Goal: Task Accomplishment & Management: Manage account settings

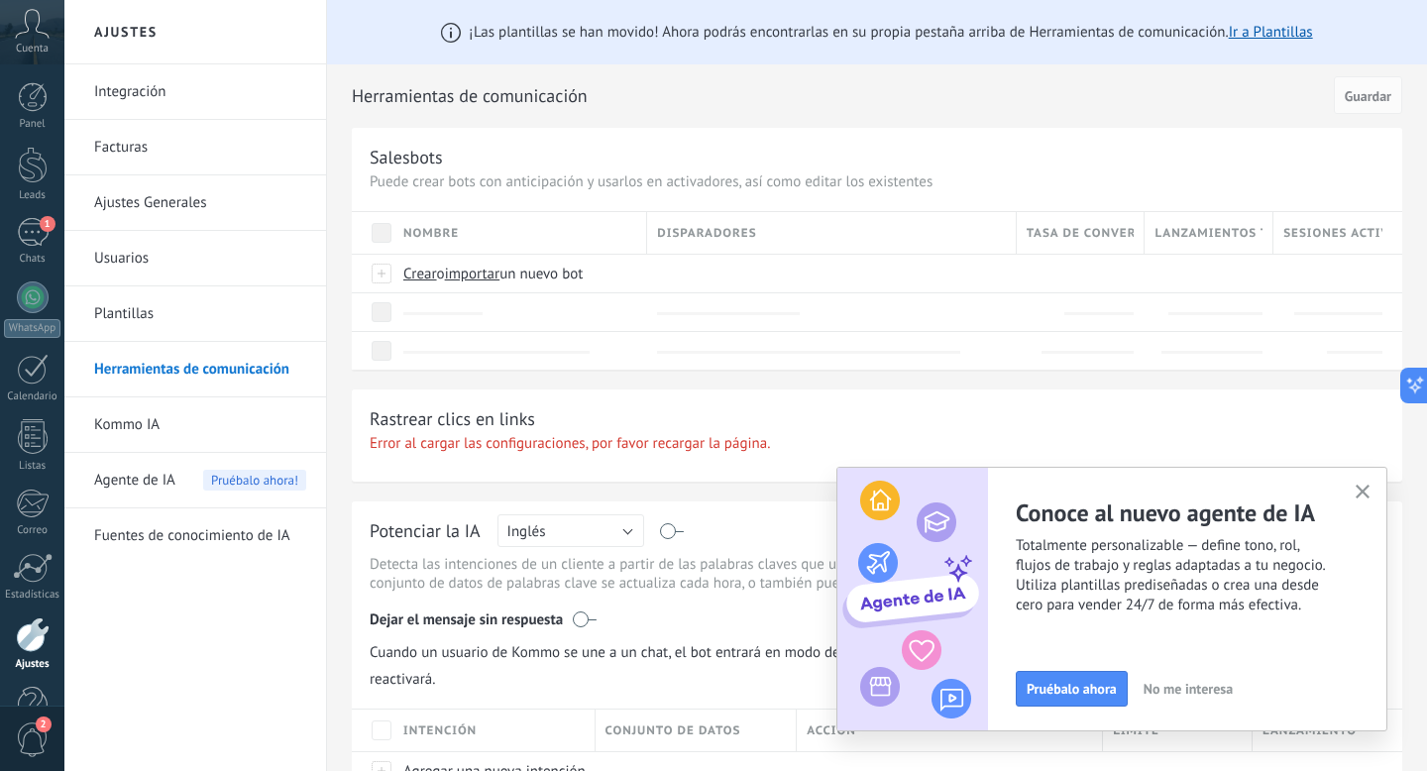
scroll to position [74, 0]
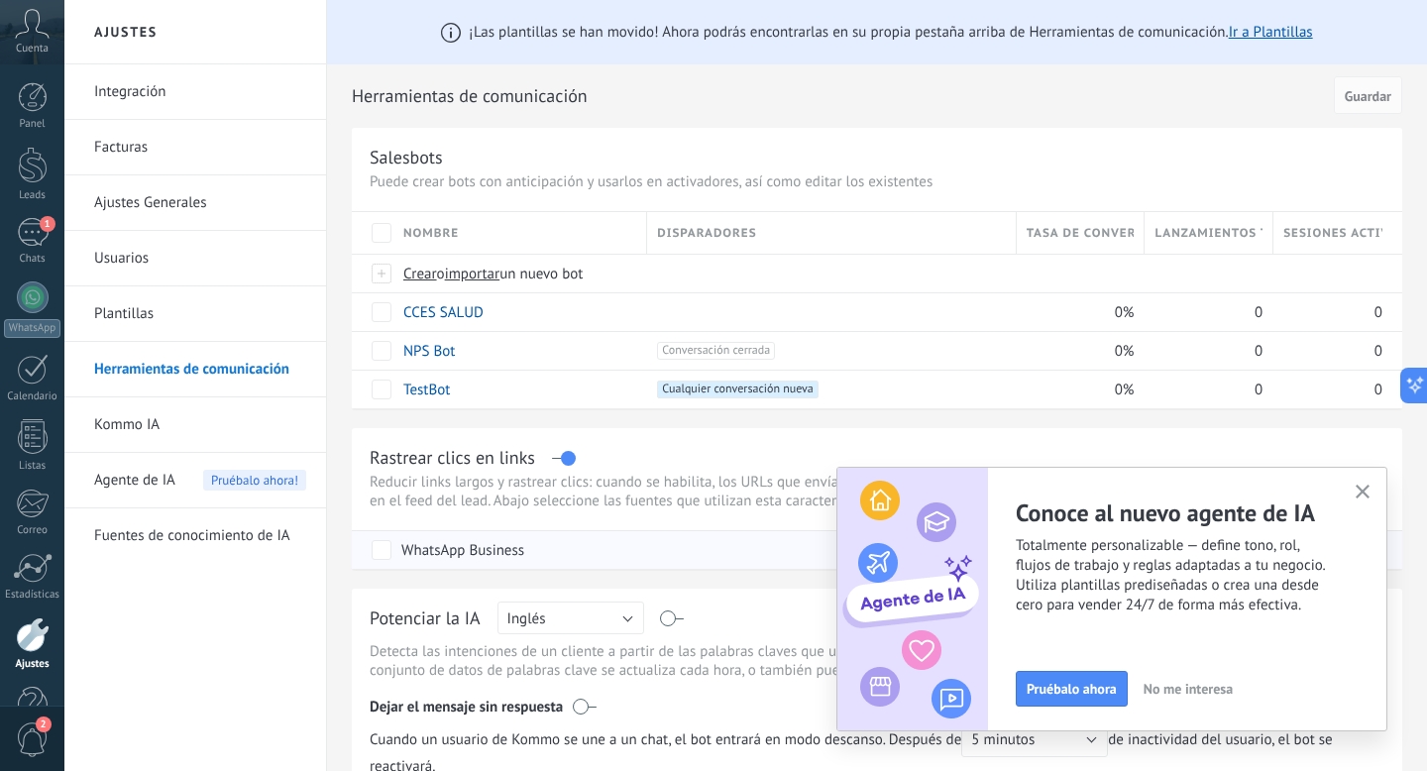
scroll to position [74, 0]
click at [33, 236] on div "1" at bounding box center [33, 232] width 32 height 29
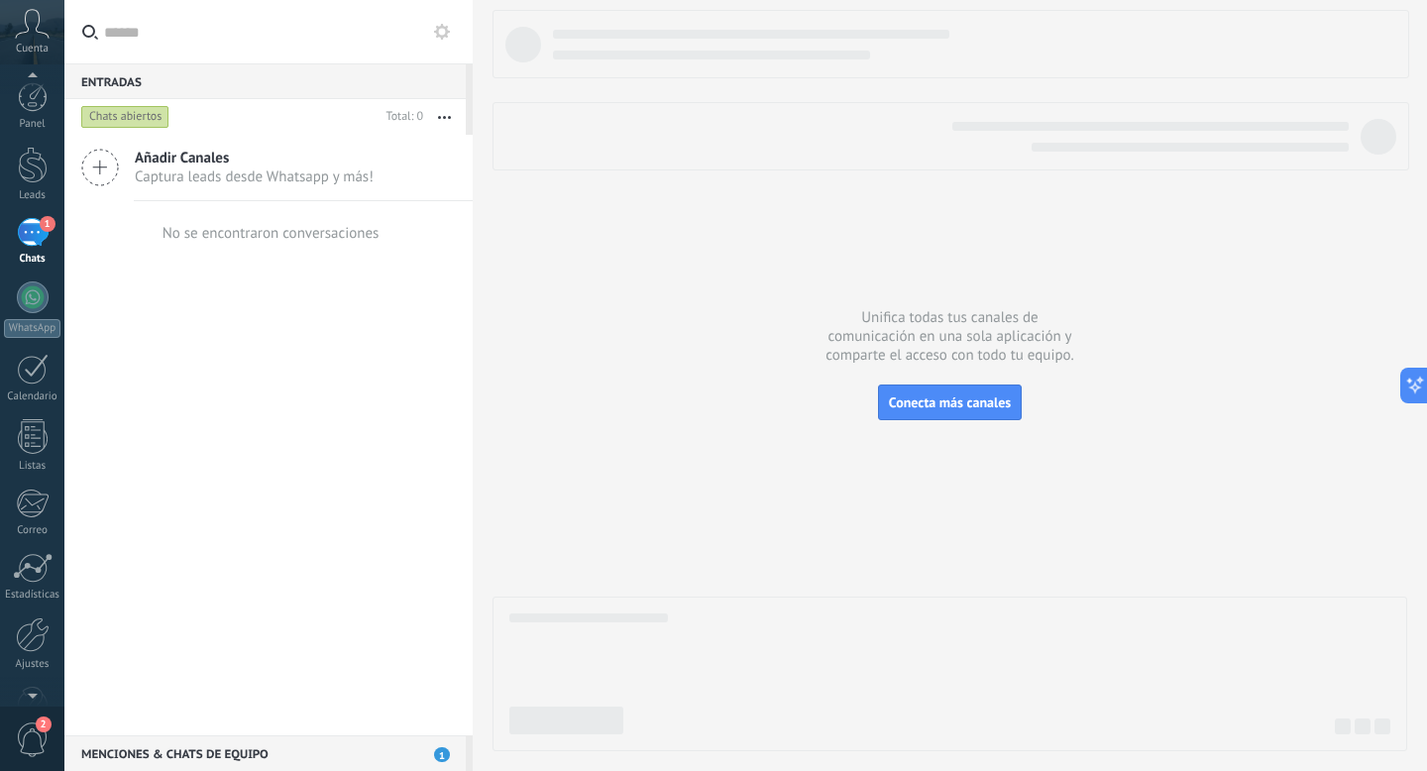
click at [31, 746] on span "2" at bounding box center [33, 739] width 34 height 35
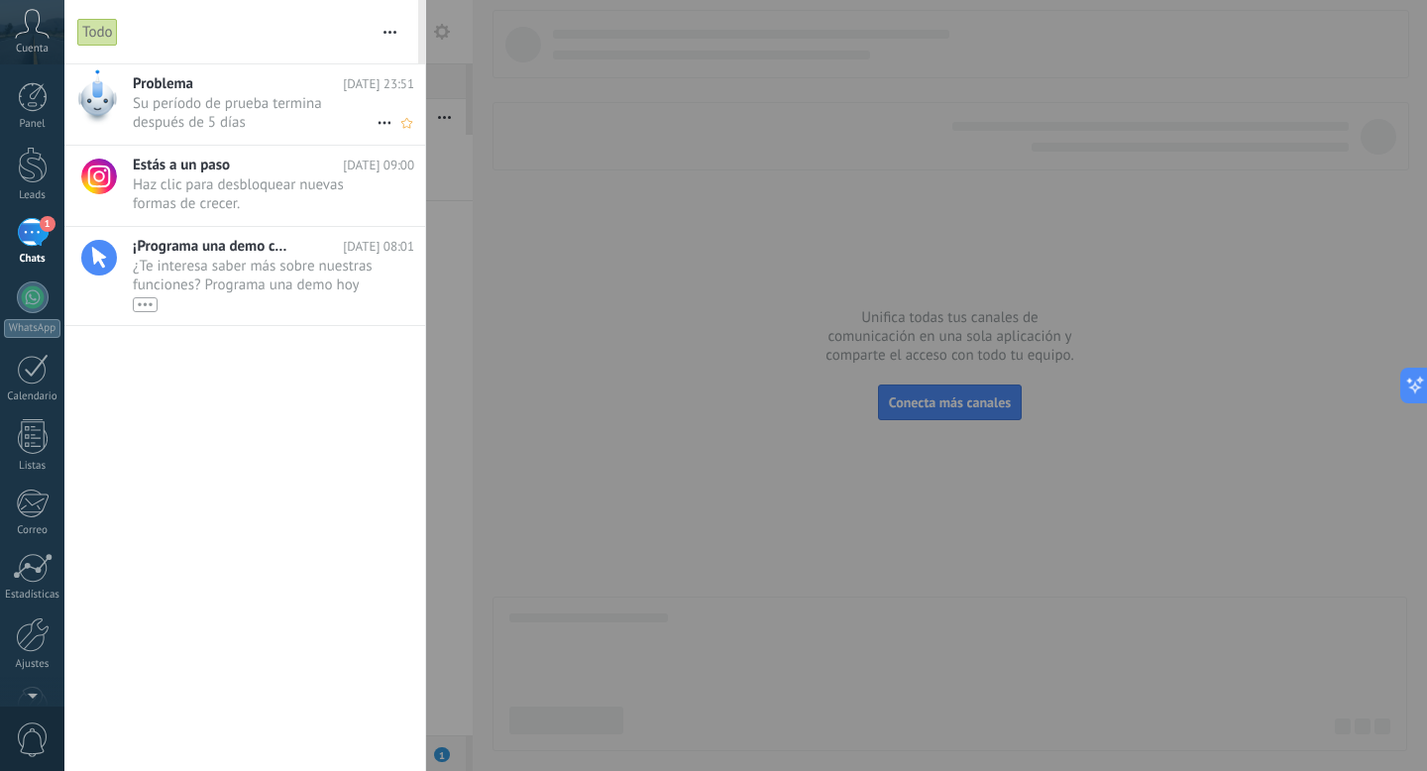
click at [237, 116] on span "Su período de prueba termina después de 5 días •••" at bounding box center [255, 113] width 244 height 38
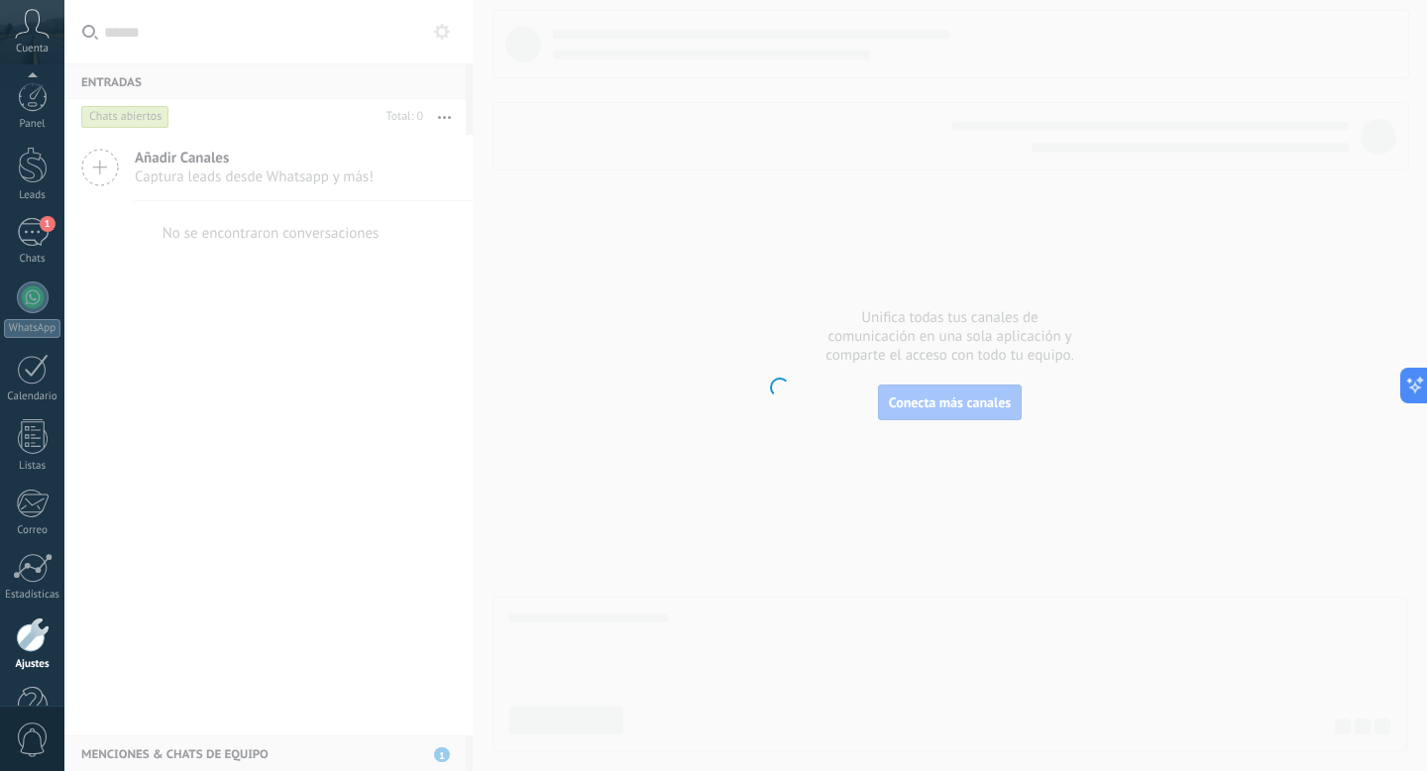
scroll to position [54, 0]
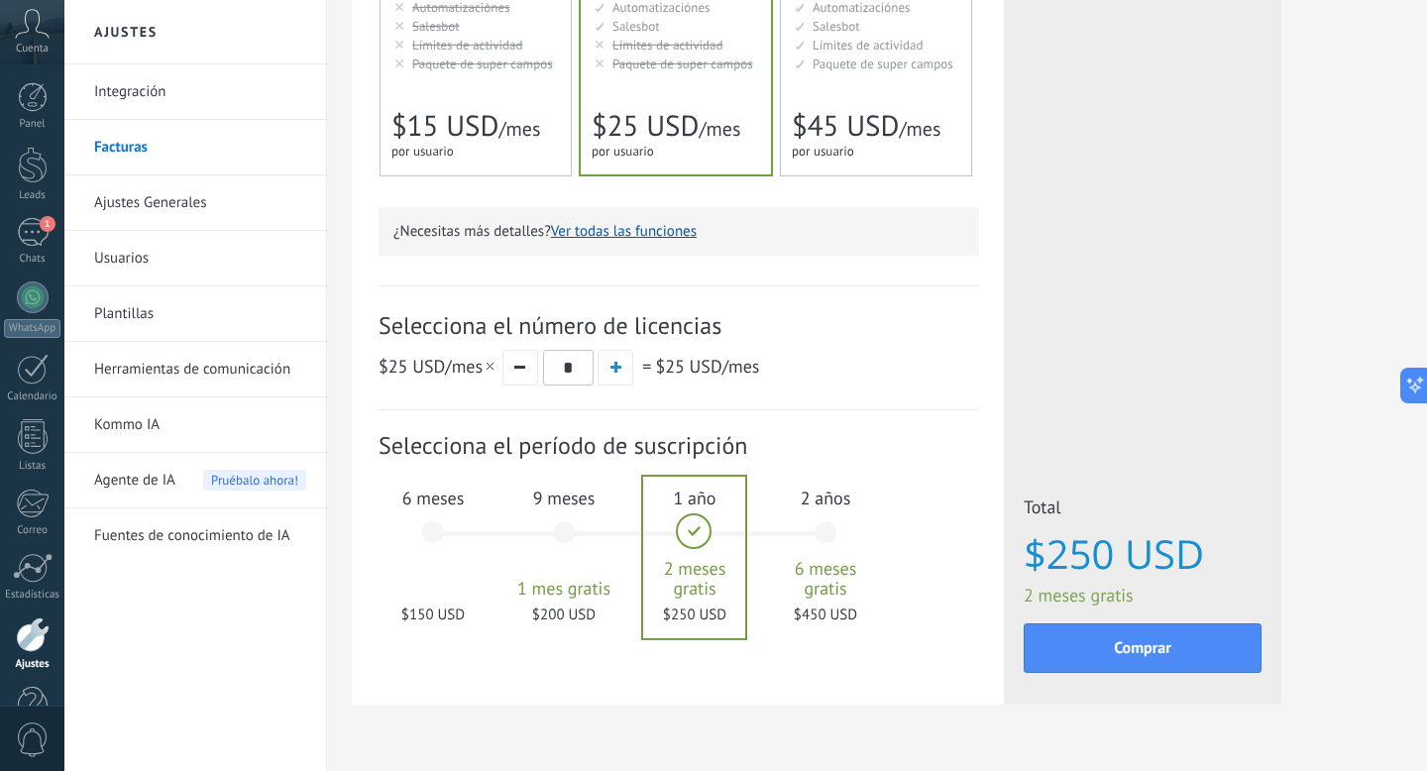
scroll to position [500, 0]
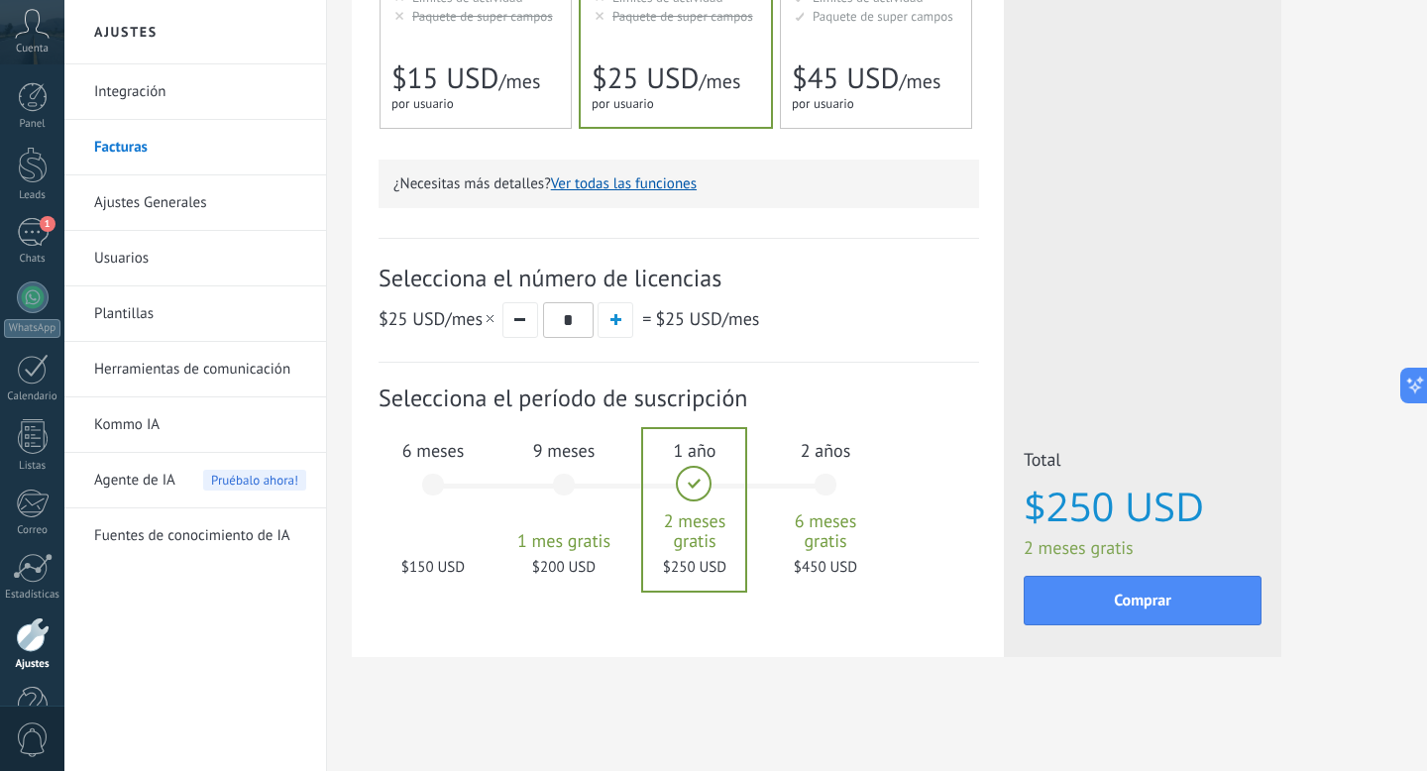
click at [436, 486] on div "6 meses $150 USD" at bounding box center [432, 494] width 107 height 140
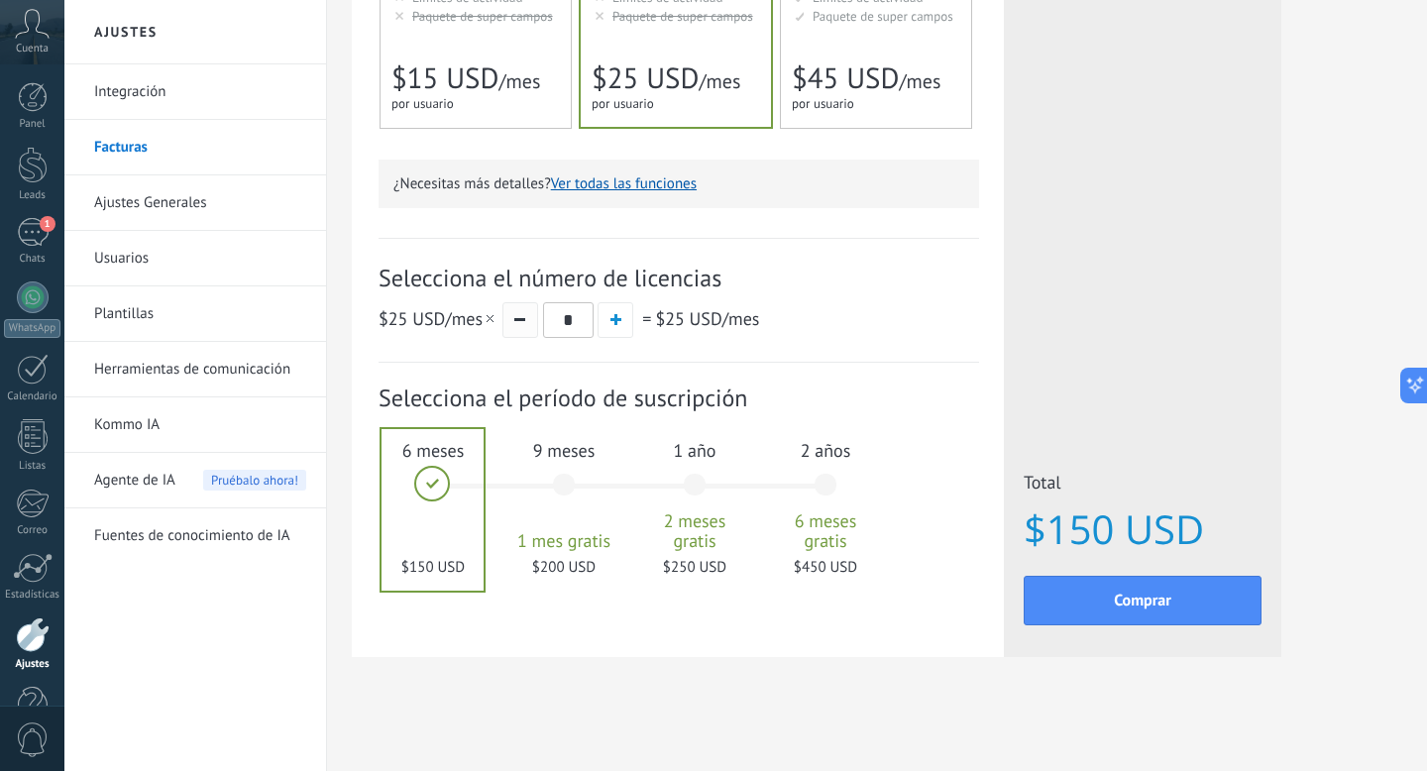
click at [525, 325] on button "button" at bounding box center [520, 320] width 36 height 36
click at [617, 324] on span "button" at bounding box center [615, 319] width 11 height 11
click at [518, 328] on button "button" at bounding box center [520, 320] width 36 height 36
type input "*"
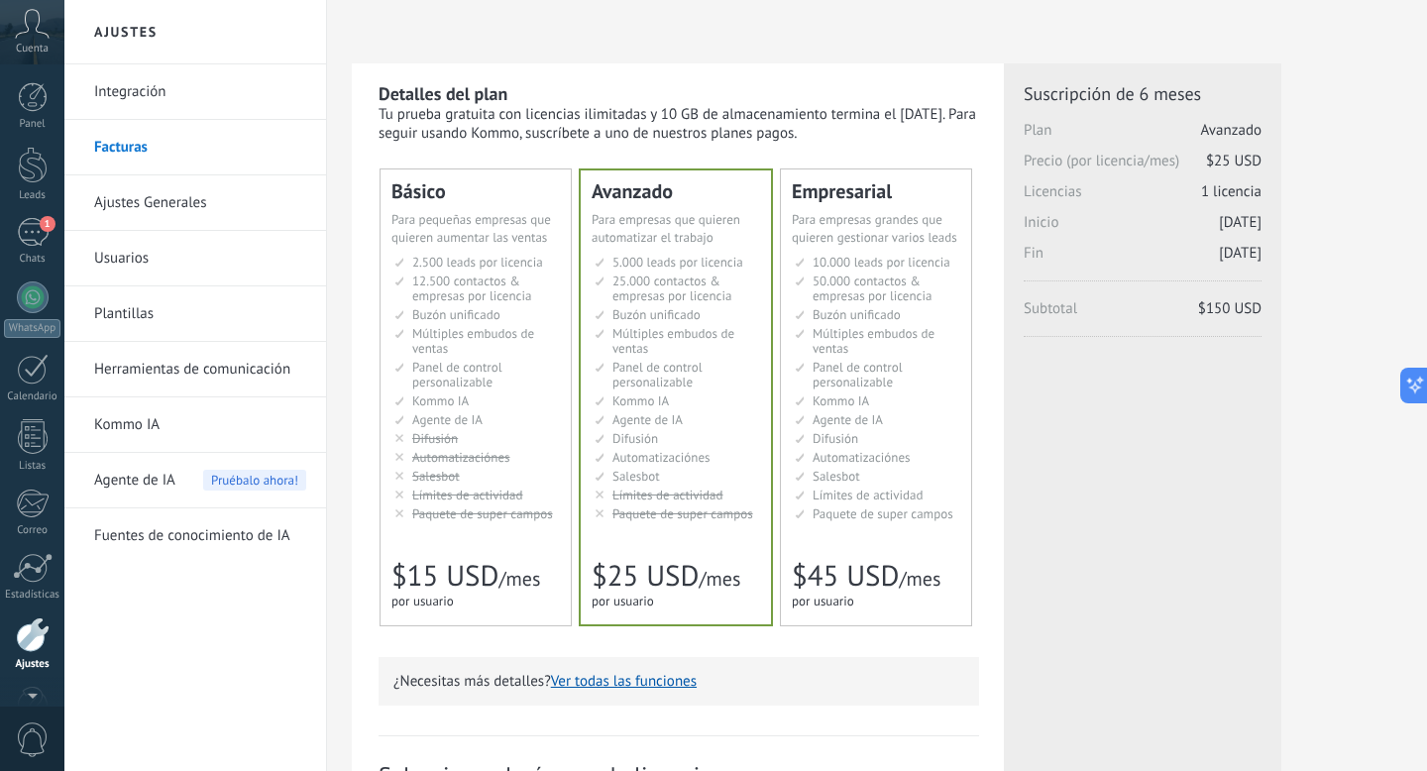
scroll to position [54, 0]
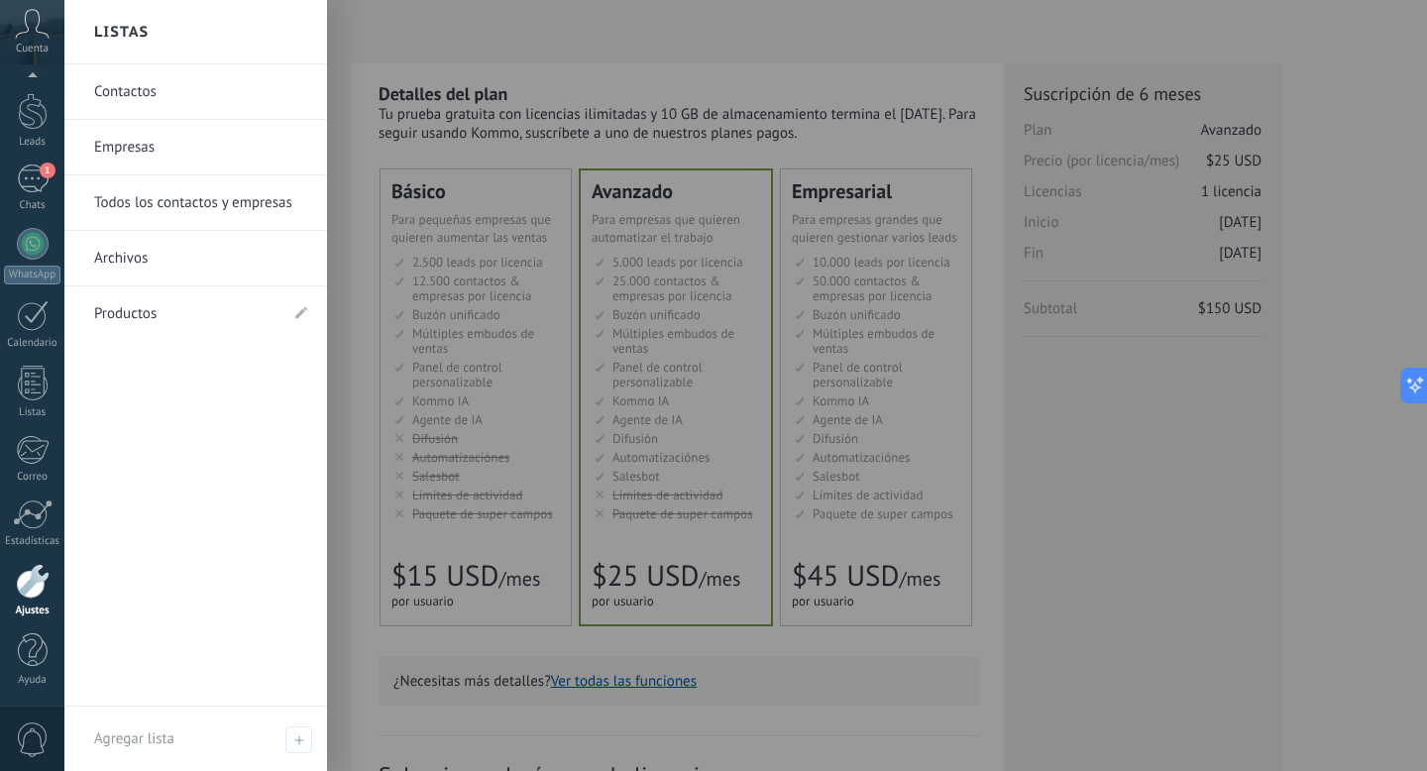
click at [25, 728] on span "0" at bounding box center [33, 739] width 34 height 35
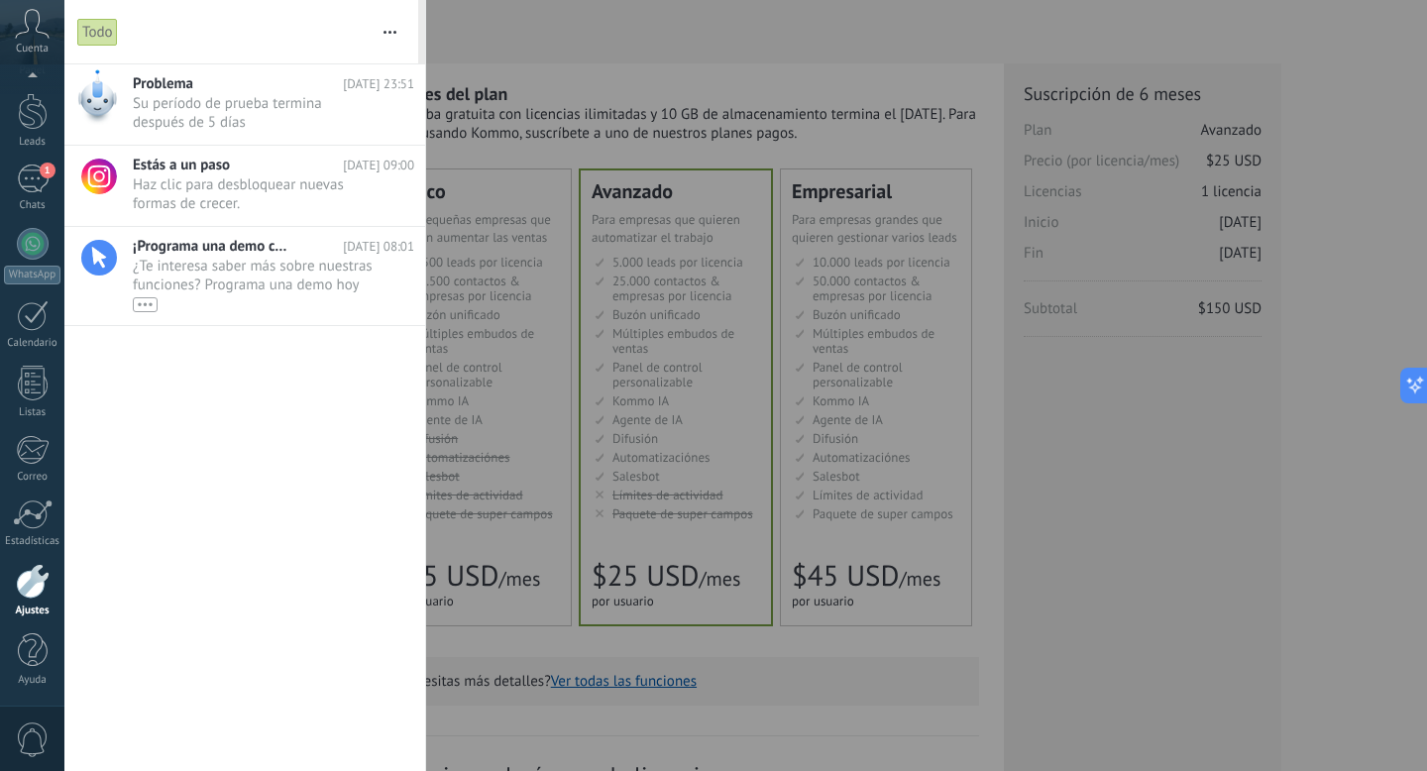
click at [1102, 466] on div at bounding box center [713, 385] width 1427 height 771
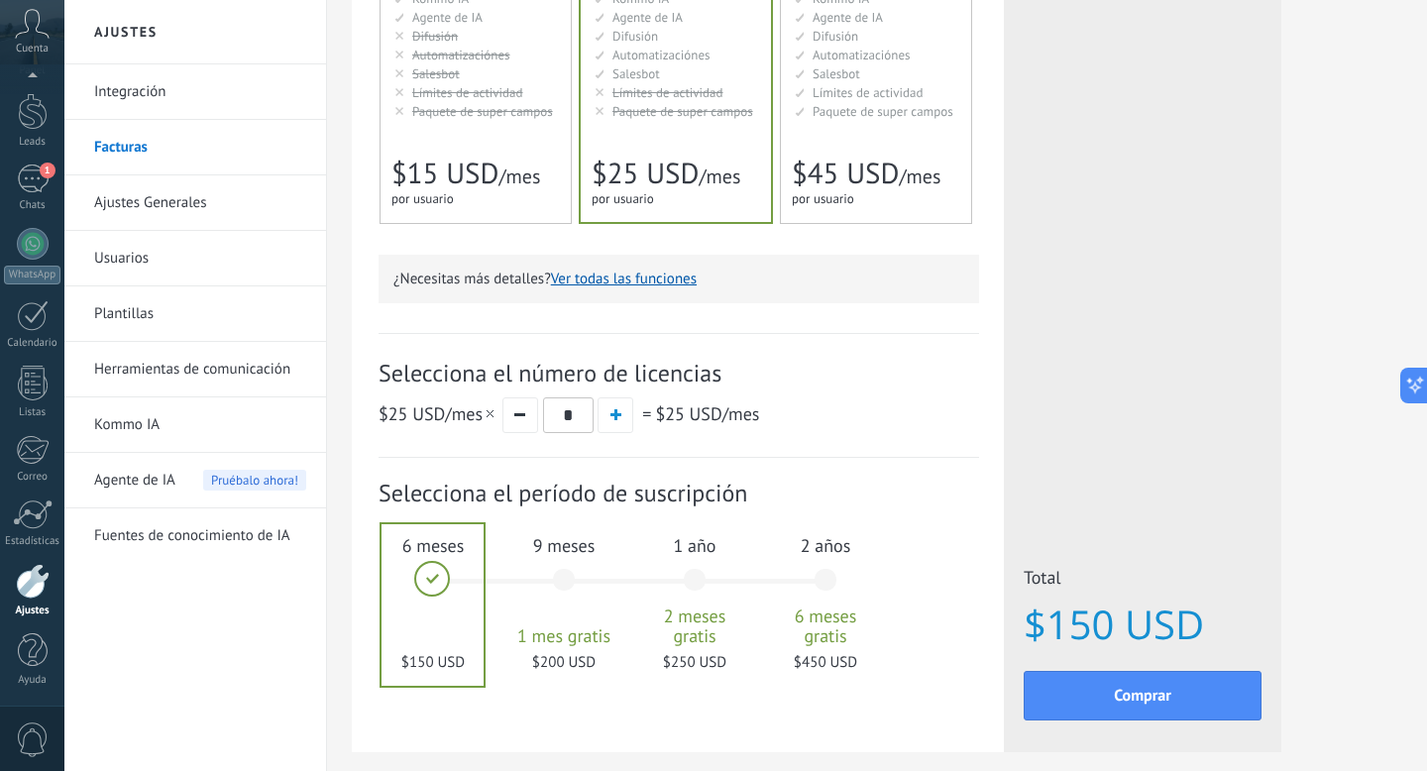
scroll to position [500, 0]
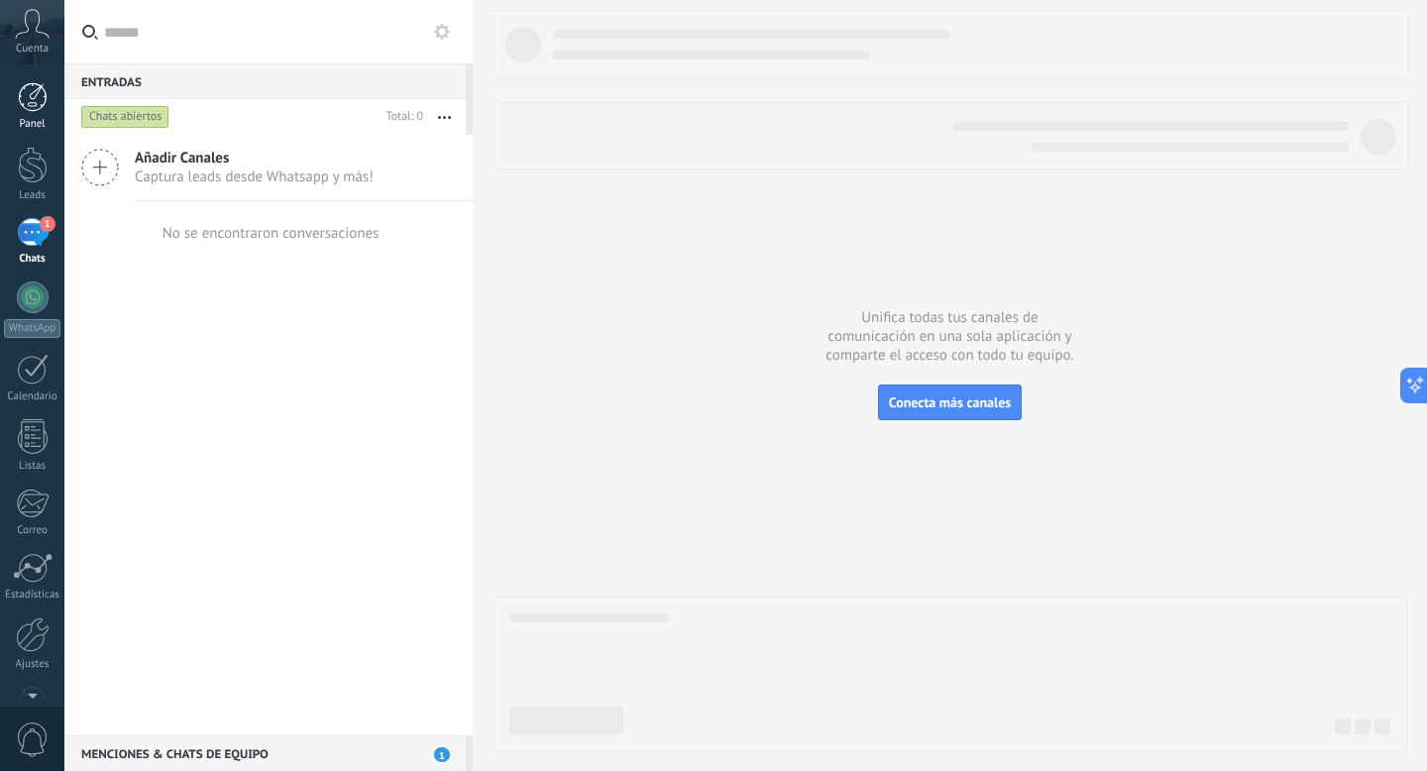
click at [34, 101] on div at bounding box center [33, 97] width 30 height 30
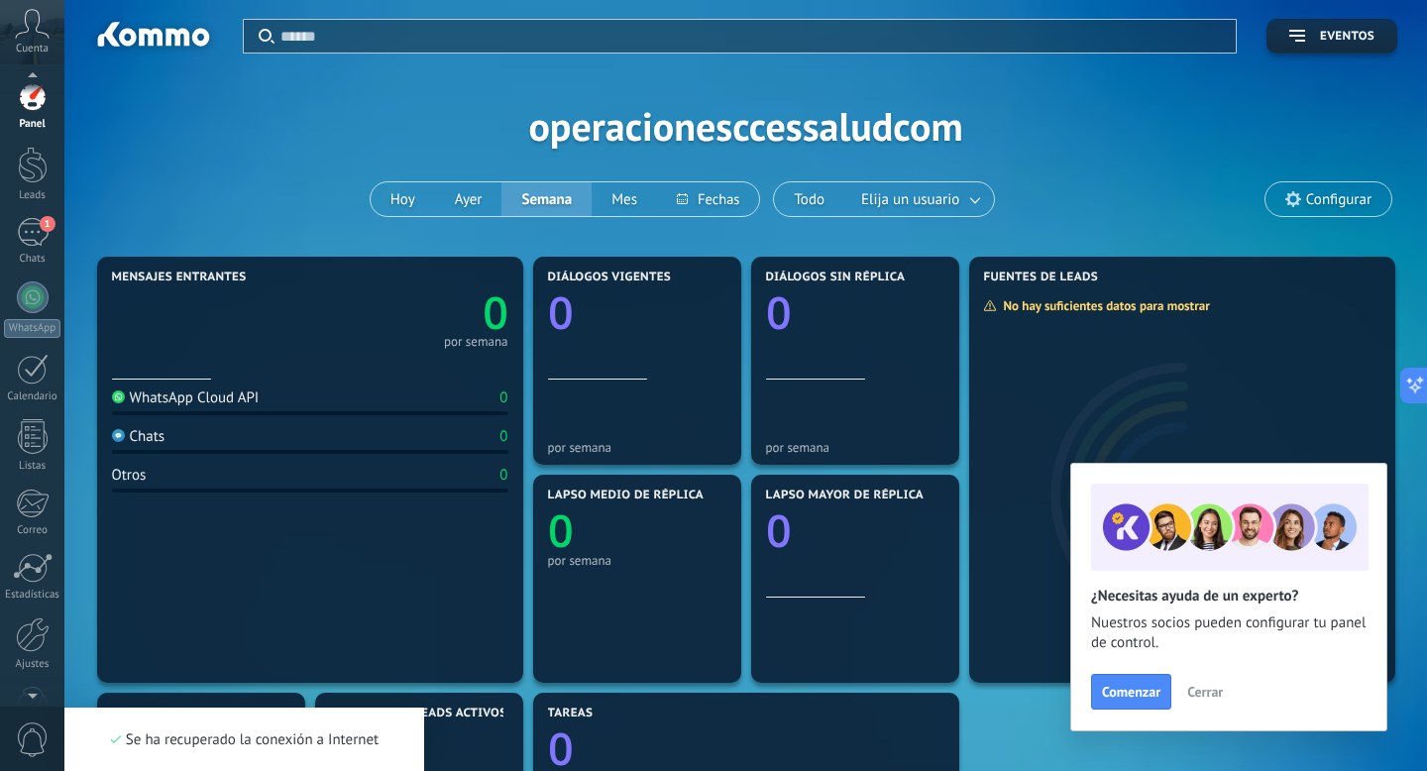
scroll to position [54, 0]
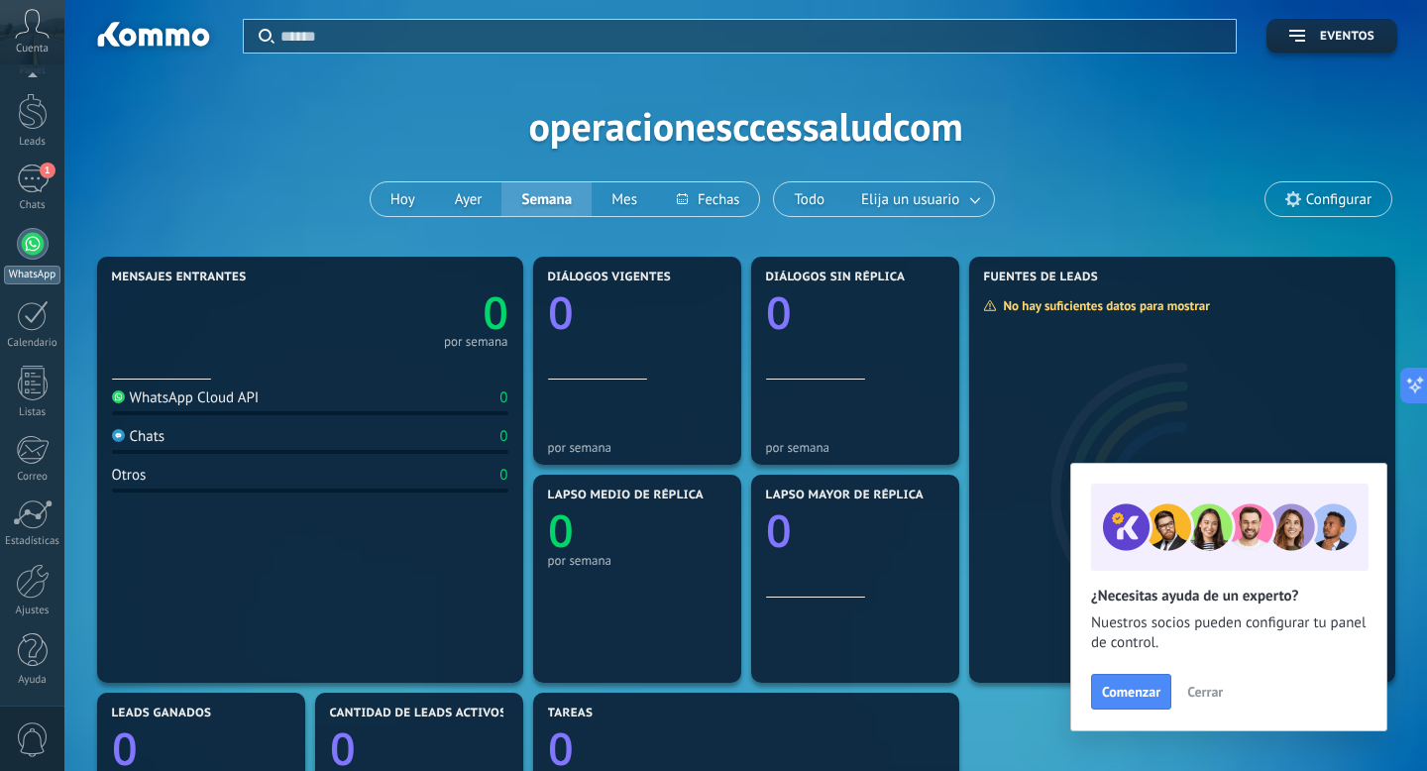
click at [33, 234] on div at bounding box center [33, 244] width 32 height 32
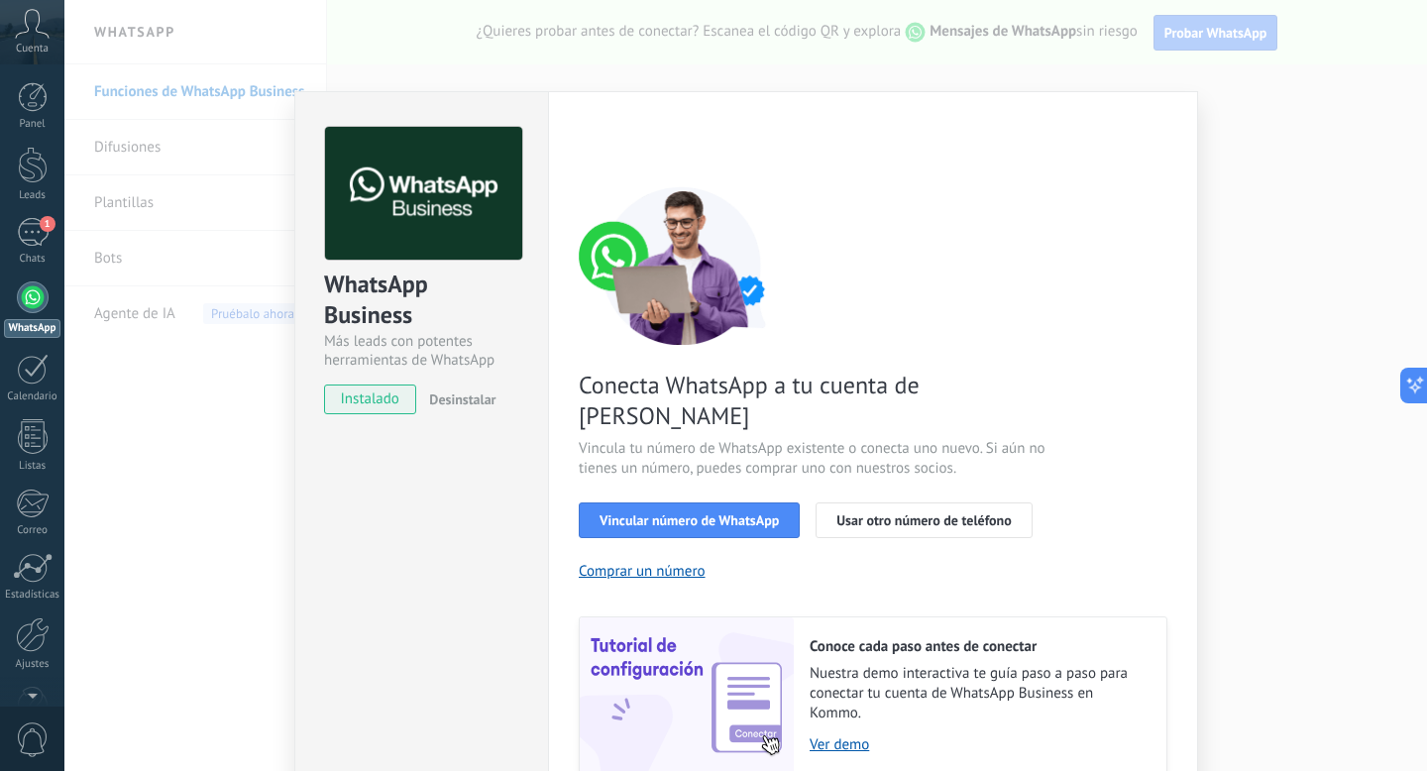
scroll to position [62, 0]
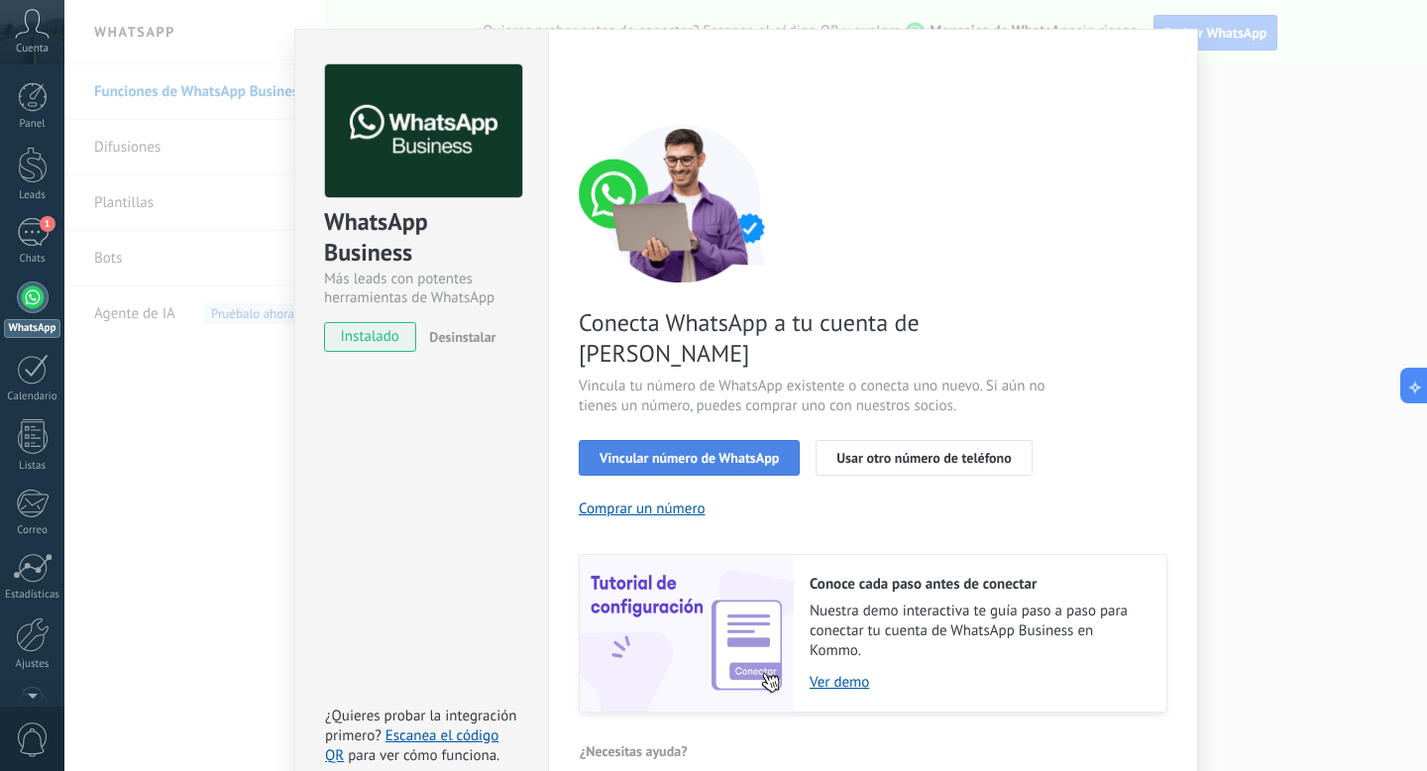
click at [649, 440] on button "Vincular número de WhatsApp" at bounding box center [689, 458] width 221 height 36
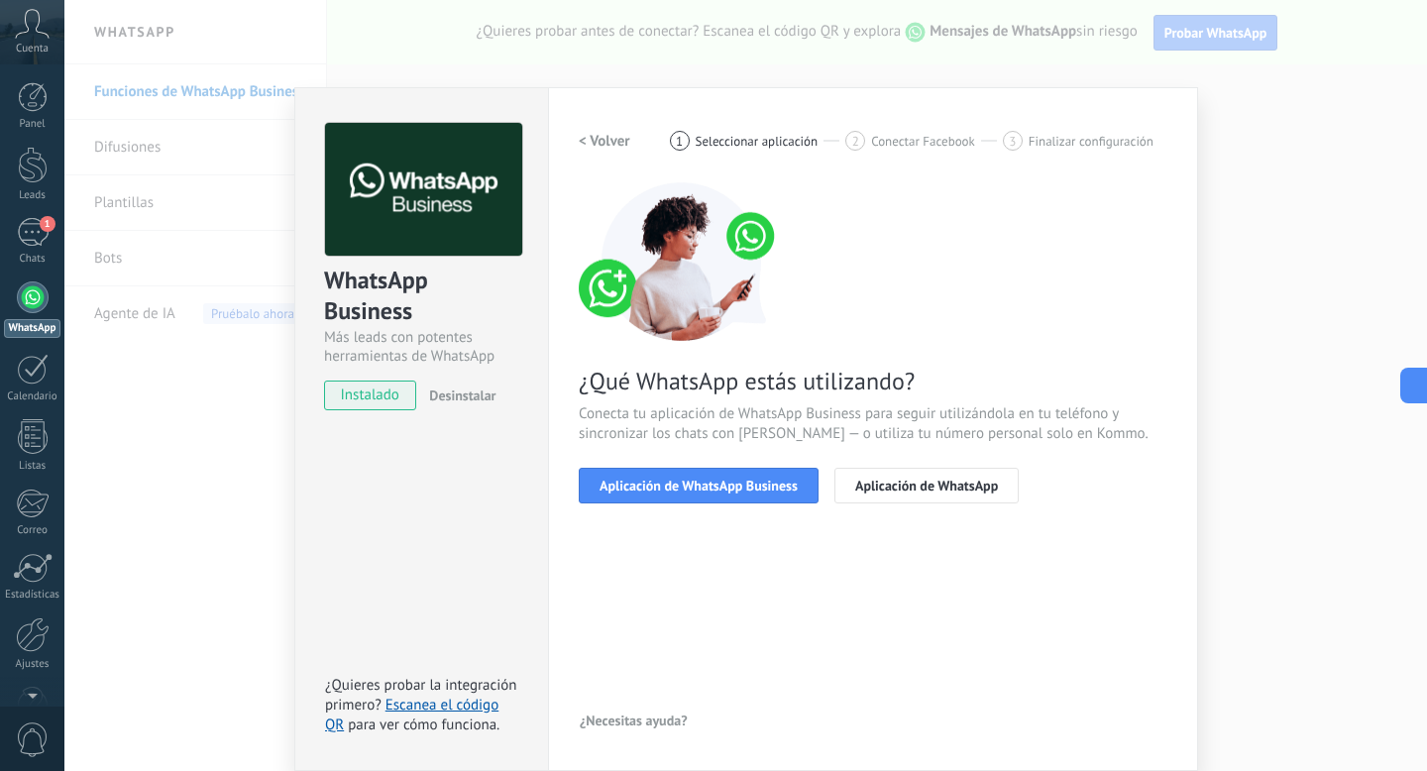
scroll to position [4, 0]
click at [590, 138] on h2 "< Volver" at bounding box center [605, 141] width 52 height 19
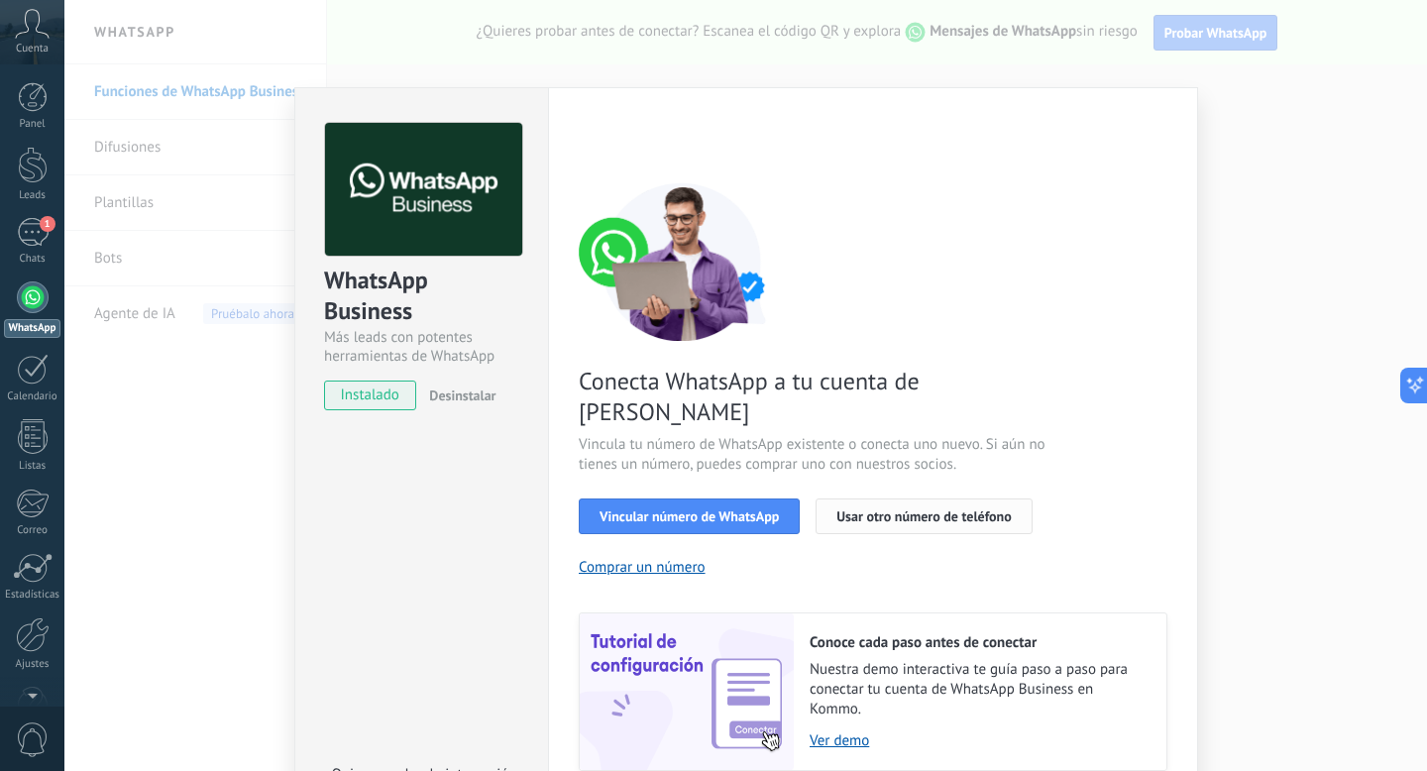
click at [929, 509] on span "Usar otro número de teléfono" at bounding box center [923, 516] width 174 height 14
click at [1247, 83] on div "WhatsApp Business Más leads con potentes herramientas de WhatsApp instalado Des…" at bounding box center [745, 385] width 1362 height 771
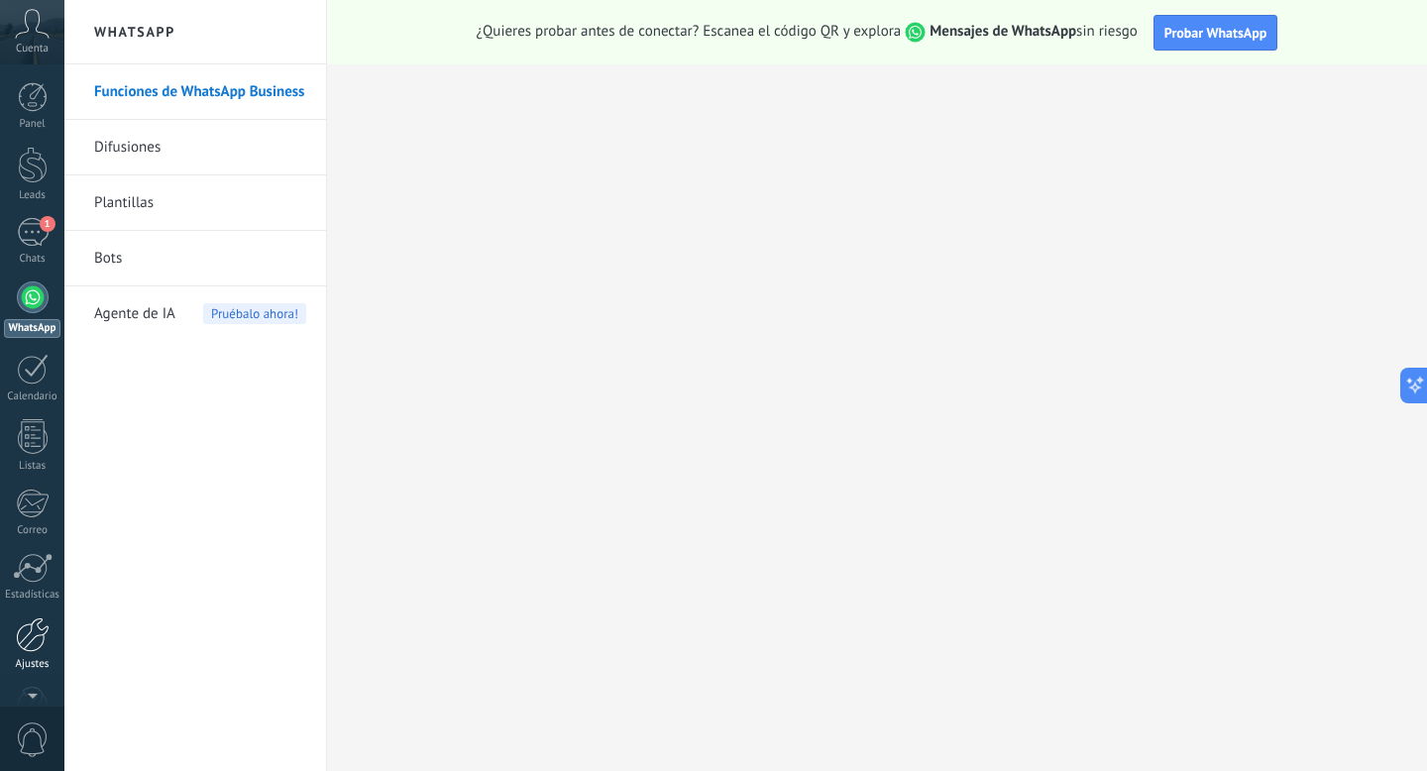
click at [29, 638] on div at bounding box center [33, 634] width 34 height 35
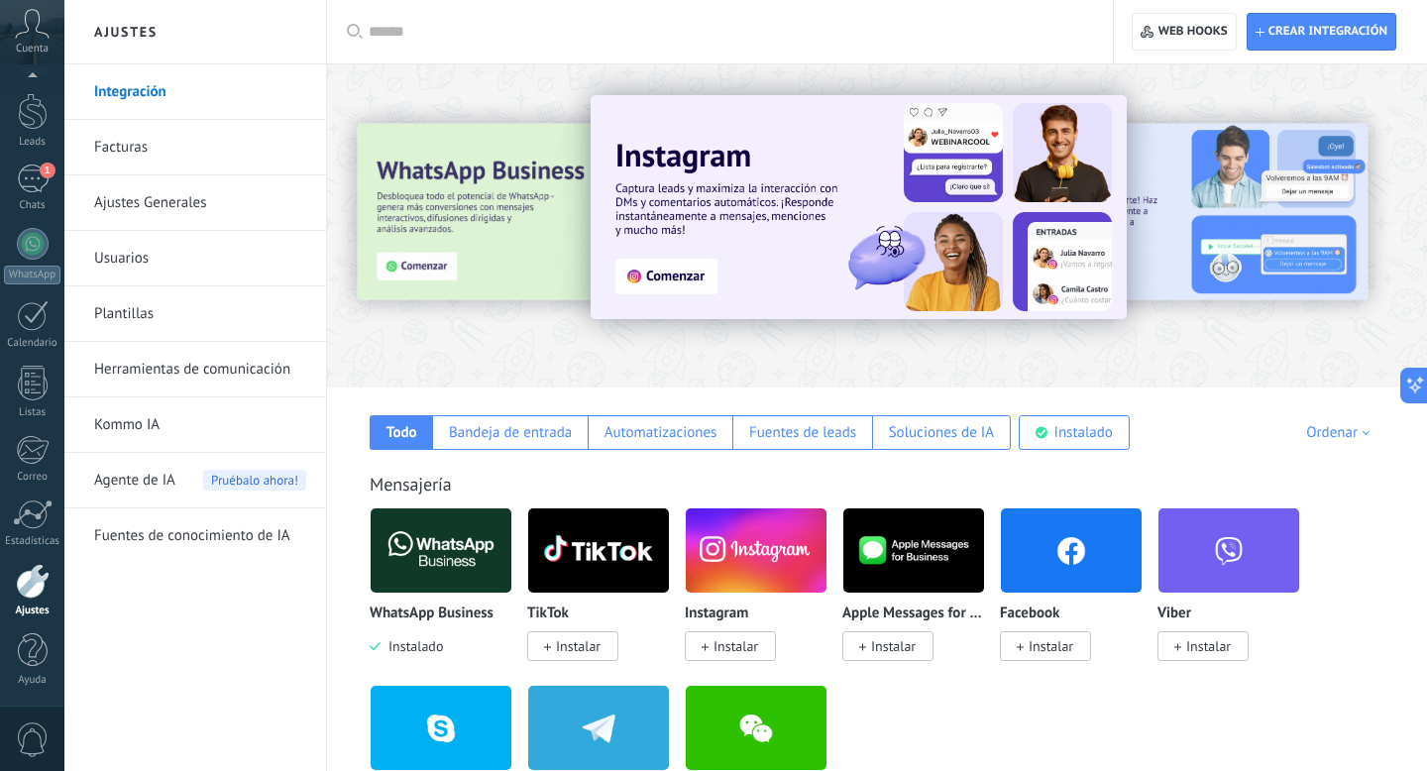
click at [138, 98] on link "Integración" at bounding box center [200, 91] width 212 height 55
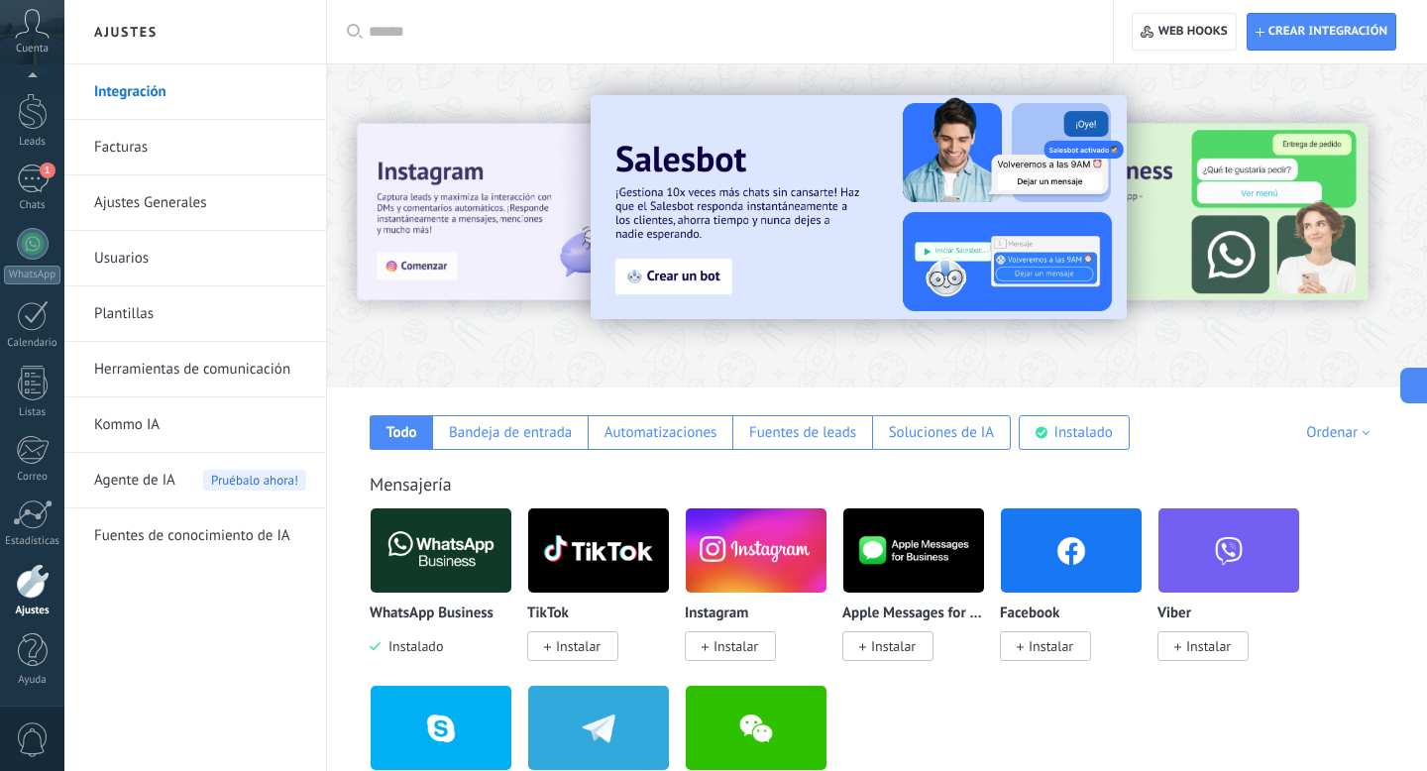
click at [427, 568] on img at bounding box center [441, 550] width 141 height 96
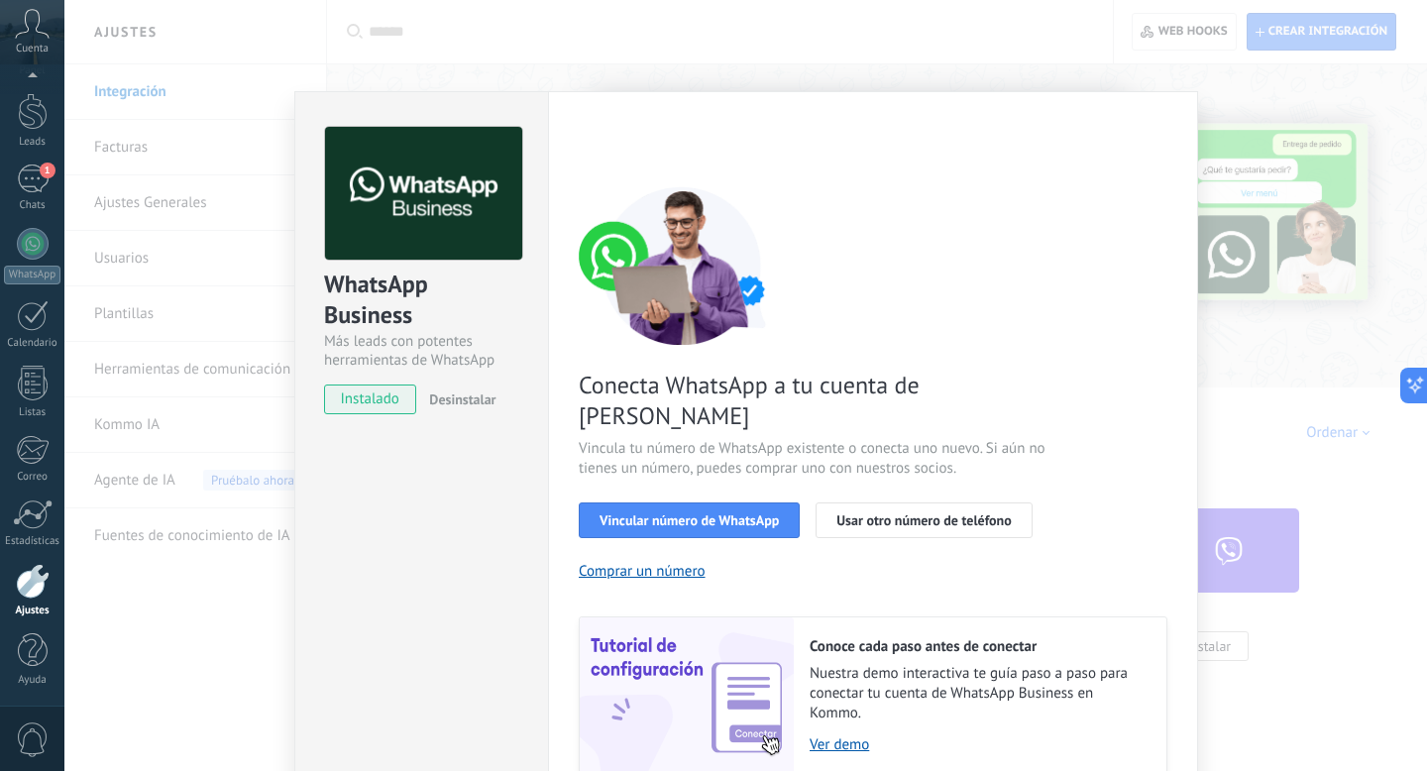
scroll to position [62, 0]
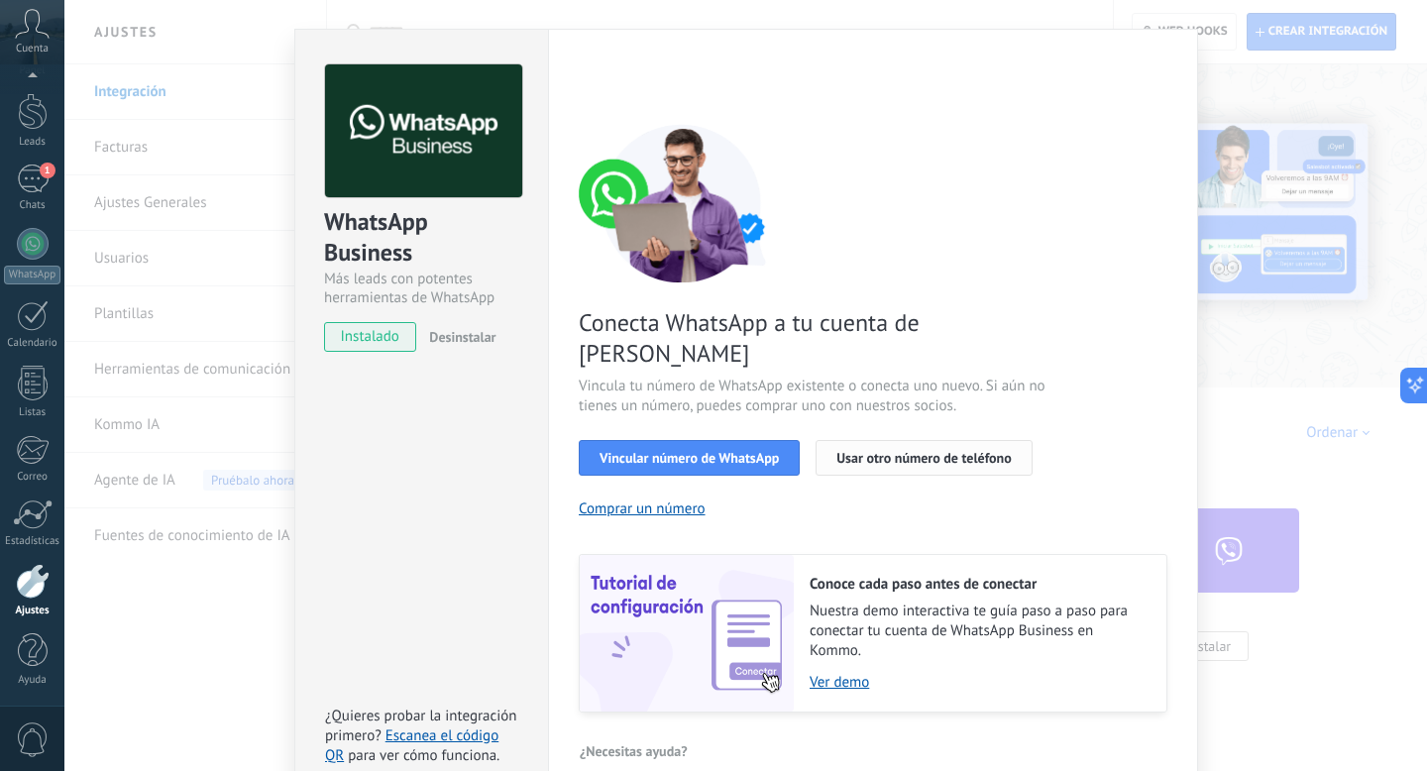
click at [906, 451] on span "Usar otro número de teléfono" at bounding box center [923, 458] width 174 height 14
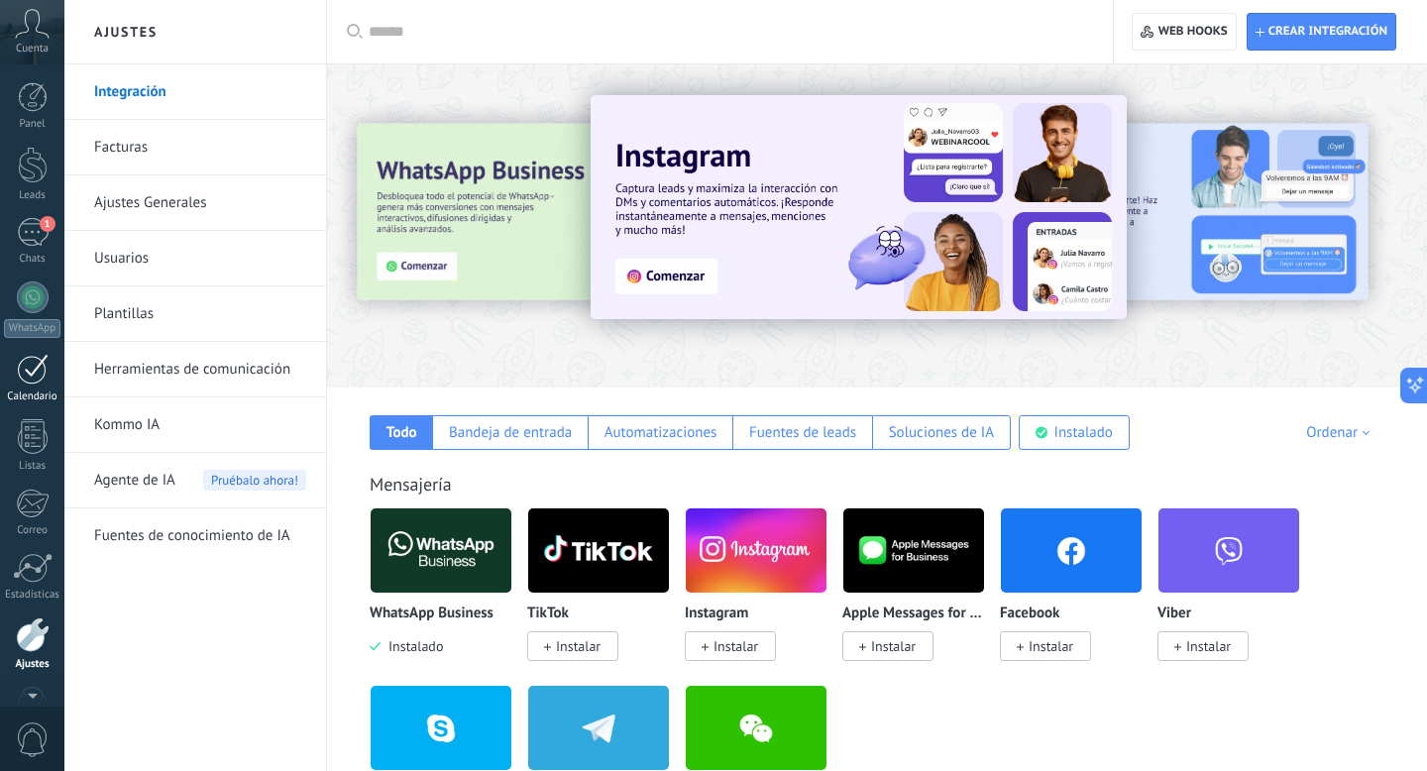
scroll to position [54, 0]
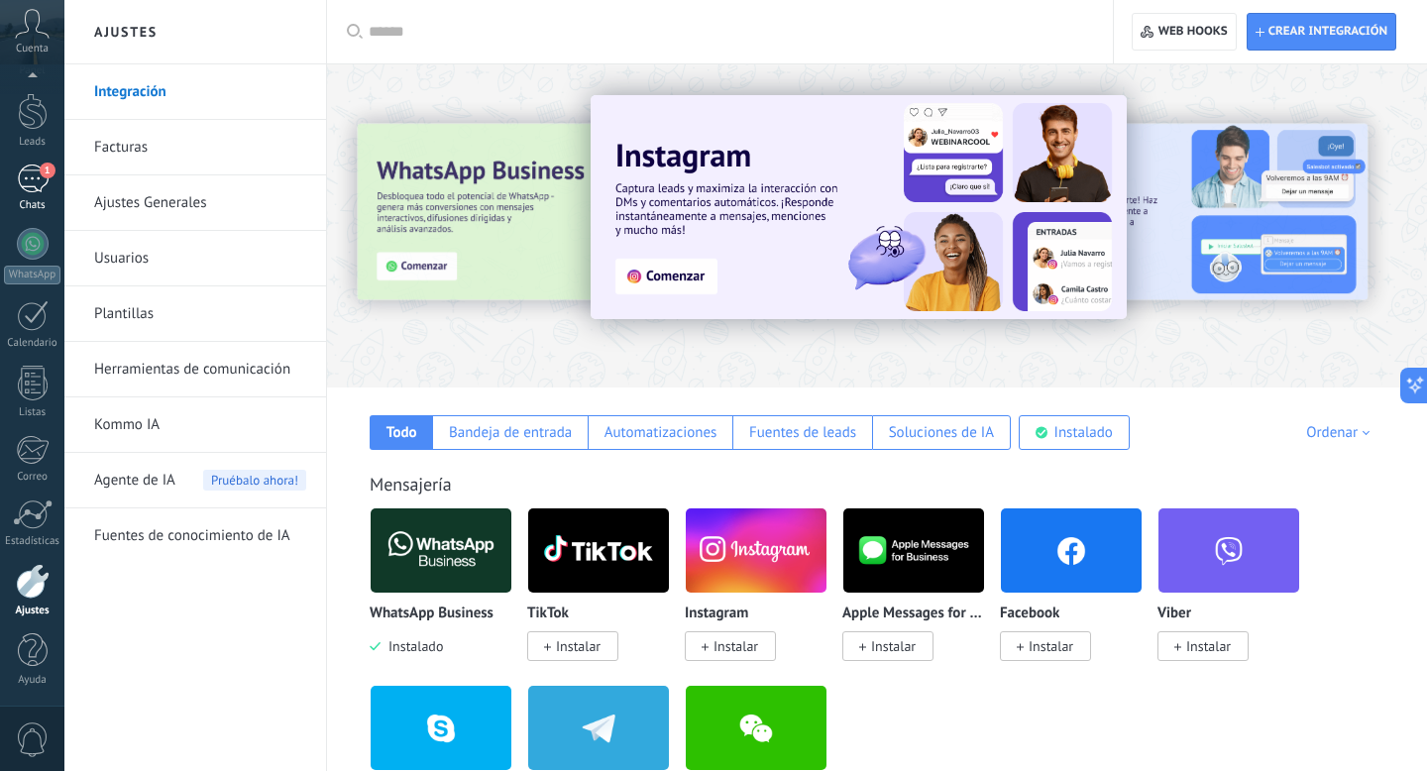
click at [32, 181] on div "1" at bounding box center [33, 178] width 32 height 29
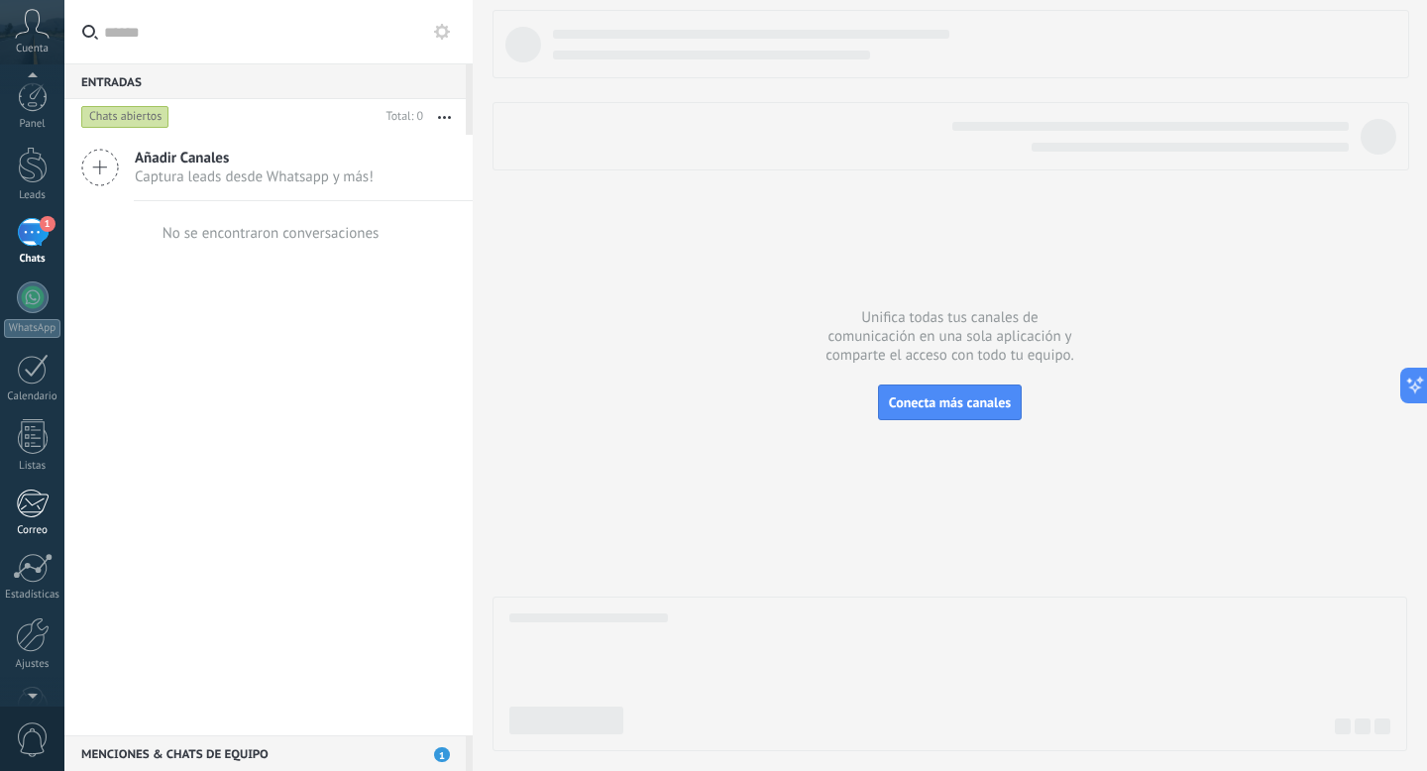
scroll to position [54, 0]
click at [36, 581] on div at bounding box center [33, 581] width 34 height 35
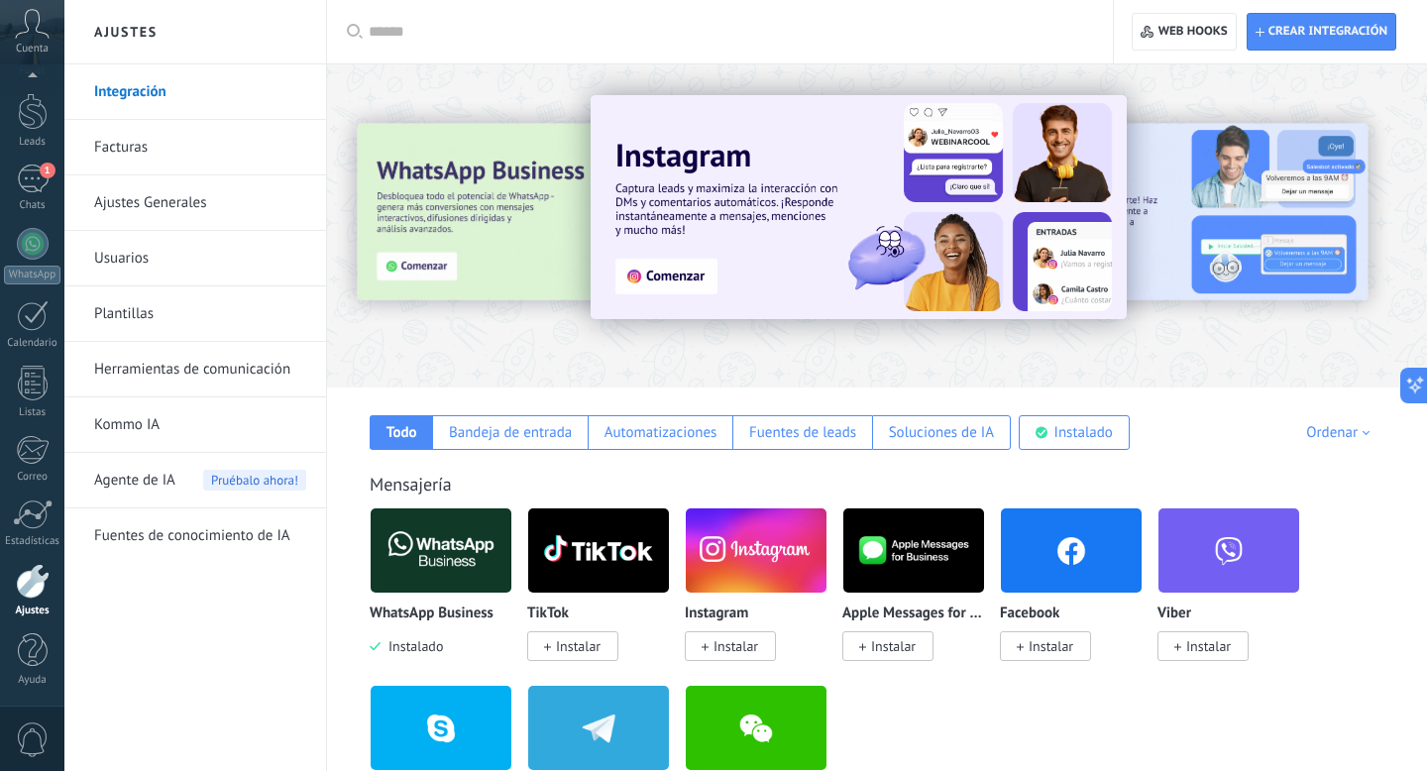
click at [135, 481] on span "Agente de IA" at bounding box center [134, 480] width 81 height 55
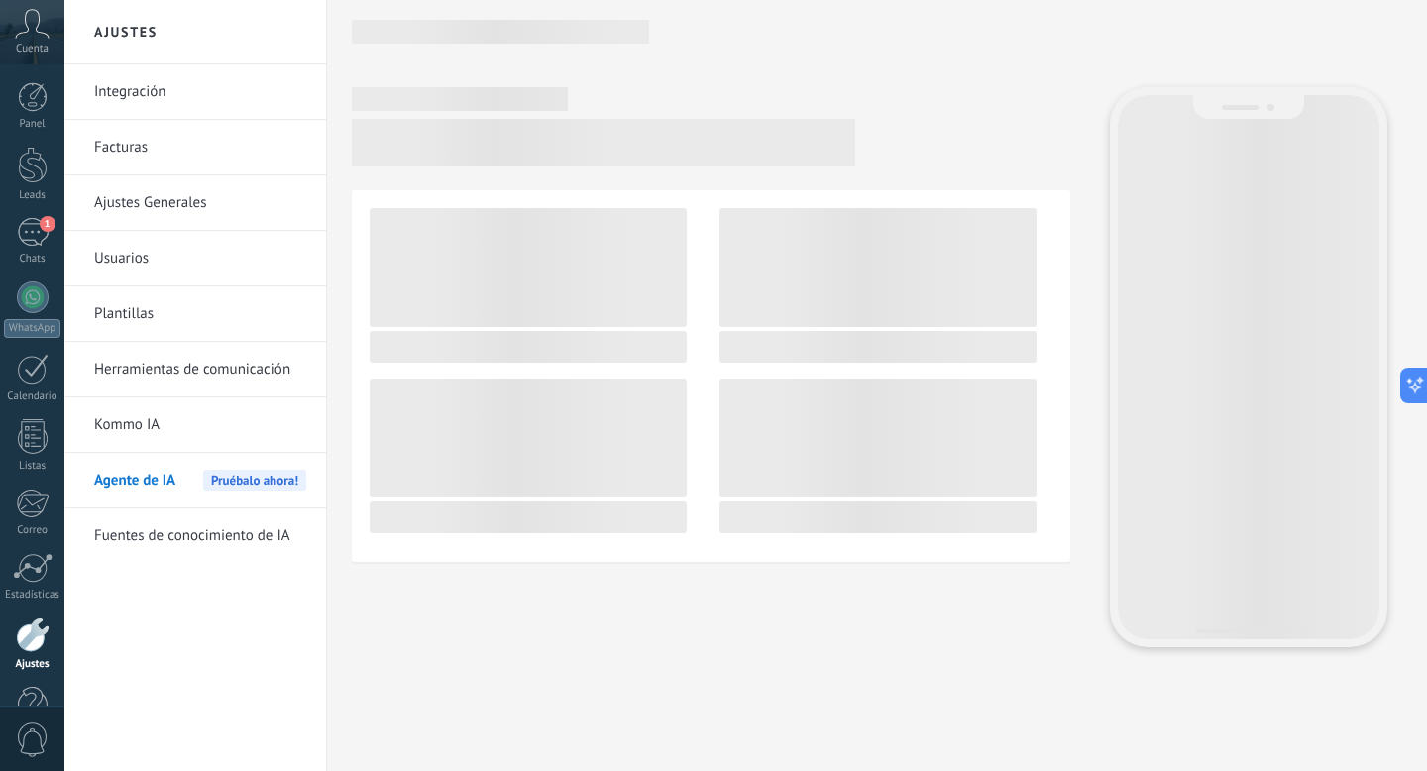
scroll to position [74, 0]
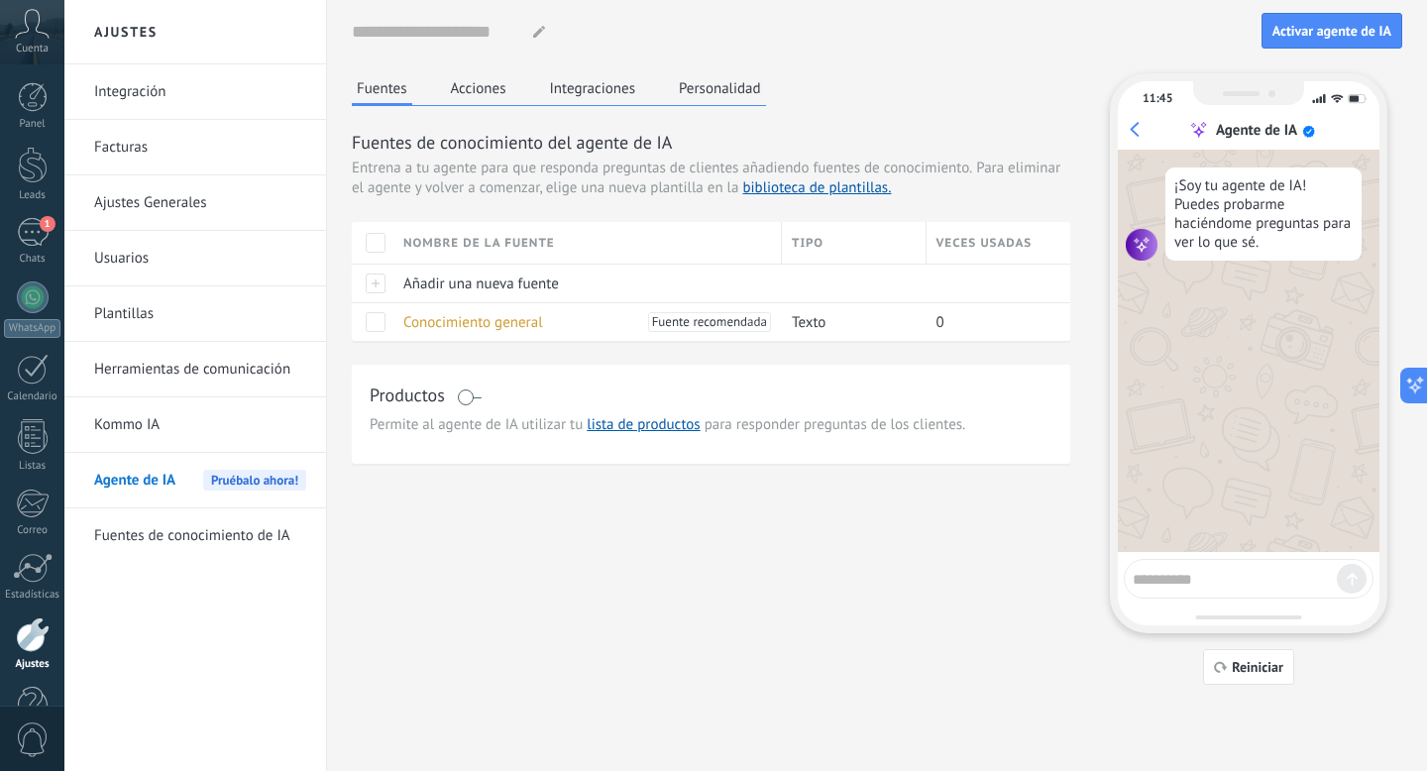
click at [151, 211] on link "Ajustes Generales" at bounding box center [200, 202] width 212 height 55
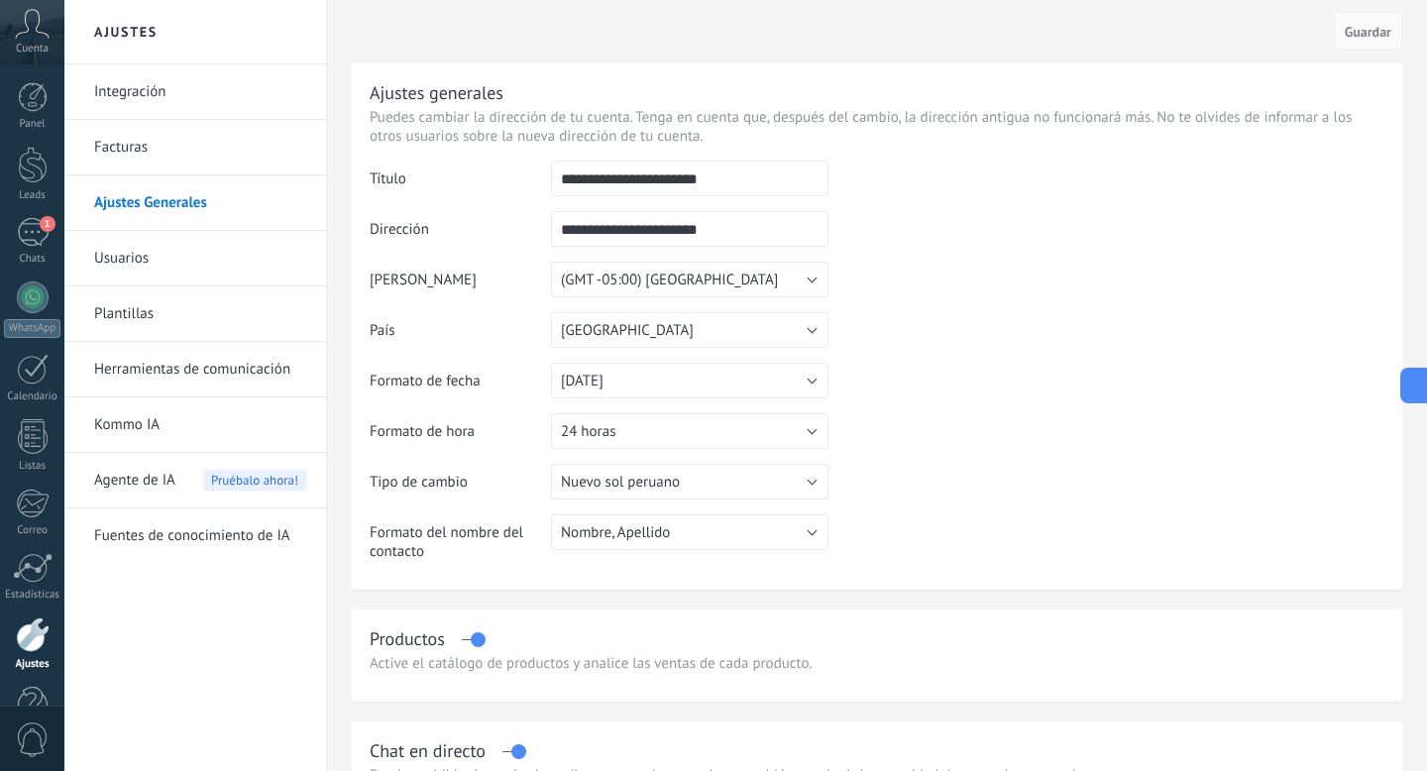
click at [127, 428] on link "Kommo IA" at bounding box center [200, 424] width 212 height 55
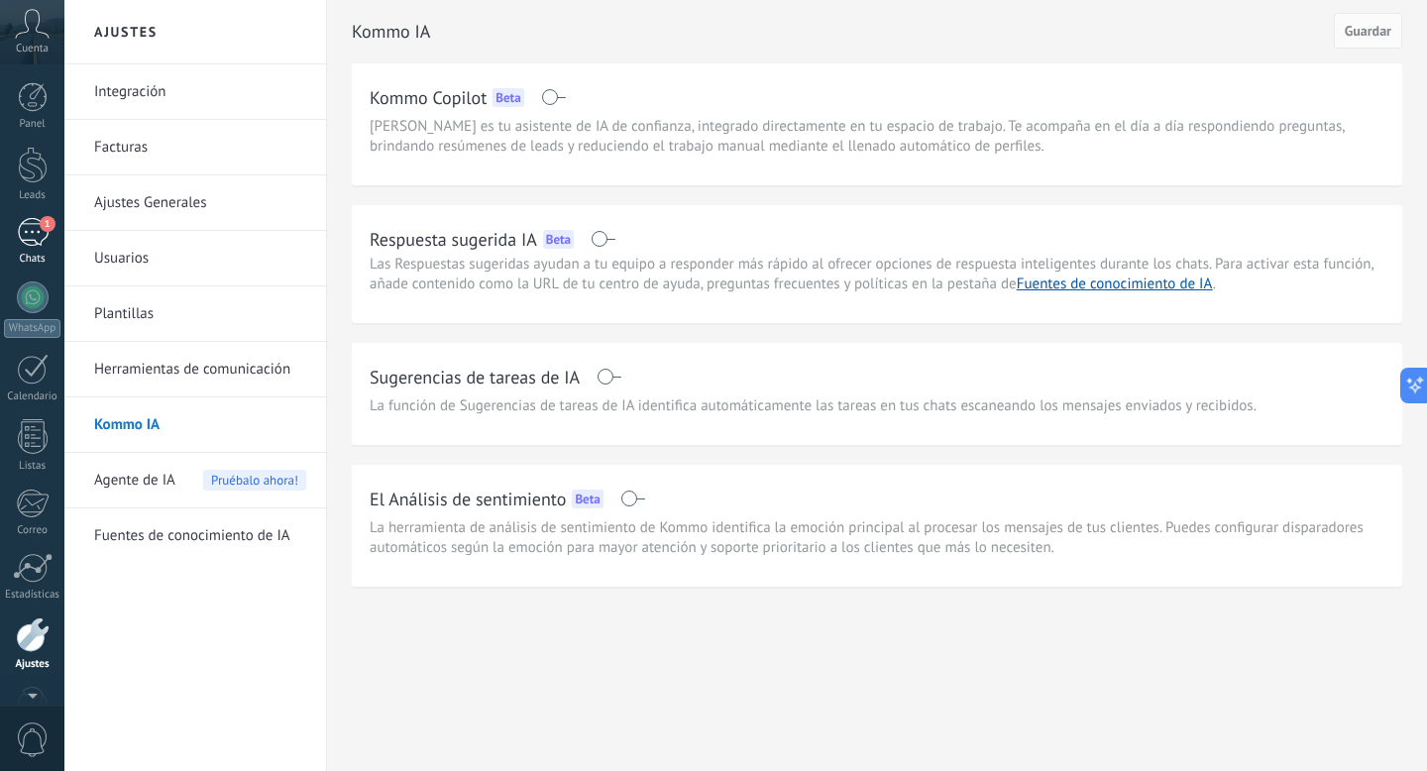
click at [25, 236] on div "1" at bounding box center [33, 232] width 32 height 29
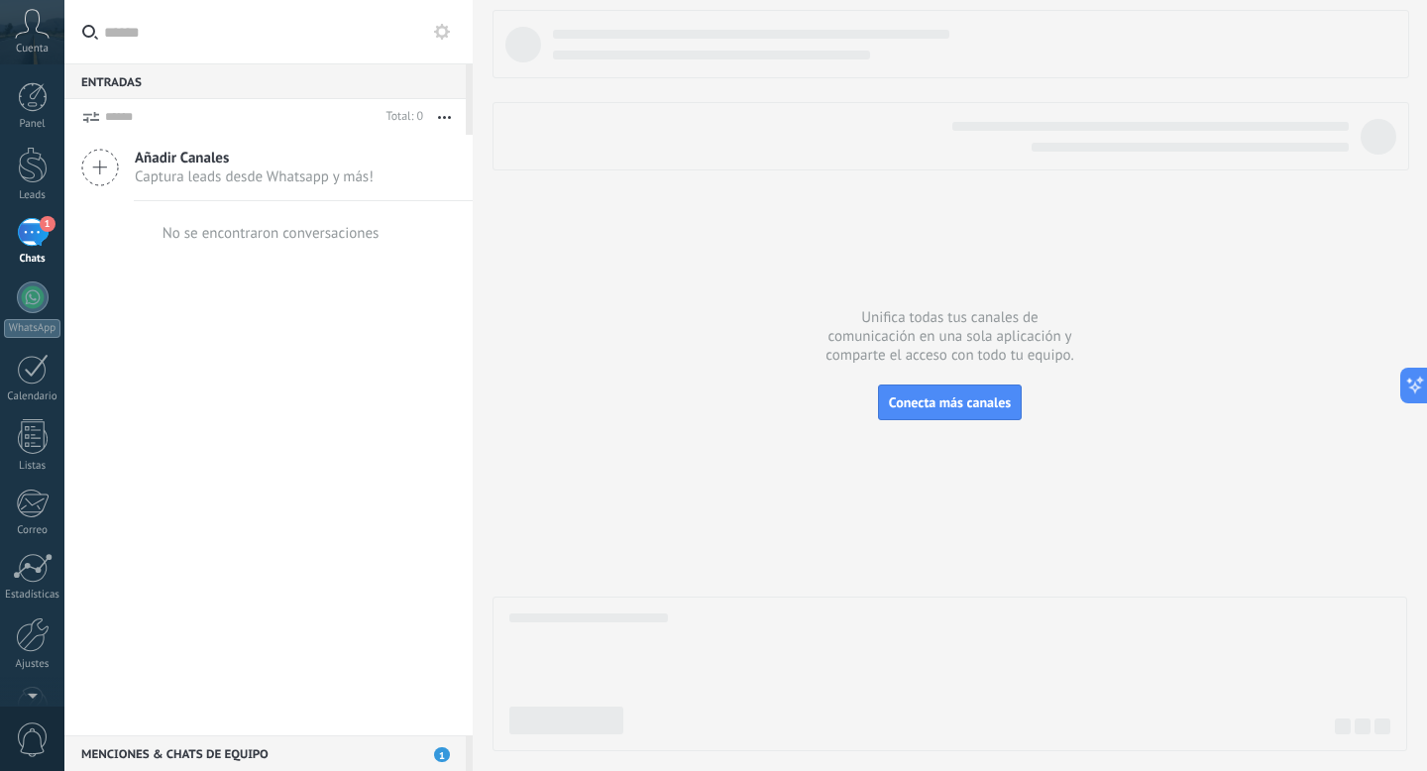
scroll to position [54, 0]
click at [37, 701] on div "Panel Leads 1 Chats WhatsApp Clientes" at bounding box center [32, 368] width 64 height 678
click at [41, 534] on link "Estadísticas" at bounding box center [32, 523] width 64 height 49
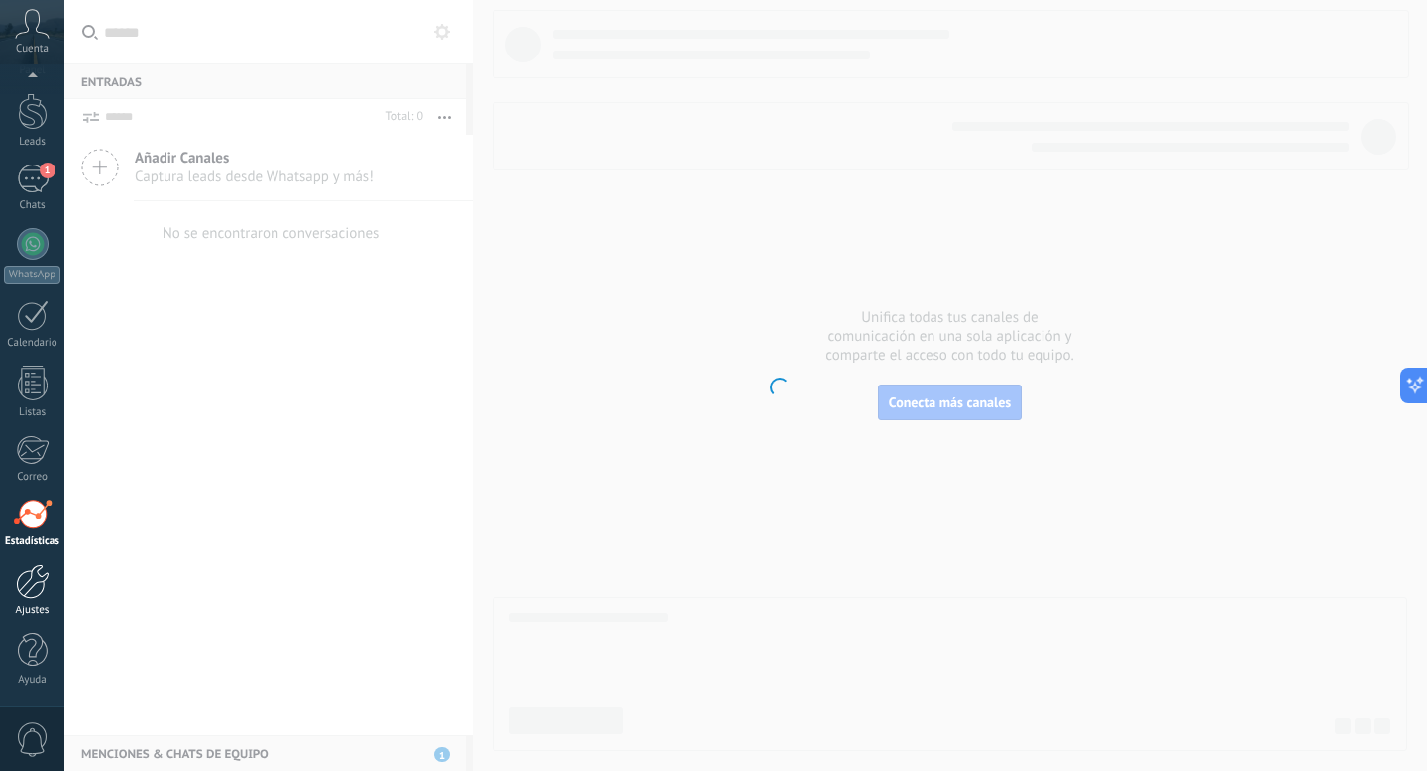
click at [31, 583] on div at bounding box center [33, 581] width 34 height 35
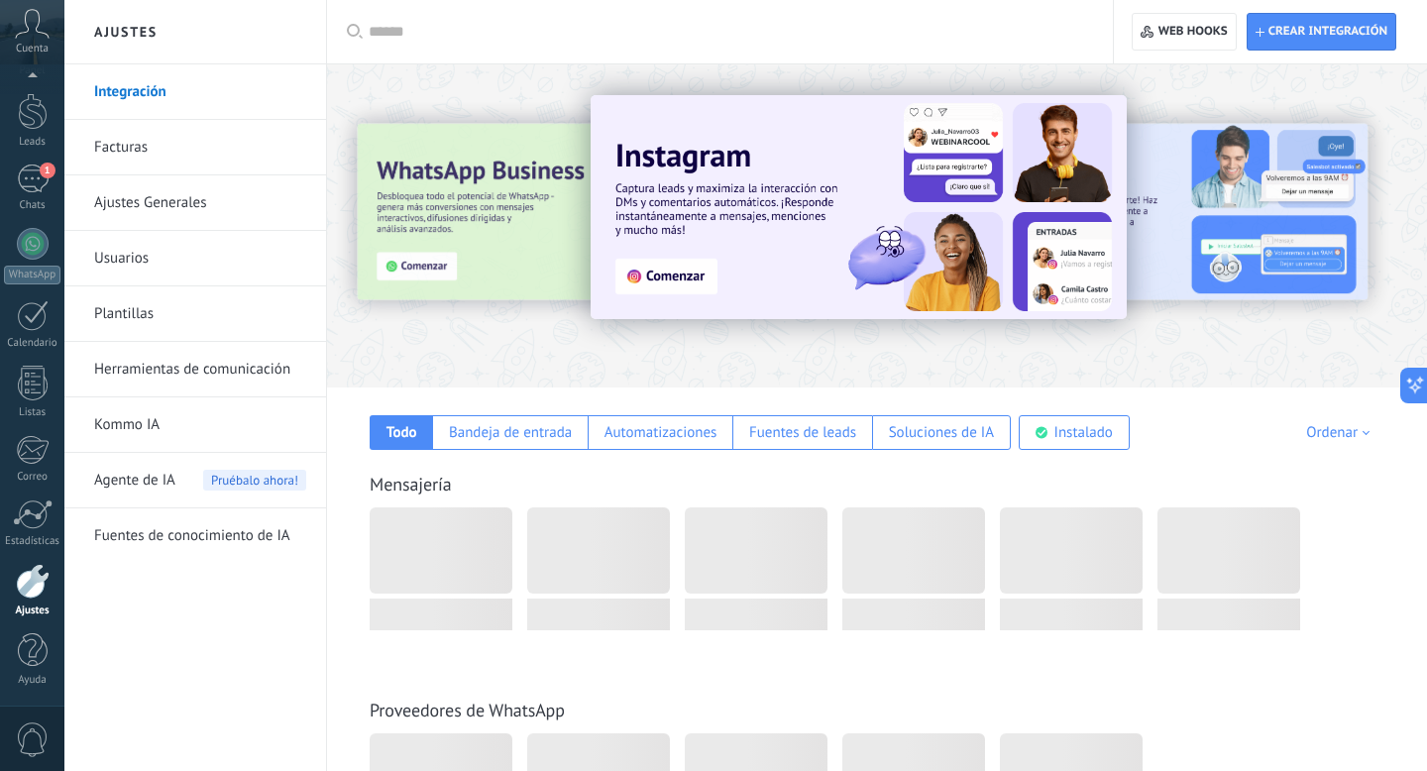
click at [123, 365] on link "Herramientas de comunicación" at bounding box center [200, 369] width 212 height 55
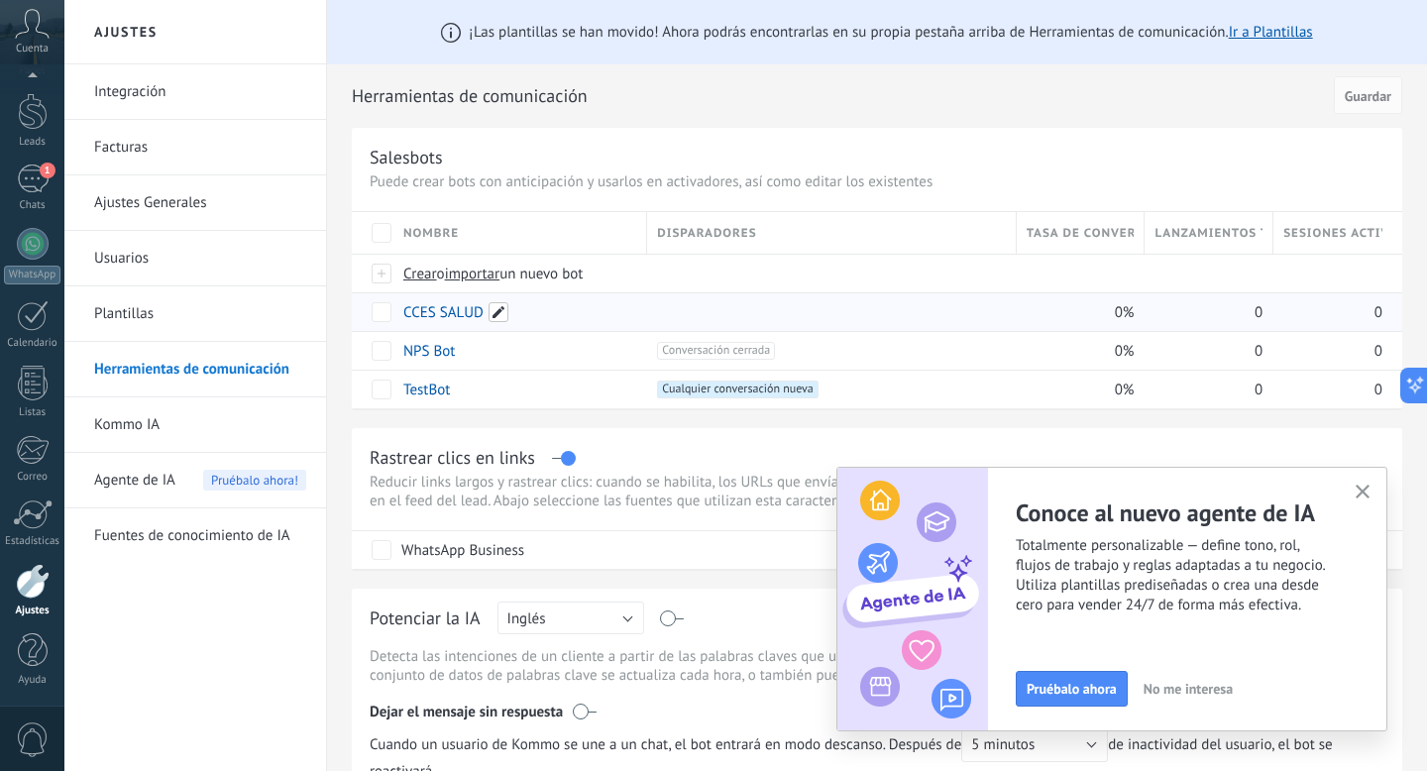
click at [497, 312] on span at bounding box center [498, 312] width 20 height 20
click at [518, 352] on span "Cancelar" at bounding box center [532, 357] width 51 height 18
click at [464, 319] on link "CCES SALUD" at bounding box center [443, 312] width 80 height 19
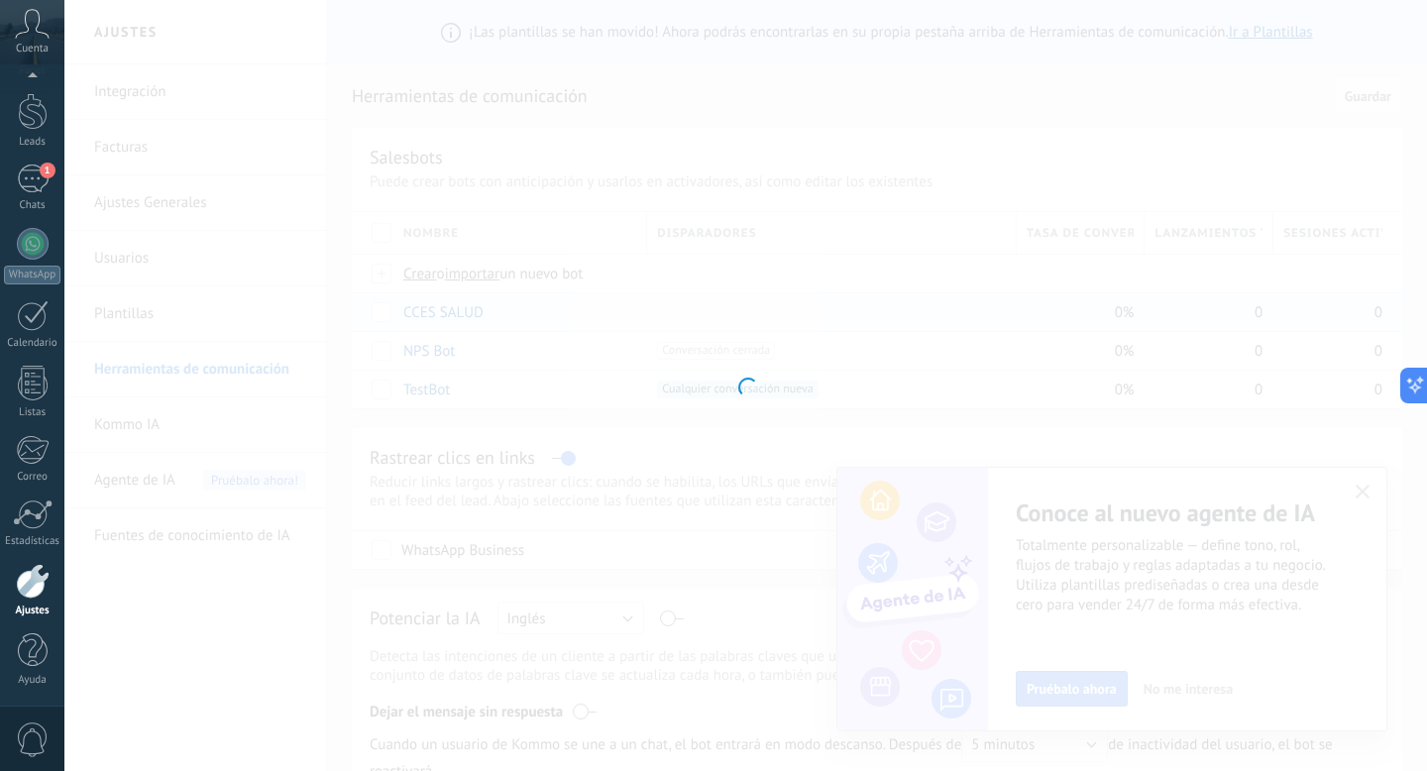
type input "**********"
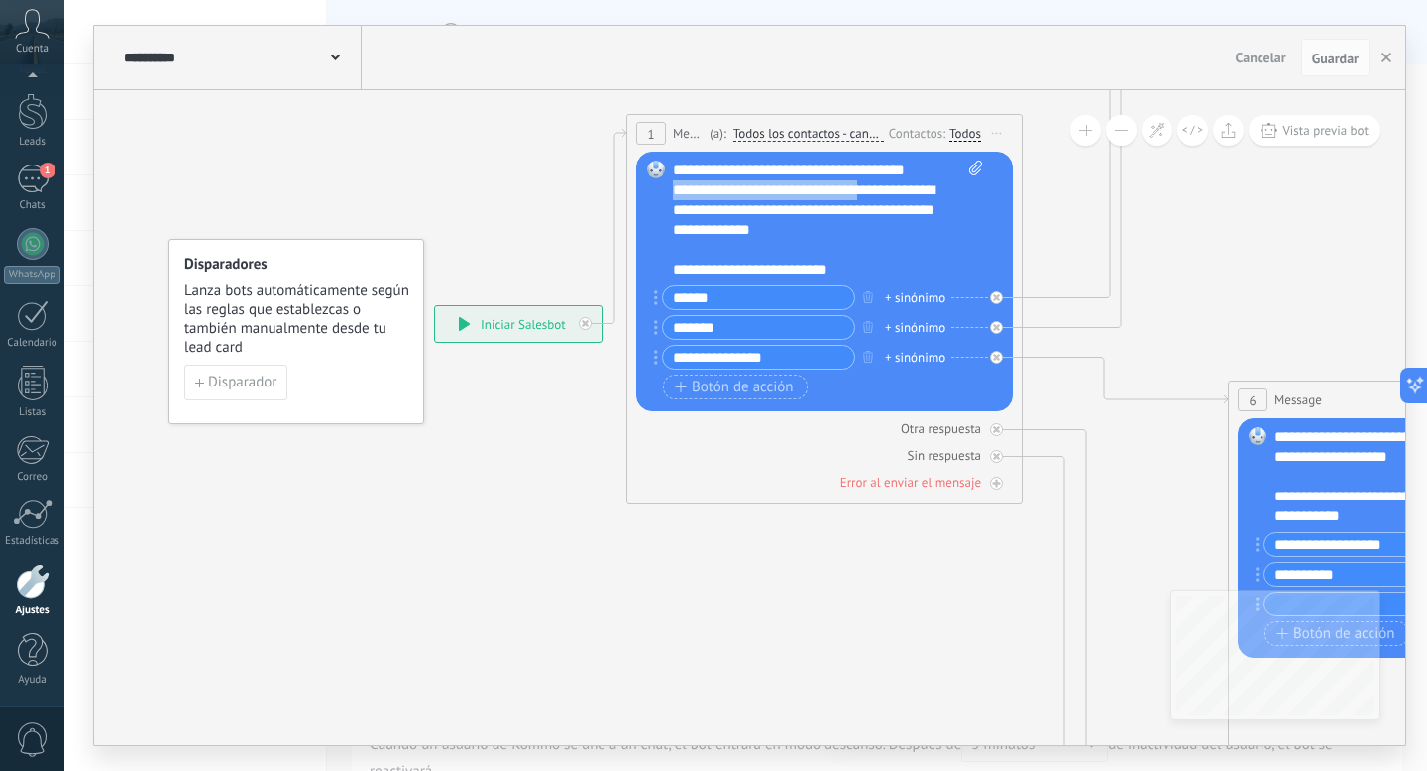
drag, startPoint x: 871, startPoint y: 193, endPoint x: 674, endPoint y: 200, distance: 197.3
click at [674, 200] on div "**********" at bounding box center [828, 220] width 310 height 119
click at [871, 192] on div "**********" at bounding box center [828, 220] width 310 height 119
drag, startPoint x: 871, startPoint y: 192, endPoint x: 728, endPoint y: 193, distance: 142.7
click at [728, 193] on div "**********" at bounding box center [828, 220] width 310 height 119
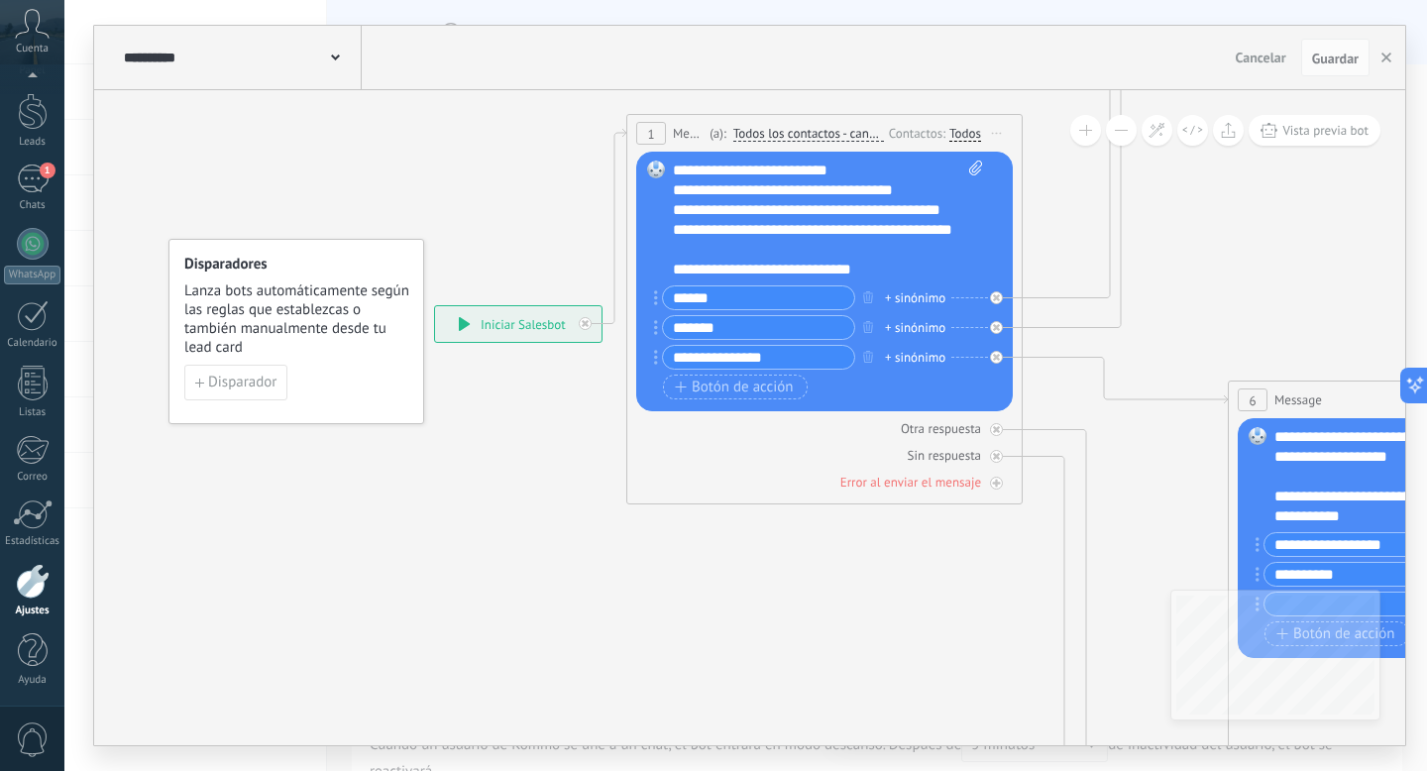
scroll to position [119, 0]
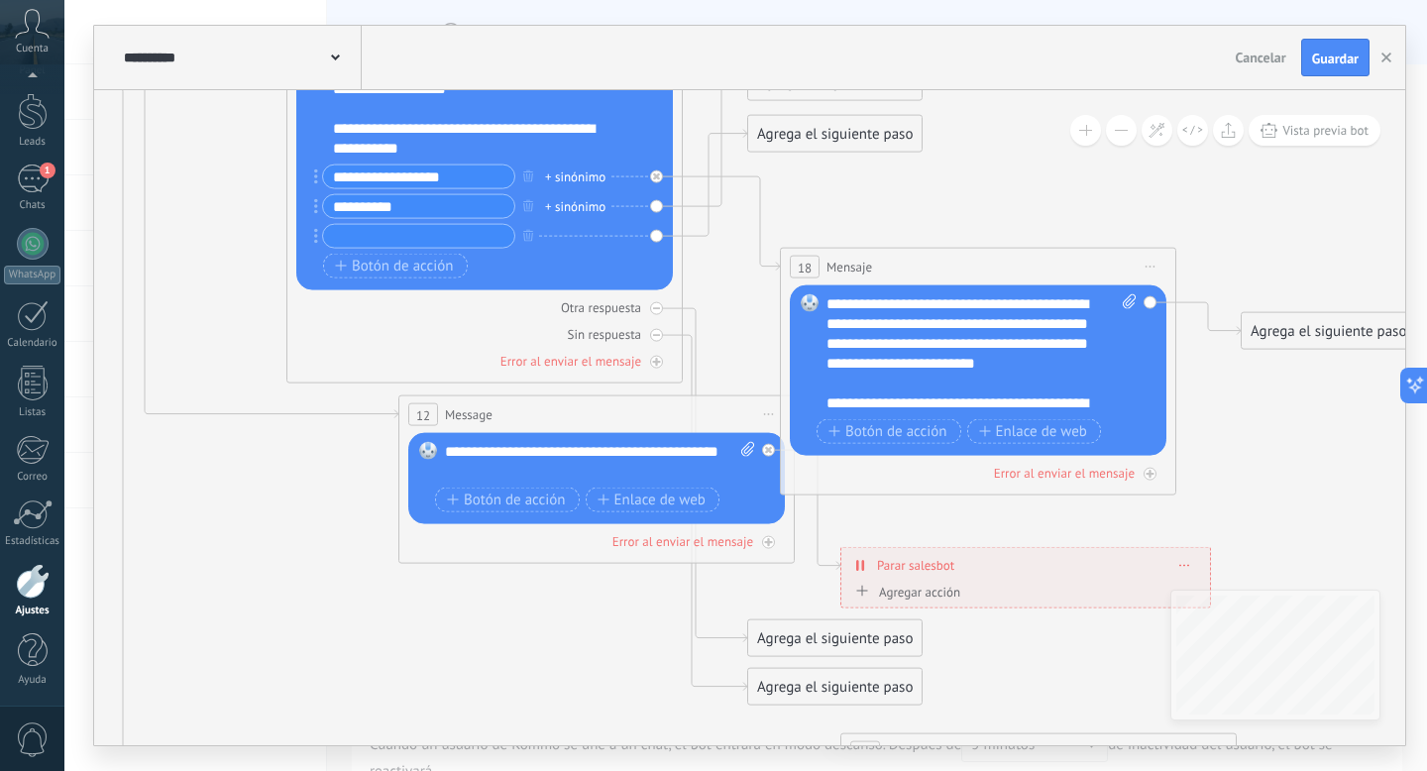
click at [33, 580] on div at bounding box center [33, 581] width 34 height 35
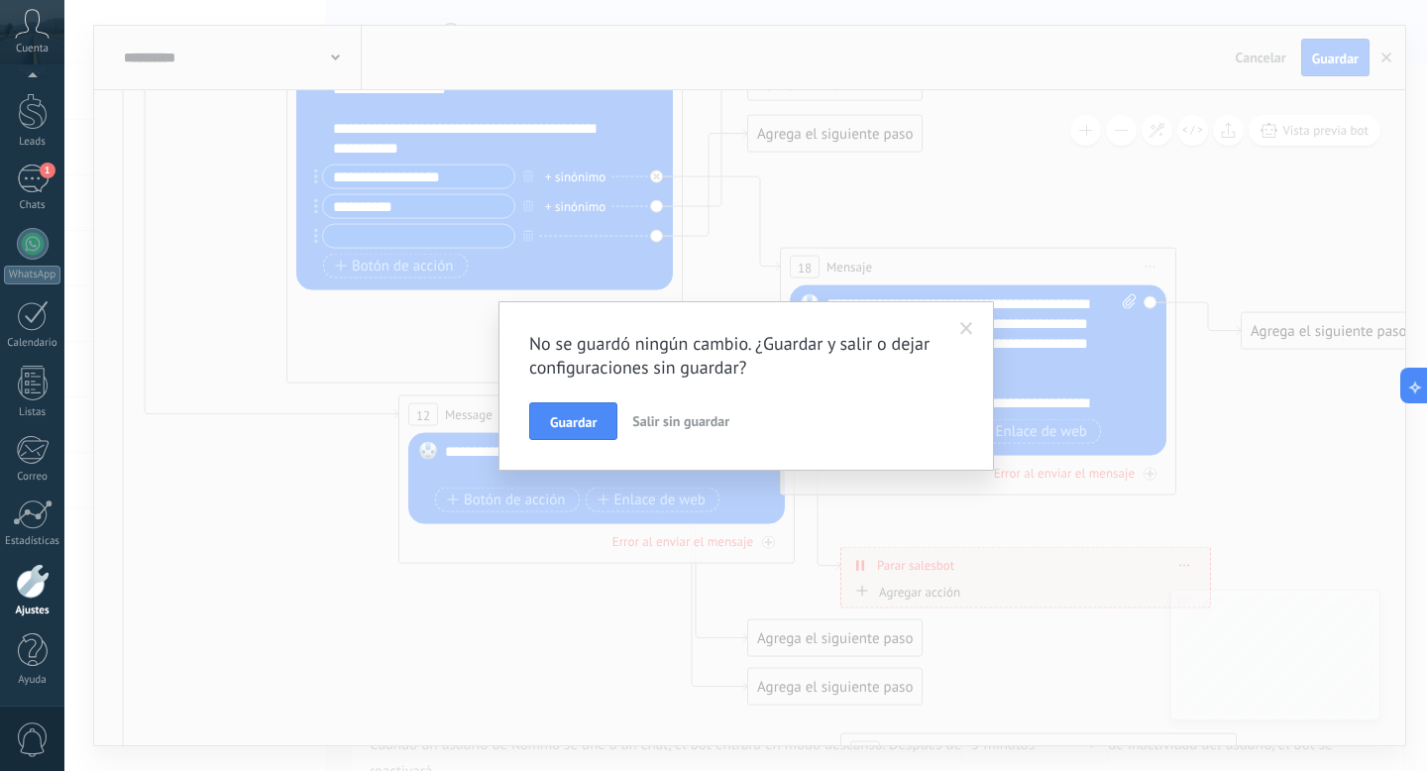
click at [960, 327] on span at bounding box center [966, 329] width 13 height 14
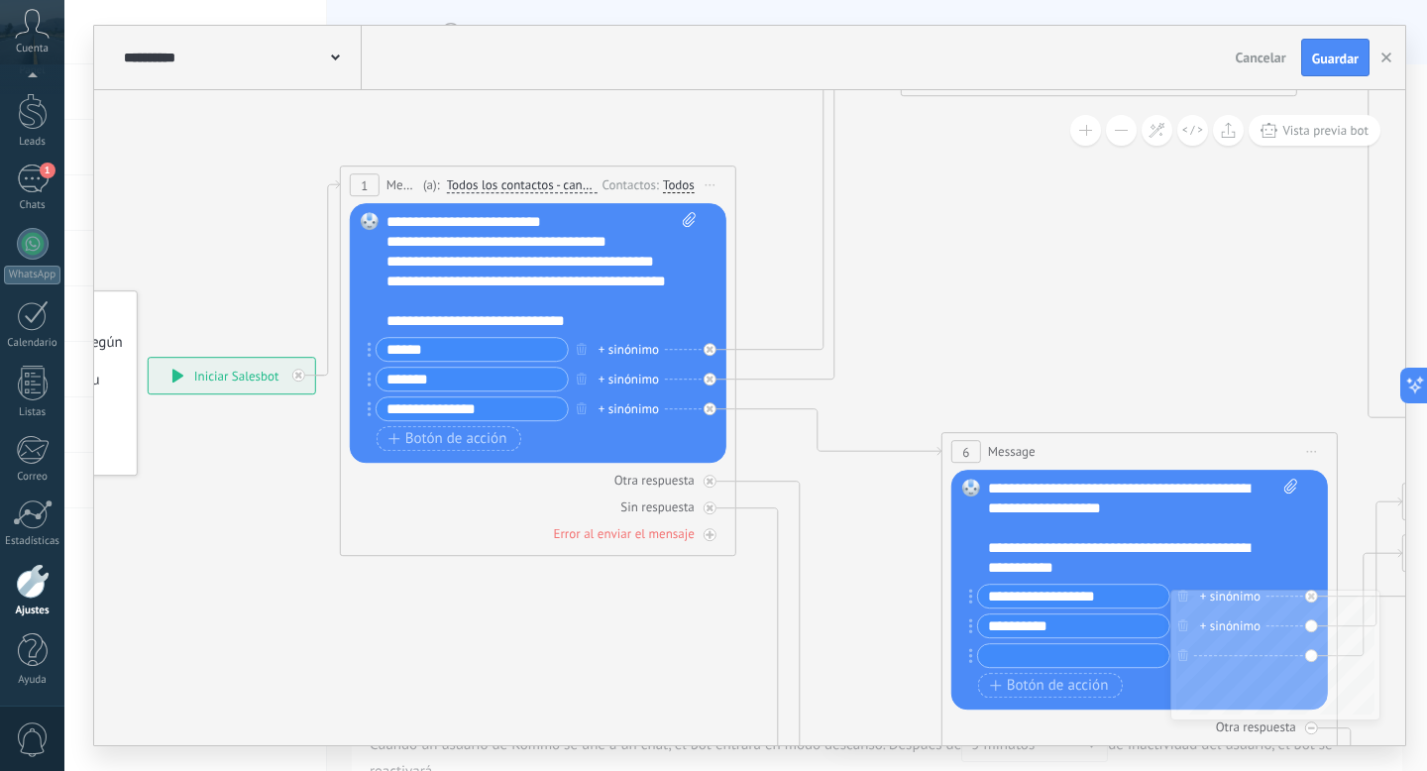
scroll to position [0, 0]
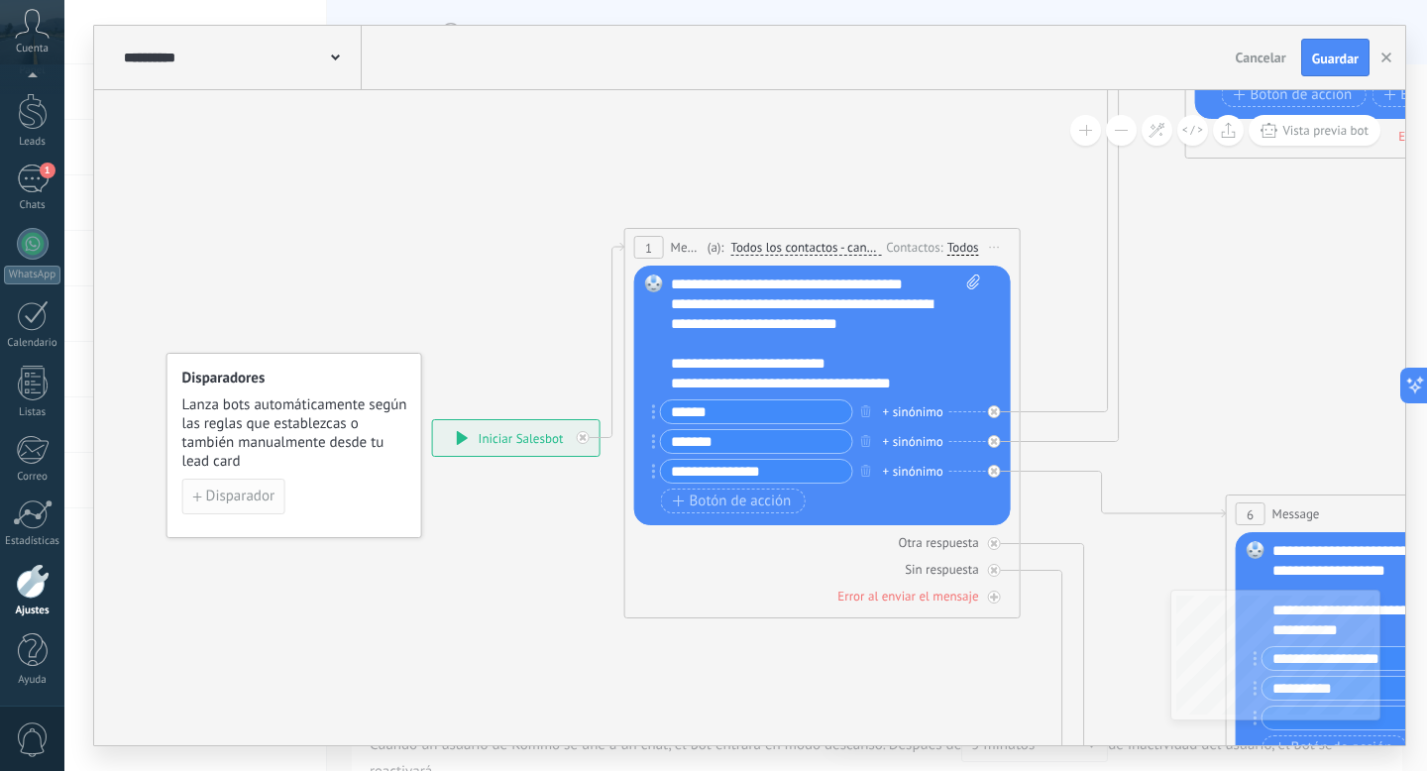
click at [247, 495] on span "Disparador" at bounding box center [240, 496] width 68 height 14
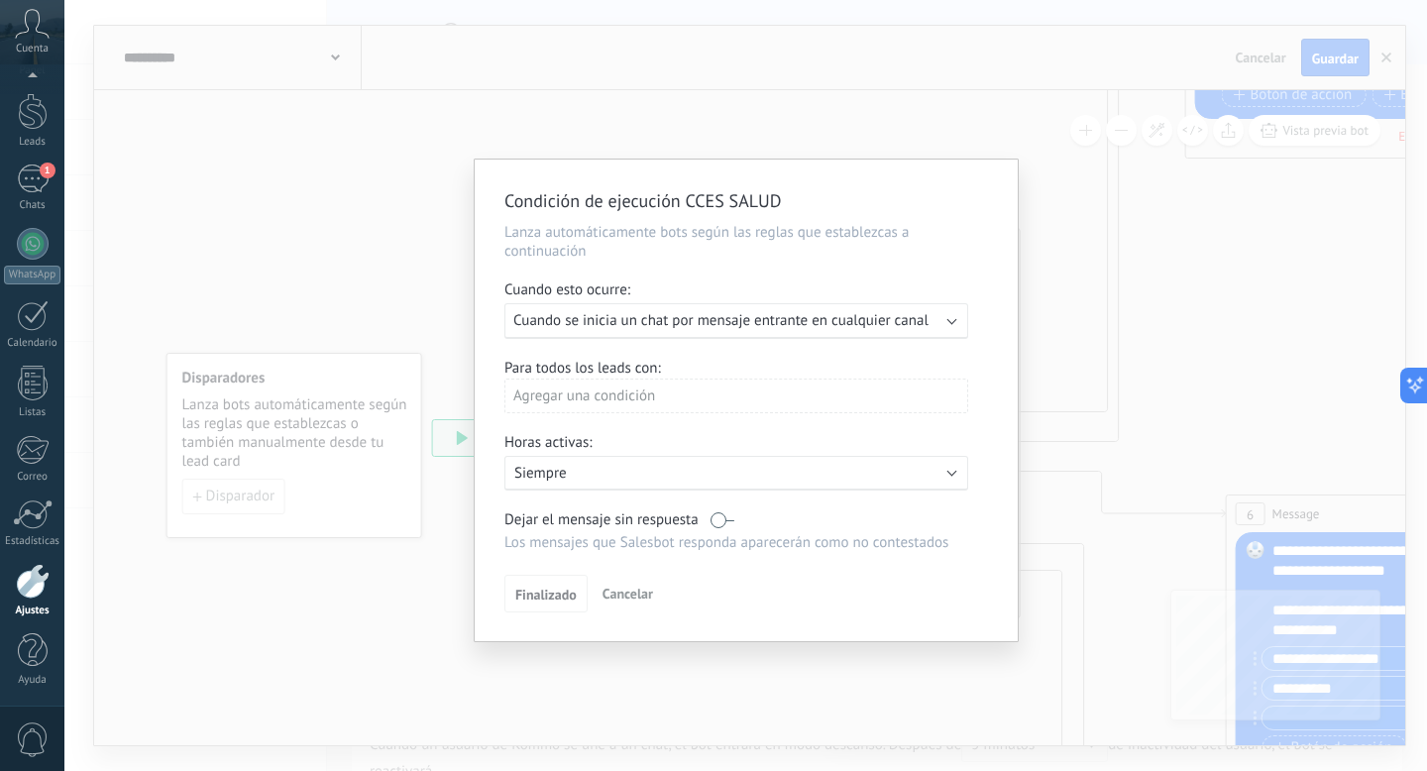
click at [747, 330] on span "Cuando se inicia un chat por mensaje entrante en cualquier canal" at bounding box center [720, 320] width 415 height 19
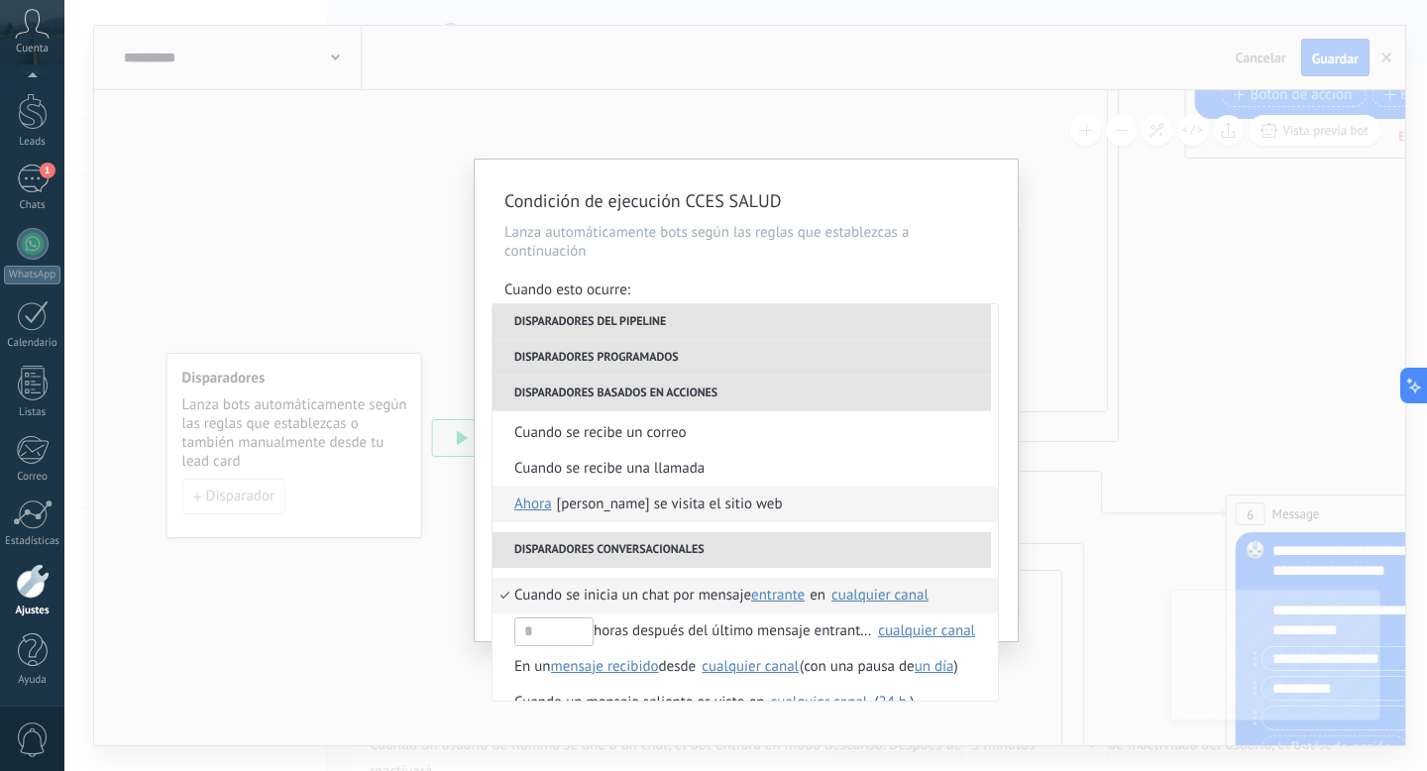
scroll to position [468, 0]
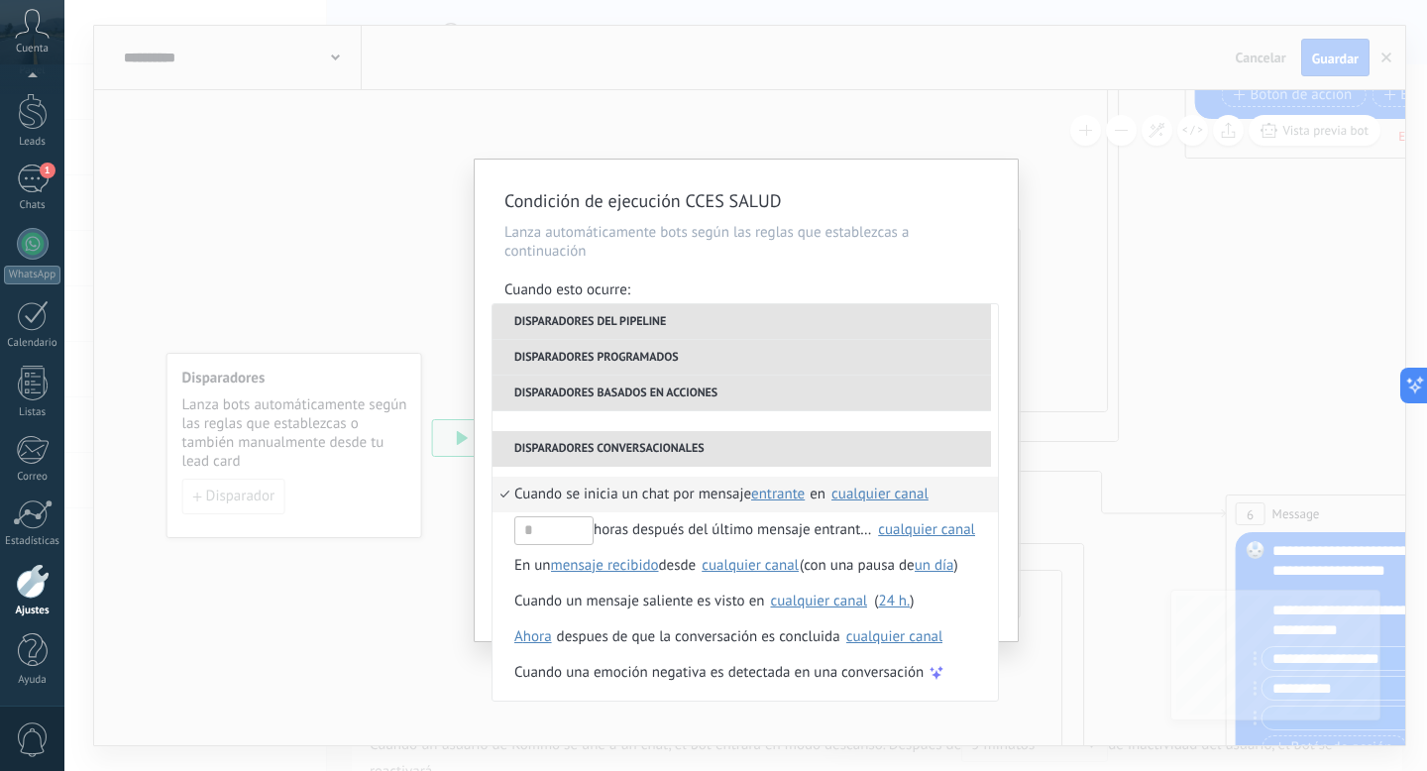
click at [395, 660] on div "Condición de ejecución CCES SALUD Lanza automáticamente bots según las reglas q…" at bounding box center [745, 385] width 1362 height 771
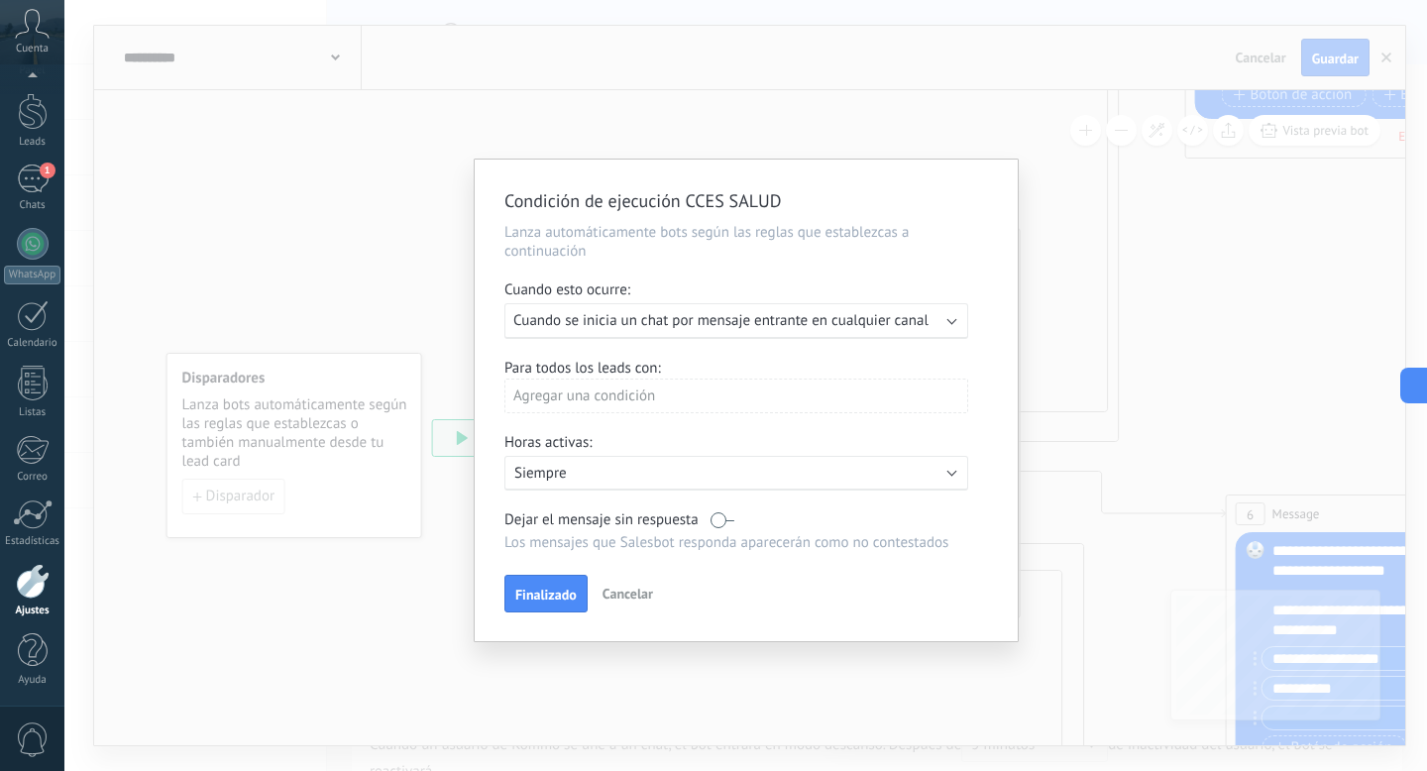
click at [627, 595] on span "Cancelar" at bounding box center [627, 594] width 51 height 18
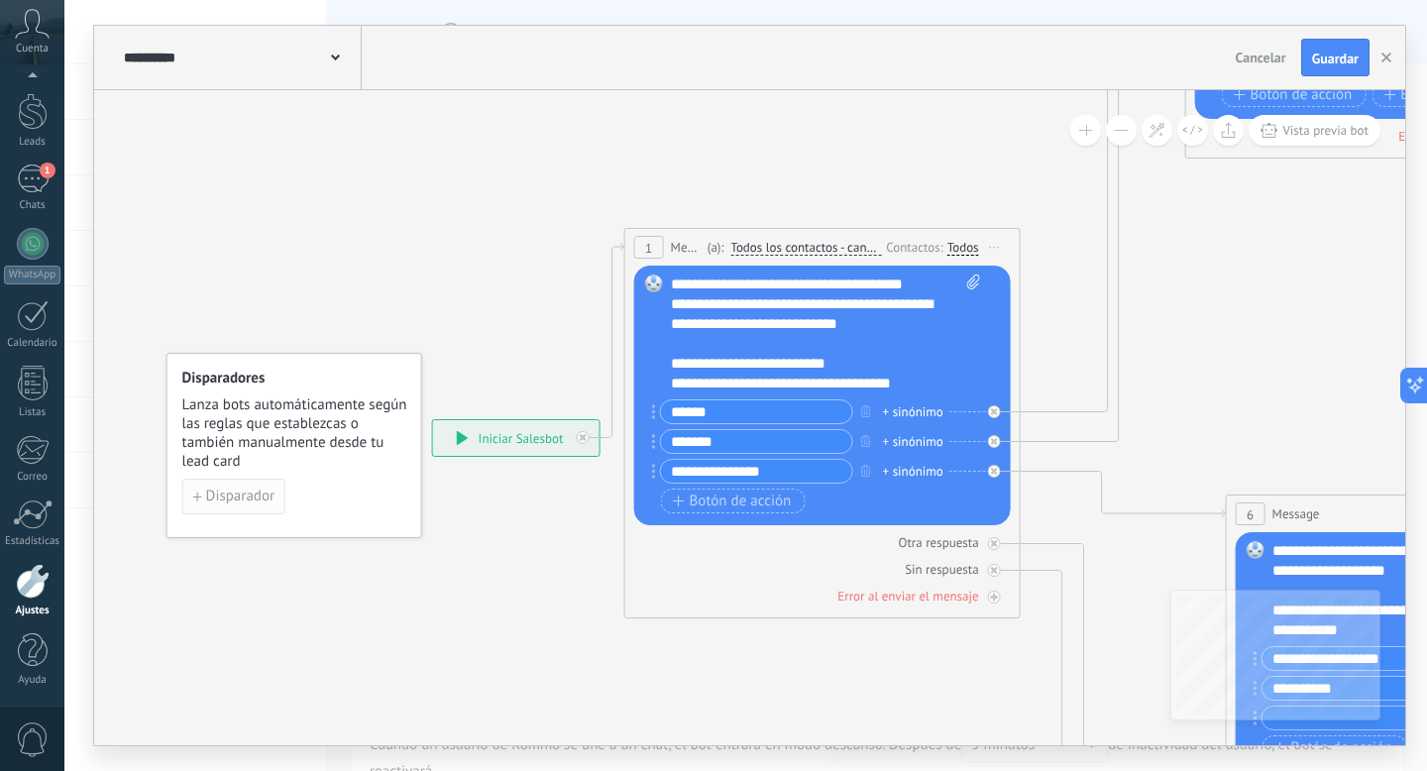
click at [259, 489] on span "Disparador" at bounding box center [240, 496] width 68 height 14
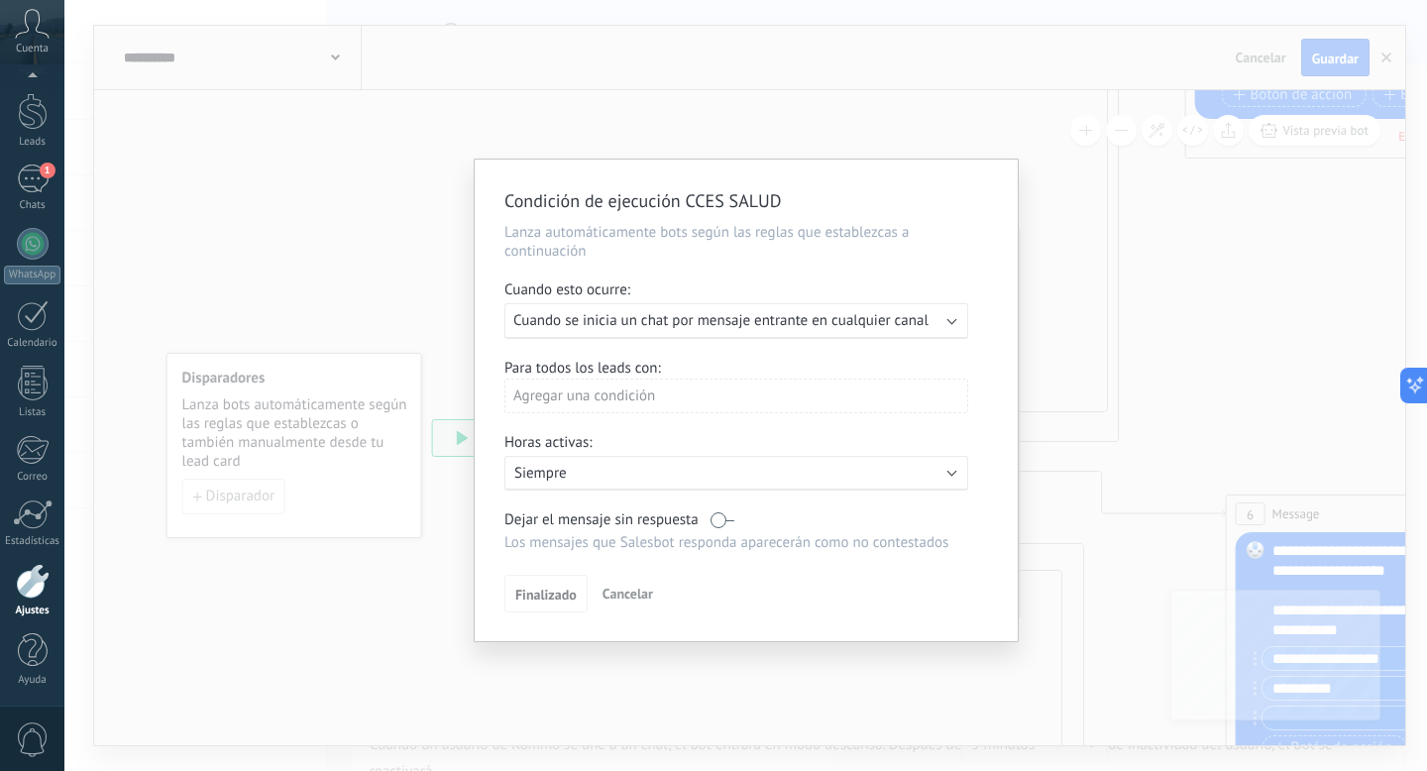
click at [679, 332] on div "Ejecutar: Cuando se inicia un chat por mensaje entrante en cualquier canal" at bounding box center [736, 321] width 464 height 36
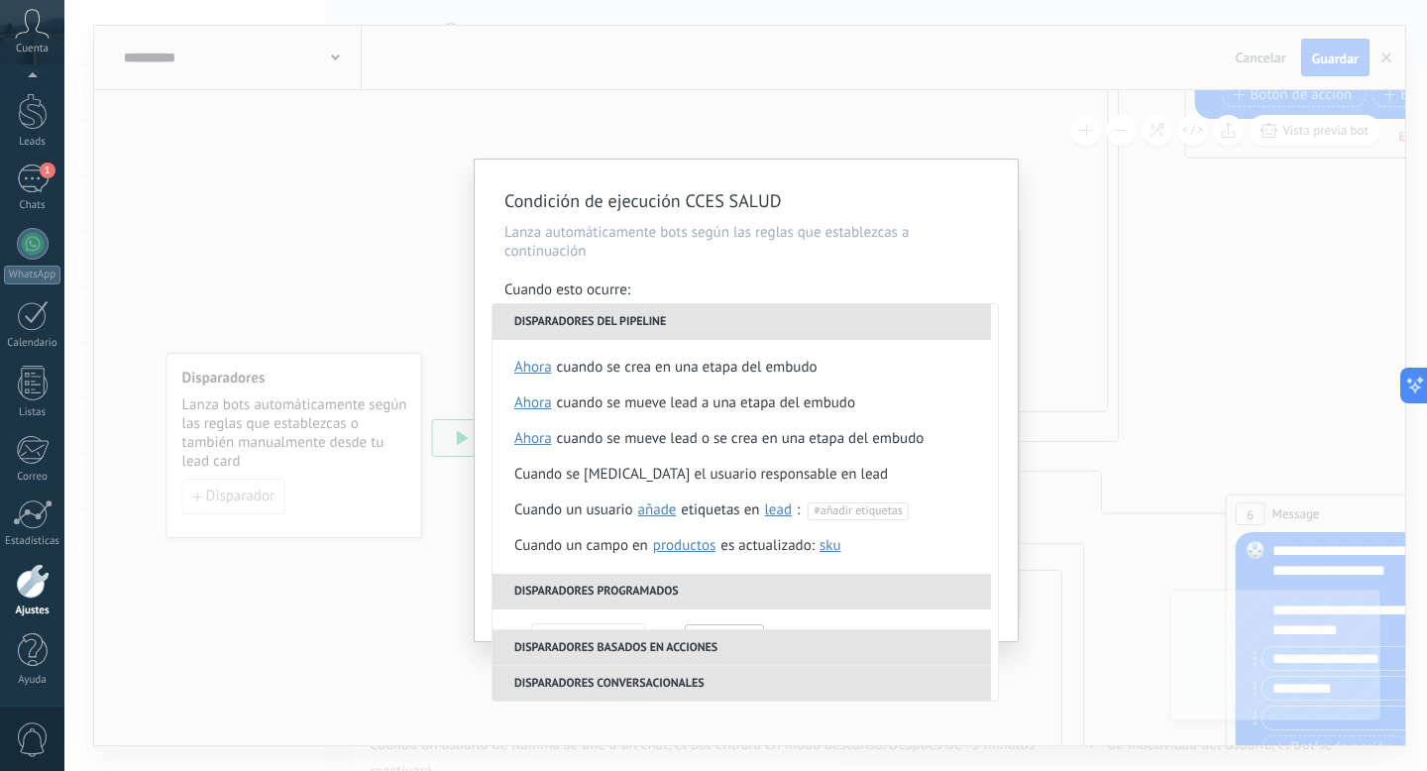
click at [320, 332] on div "Condición de ejecución CCES SALUD Lanza automáticamente bots según las reglas q…" at bounding box center [745, 385] width 1362 height 771
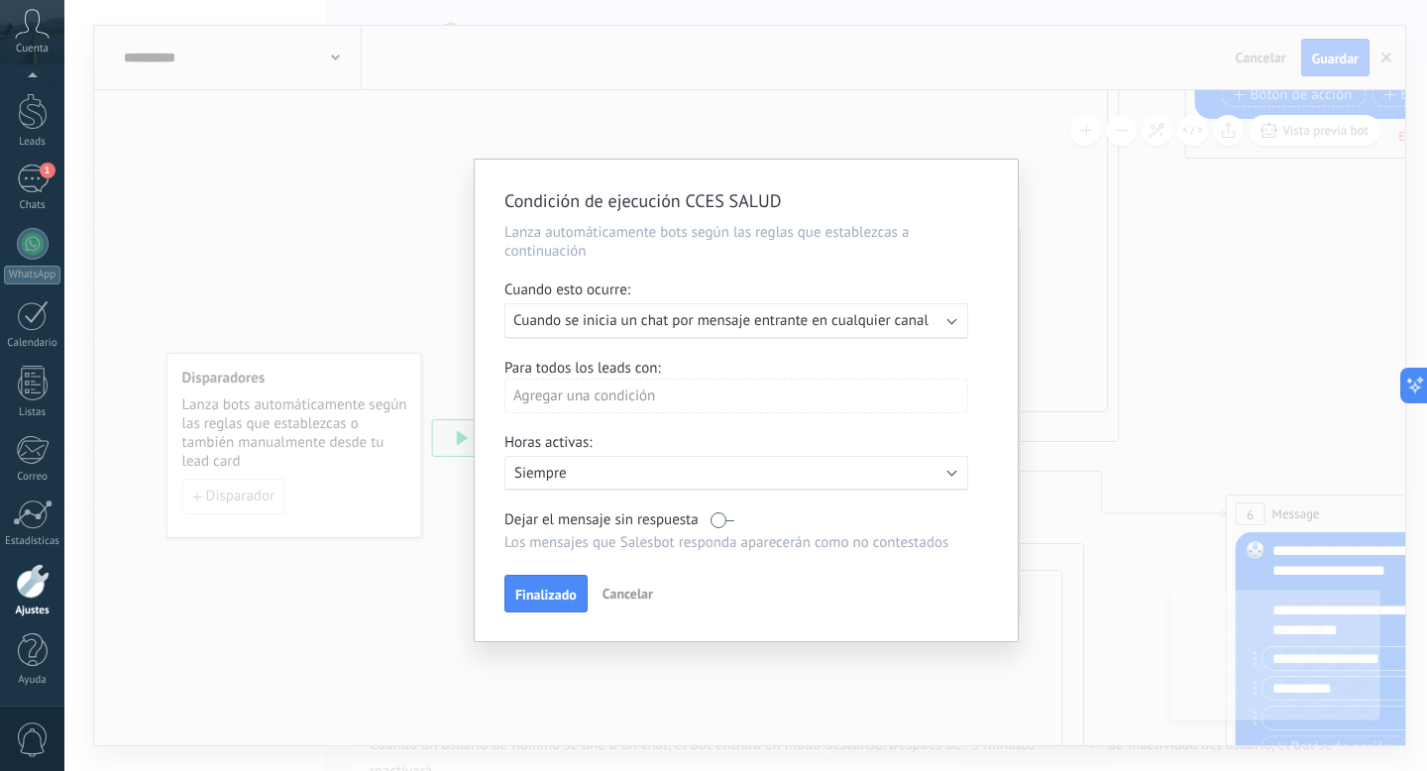
click at [566, 400] on div "Agregar una condición" at bounding box center [736, 395] width 464 height 35
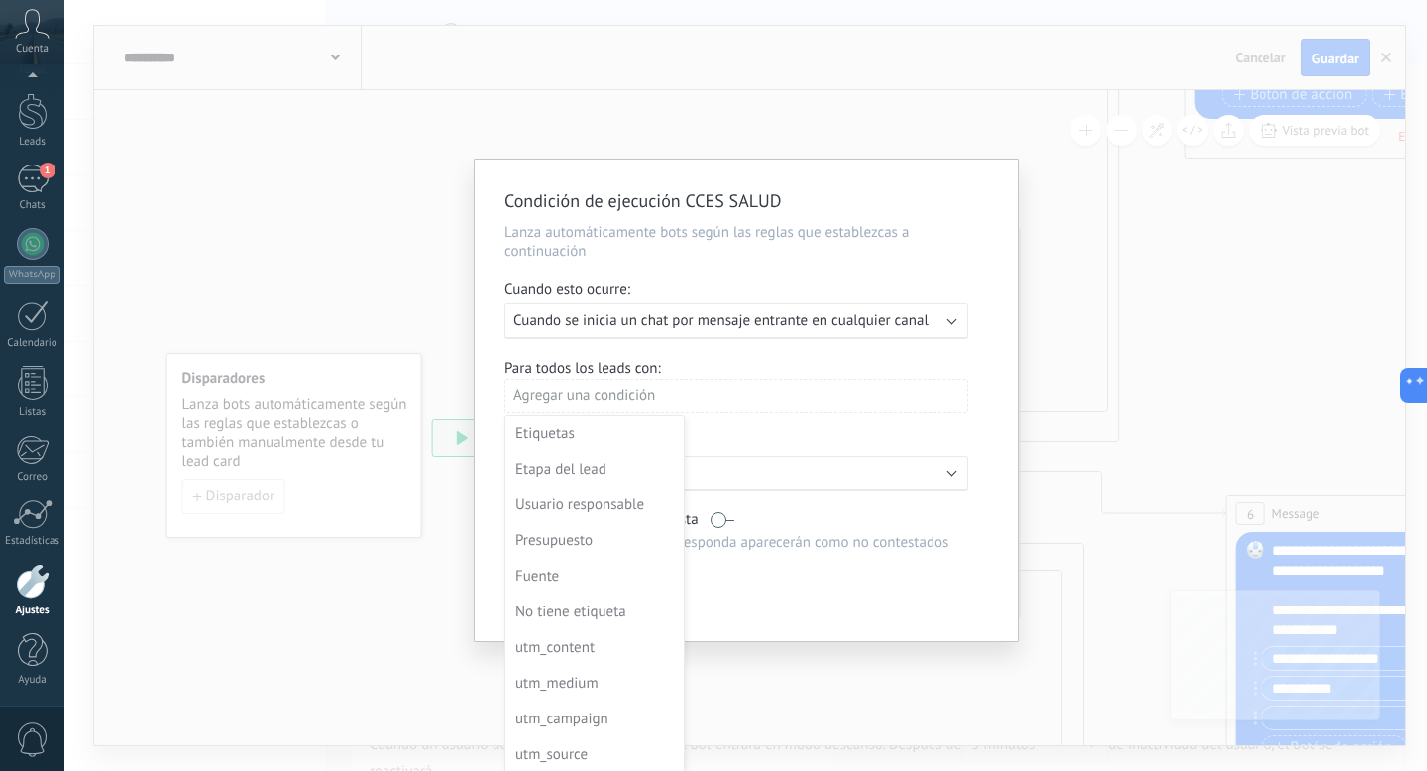
click at [400, 367] on div "Condición de ejecución CCES SALUD Lanza automáticamente bots según las reglas q…" at bounding box center [745, 385] width 1362 height 771
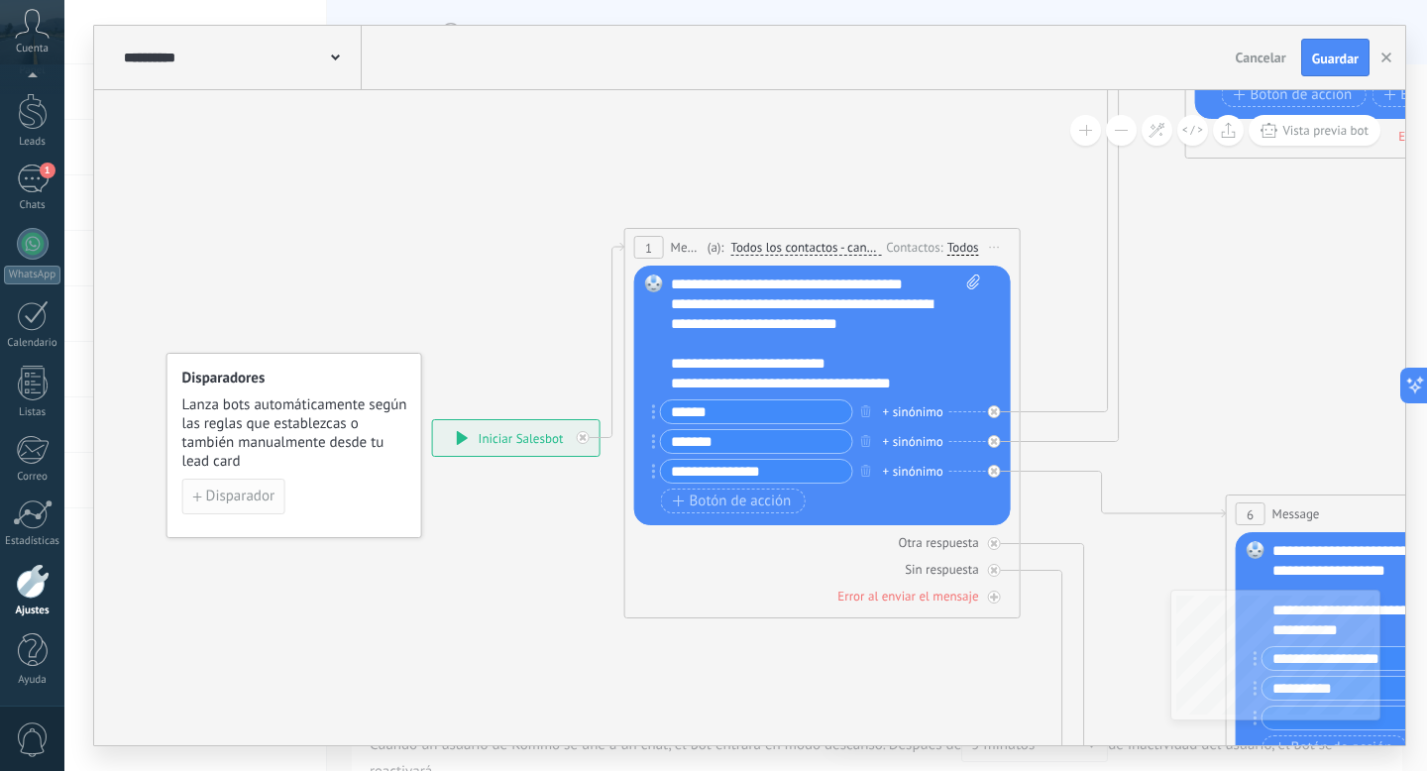
click at [270, 497] on span "Disparador" at bounding box center [240, 496] width 68 height 14
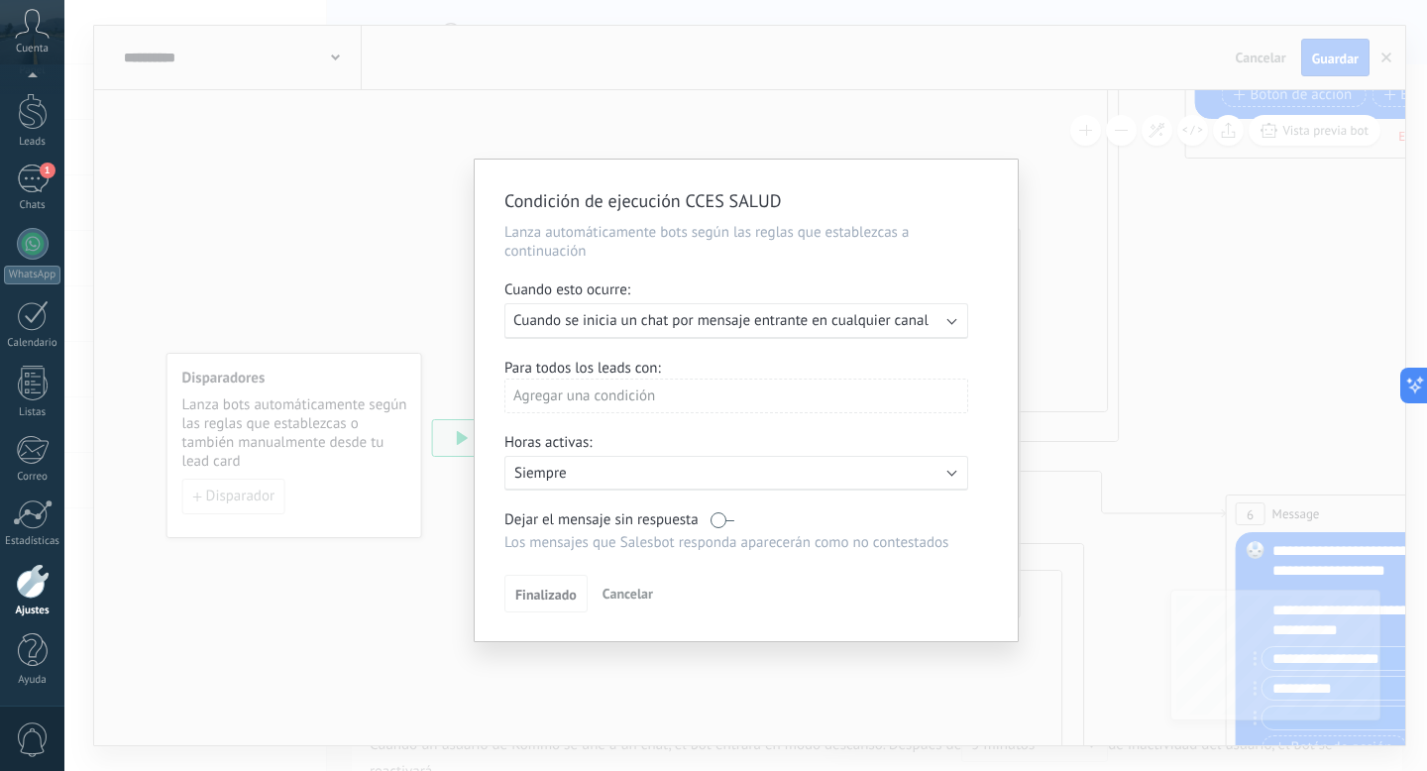
click at [616, 409] on div "Agregar una condición" at bounding box center [736, 395] width 464 height 35
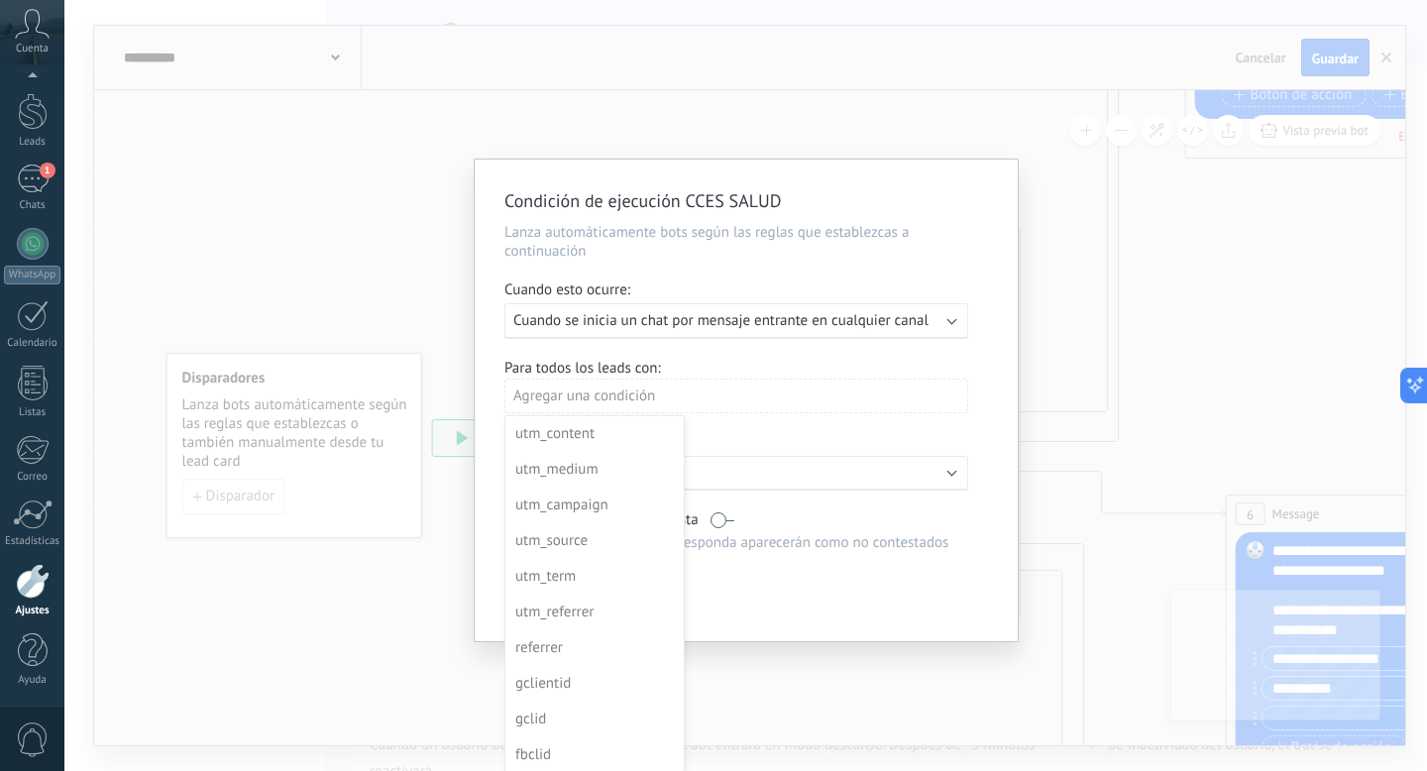
scroll to position [6, 0]
click at [361, 643] on div "Condición de ejecución CCES SALUD Lanza automáticamente bots según las reglas q…" at bounding box center [745, 385] width 1362 height 771
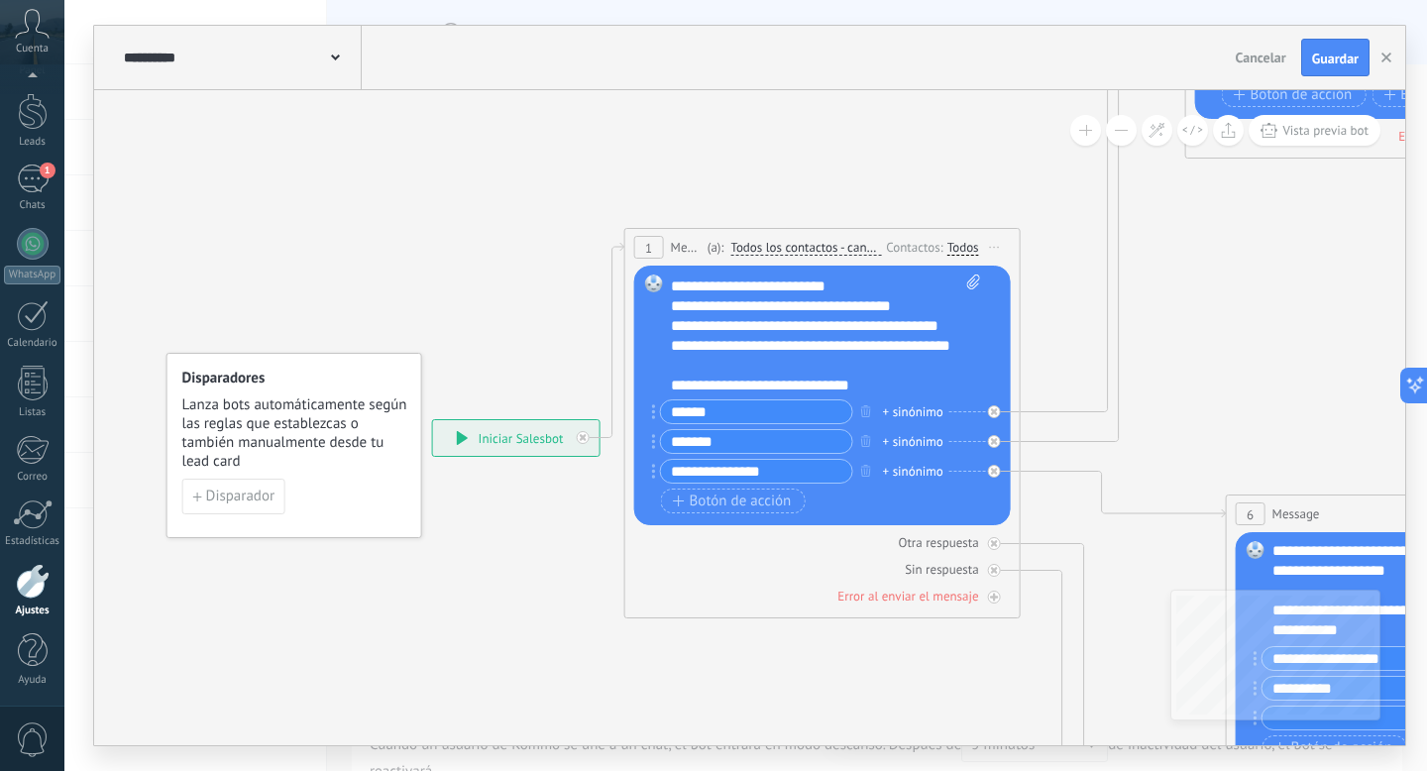
scroll to position [119, 0]
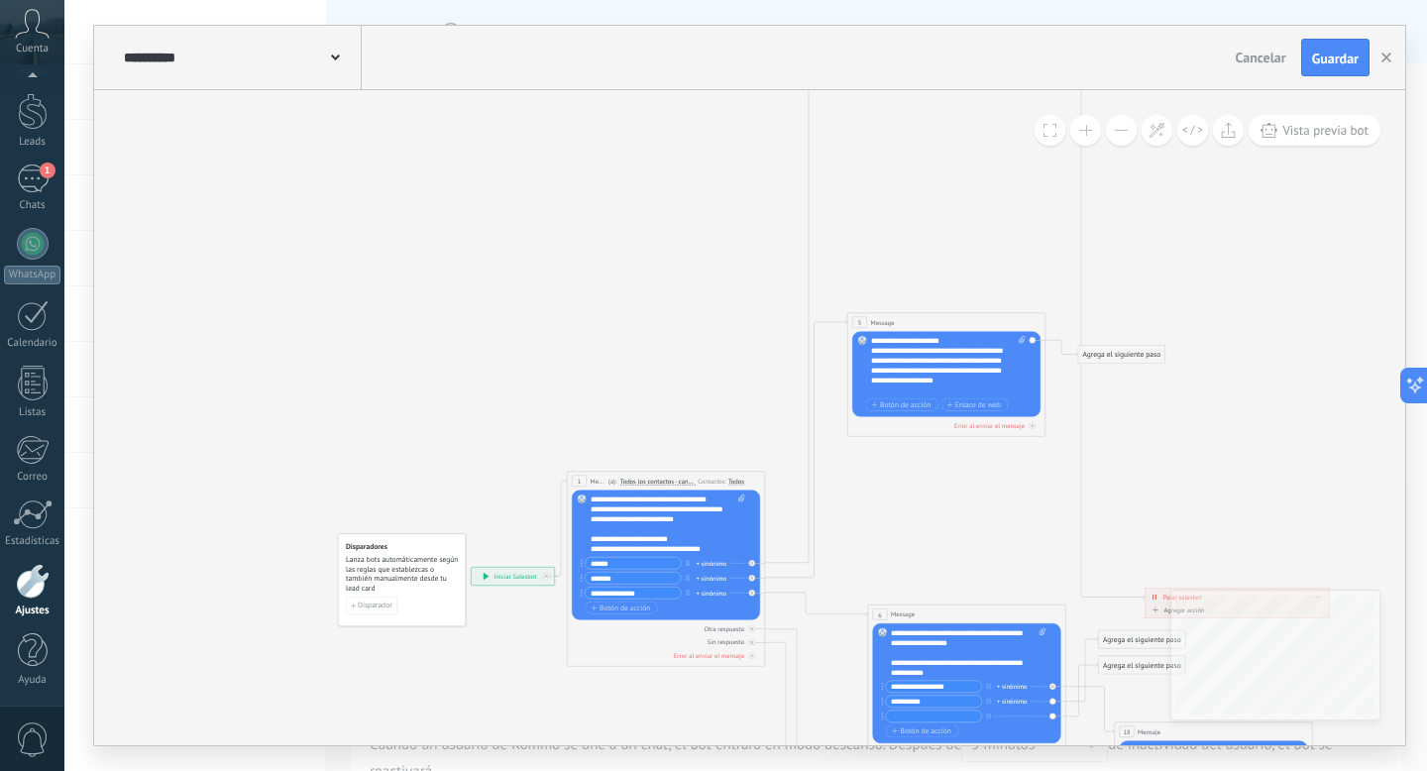
click at [337, 54] on span at bounding box center [335, 56] width 9 height 19
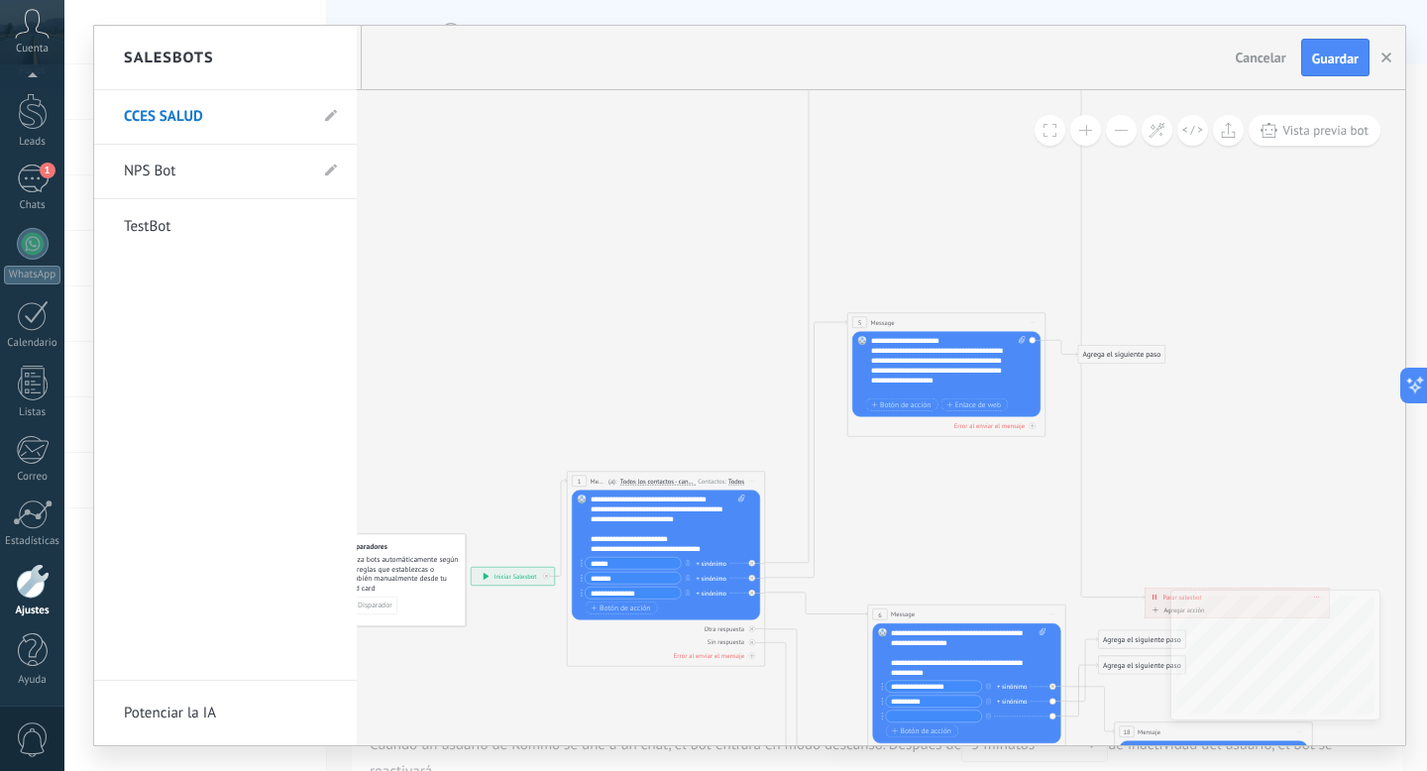
click at [441, 272] on div at bounding box center [749, 385] width 1311 height 719
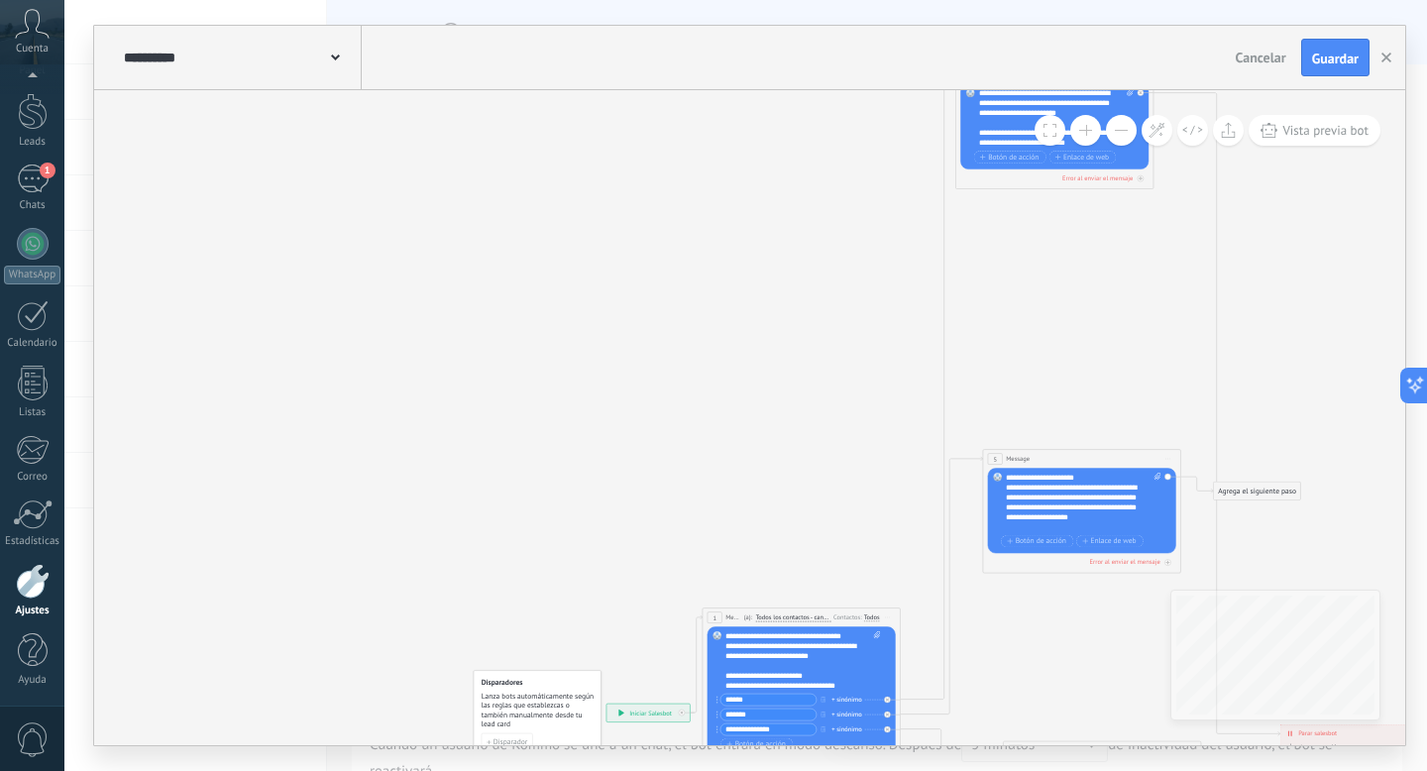
click at [335, 56] on icon at bounding box center [335, 57] width 9 height 6
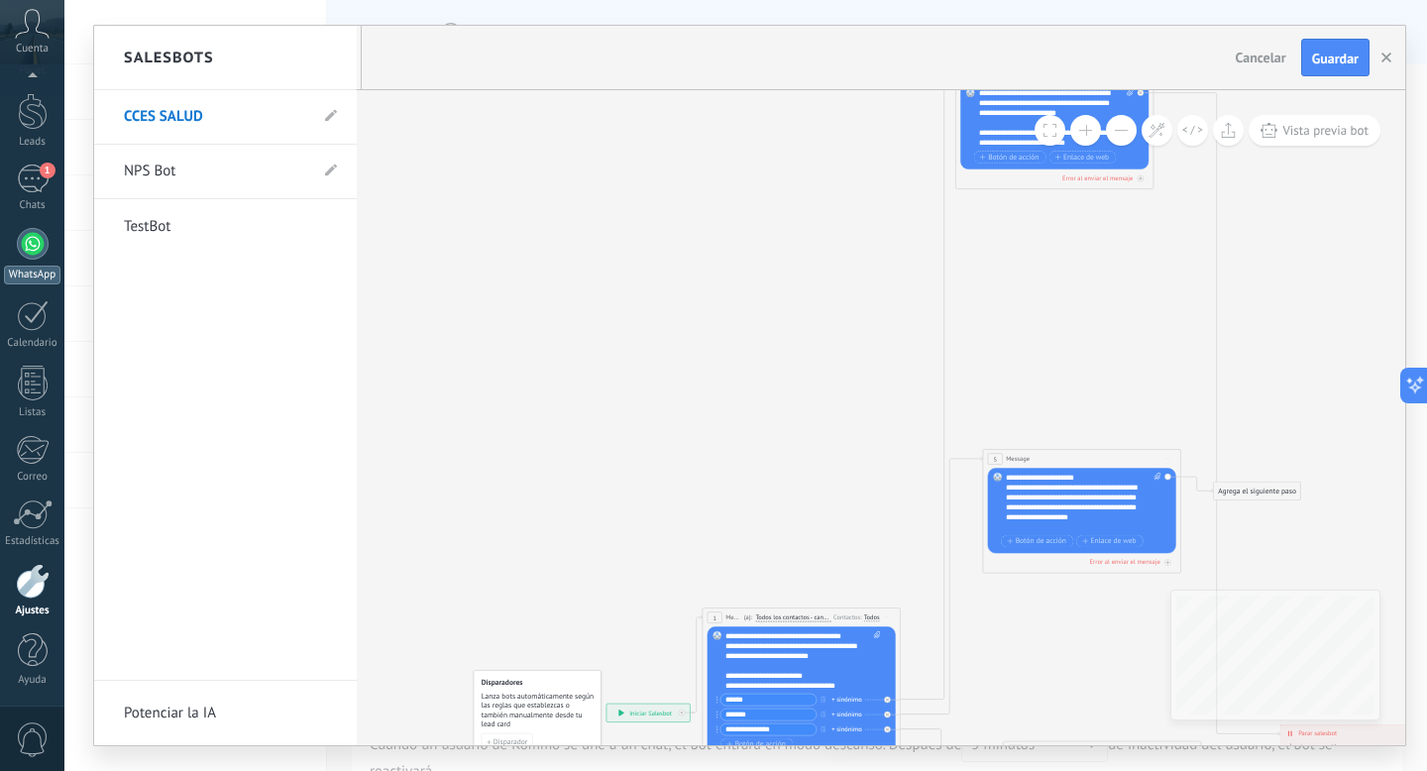
click at [35, 256] on div at bounding box center [33, 244] width 32 height 32
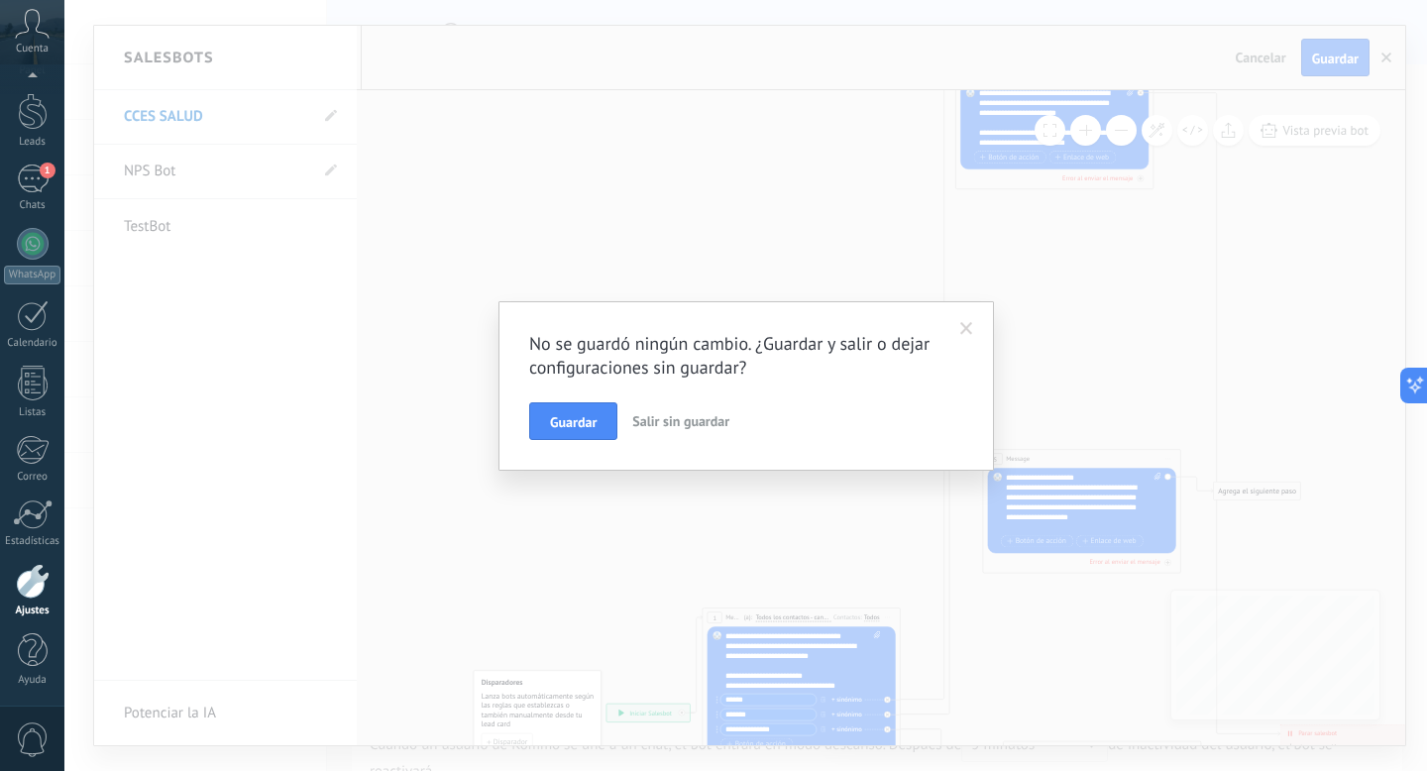
click at [689, 424] on span "Salir sin guardar" at bounding box center [680, 421] width 97 height 18
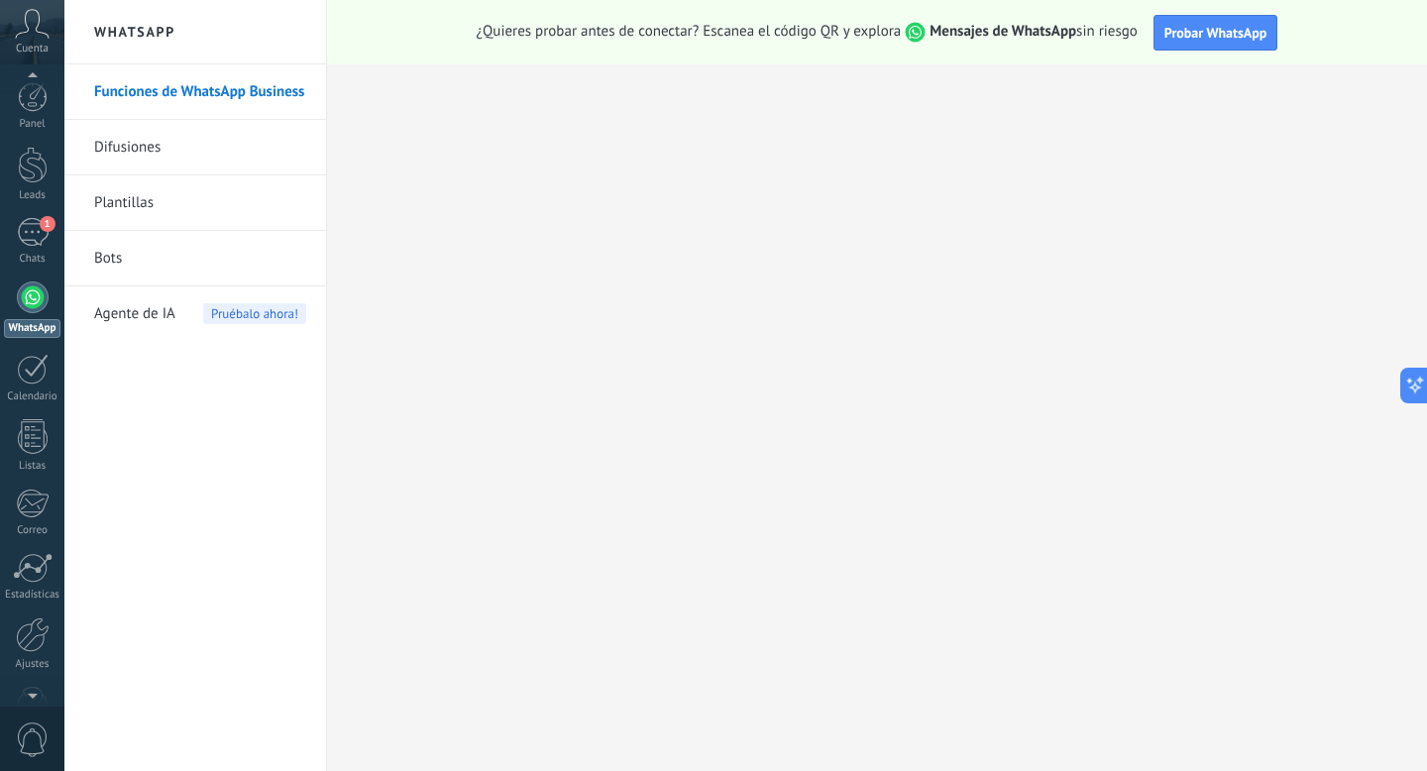
click at [120, 271] on link "Bots" at bounding box center [200, 258] width 212 height 55
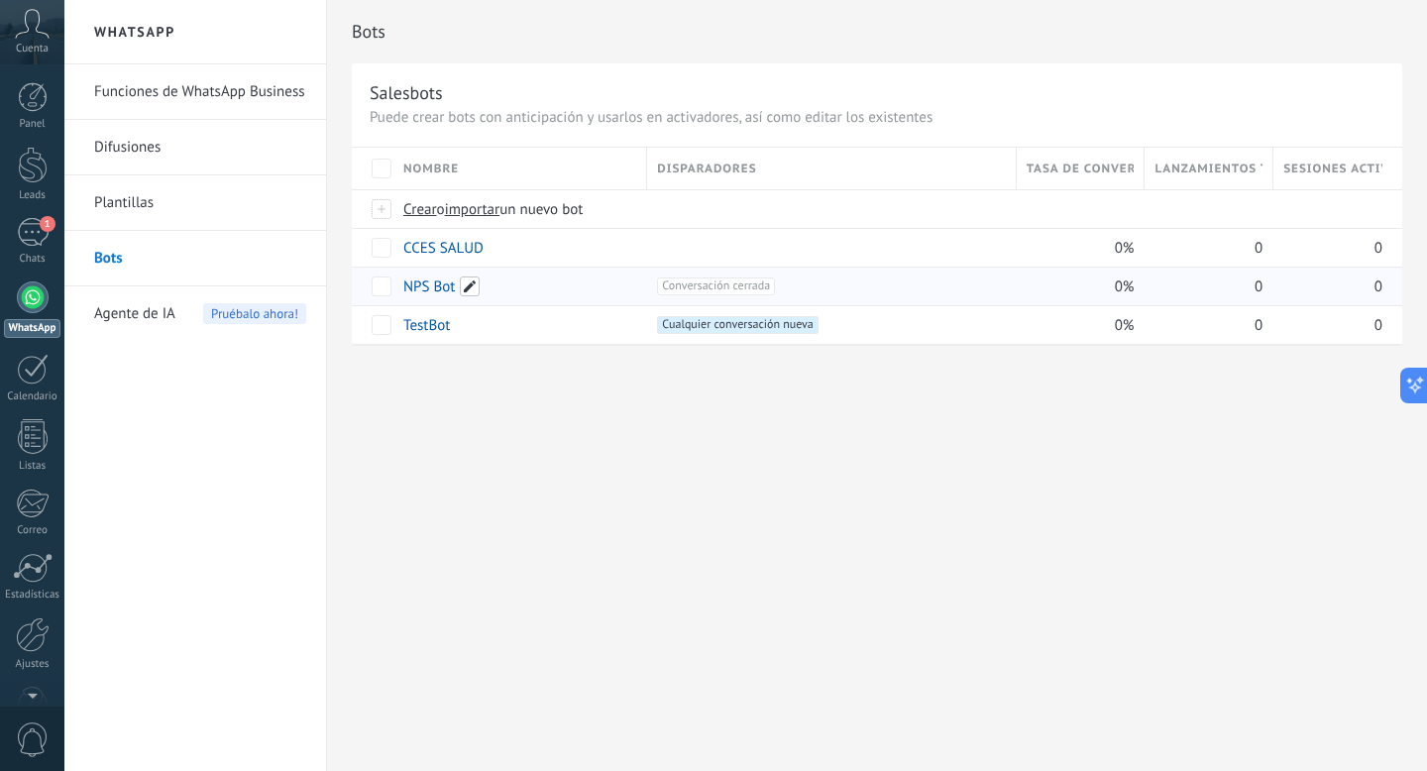
click at [468, 288] on span at bounding box center [470, 286] width 20 height 20
click at [522, 331] on span "Cancelar" at bounding box center [532, 331] width 51 height 18
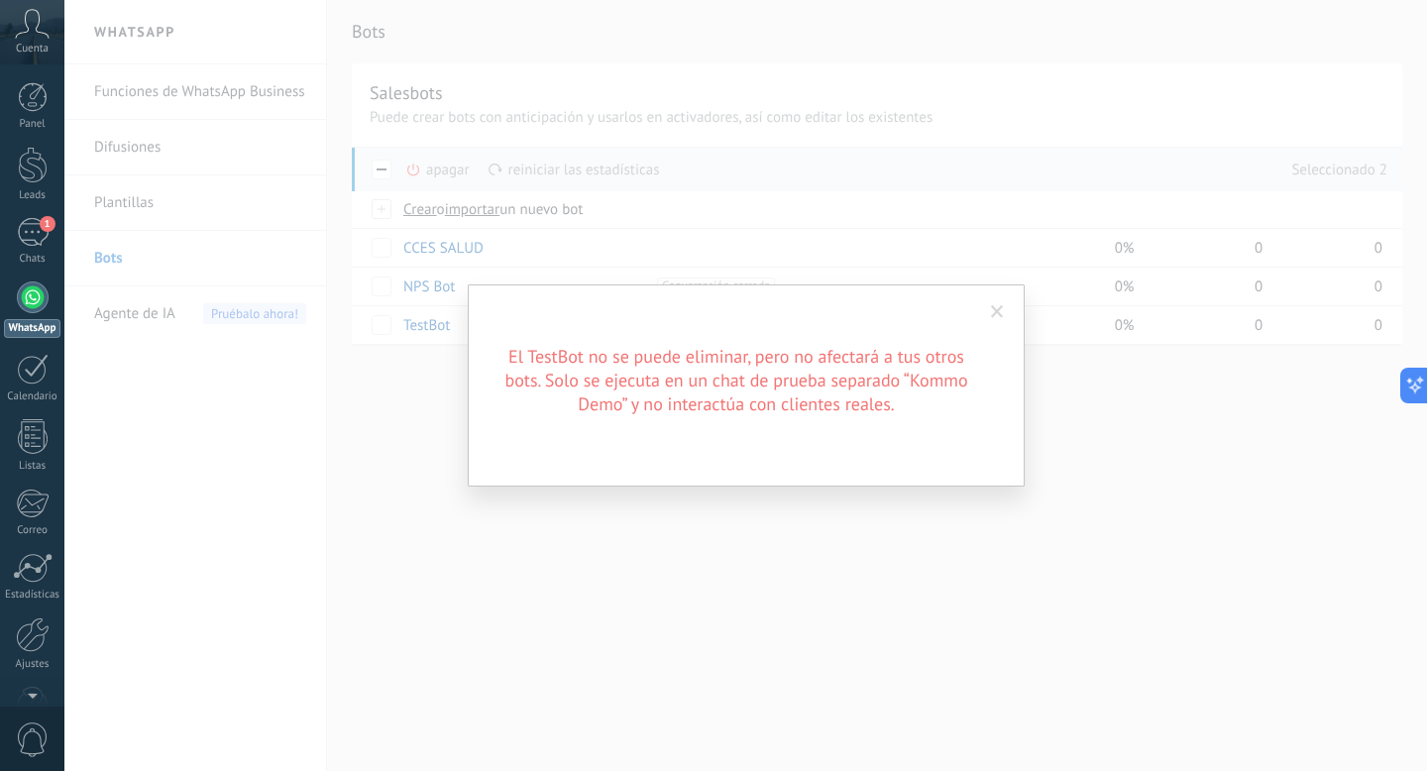
click at [993, 314] on span at bounding box center [997, 312] width 13 height 14
click at [995, 307] on span at bounding box center [997, 312] width 13 height 14
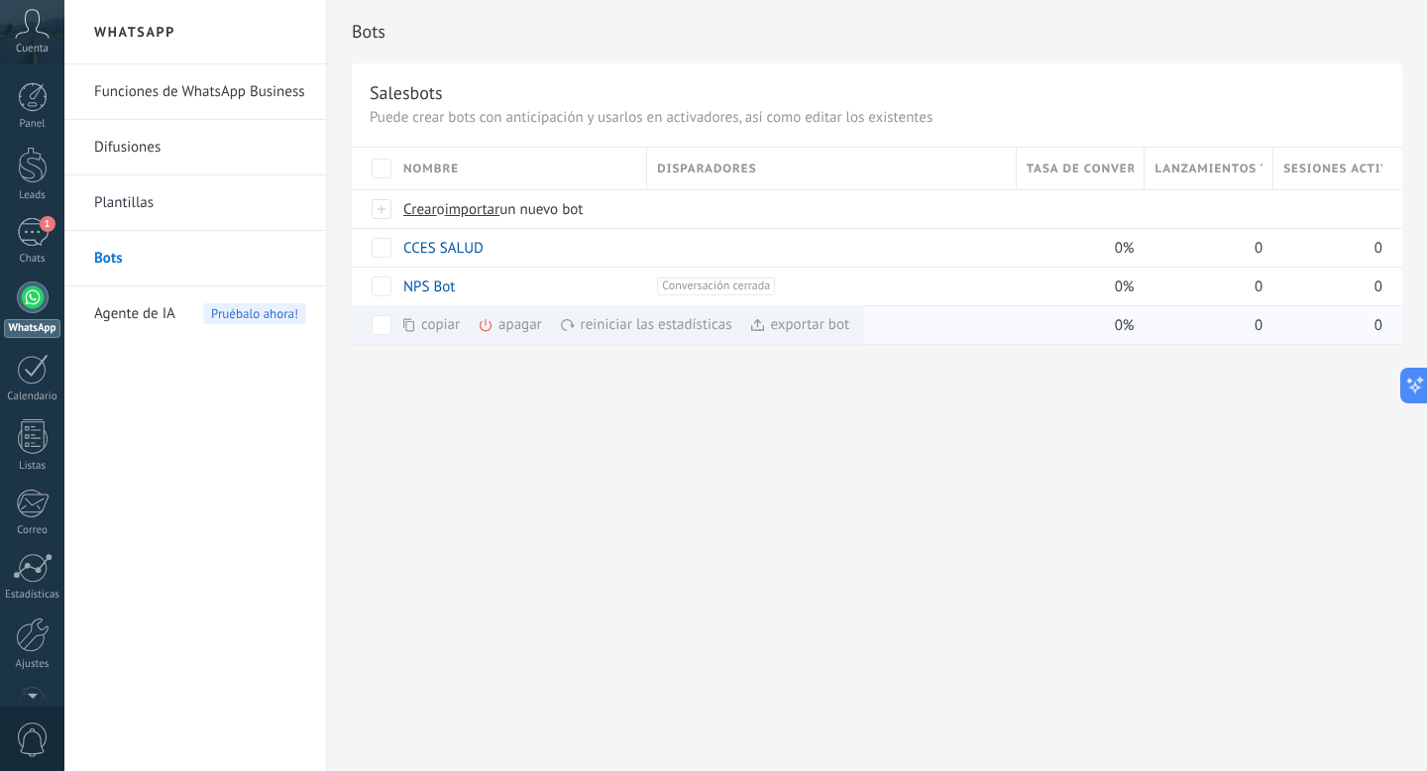
click at [400, 329] on span at bounding box center [408, 325] width 16 height 16
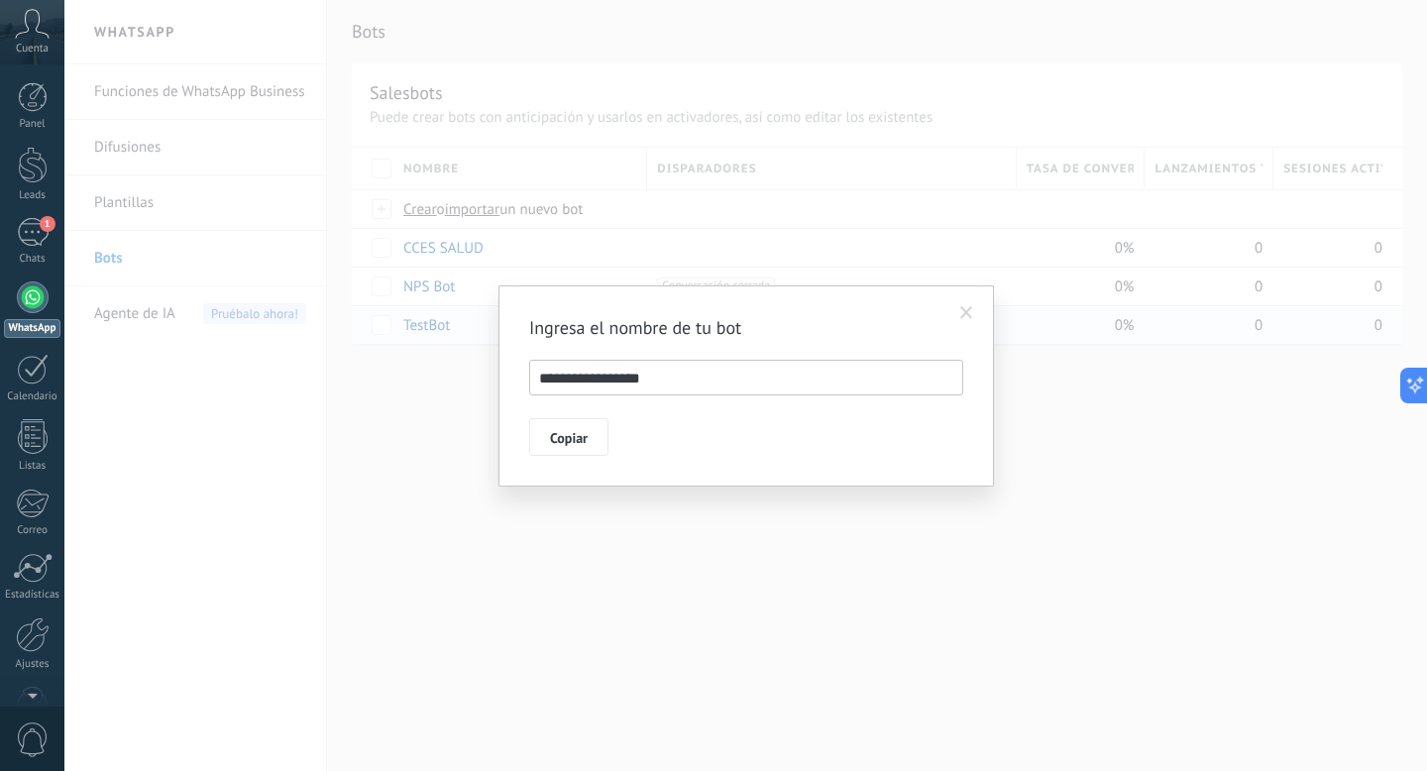
click at [962, 311] on span at bounding box center [966, 313] width 13 height 14
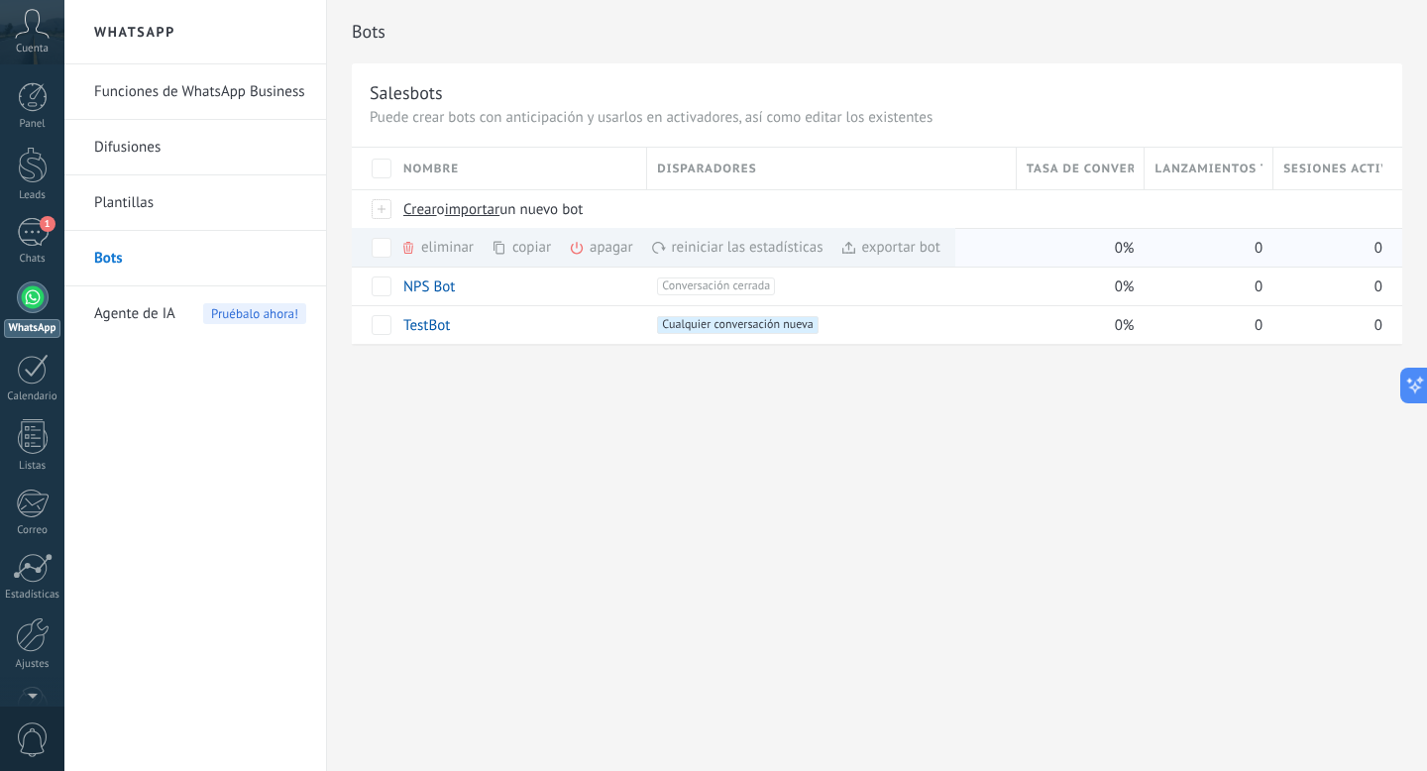
click at [428, 251] on div "eliminar màs" at bounding box center [470, 247] width 141 height 39
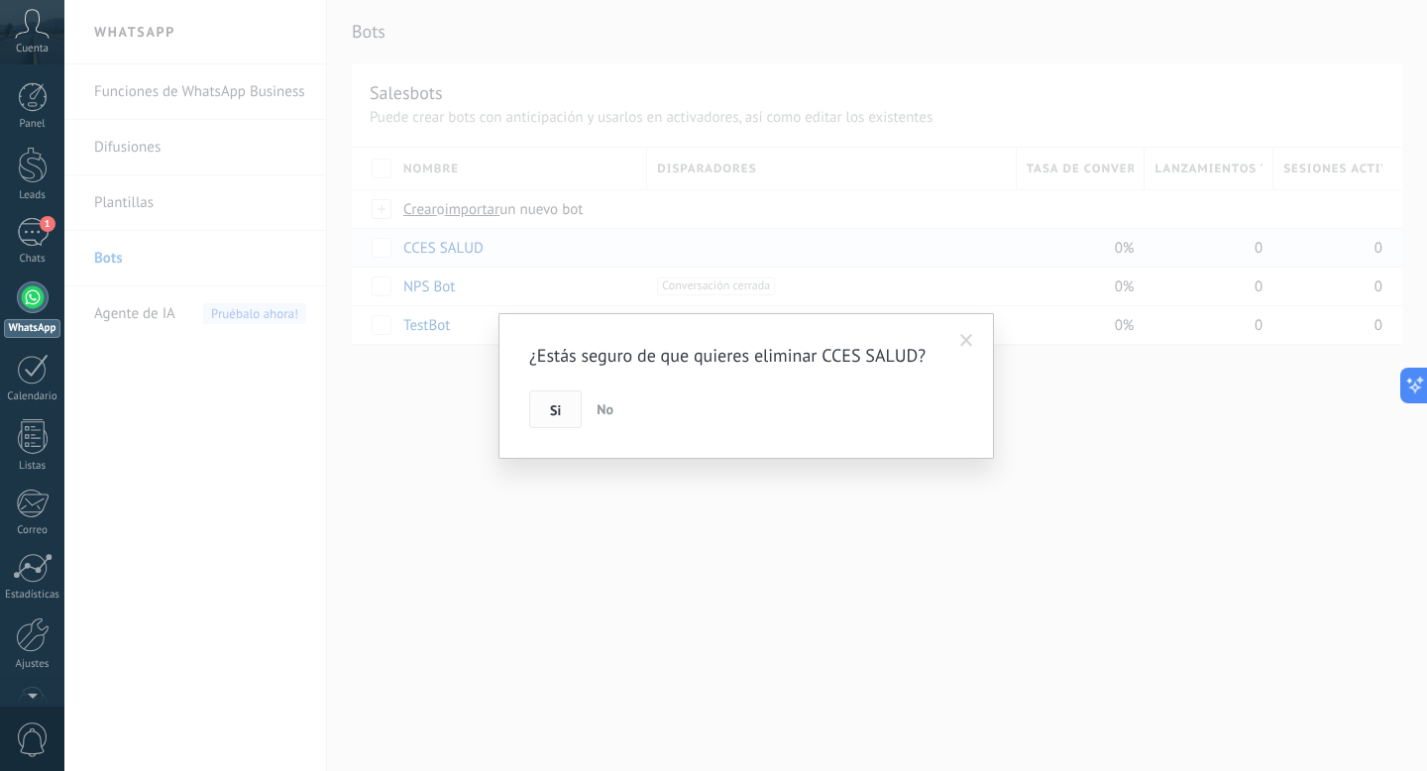
click at [548, 406] on button "Si" at bounding box center [555, 409] width 53 height 38
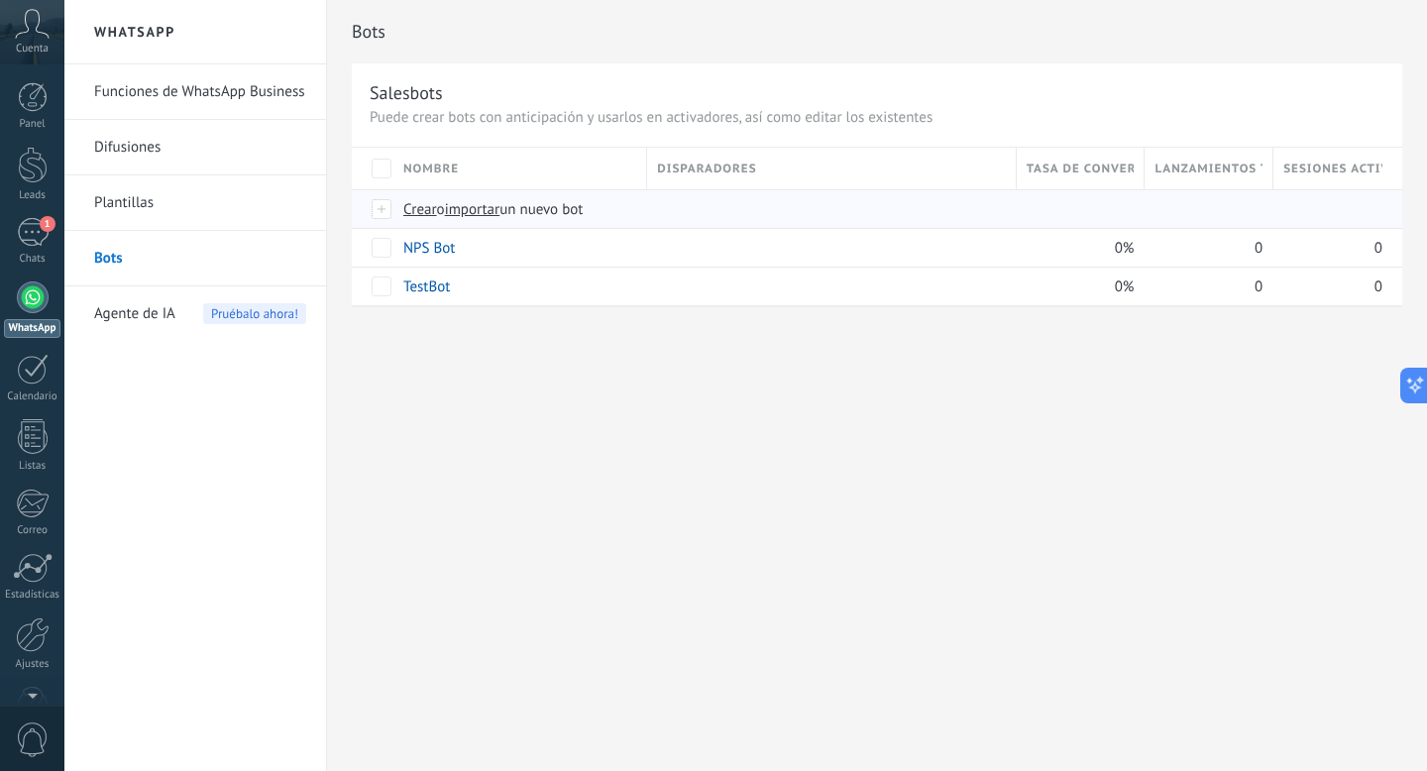
click at [421, 214] on span "Crear" at bounding box center [420, 209] width 34 height 19
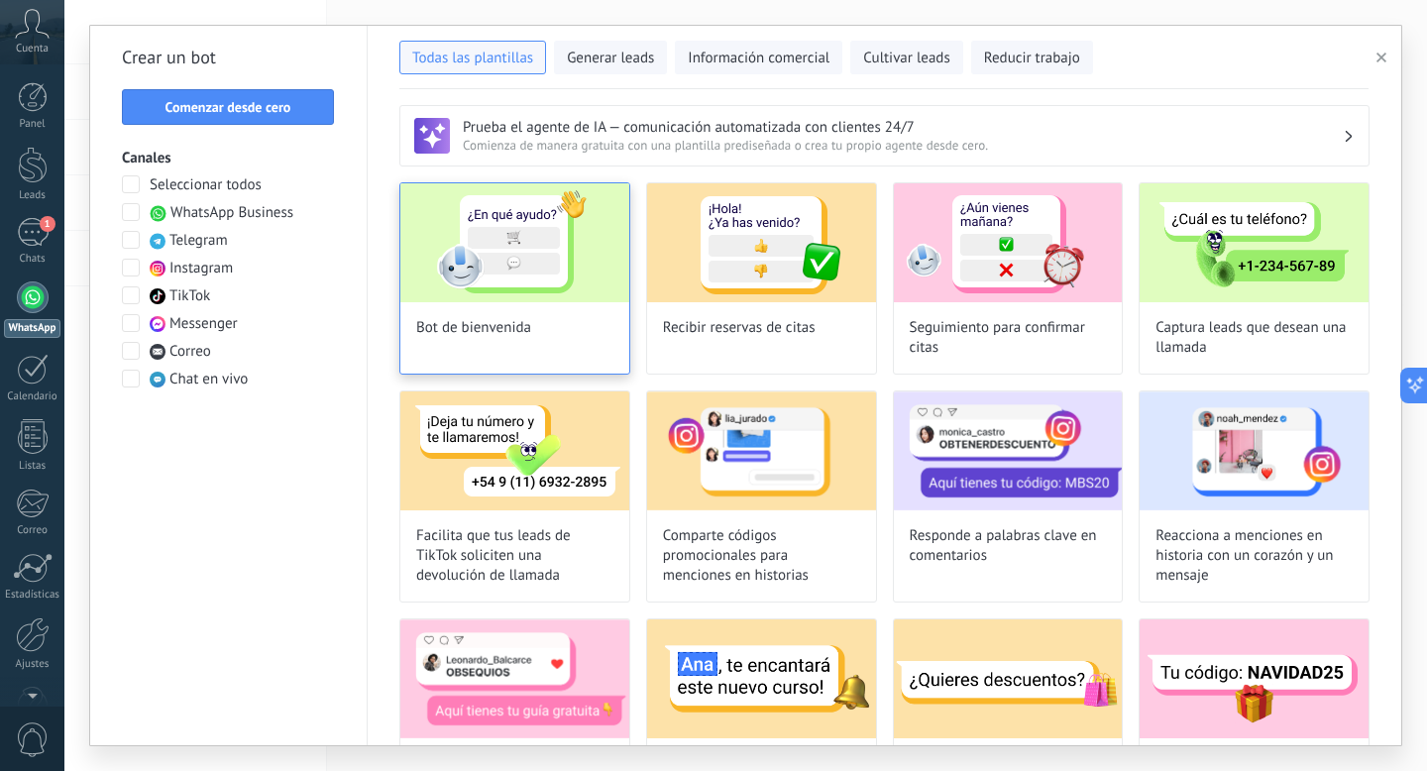
click at [552, 327] on div "Bot de bienvenida" at bounding box center [514, 278] width 231 height 192
type input "**********"
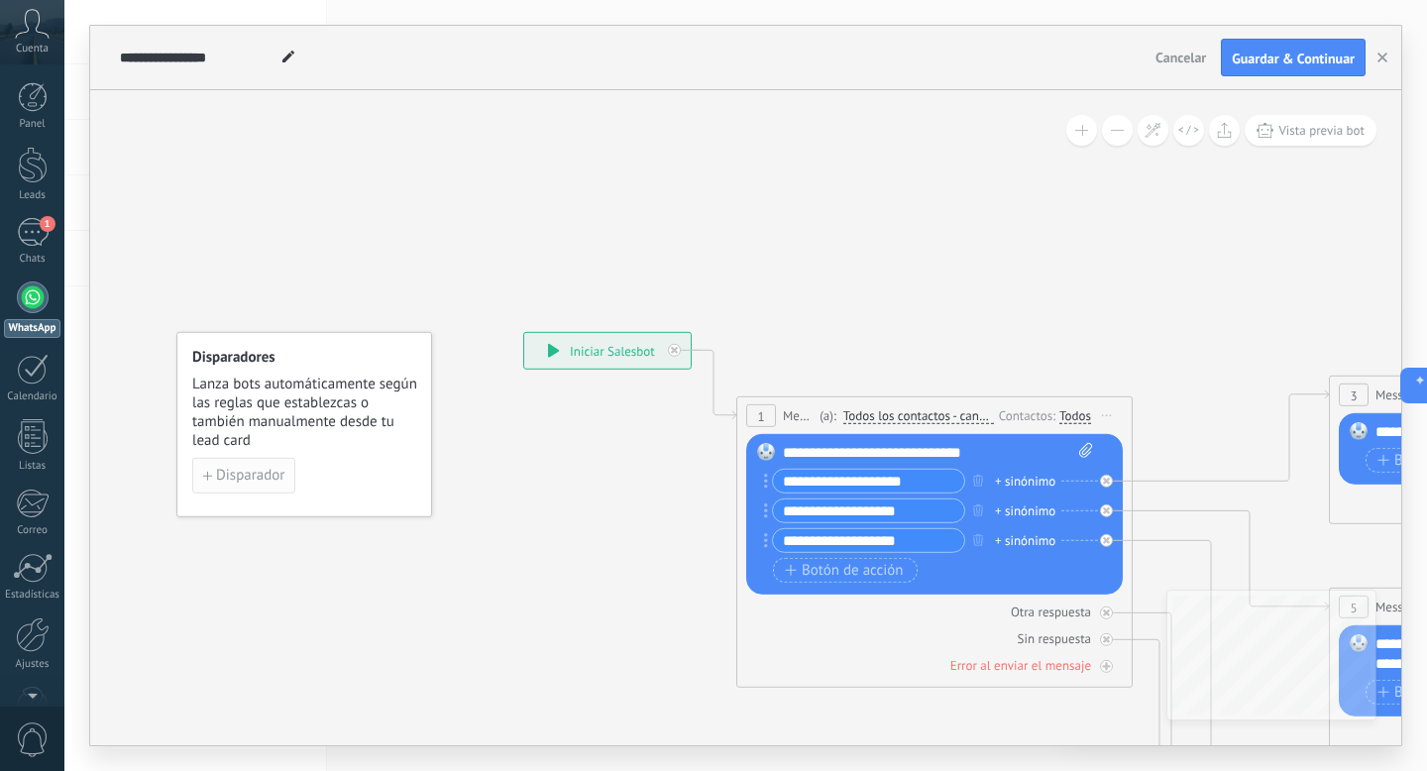
click at [233, 482] on span "Disparador" at bounding box center [250, 476] width 68 height 14
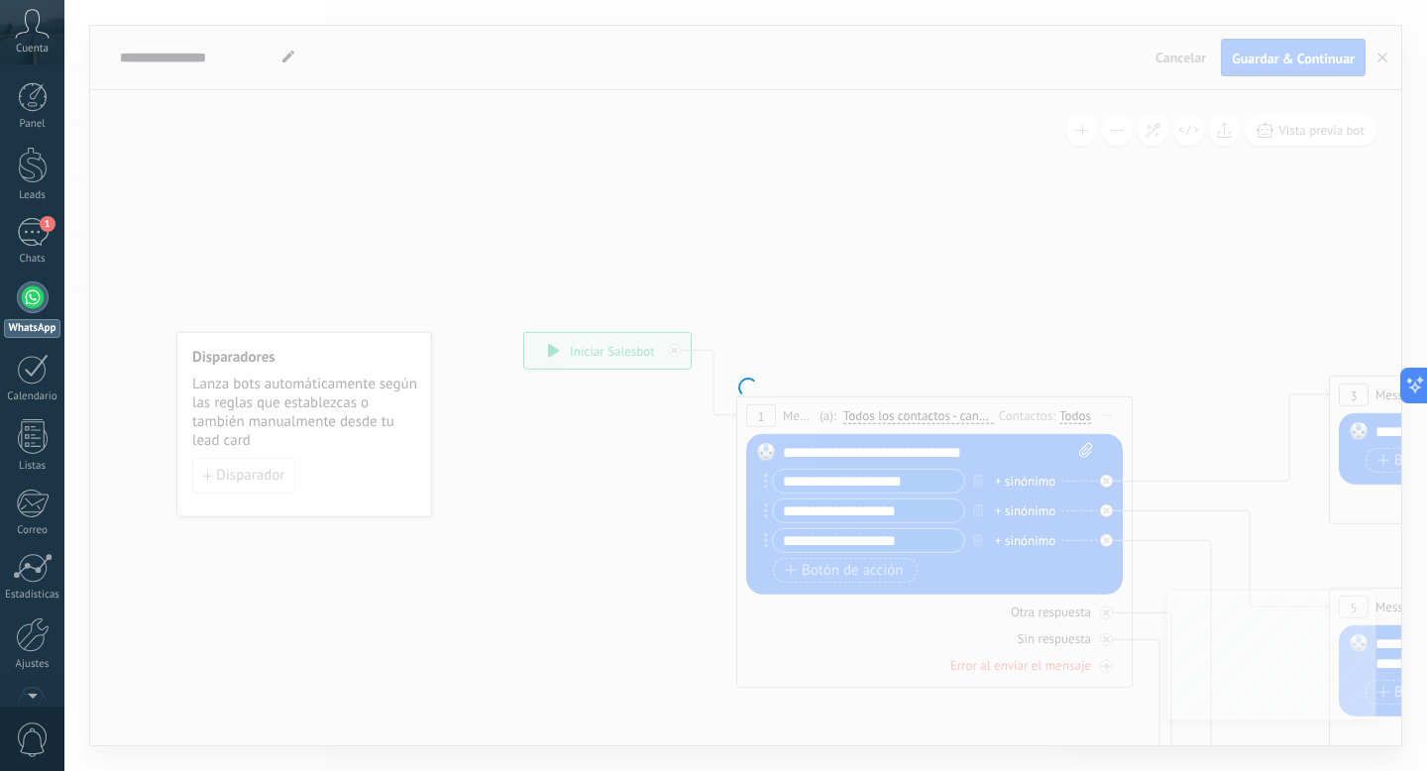
click at [268, 483] on div at bounding box center [745, 385] width 1362 height 771
click at [547, 432] on div at bounding box center [745, 385] width 1362 height 771
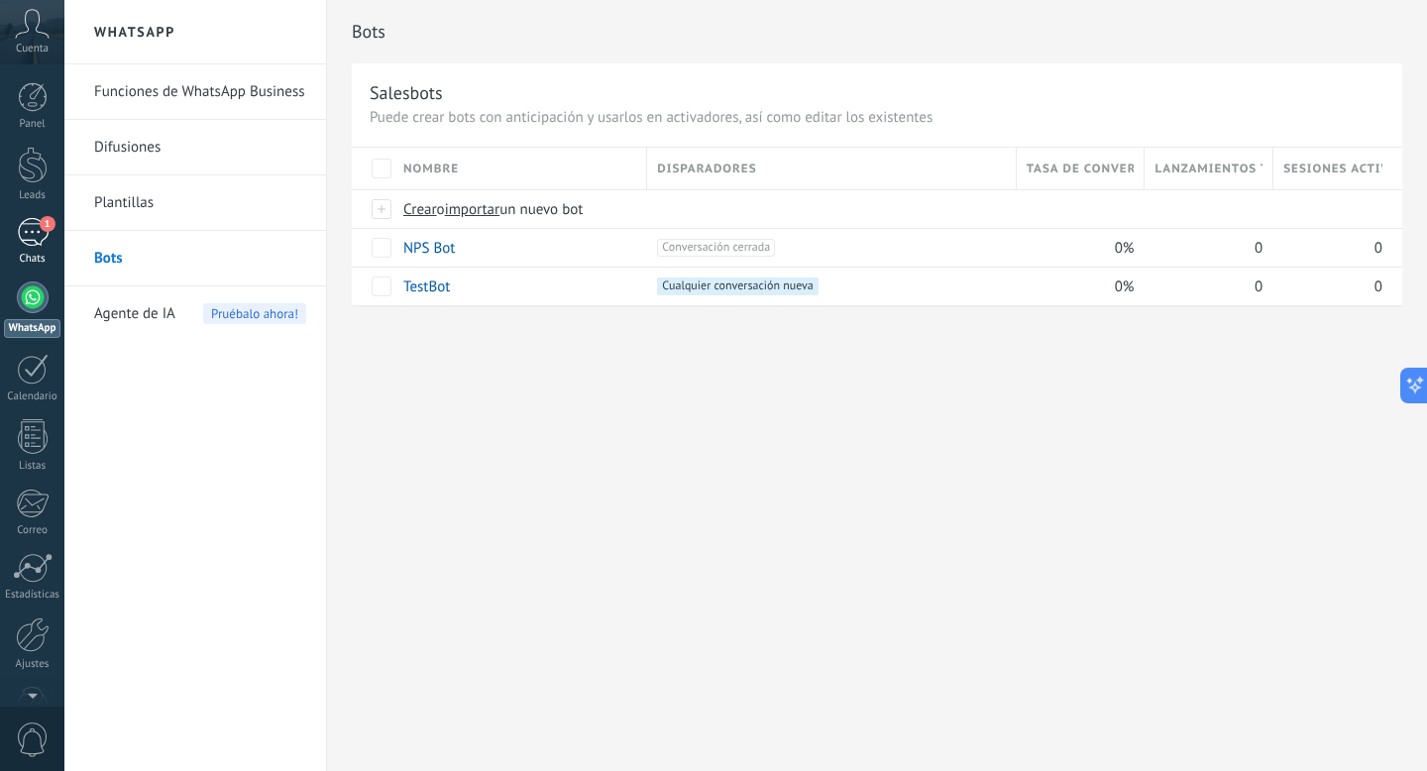
scroll to position [120, 0]
click at [41, 238] on div "1" at bounding box center [33, 232] width 32 height 29
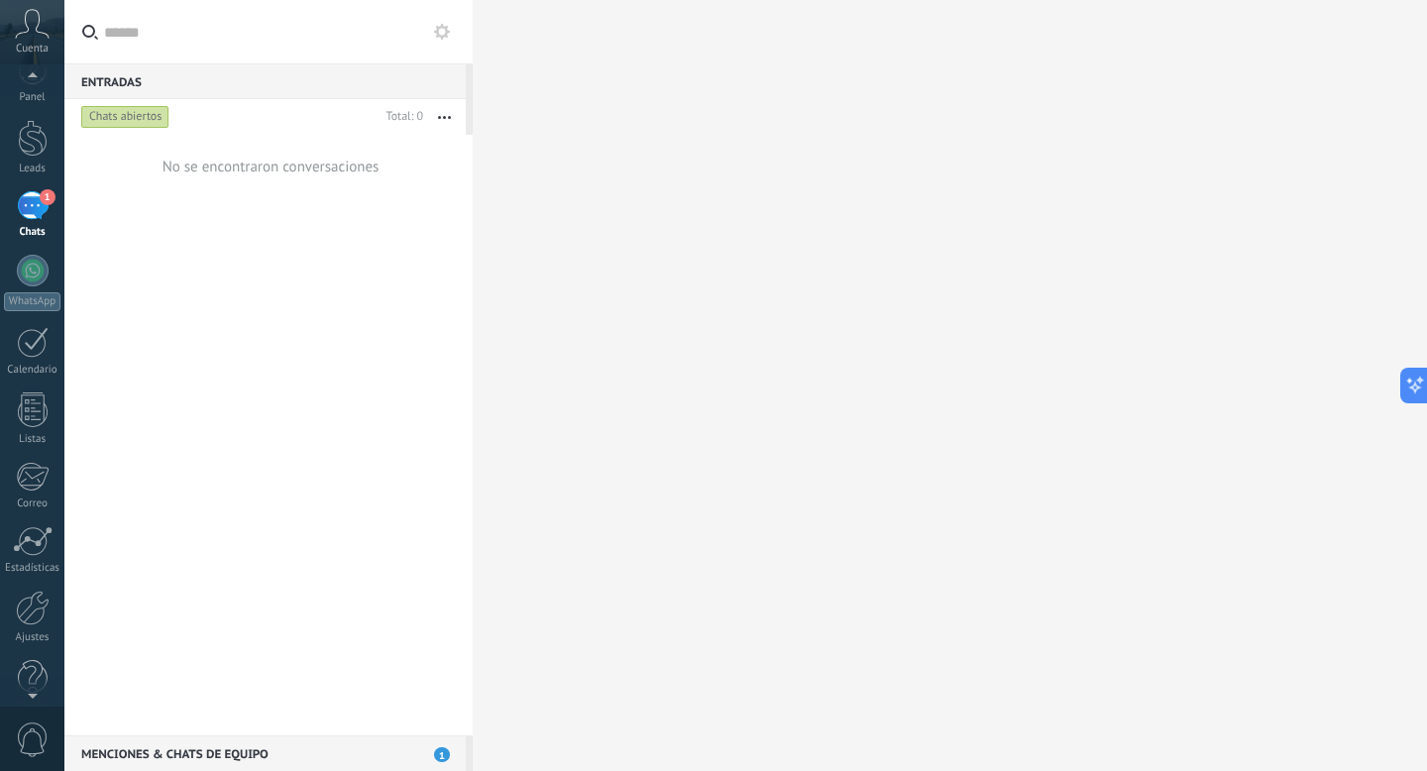
scroll to position [54, 0]
click at [29, 599] on link "Ajustes" at bounding box center [32, 591] width 64 height 54
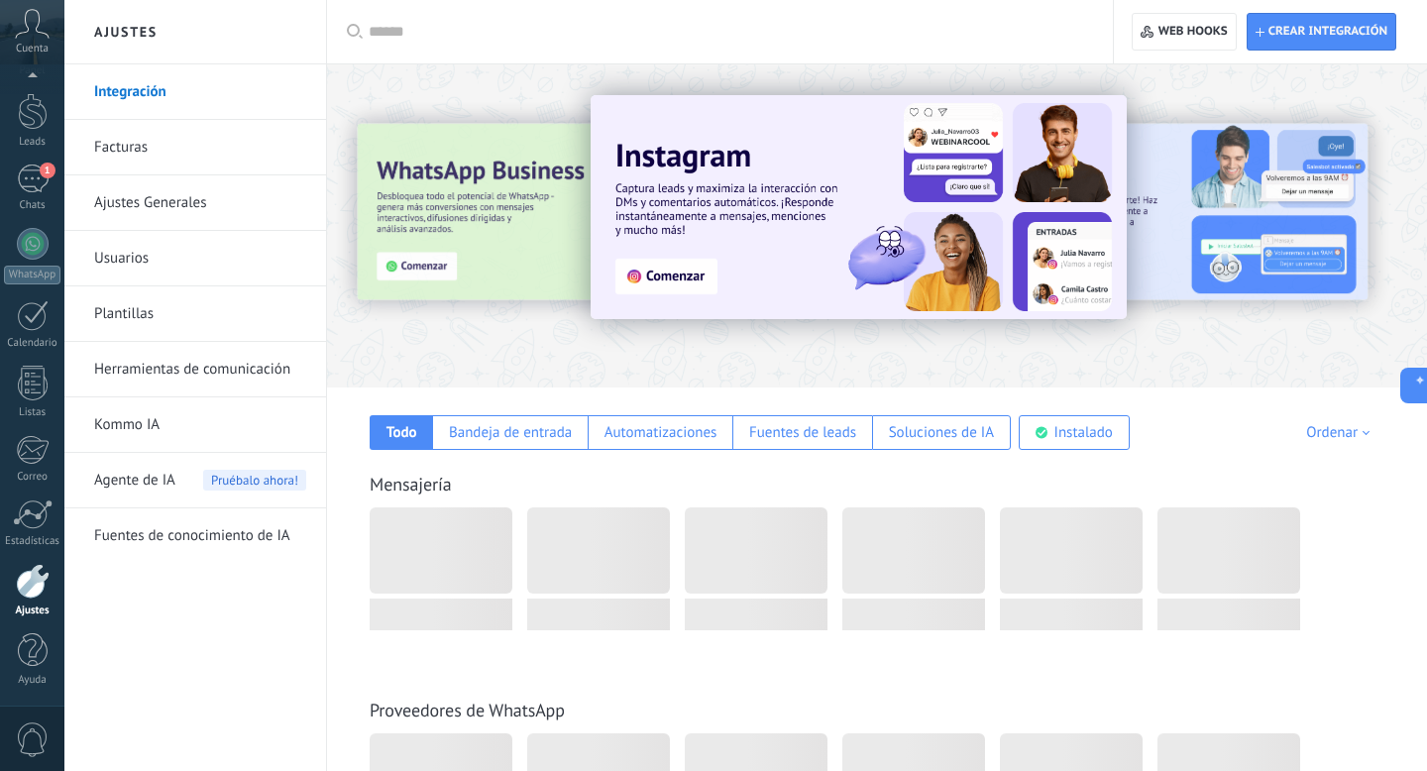
click at [161, 377] on link "Herramientas de comunicación" at bounding box center [200, 369] width 212 height 55
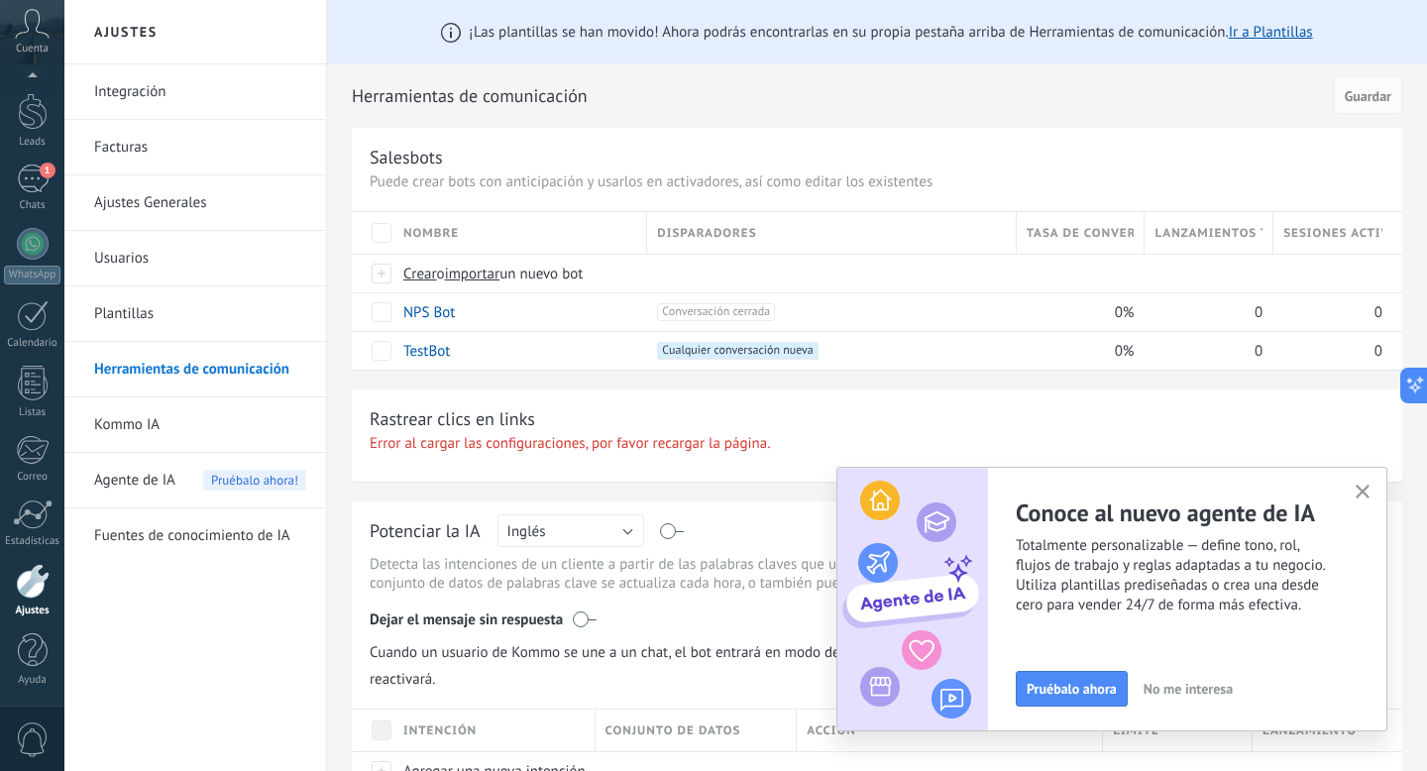
click at [1359, 491] on icon "button" at bounding box center [1362, 491] width 15 height 15
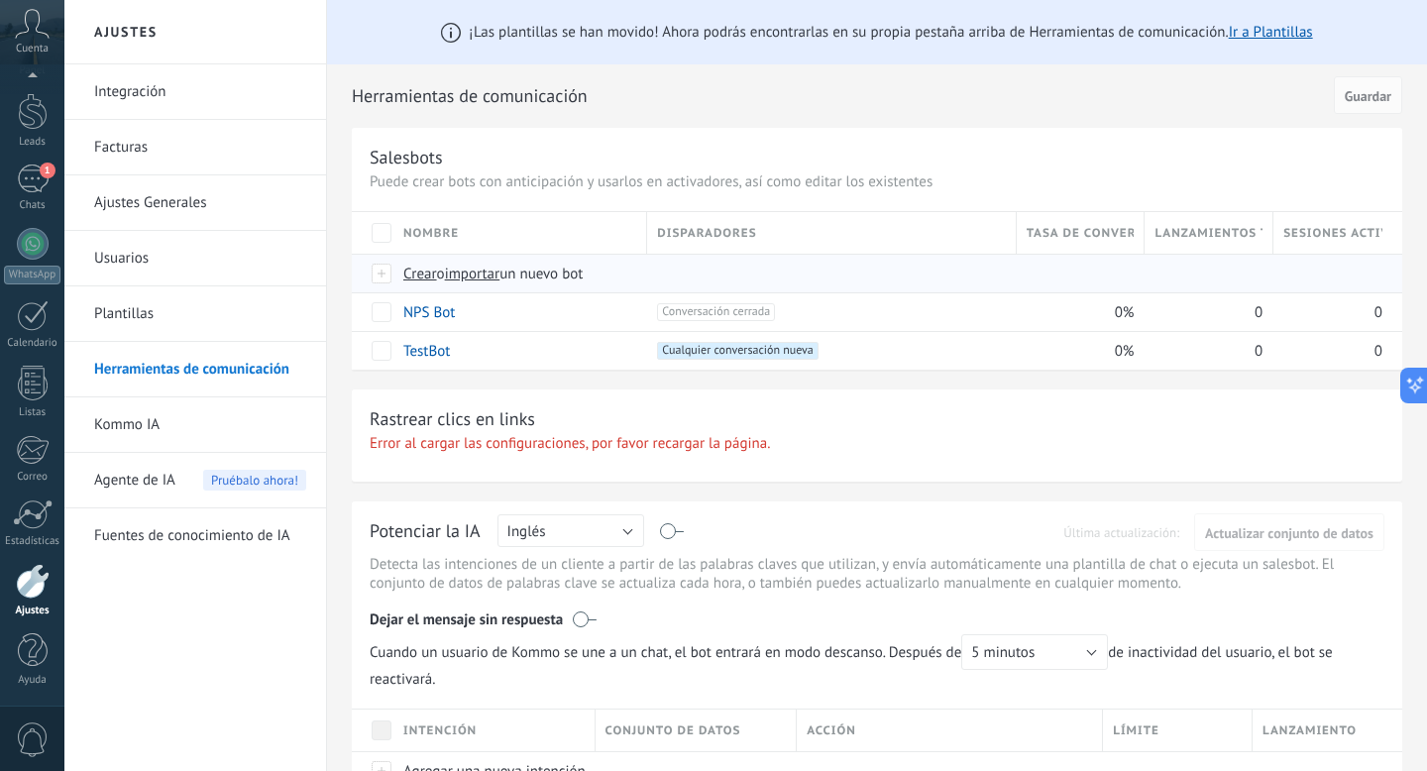
click at [412, 270] on span "Crear" at bounding box center [420, 274] width 34 height 19
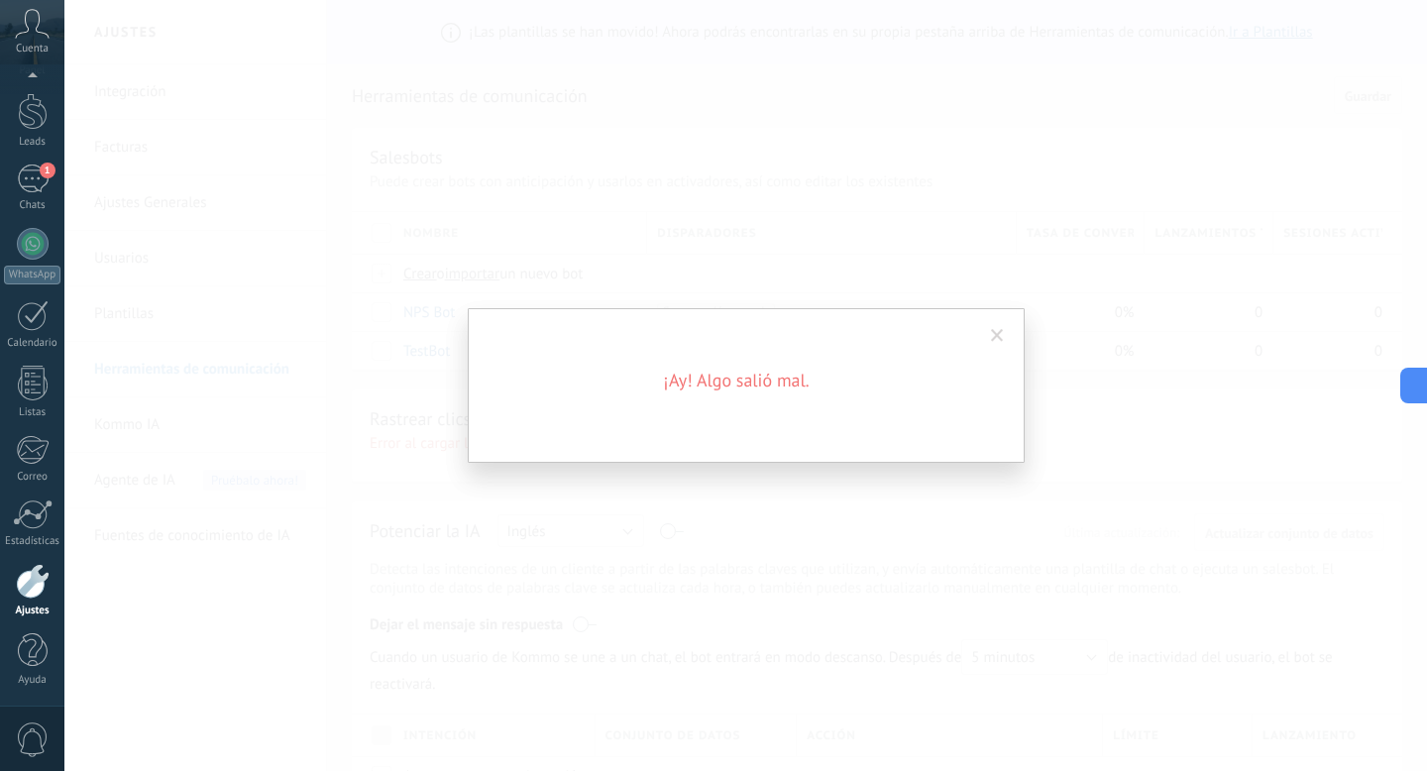
click at [989, 338] on span at bounding box center [997, 336] width 33 height 34
click at [995, 337] on span at bounding box center [997, 336] width 13 height 14
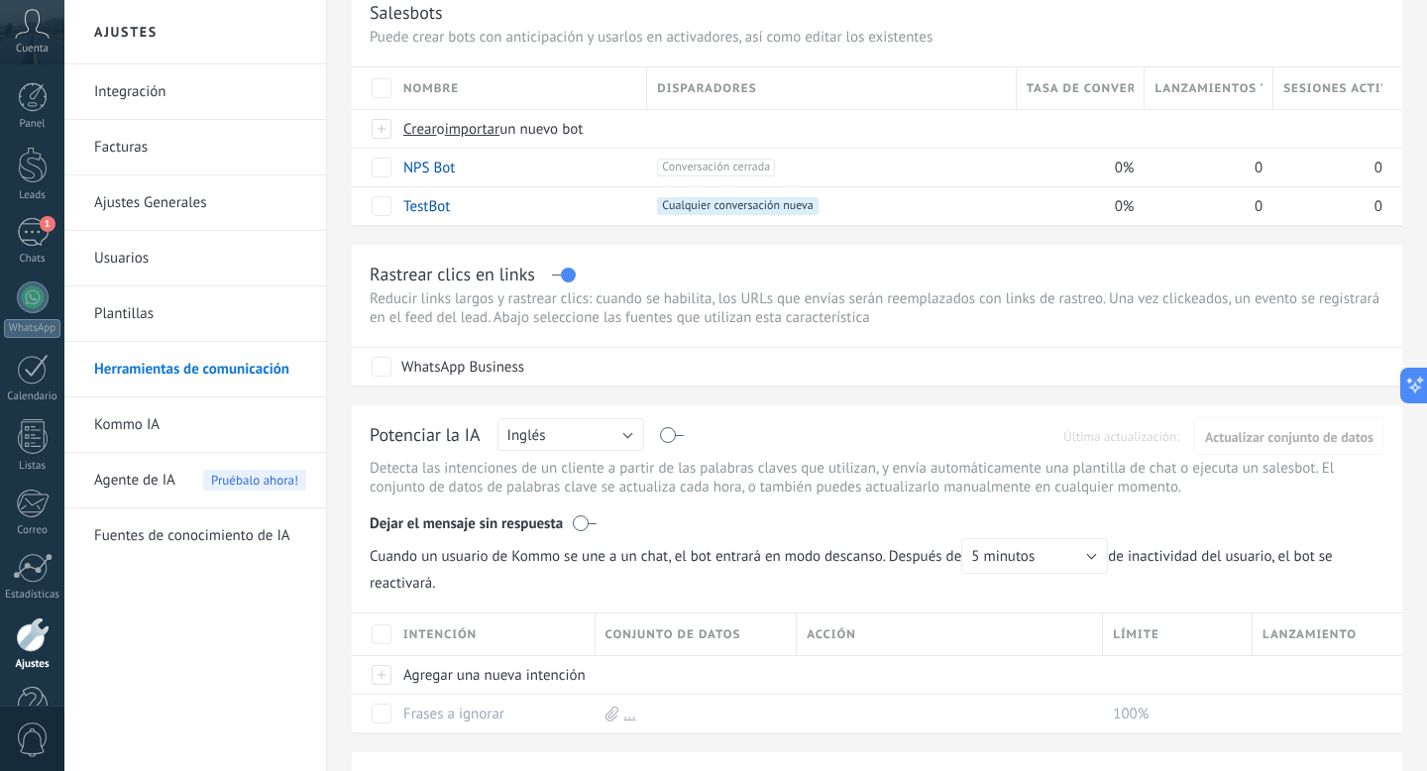
scroll to position [161, 0]
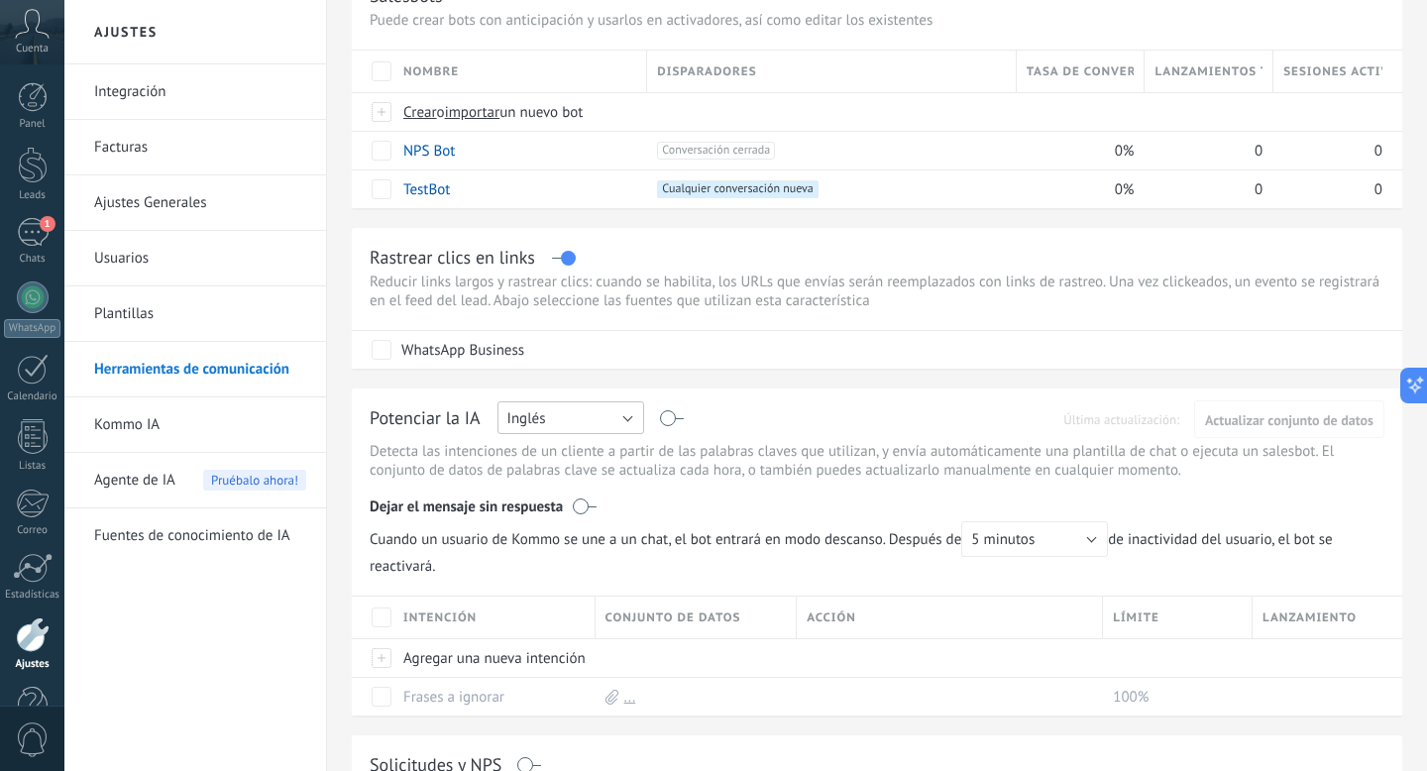
click at [590, 424] on button "Inglés" at bounding box center [570, 417] width 147 height 33
click at [561, 485] on span "Español" at bounding box center [561, 487] width 152 height 19
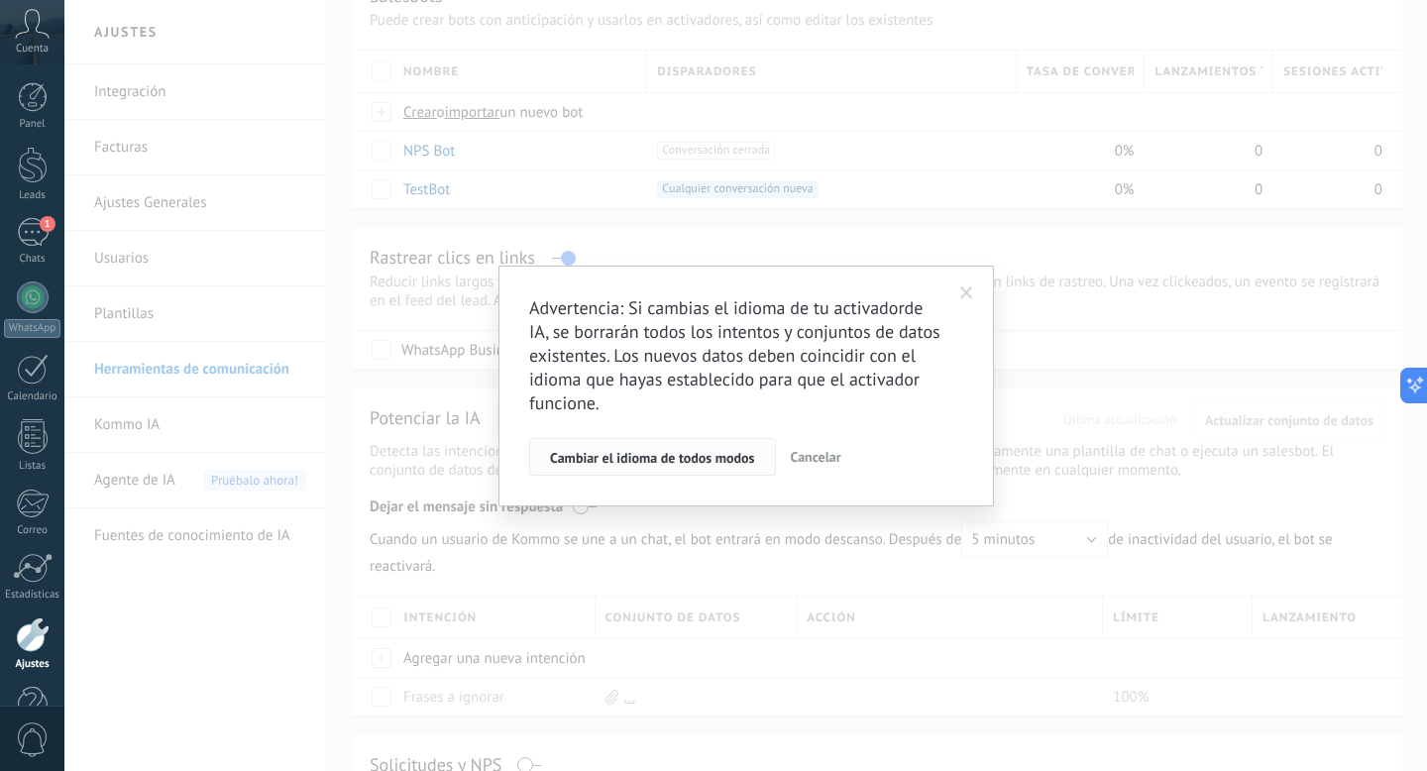
click at [683, 462] on span "Cambiar el idioma de todos modos" at bounding box center [652, 458] width 205 height 14
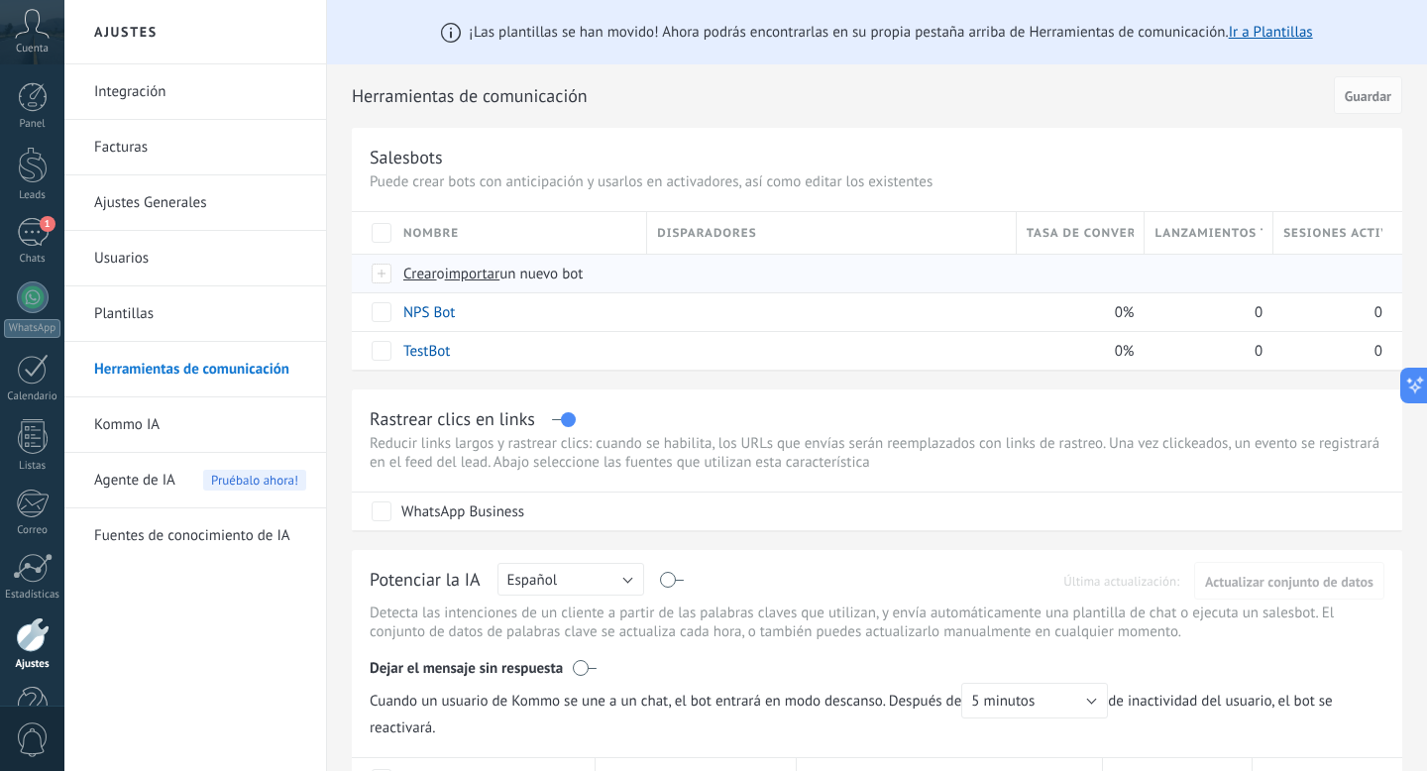
click at [424, 274] on span "Crear" at bounding box center [420, 274] width 34 height 19
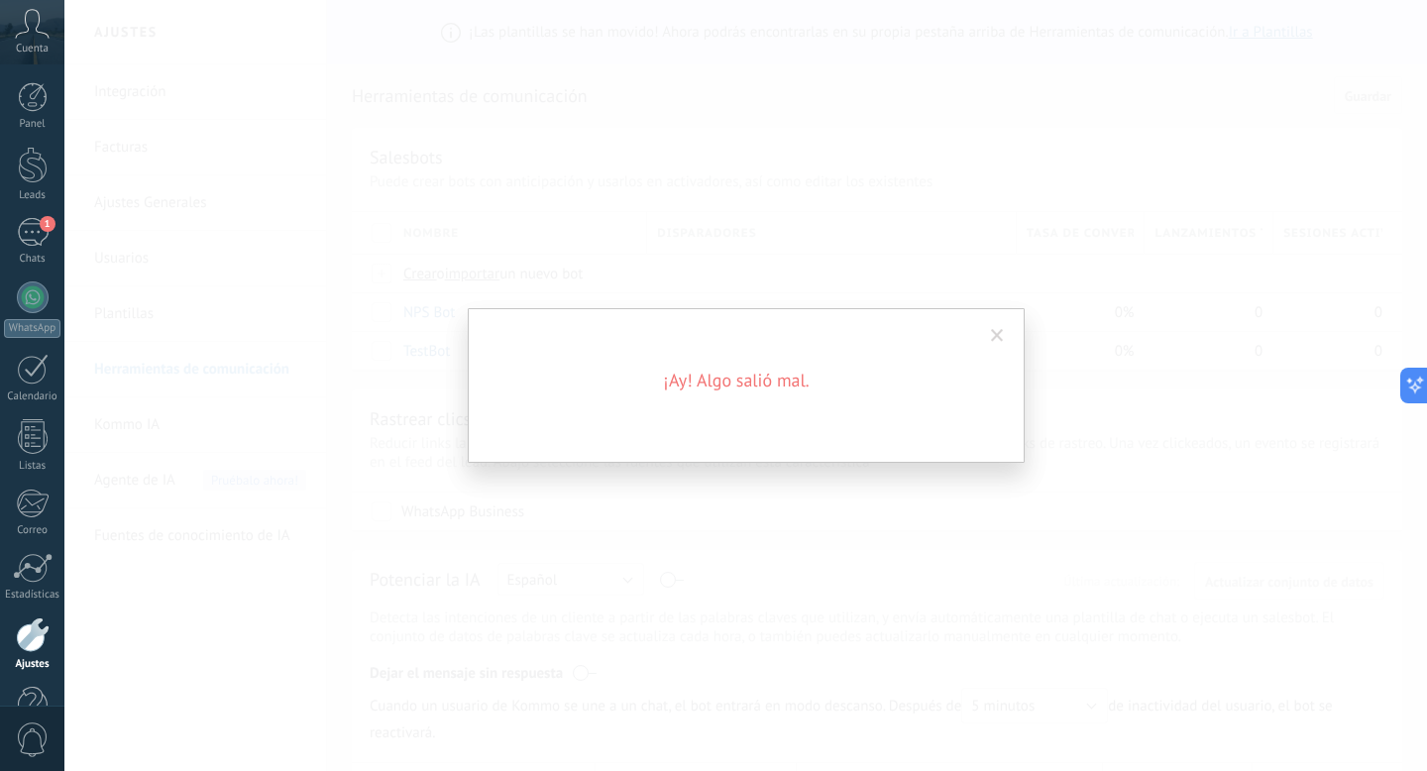
click at [998, 331] on span at bounding box center [997, 336] width 13 height 14
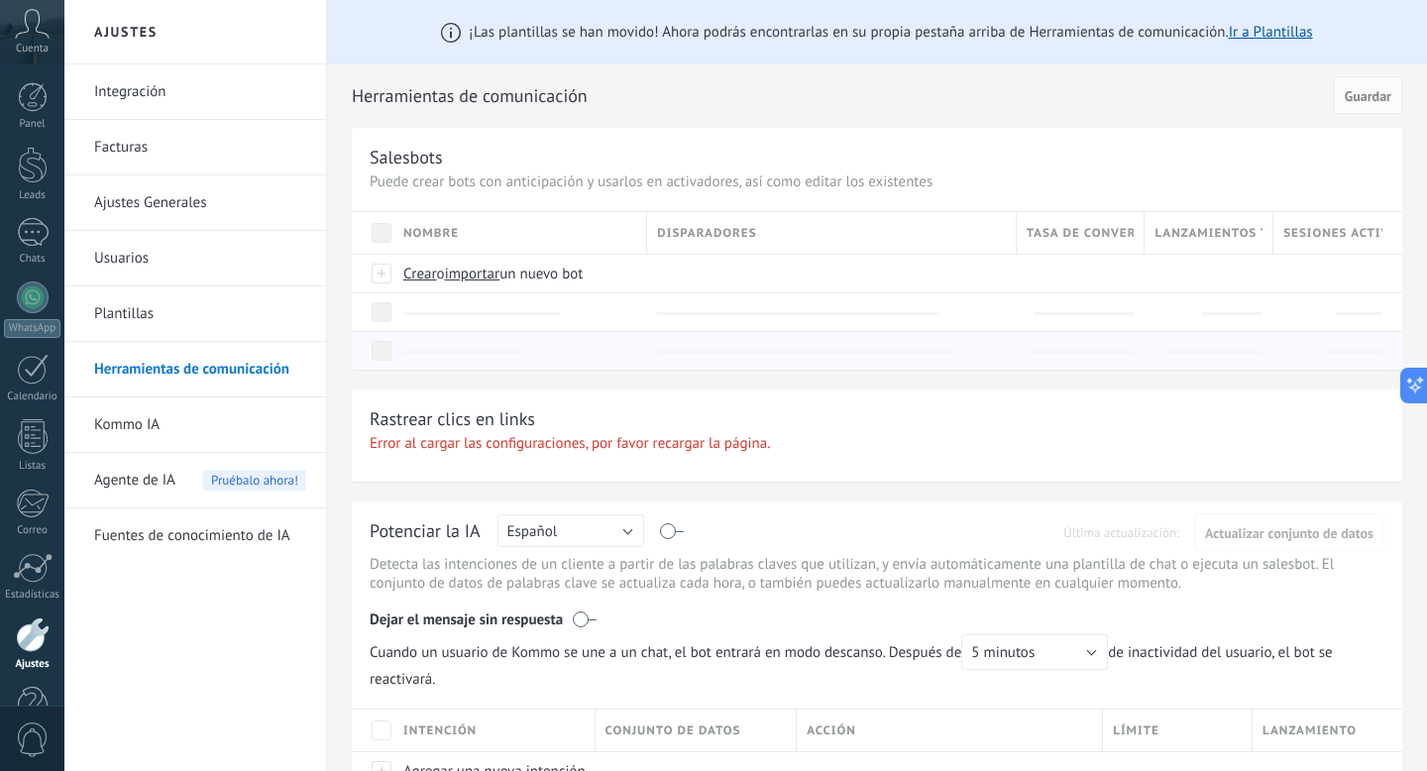
scroll to position [74, 0]
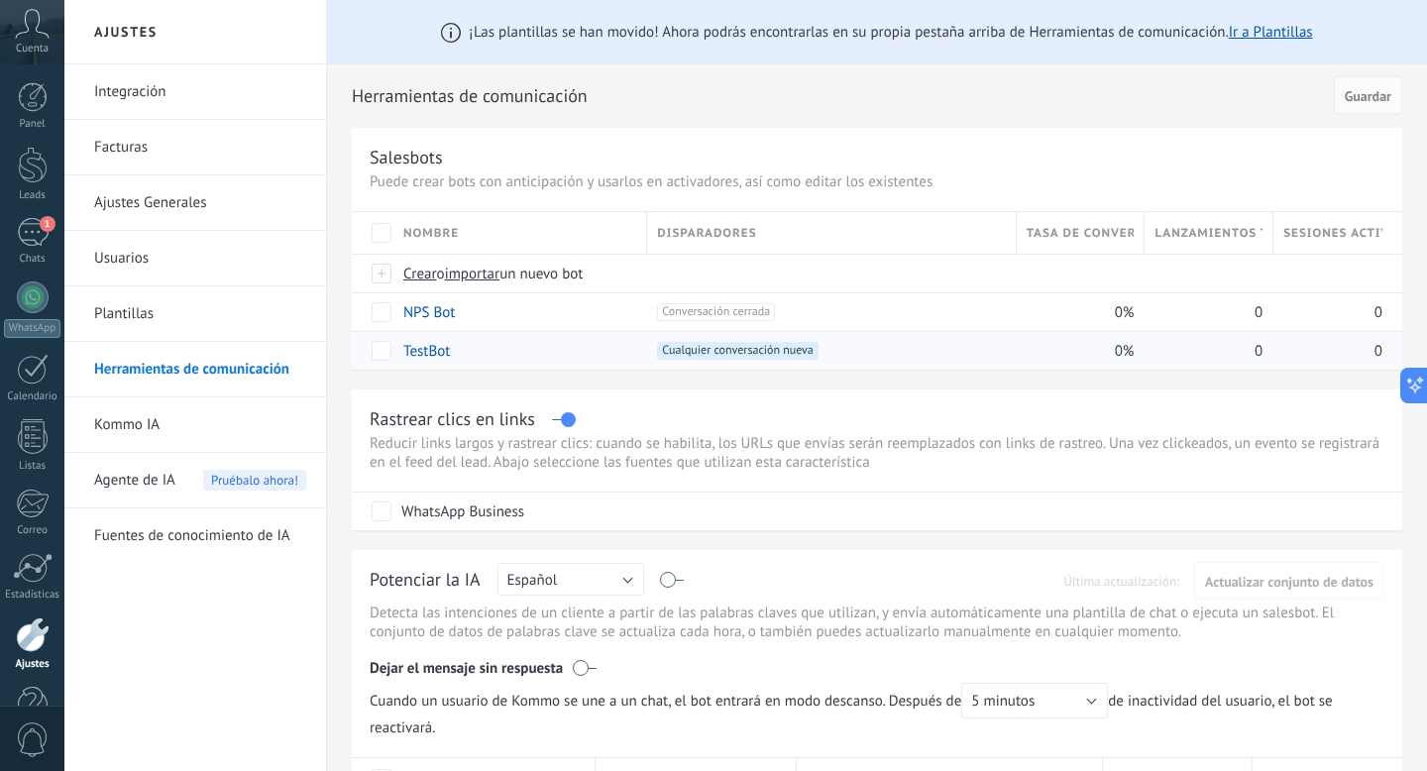
scroll to position [74, 0]
click at [424, 268] on span "Crear" at bounding box center [420, 274] width 34 height 19
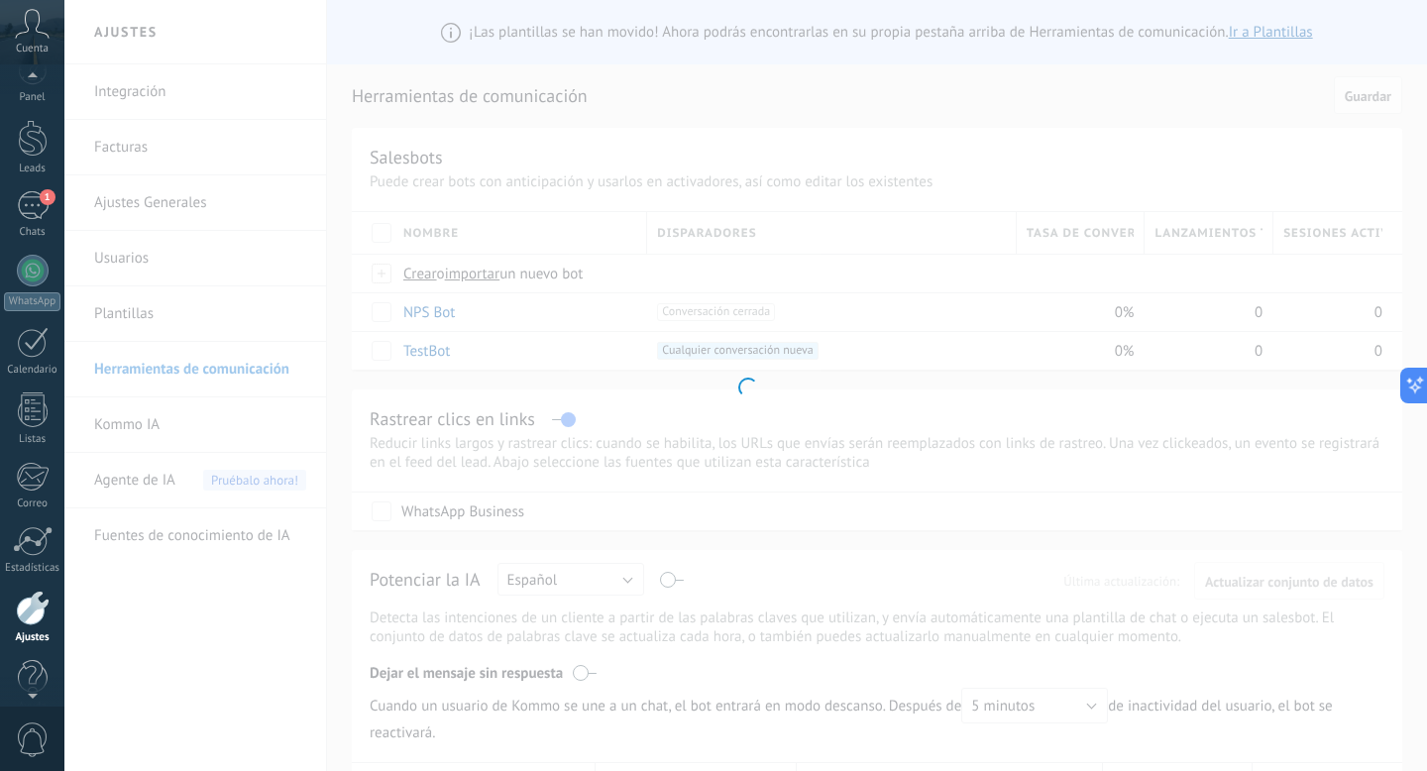
scroll to position [0, 0]
click at [25, 27] on icon at bounding box center [32, 24] width 35 height 30
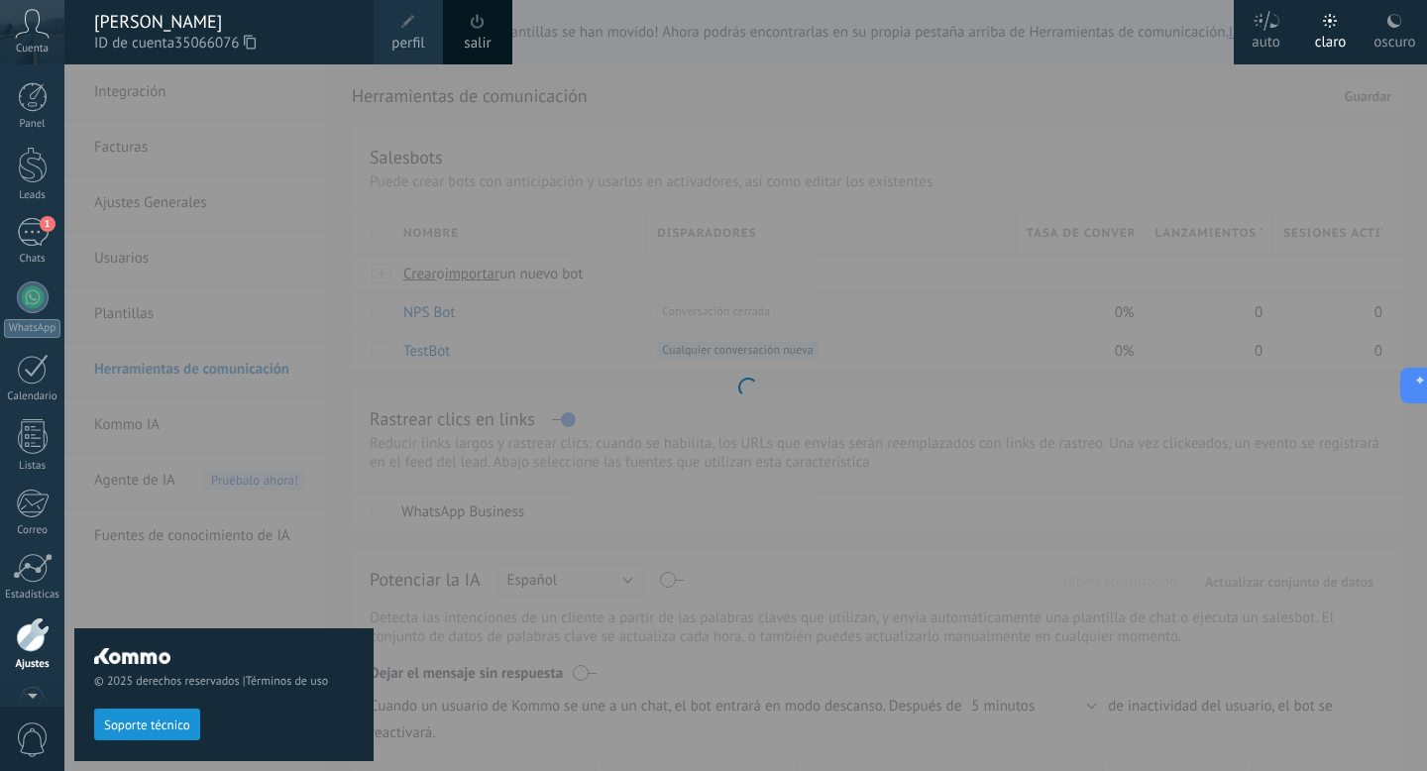
click at [483, 45] on link "salir" at bounding box center [477, 44] width 27 height 22
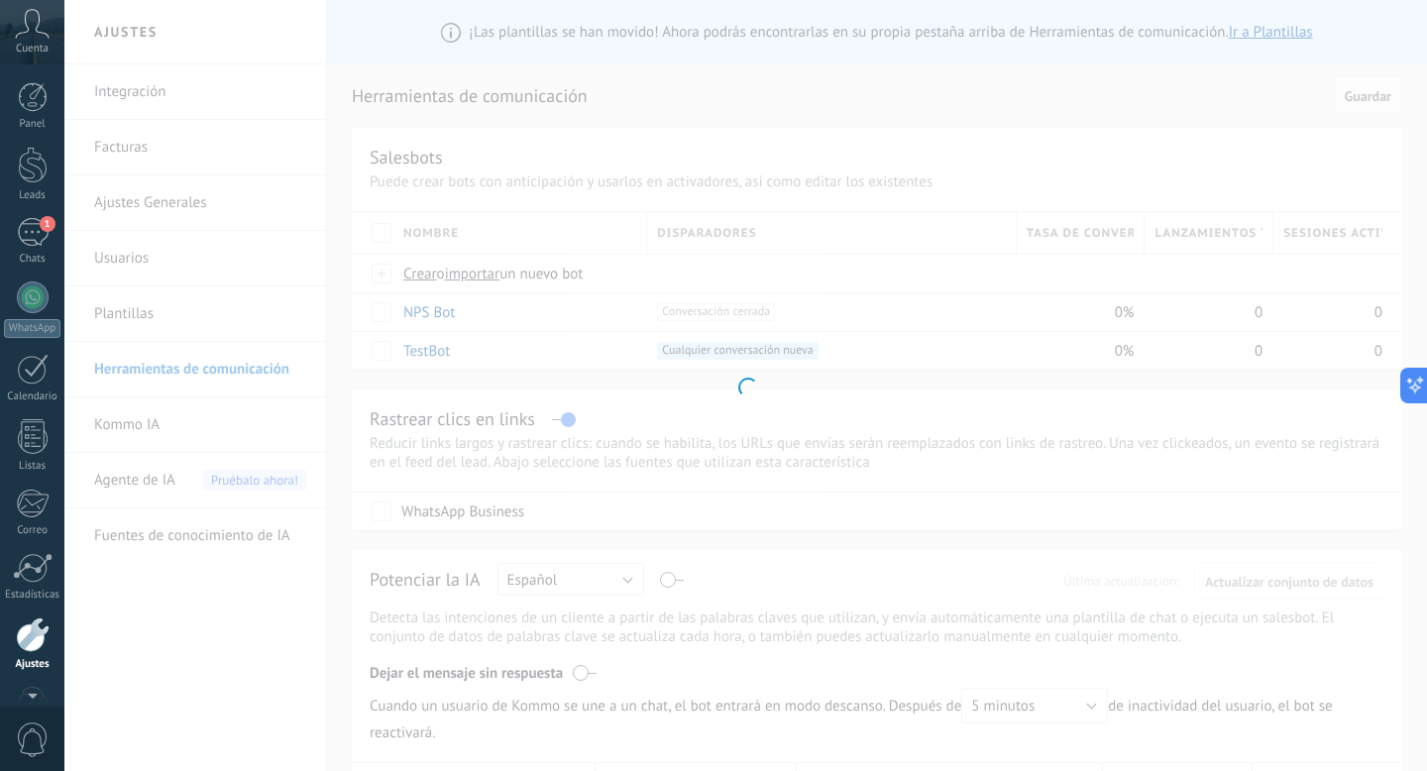
scroll to position [54, 0]
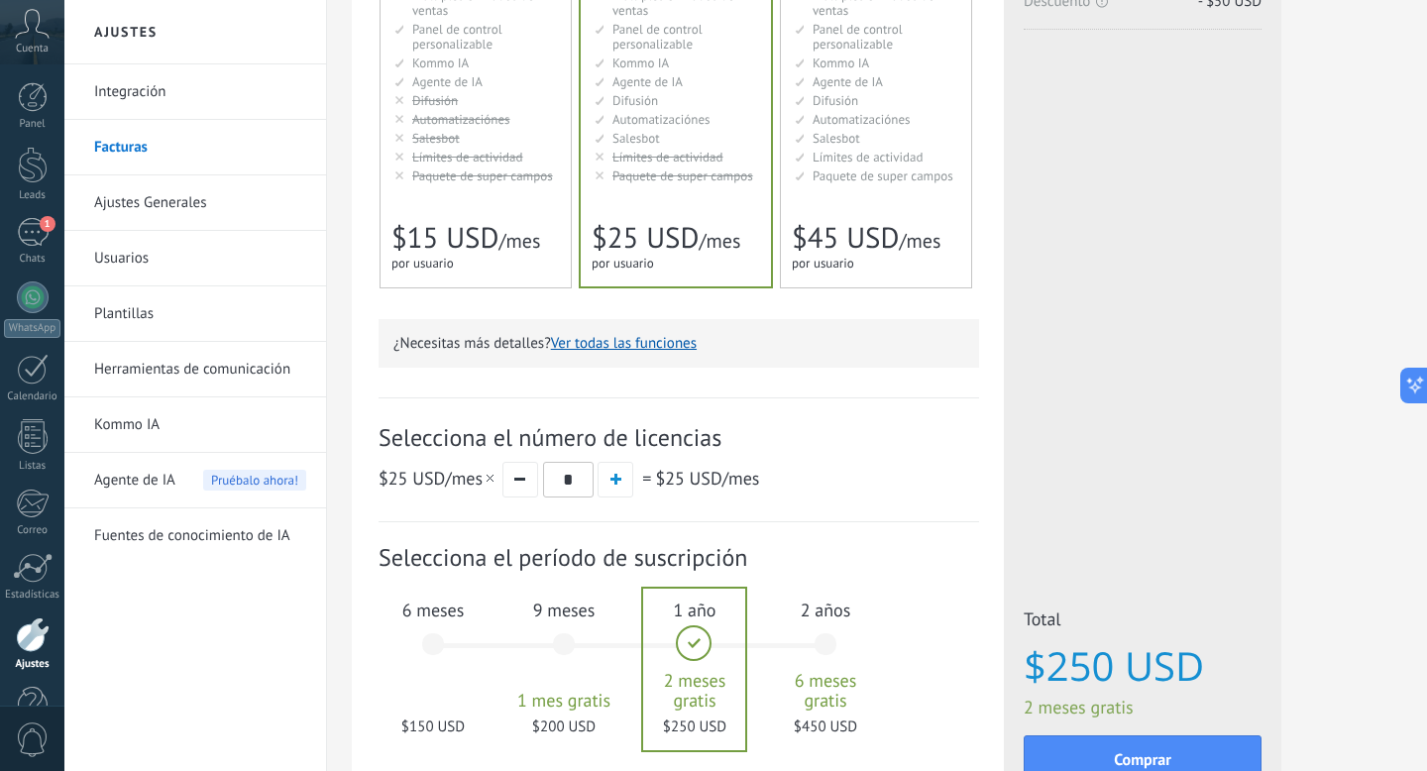
scroll to position [500, 0]
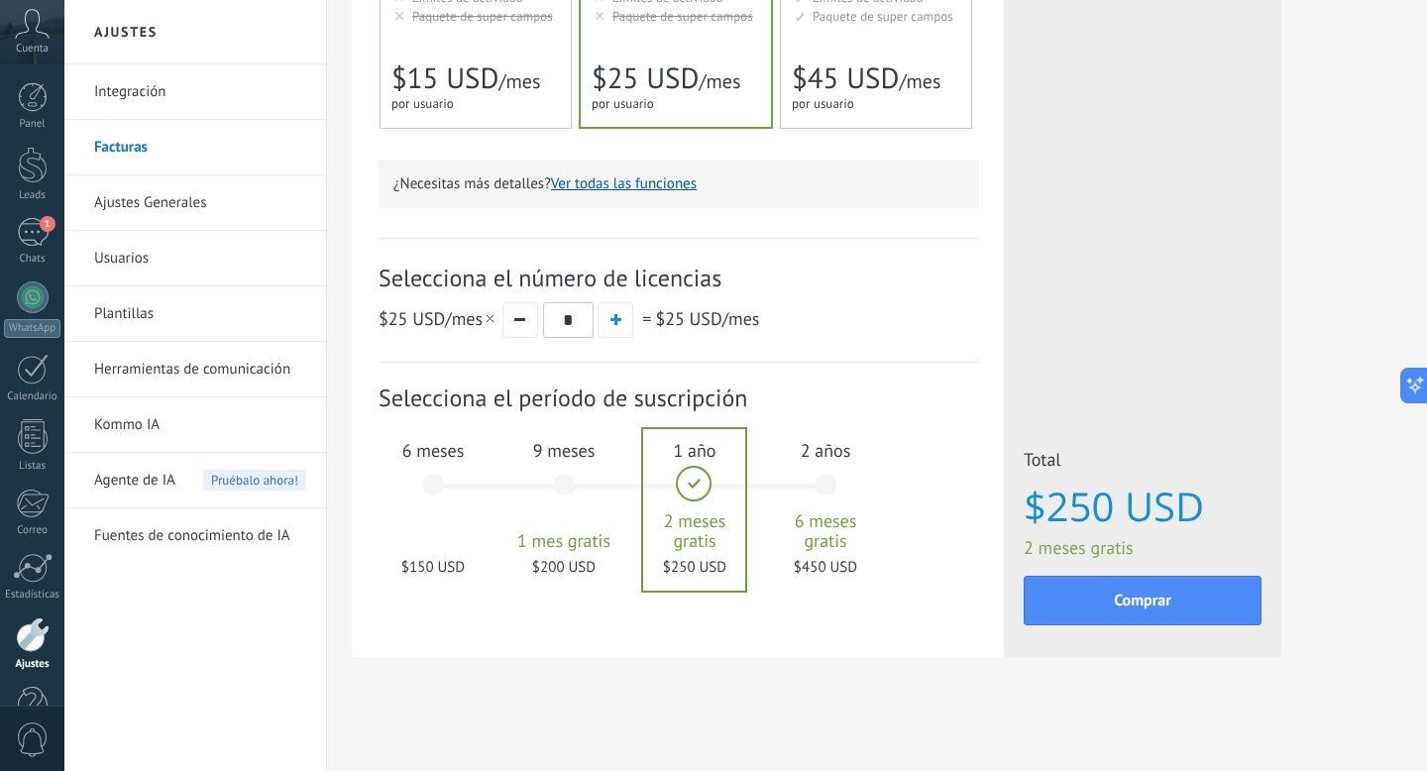
click at [435, 476] on div "6 meses $150 USD" at bounding box center [432, 494] width 107 height 140
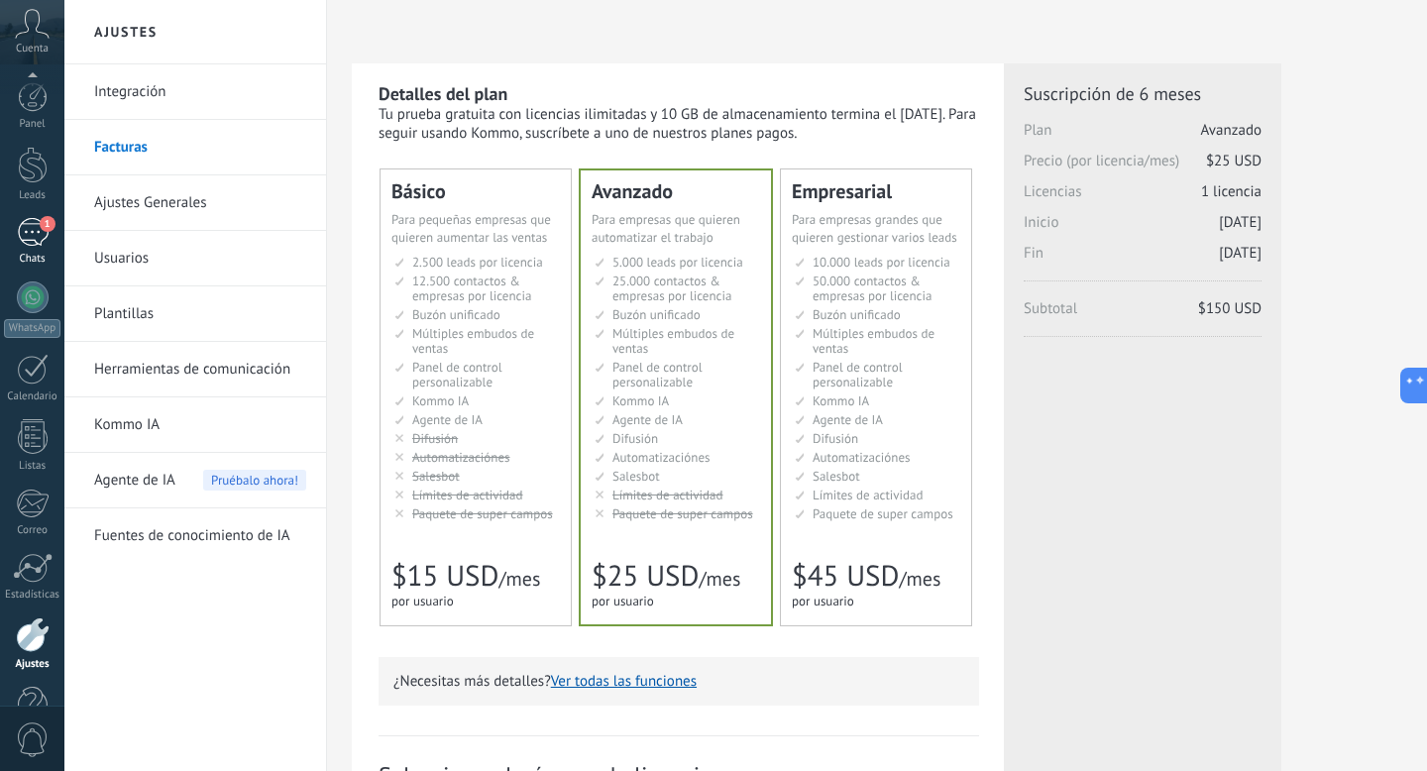
scroll to position [54, 0]
click at [160, 375] on link "Herramientas de comunicación" at bounding box center [200, 369] width 212 height 55
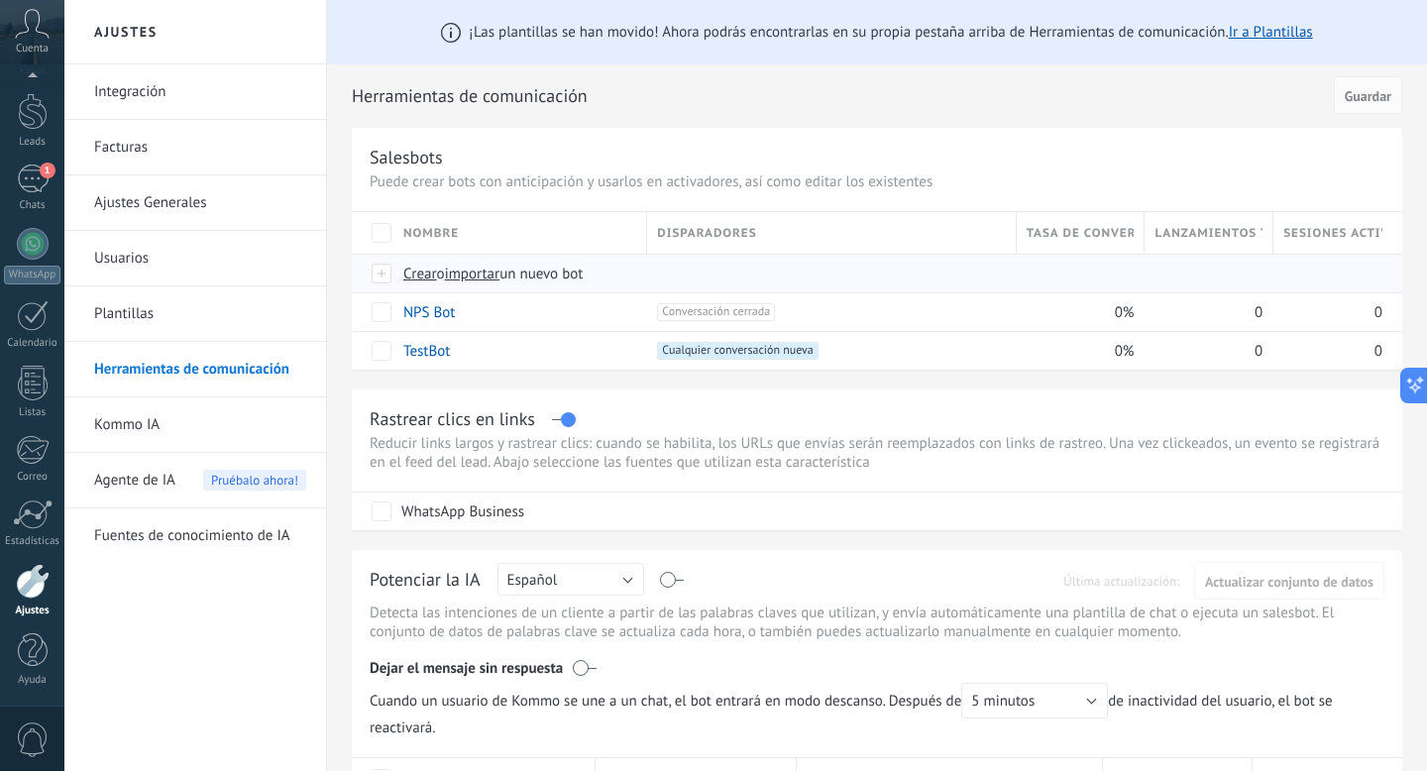
click at [422, 275] on span "Crear" at bounding box center [420, 274] width 34 height 19
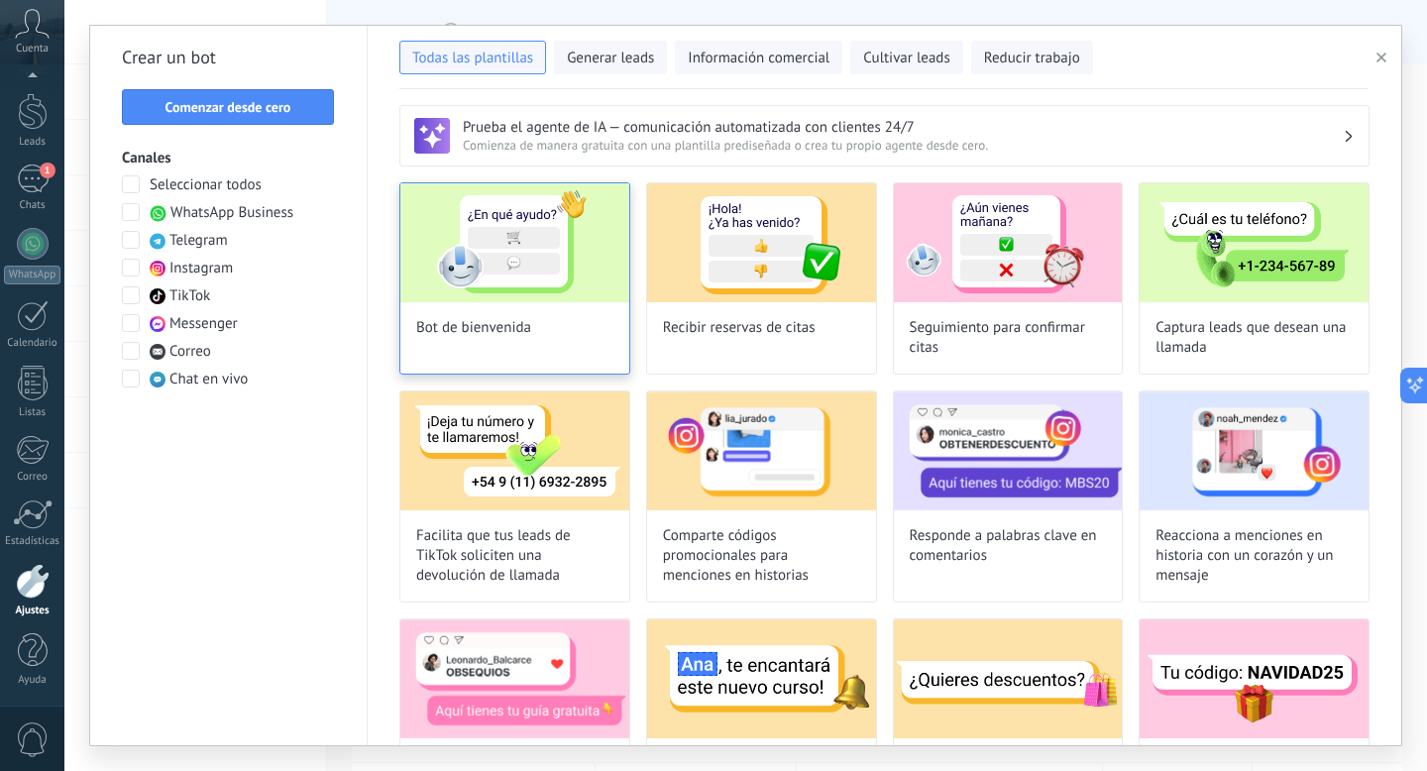
click at [551, 283] on img at bounding box center [514, 242] width 229 height 119
type input "**********"
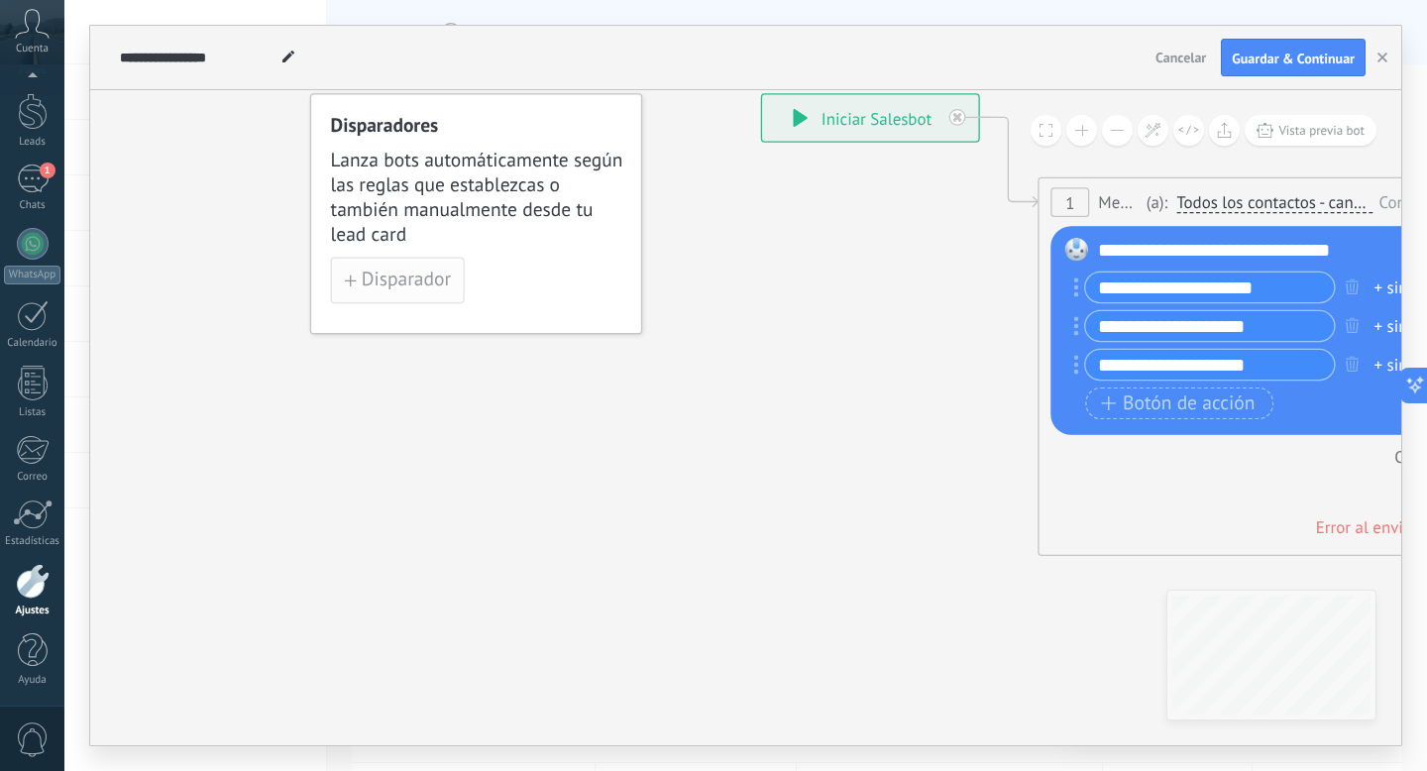
click at [392, 277] on span "Disparador" at bounding box center [406, 280] width 89 height 18
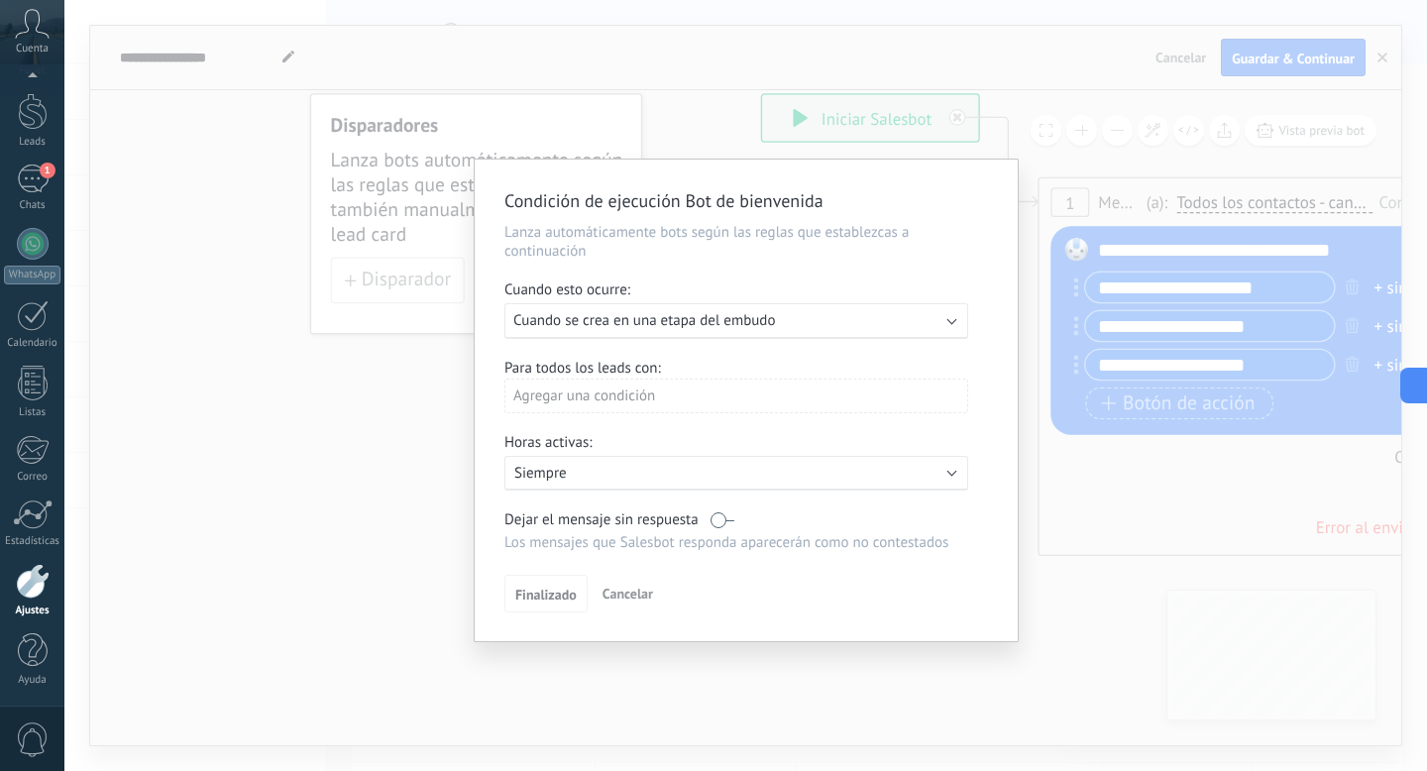
click at [625, 317] on span "Cuando se crea en una etapa del embudo" at bounding box center [644, 320] width 262 height 19
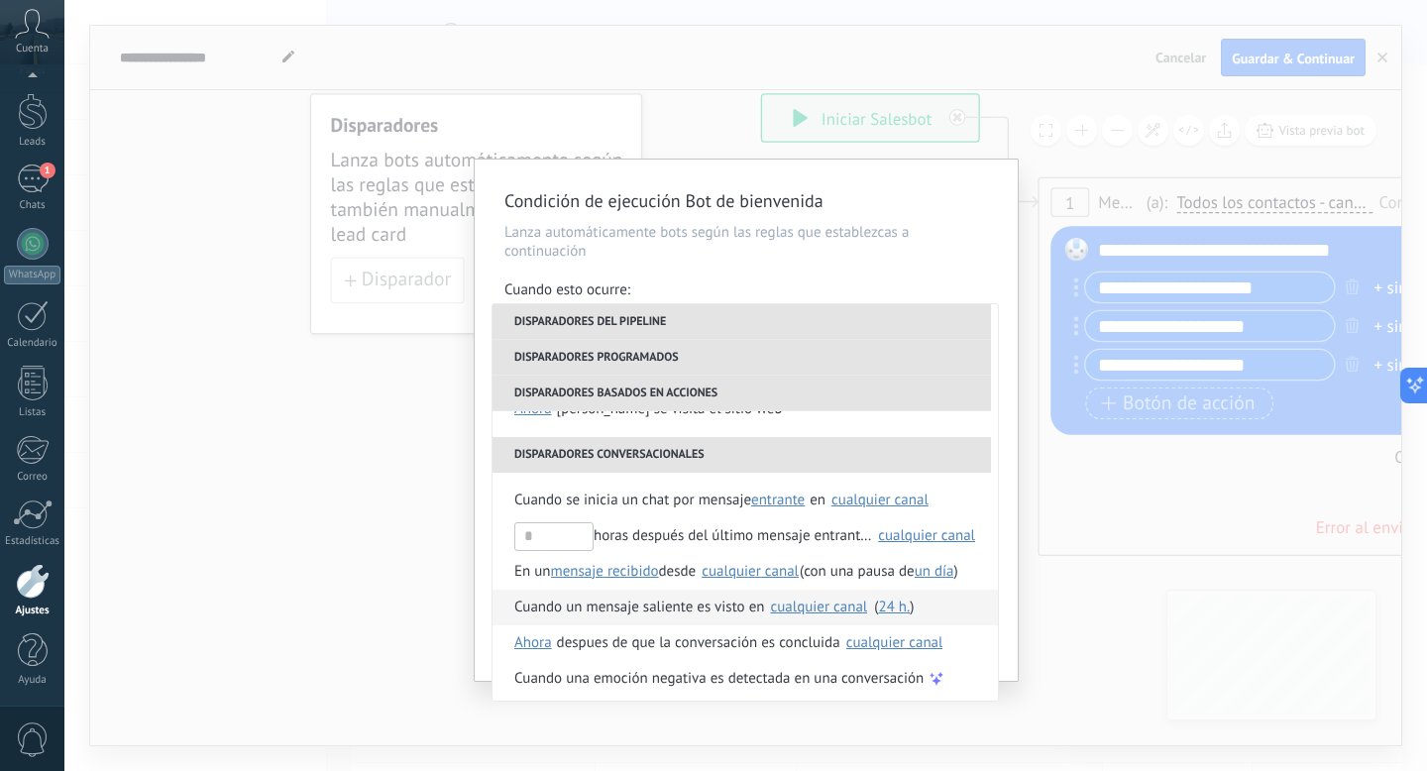
scroll to position [468, 0]
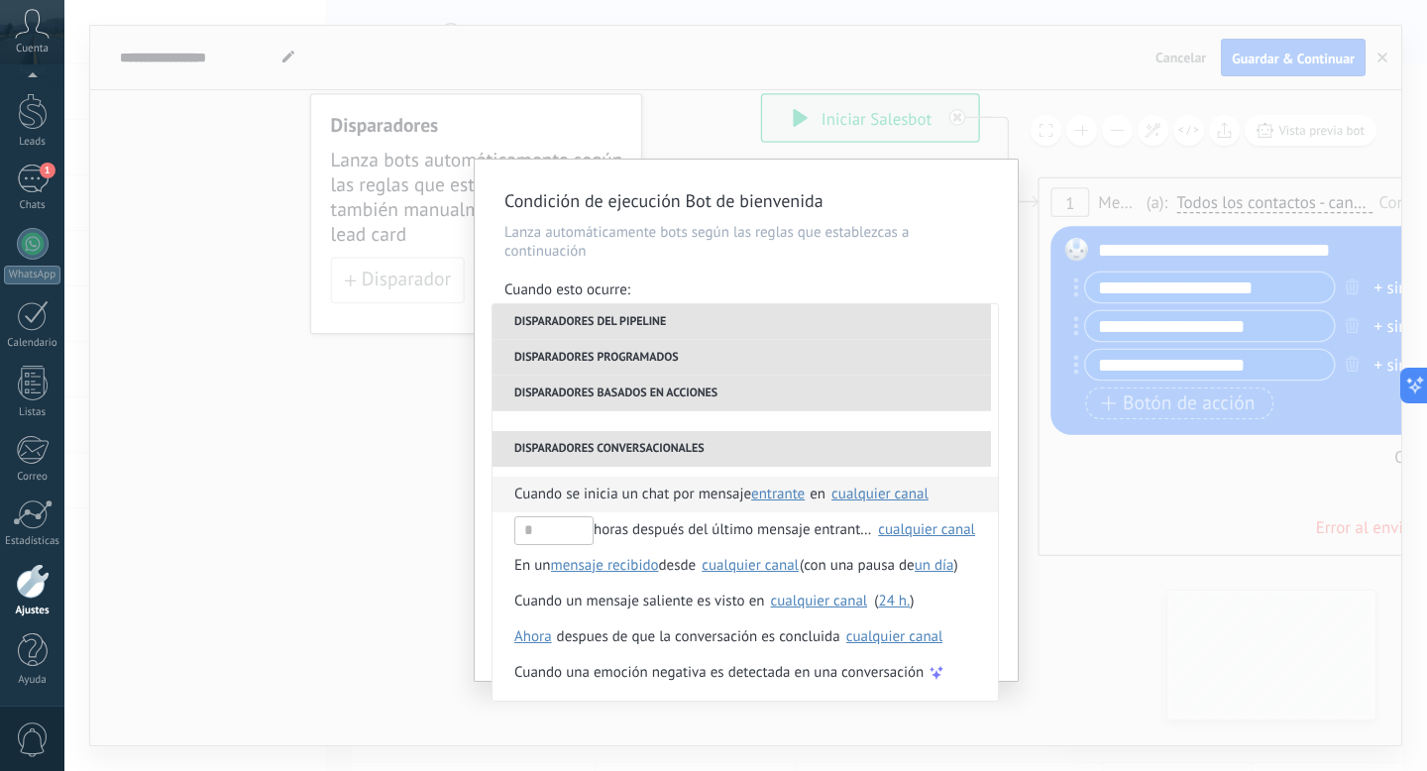
click at [658, 501] on span "Cuando se inicia un chat por mensaje" at bounding box center [632, 495] width 237 height 36
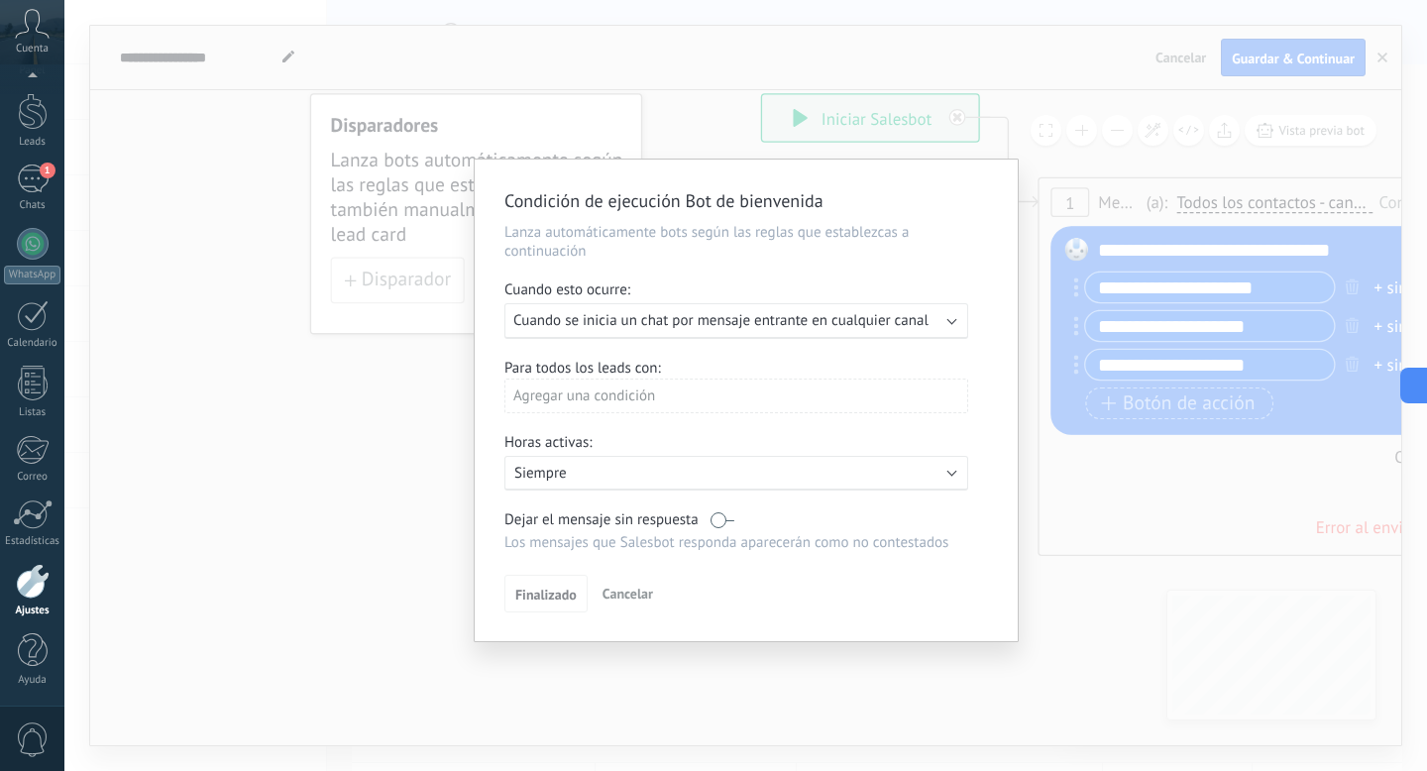
click at [728, 328] on span "Cuando se inicia un chat por mensaje entrante en cualquier canal" at bounding box center [720, 320] width 415 height 19
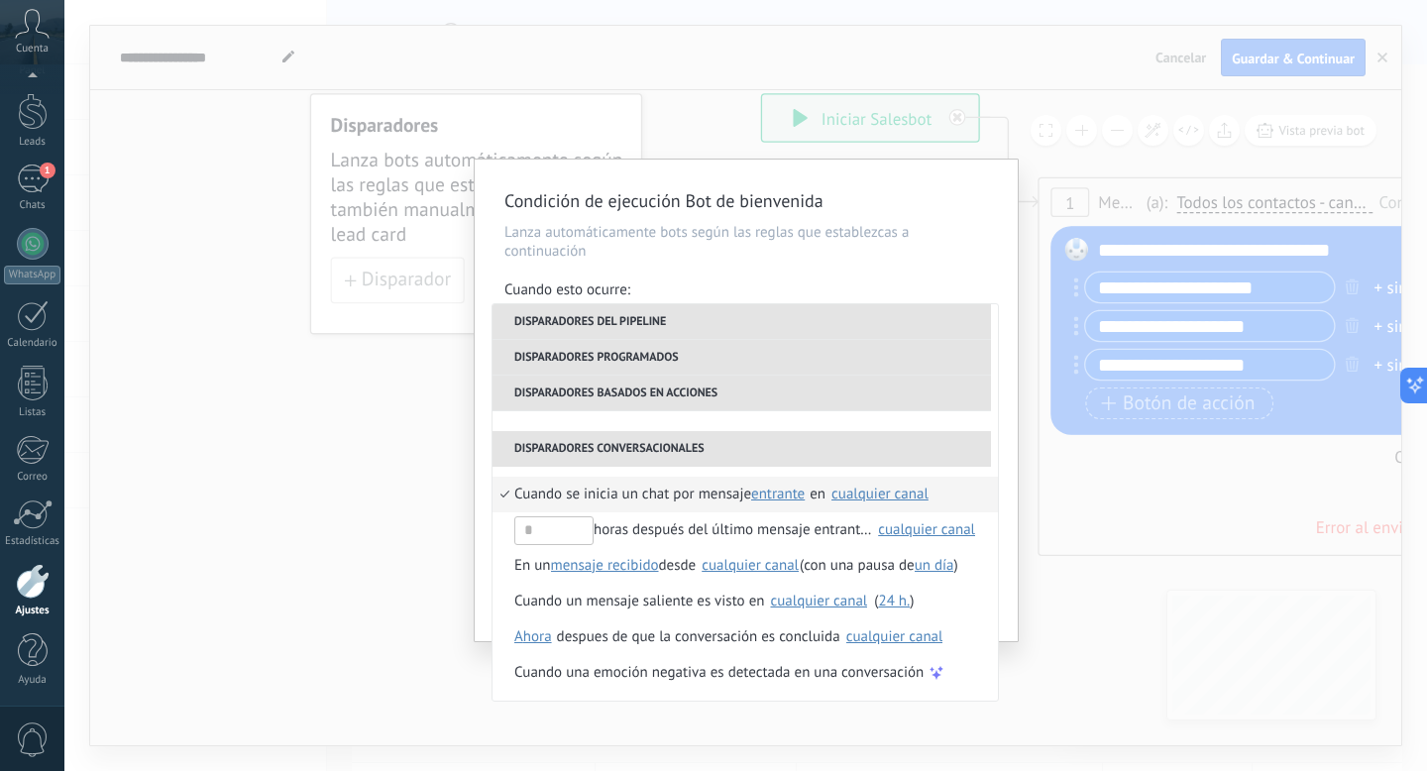
click at [695, 493] on span "Cuando se inicia un chat por mensaje" at bounding box center [632, 495] width 237 height 36
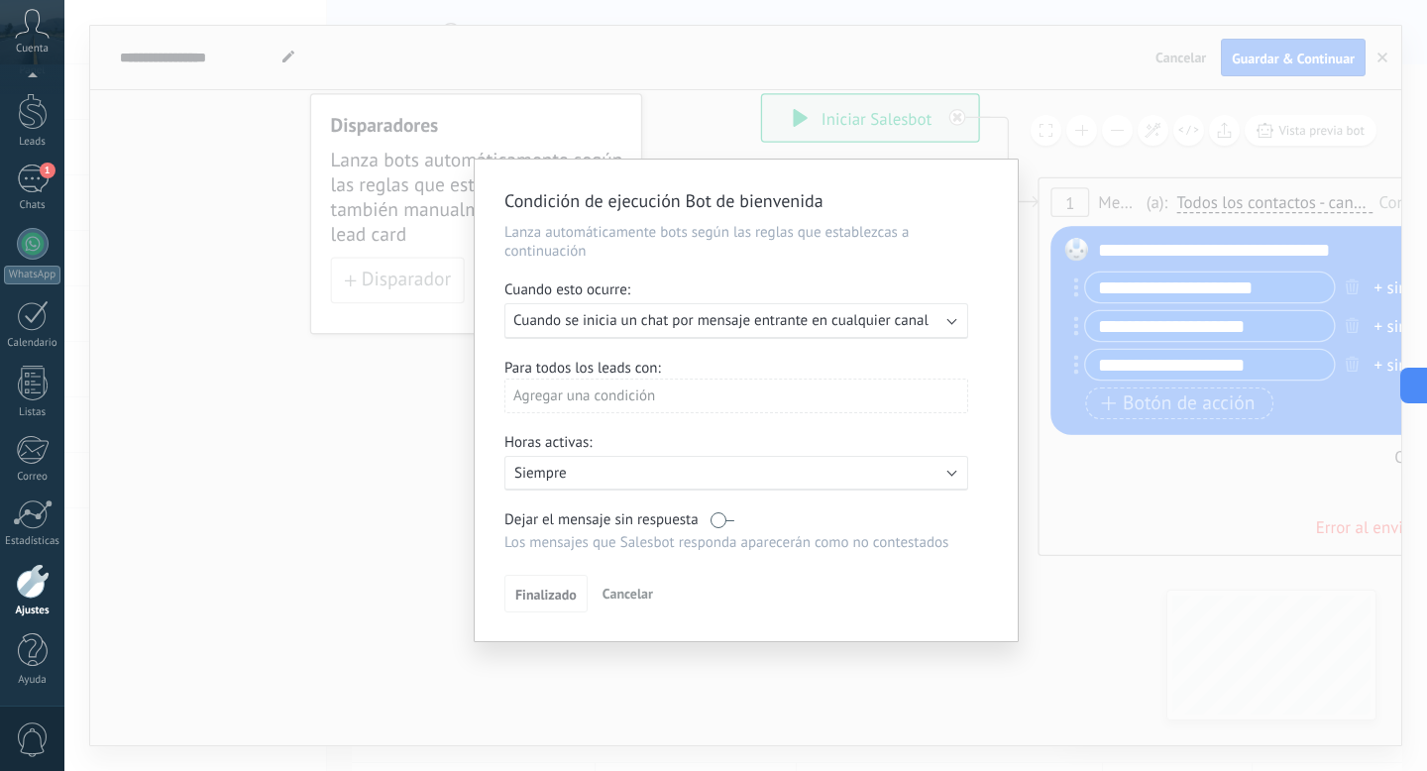
click at [673, 328] on span "Cuando se inicia un chat por mensaje entrante en cualquier canal" at bounding box center [720, 320] width 415 height 19
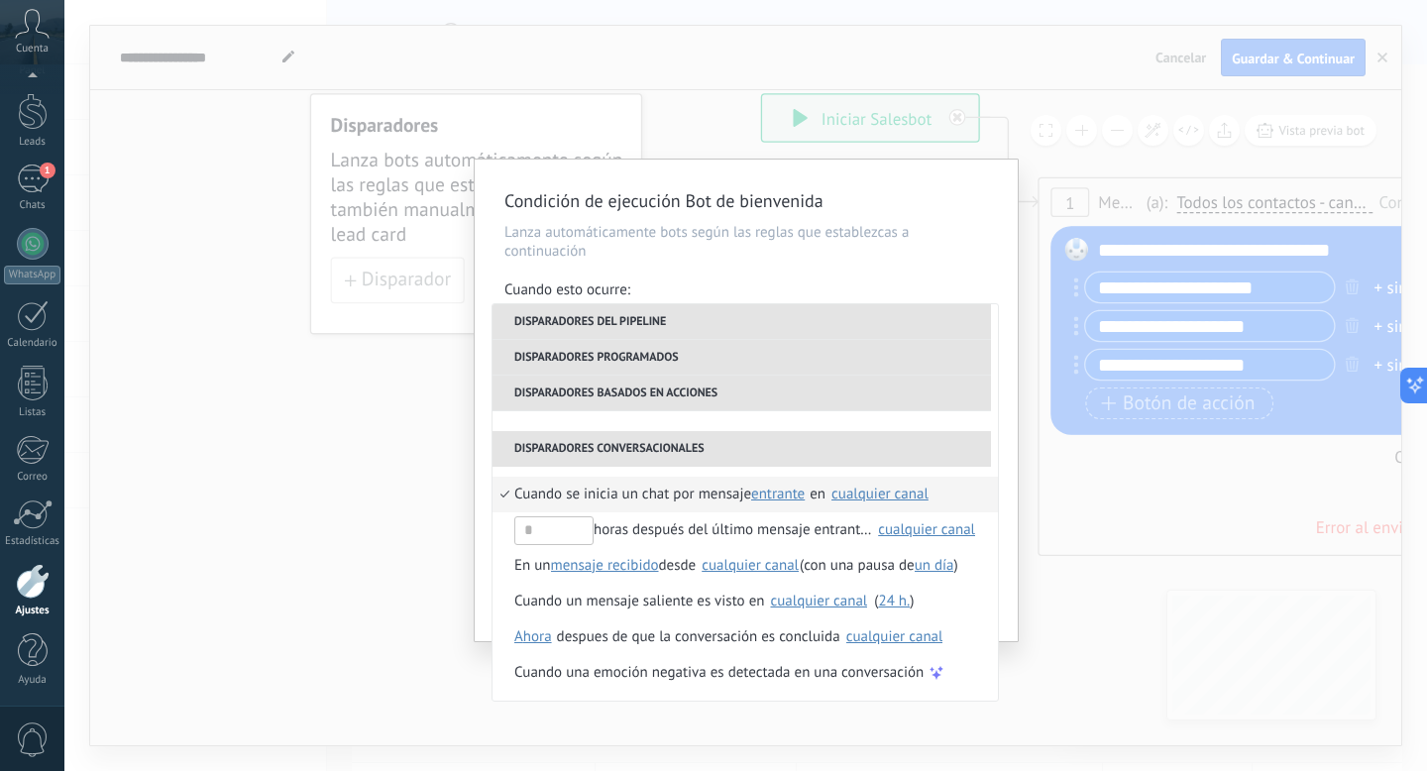
click at [774, 493] on span "entrante" at bounding box center [778, 493] width 54 height 19
click at [886, 499] on div "cualquier canal" at bounding box center [879, 493] width 97 height 15
click at [869, 543] on div "Kommo Demo" at bounding box center [910, 539] width 113 height 20
click at [873, 461] on li "Disparadores conversacionales" at bounding box center [741, 449] width 498 height 36
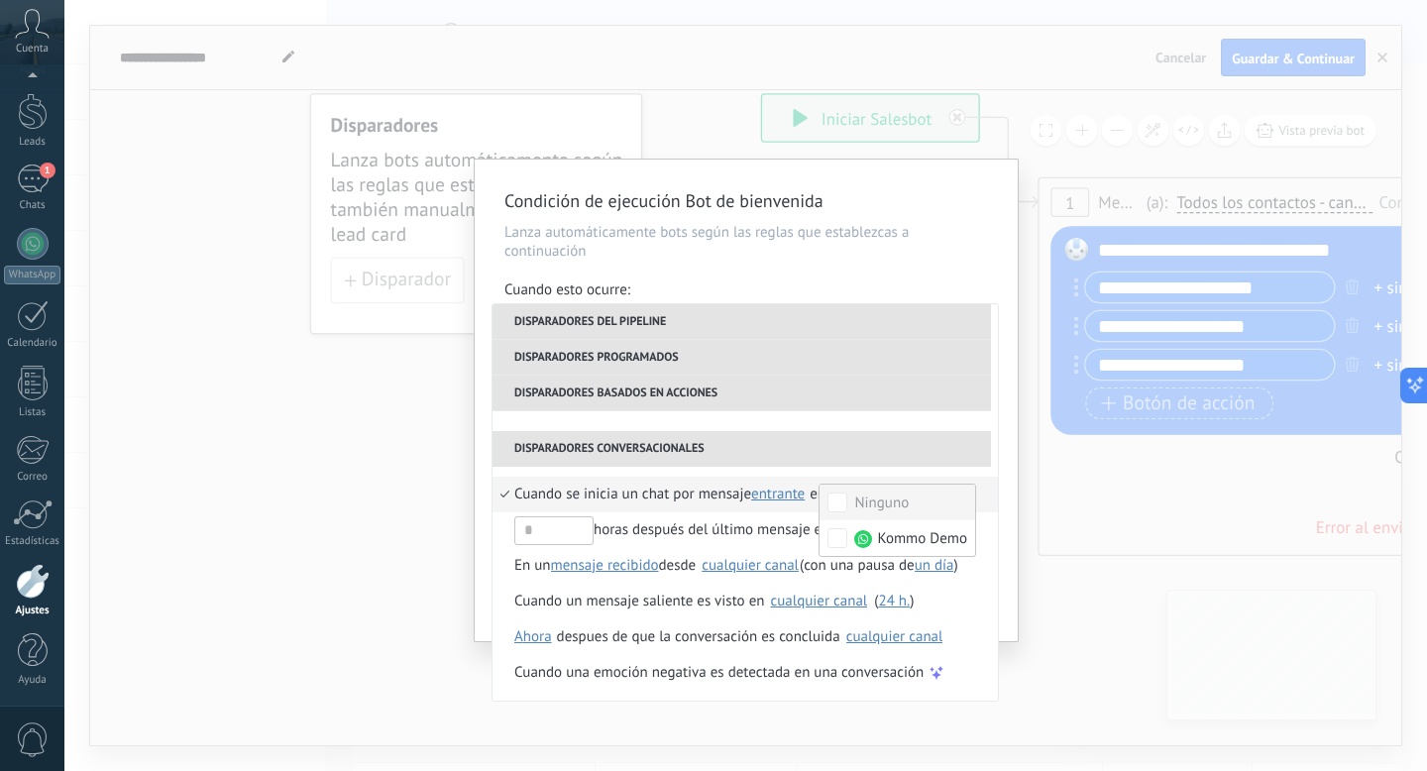
click at [514, 495] on span "Cuando se inicia un chat por mensaje" at bounding box center [632, 495] width 237 height 36
click at [786, 497] on span "entrante" at bounding box center [778, 493] width 54 height 19
click at [781, 494] on span "entrante" at bounding box center [800, 496] width 88 height 19
click at [850, 489] on div "cualquier canal" at bounding box center [879, 493] width 97 height 15
click at [864, 465] on li "Disparadores conversacionales" at bounding box center [741, 449] width 498 height 36
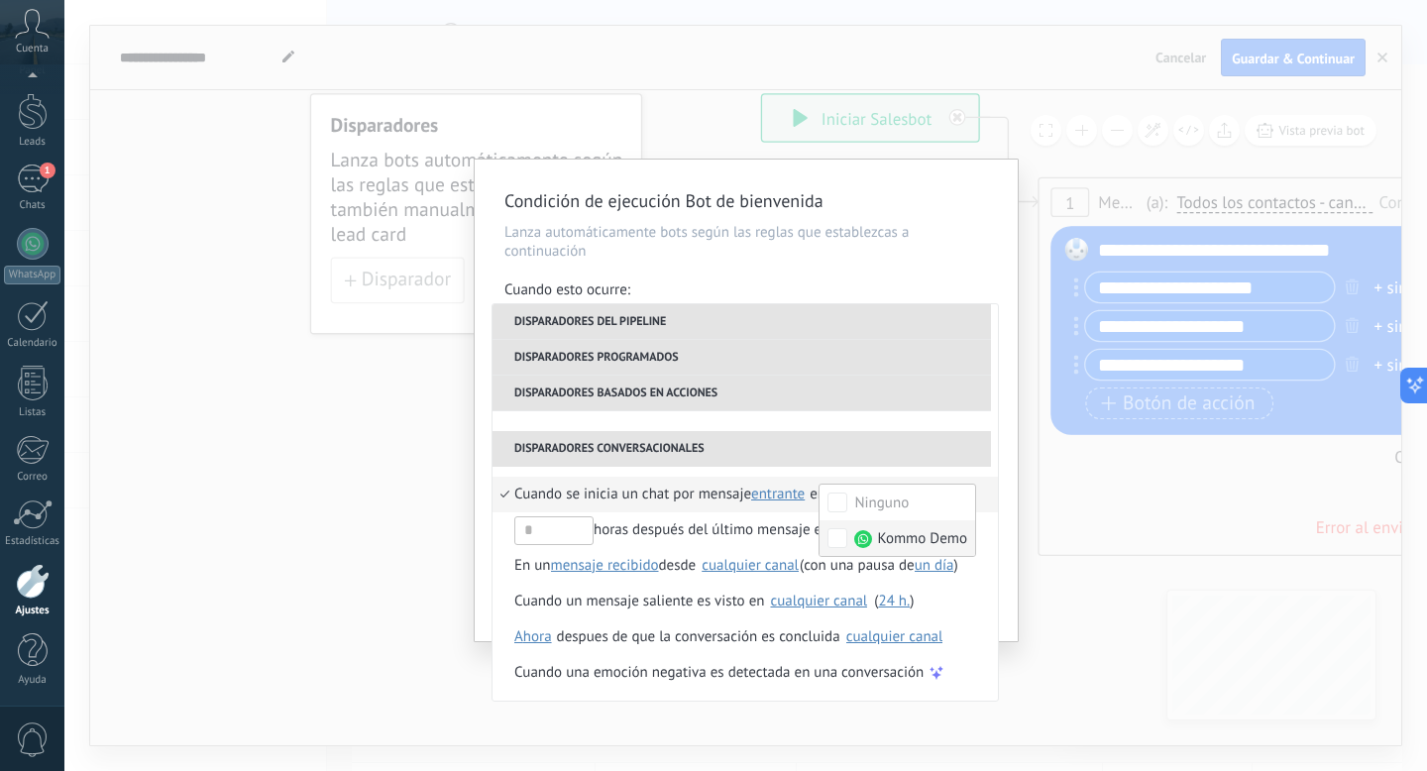
click at [877, 533] on span "Kommo Demo" at bounding box center [922, 539] width 90 height 20
click at [867, 530] on div "Kommo Demo" at bounding box center [910, 539] width 113 height 20
click at [700, 492] on span "Cuando se inicia un chat por mensaje" at bounding box center [632, 495] width 237 height 36
click at [694, 494] on span "Cuando se inicia un chat por mensaje" at bounding box center [632, 495] width 237 height 36
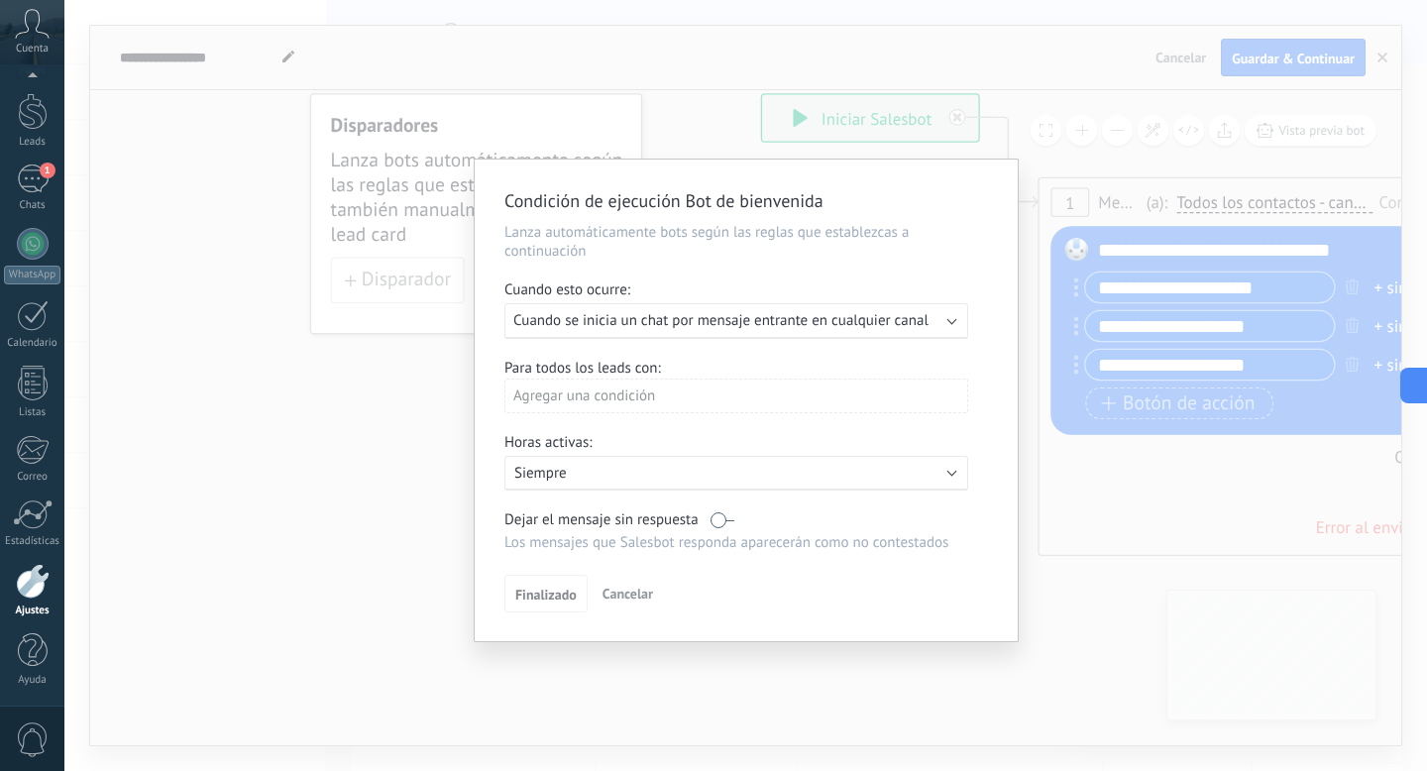
click at [687, 399] on div "Agregar una condición" at bounding box center [736, 395] width 464 height 35
click at [587, 403] on div "Agregar una condición" at bounding box center [736, 395] width 464 height 35
click at [575, 396] on div "Agregar una condición" at bounding box center [736, 395] width 464 height 35
click at [574, 384] on div "Agregar una condición" at bounding box center [736, 395] width 464 height 35
click at [849, 395] on div "Agregar una condición" at bounding box center [736, 395] width 464 height 35
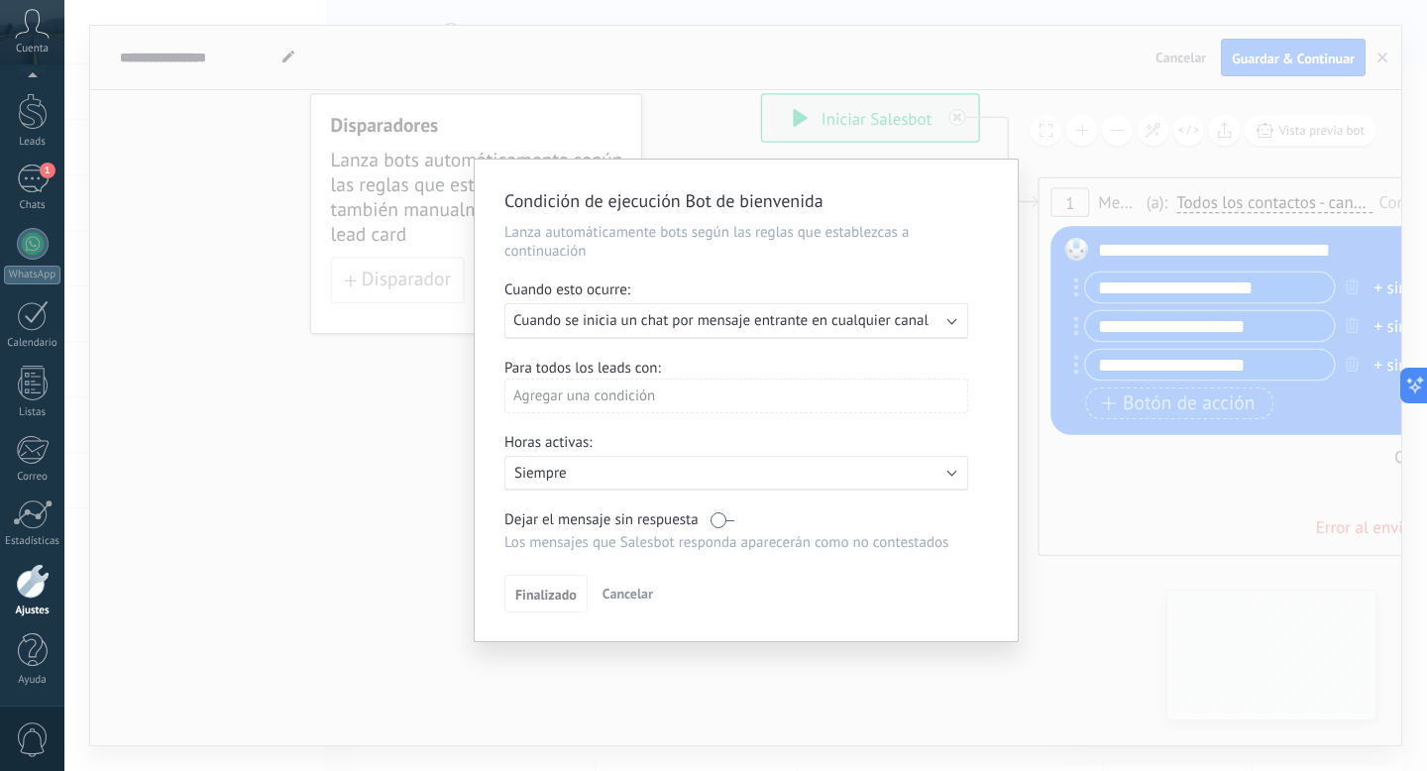
click at [849, 395] on div "Agregar una condición" at bounding box center [736, 395] width 464 height 35
click at [830, 395] on div "Agregar una condición" at bounding box center [736, 395] width 464 height 35
click at [790, 402] on div "Agregar una condición" at bounding box center [736, 395] width 464 height 35
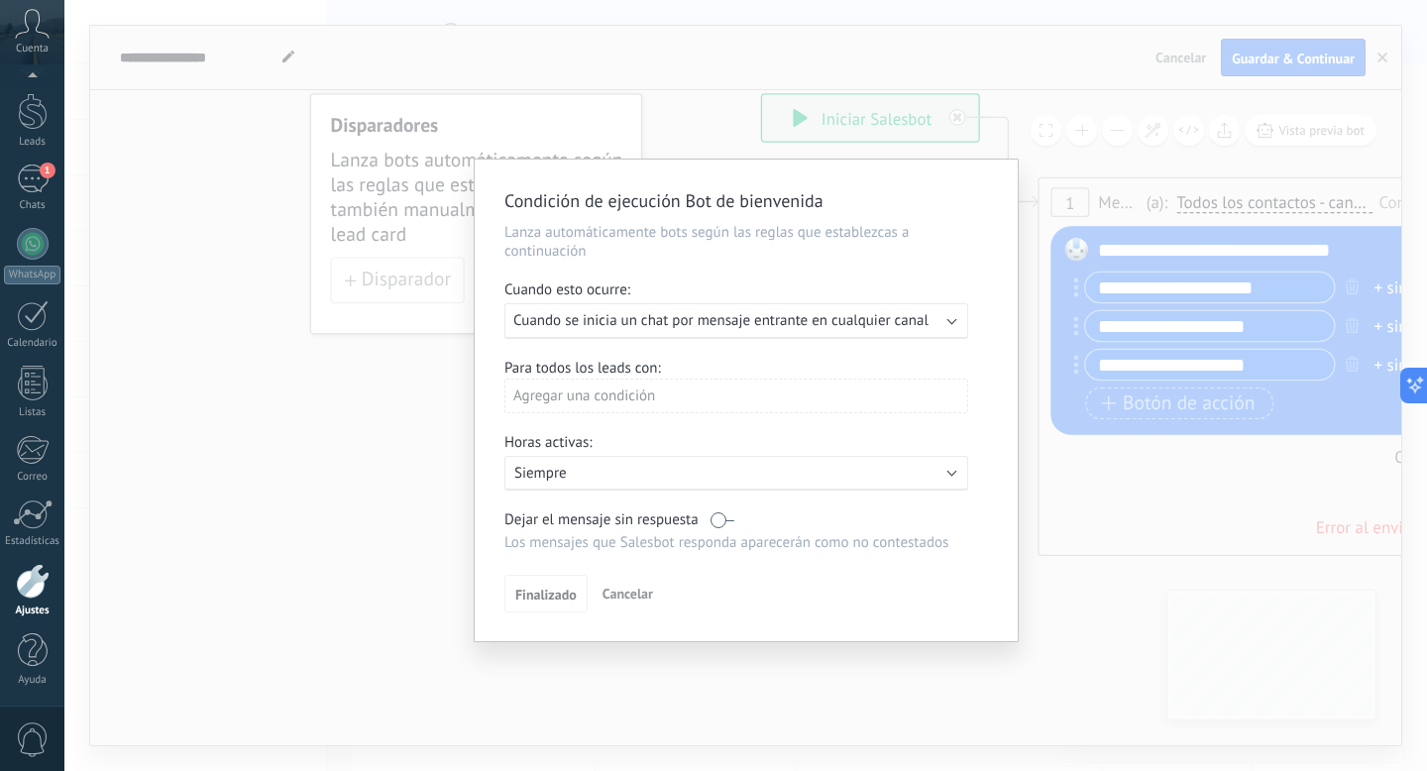
click at [431, 382] on div "Condición de ejecución Bot de bienvenida Lanza automáticamente bots según las r…" at bounding box center [745, 385] width 1362 height 771
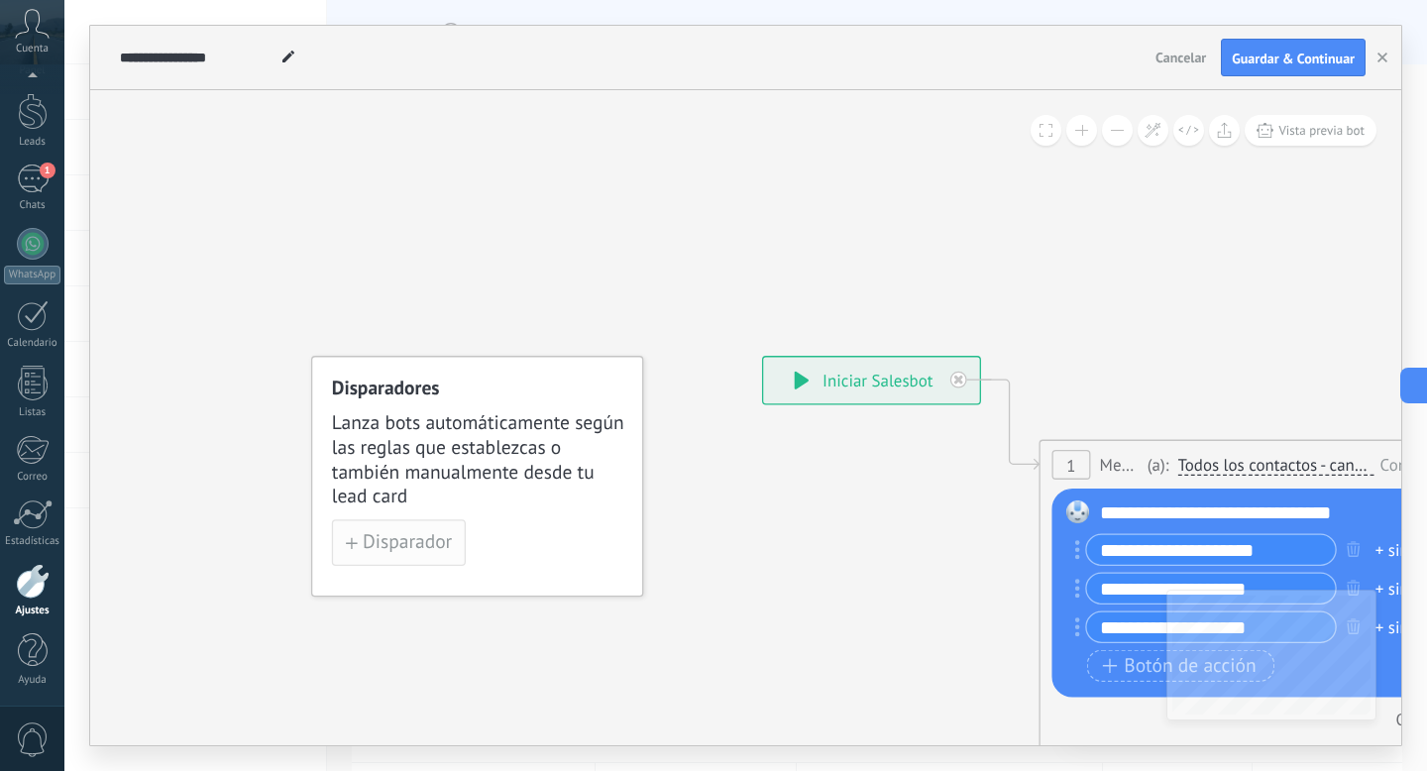
click at [411, 538] on span "Disparador" at bounding box center [407, 543] width 89 height 18
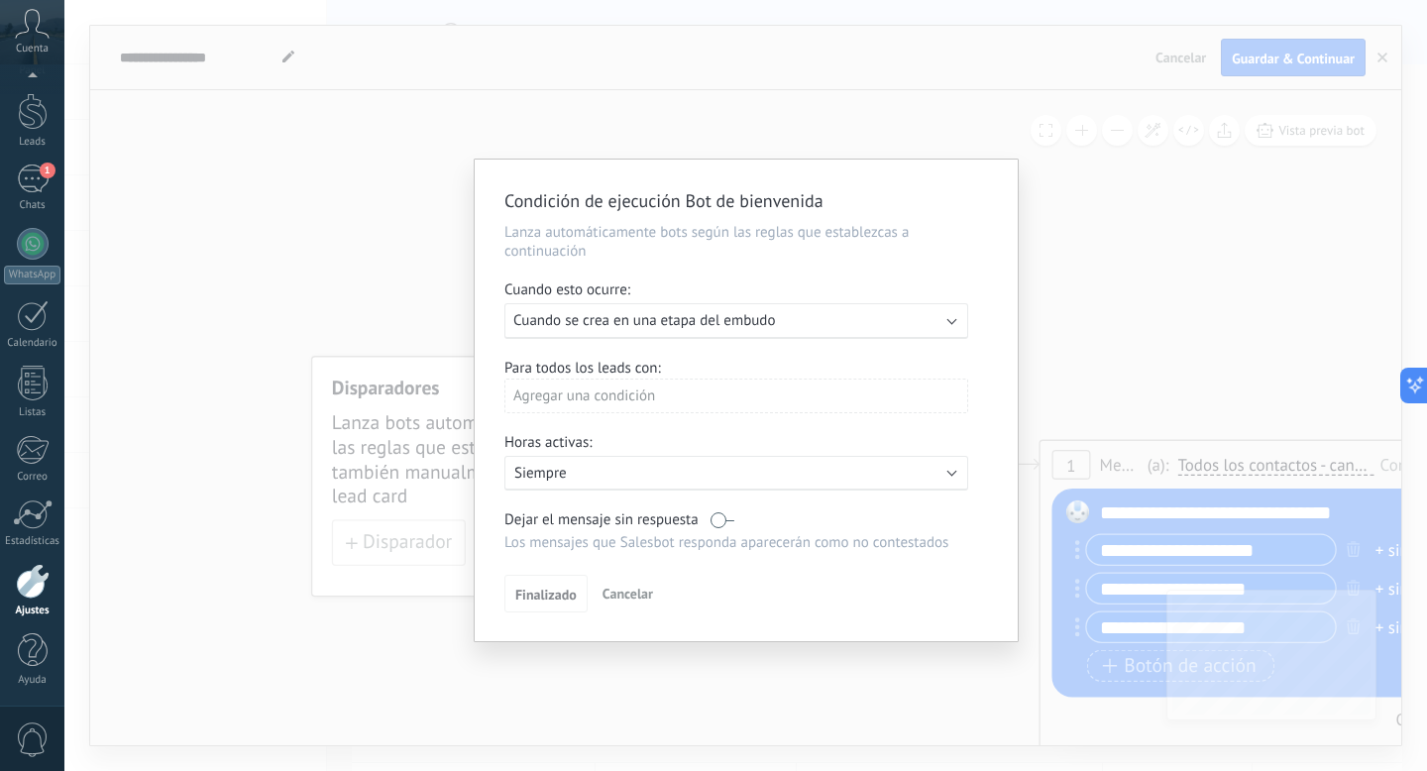
click at [679, 402] on div "Agregar una condición" at bounding box center [736, 395] width 464 height 35
click at [699, 320] on span "Cuando se crea en una etapa del embudo" at bounding box center [644, 320] width 262 height 19
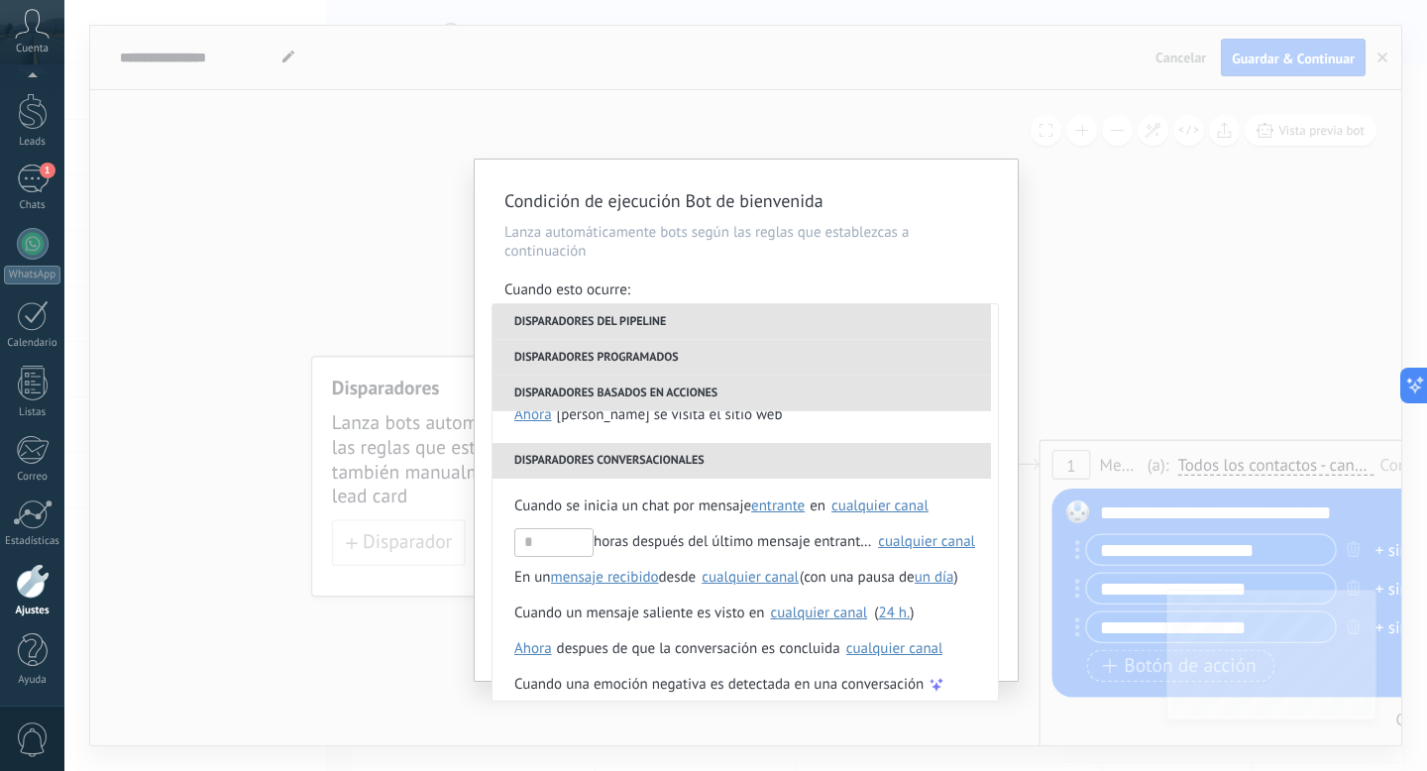
scroll to position [468, 0]
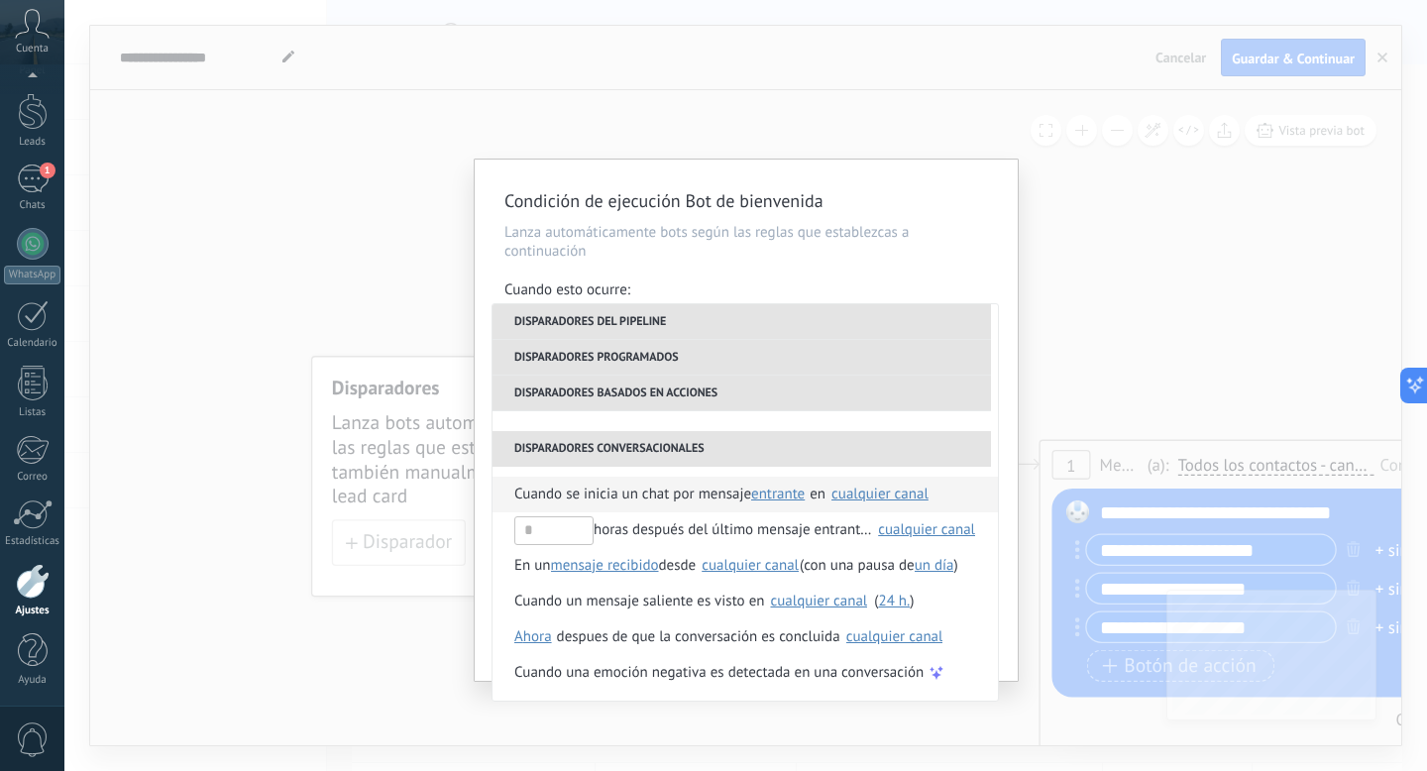
click at [729, 495] on span "Cuando se inicia un chat por mensaje" at bounding box center [632, 495] width 237 height 36
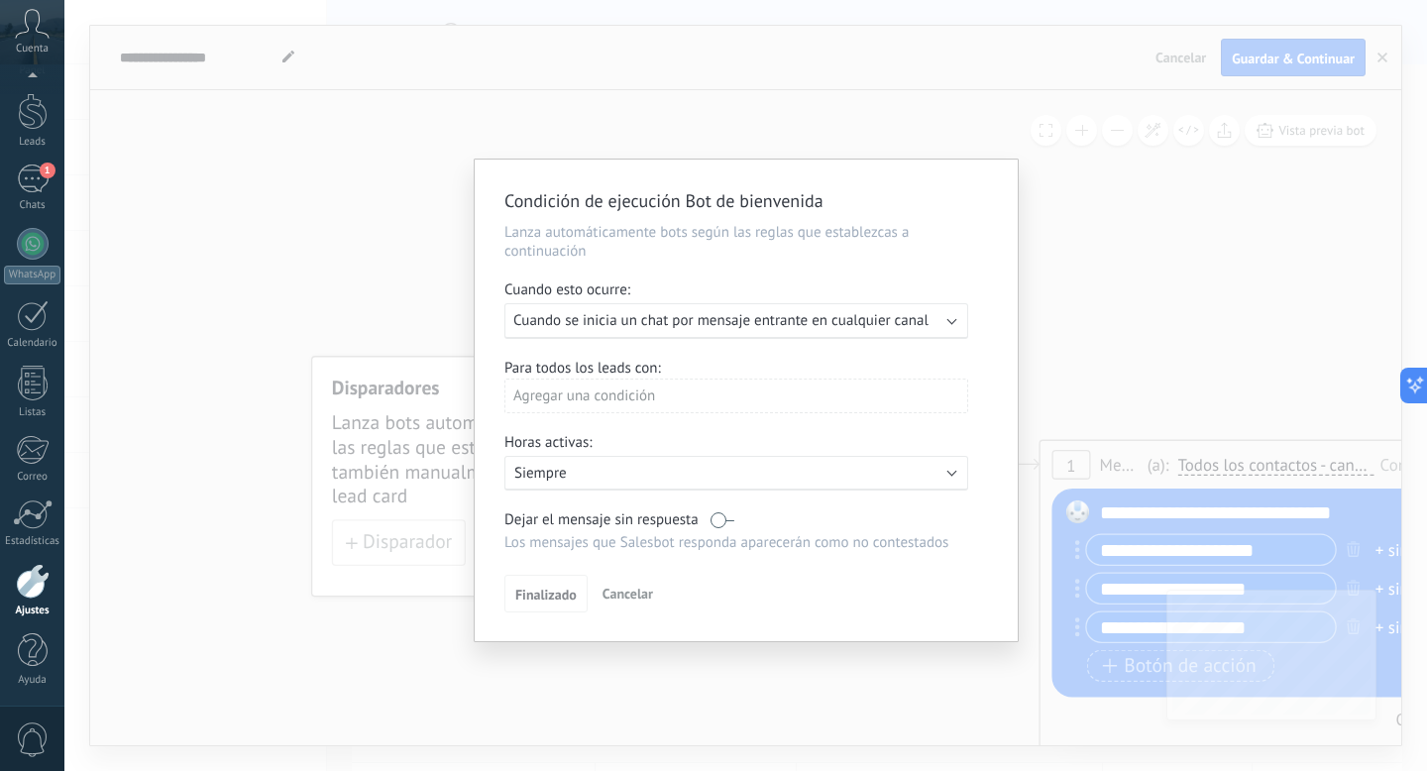
click at [699, 403] on div "Agregar una condición" at bounding box center [736, 395] width 464 height 35
click at [667, 398] on div "Agregar una condición" at bounding box center [736, 395] width 464 height 35
click at [535, 397] on div "Agregar una condición" at bounding box center [736, 395] width 464 height 35
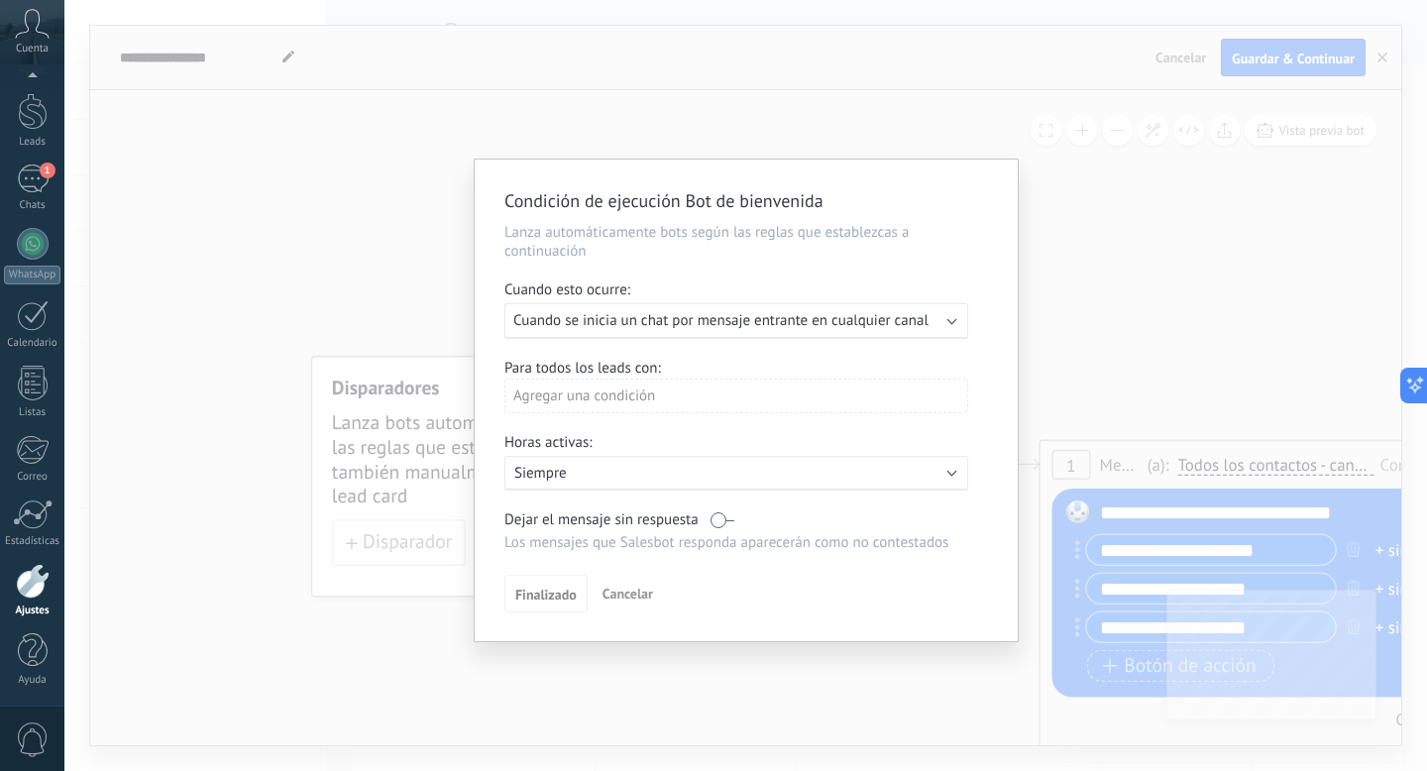
click at [590, 389] on div "Agregar una condición" at bounding box center [736, 395] width 464 height 35
click at [590, 404] on div "Agregar una condición" at bounding box center [736, 395] width 464 height 35
click at [576, 422] on div "Agregar una condición" at bounding box center [736, 403] width 464 height 50
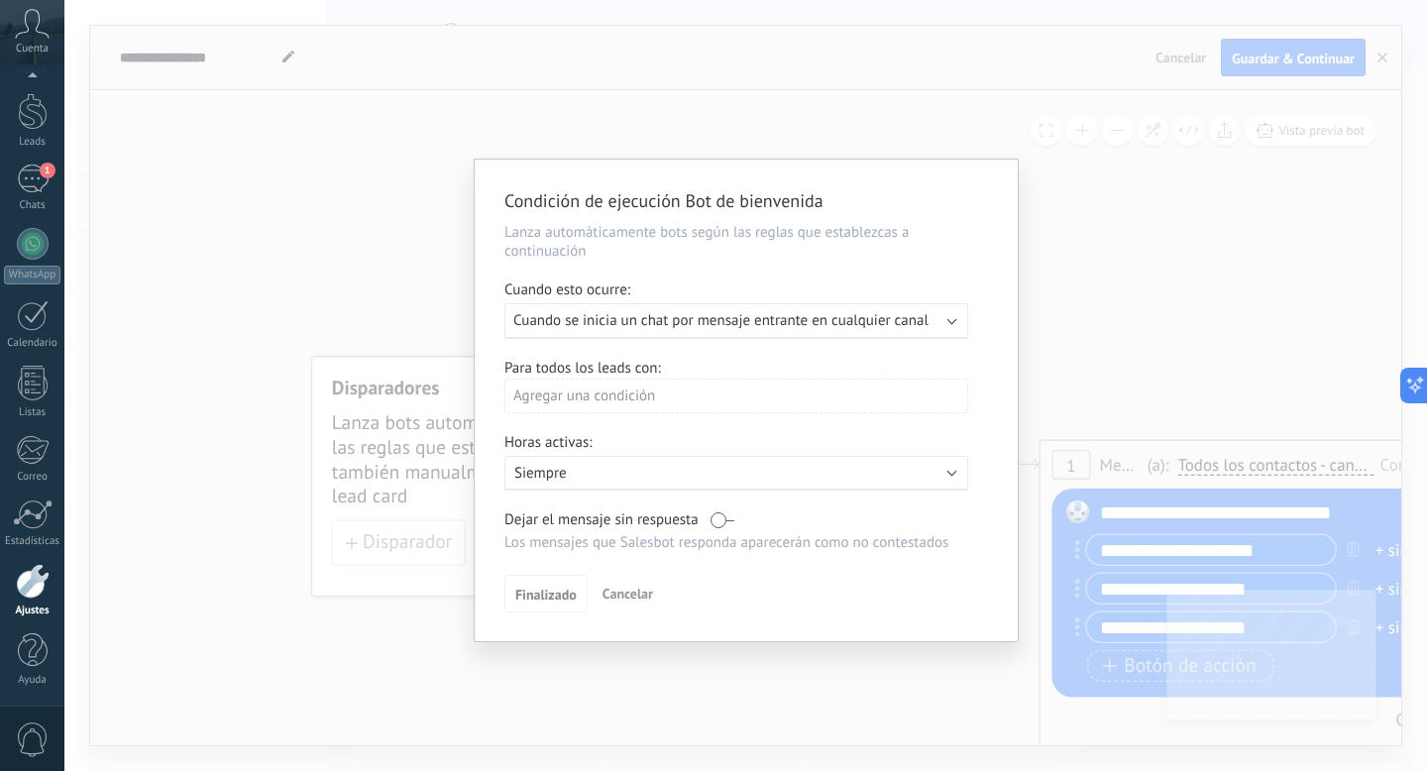
click at [557, 404] on div "Agregar una condición" at bounding box center [736, 395] width 464 height 35
click at [557, 403] on div "Agregar una condición" at bounding box center [736, 395] width 464 height 35
click at [545, 476] on p "Siempre" at bounding box center [687, 473] width 347 height 19
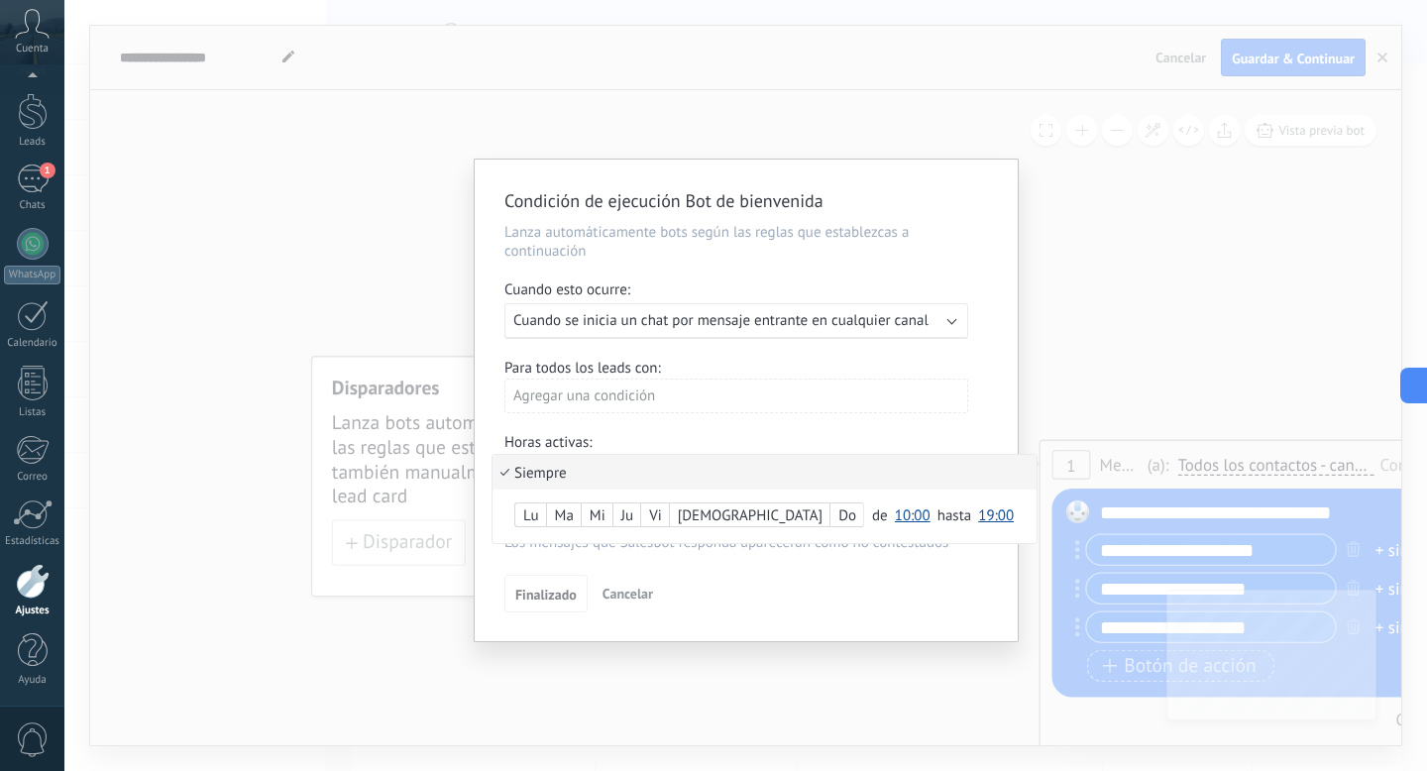
click at [544, 473] on li "Siempre" at bounding box center [764, 472] width 544 height 35
click at [617, 423] on div "Agregar una condición" at bounding box center [736, 403] width 464 height 50
click at [681, 593] on div "Finalizado Cancelar" at bounding box center [745, 593] width 483 height 37
click at [556, 479] on li "Siempre" at bounding box center [764, 472] width 544 height 35
click at [846, 402] on div "Agregar una condición" at bounding box center [736, 395] width 464 height 35
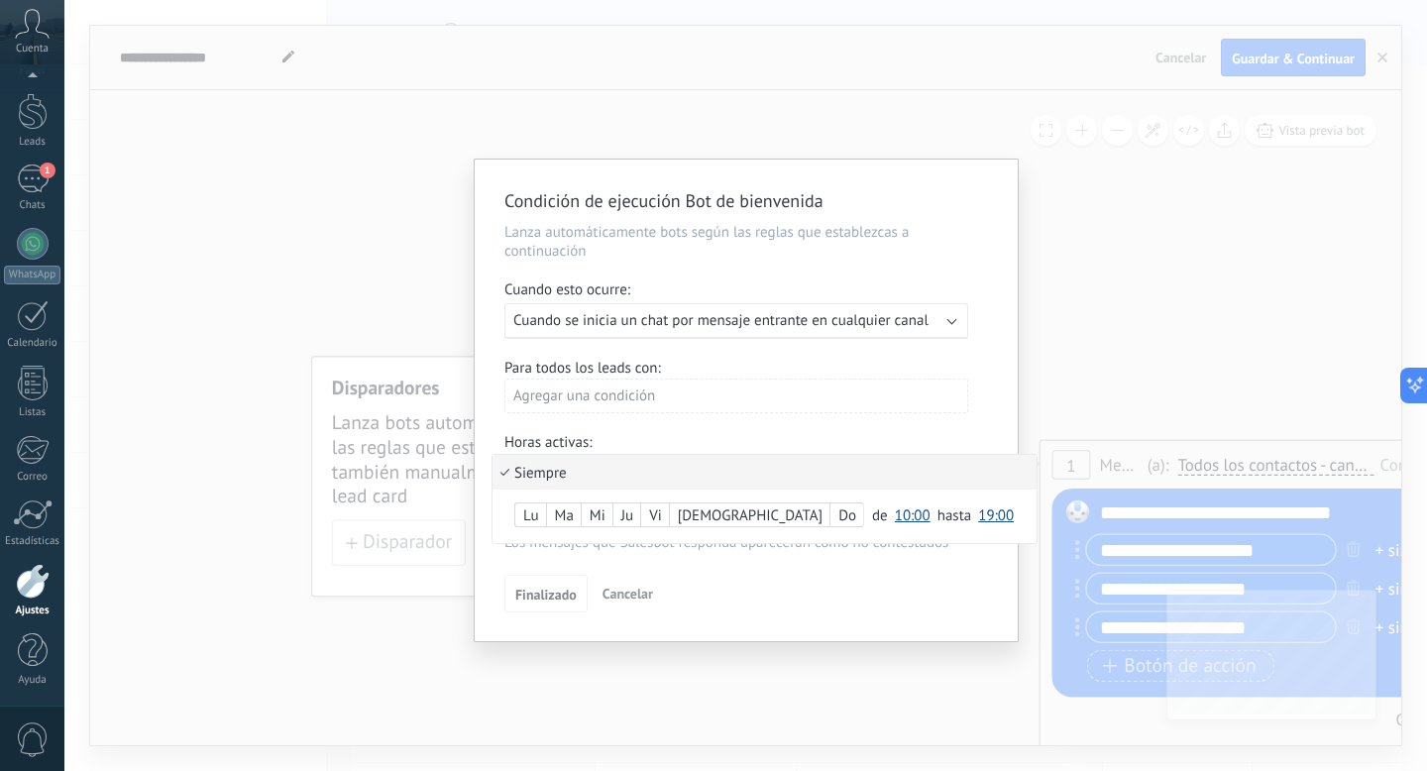
click at [794, 328] on span "Cuando se inicia un chat por mensaje entrante en cualquier canal" at bounding box center [720, 320] width 415 height 19
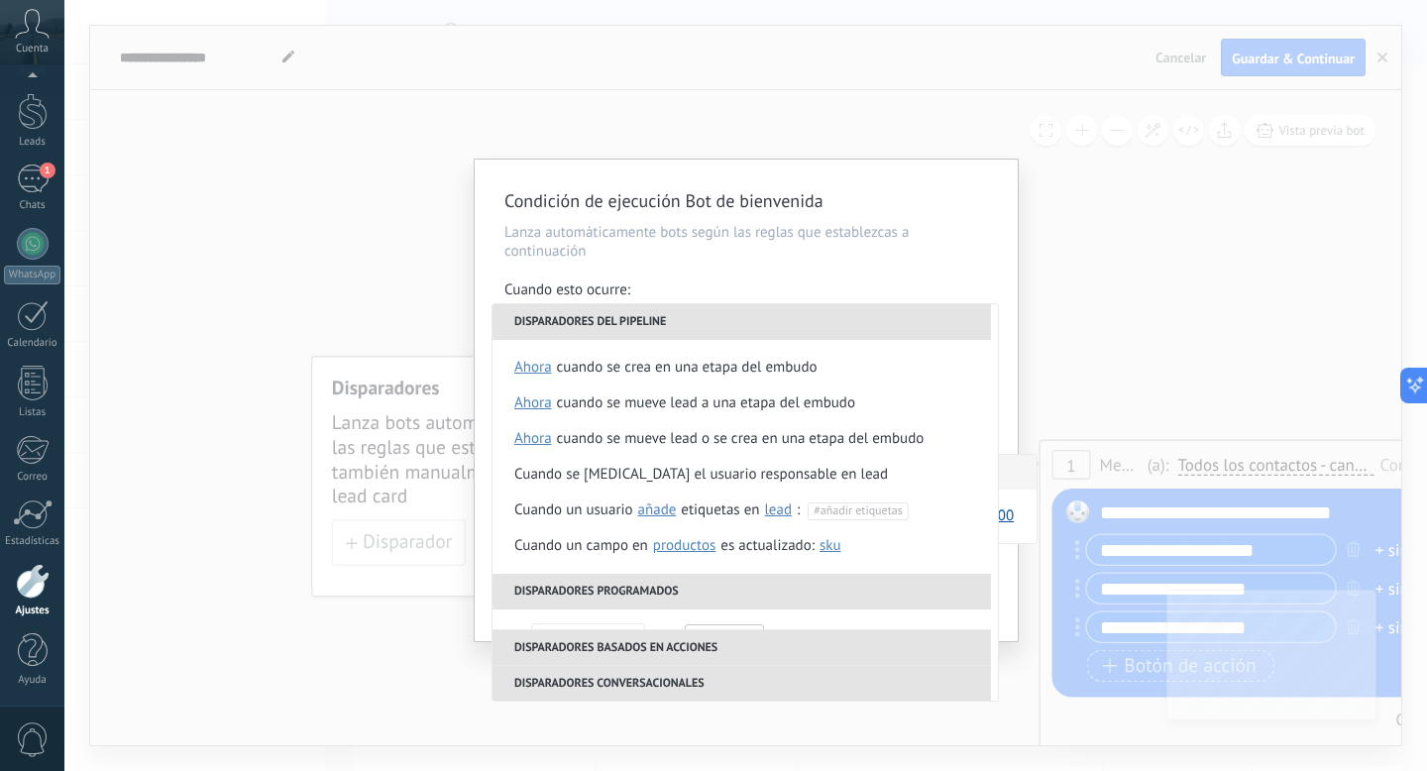
click at [585, 264] on div "**********" at bounding box center [746, 401] width 543 height 482
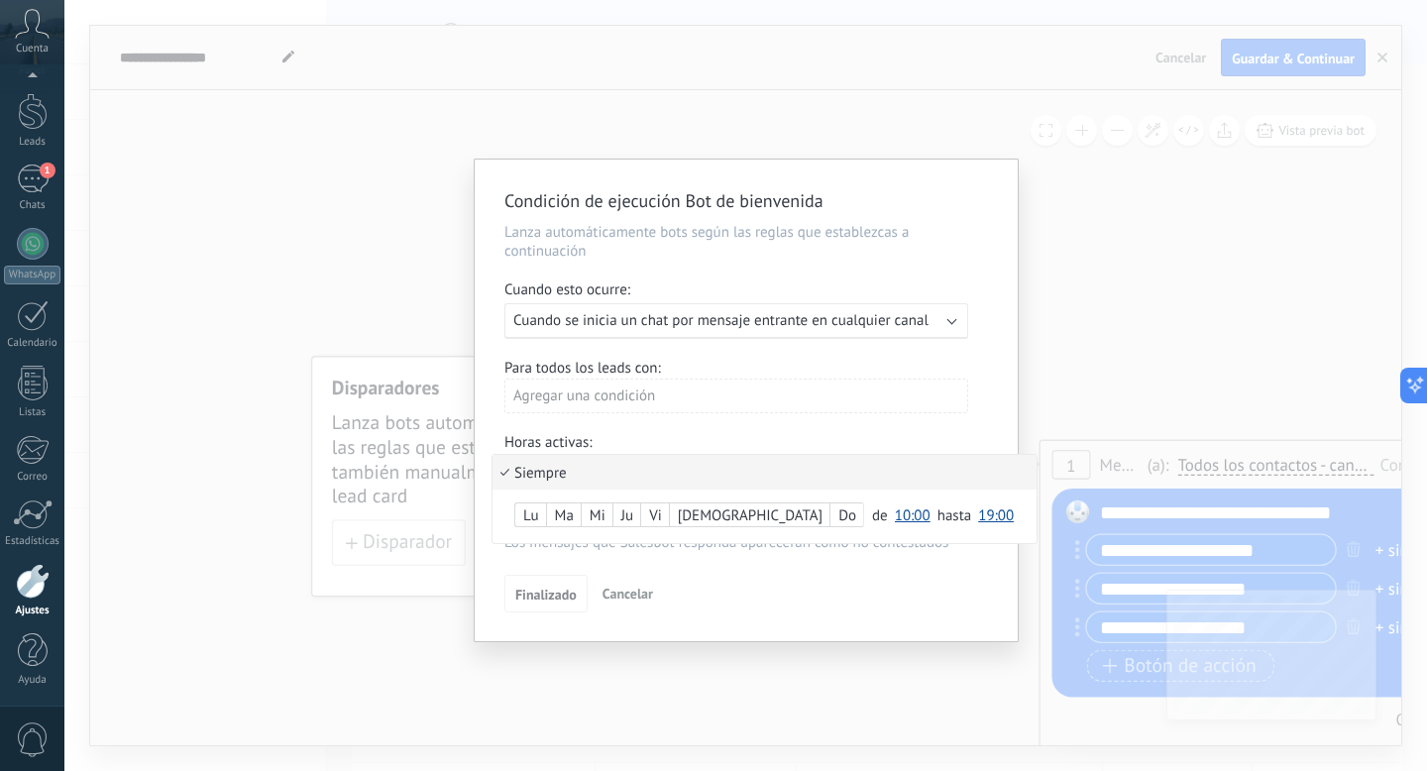
click at [572, 403] on div "Agregar una condición" at bounding box center [736, 395] width 464 height 35
click at [558, 599] on span "Finalizado" at bounding box center [545, 595] width 61 height 14
click at [630, 600] on span "Cancelar" at bounding box center [627, 594] width 51 height 18
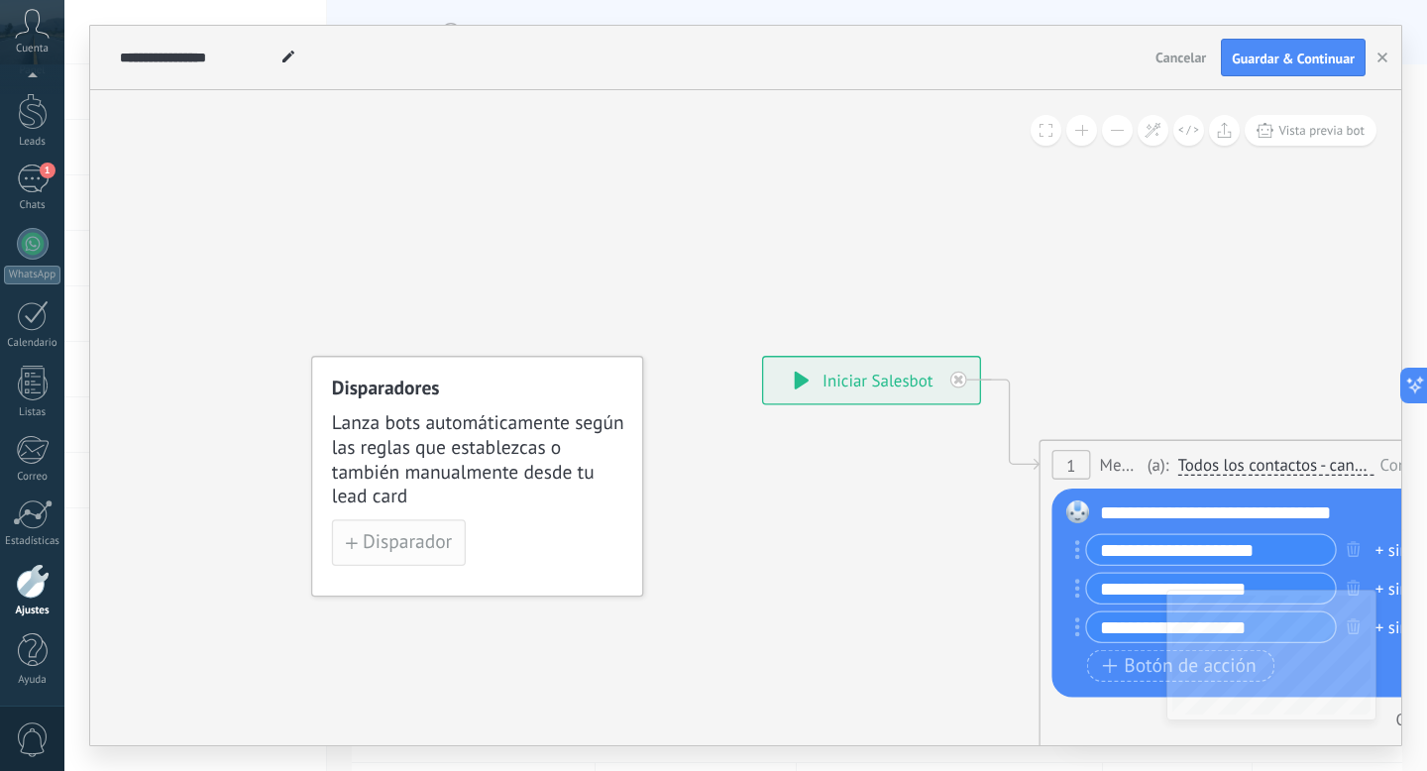
click at [439, 534] on span "Disparador" at bounding box center [407, 543] width 89 height 18
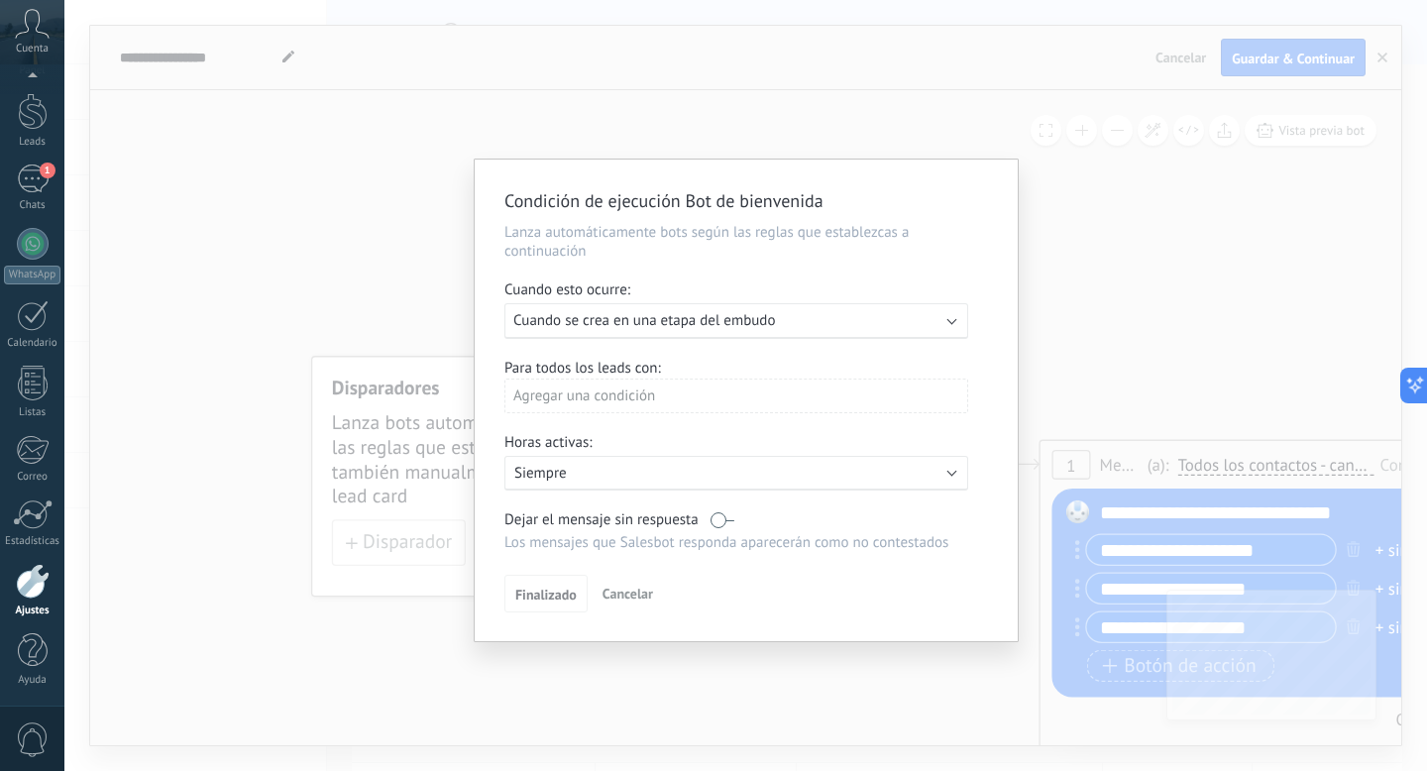
click at [713, 522] on label at bounding box center [722, 519] width 24 height 19
click at [743, 313] on span "Cuando se crea en una etapa del embudo" at bounding box center [644, 320] width 262 height 19
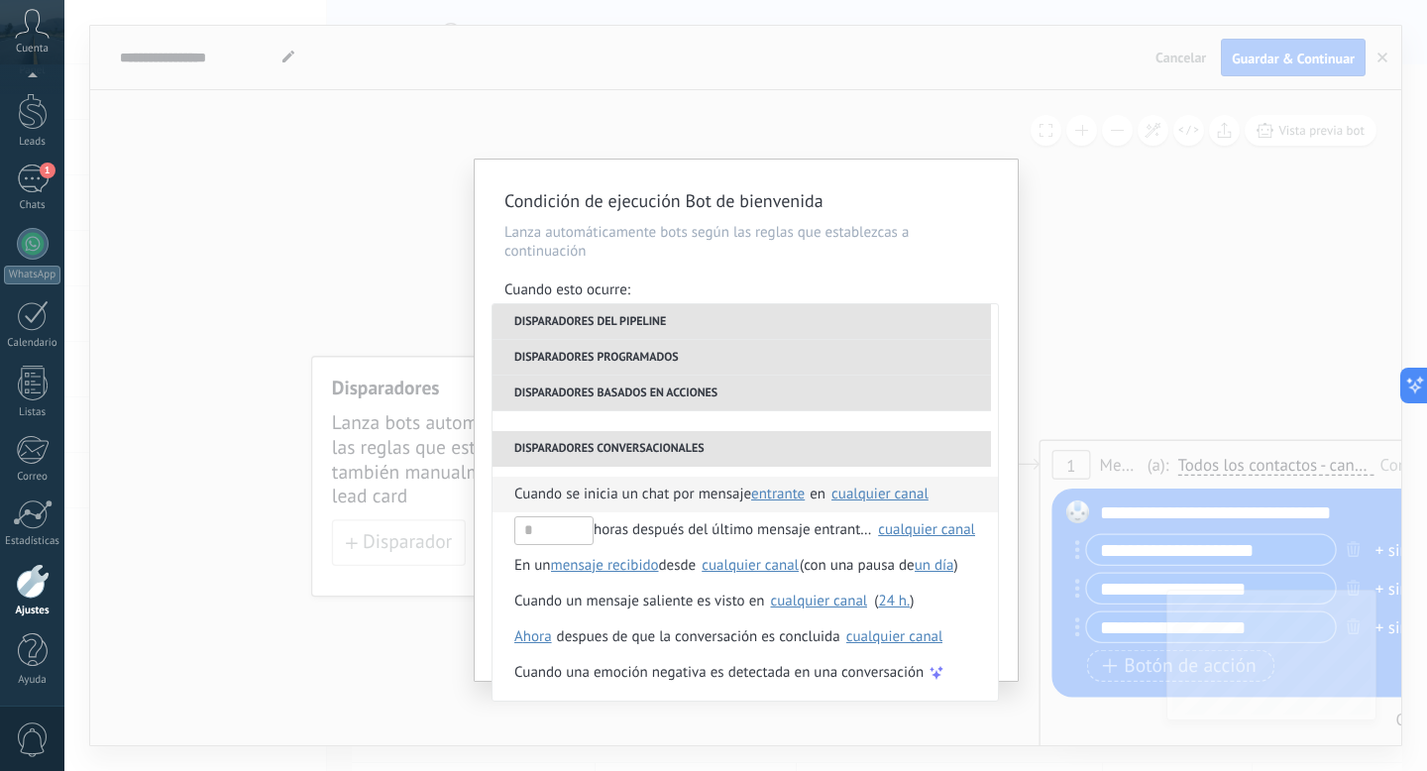
click at [661, 493] on span "Cuando se inicia un chat por mensaje" at bounding box center [632, 495] width 237 height 36
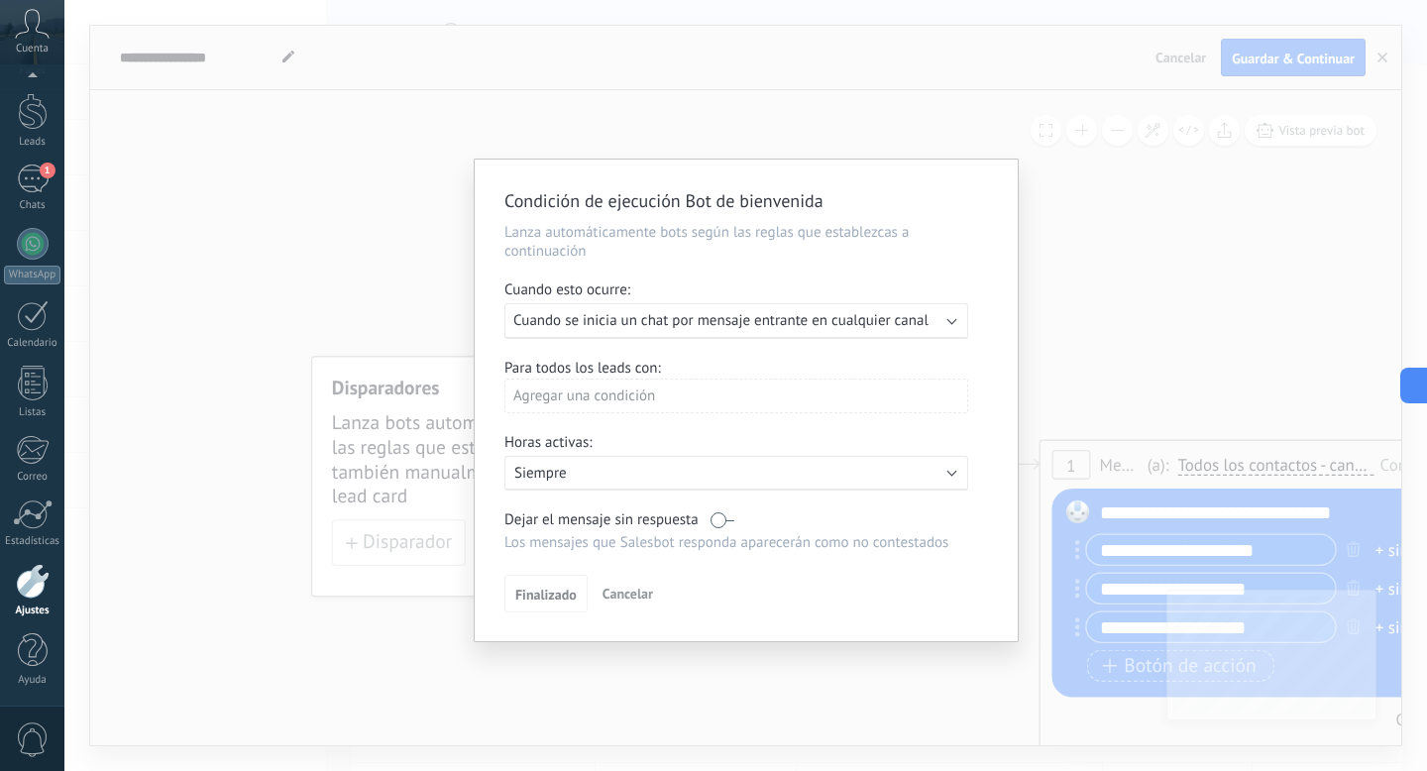
click at [616, 397] on div "Agregar una condición" at bounding box center [736, 395] width 464 height 35
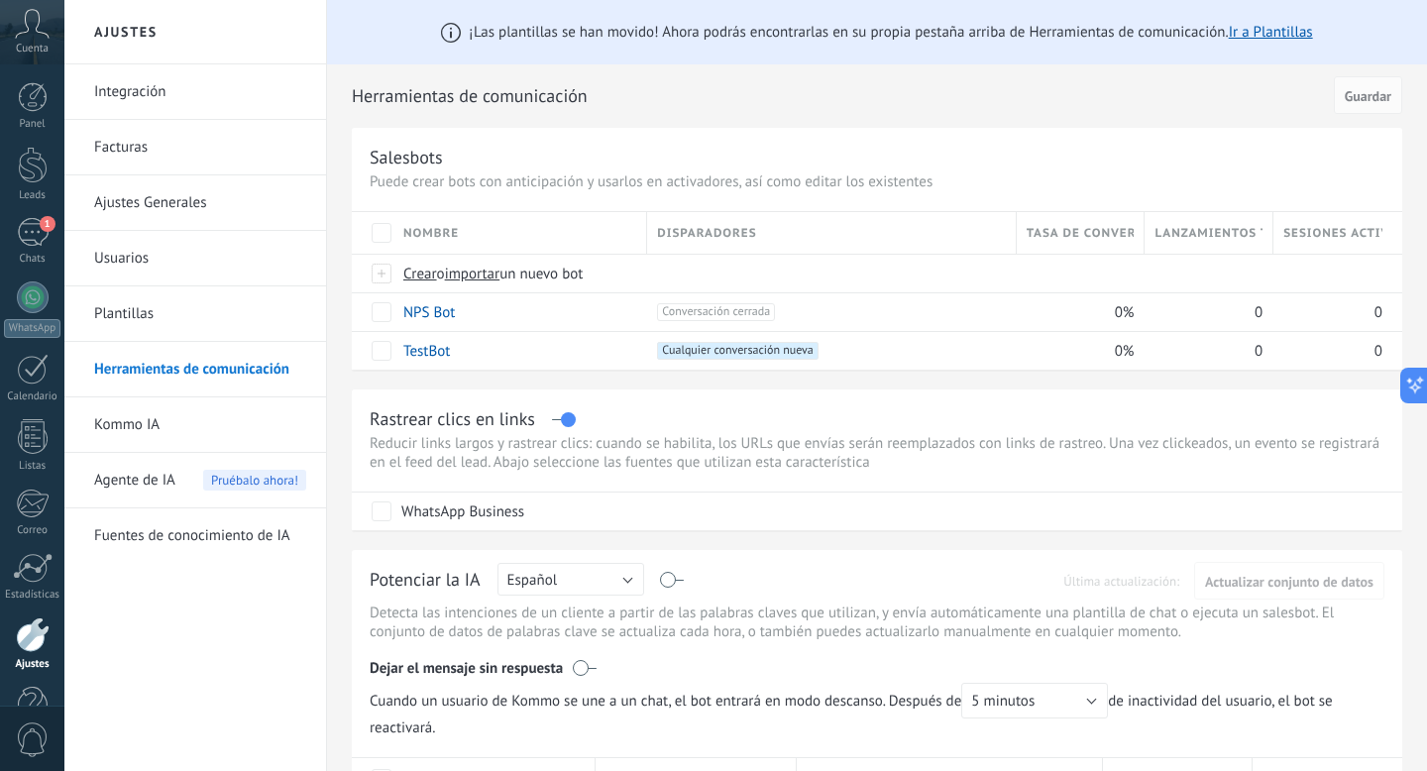
scroll to position [74, 0]
click at [425, 272] on span "Crear" at bounding box center [420, 274] width 34 height 19
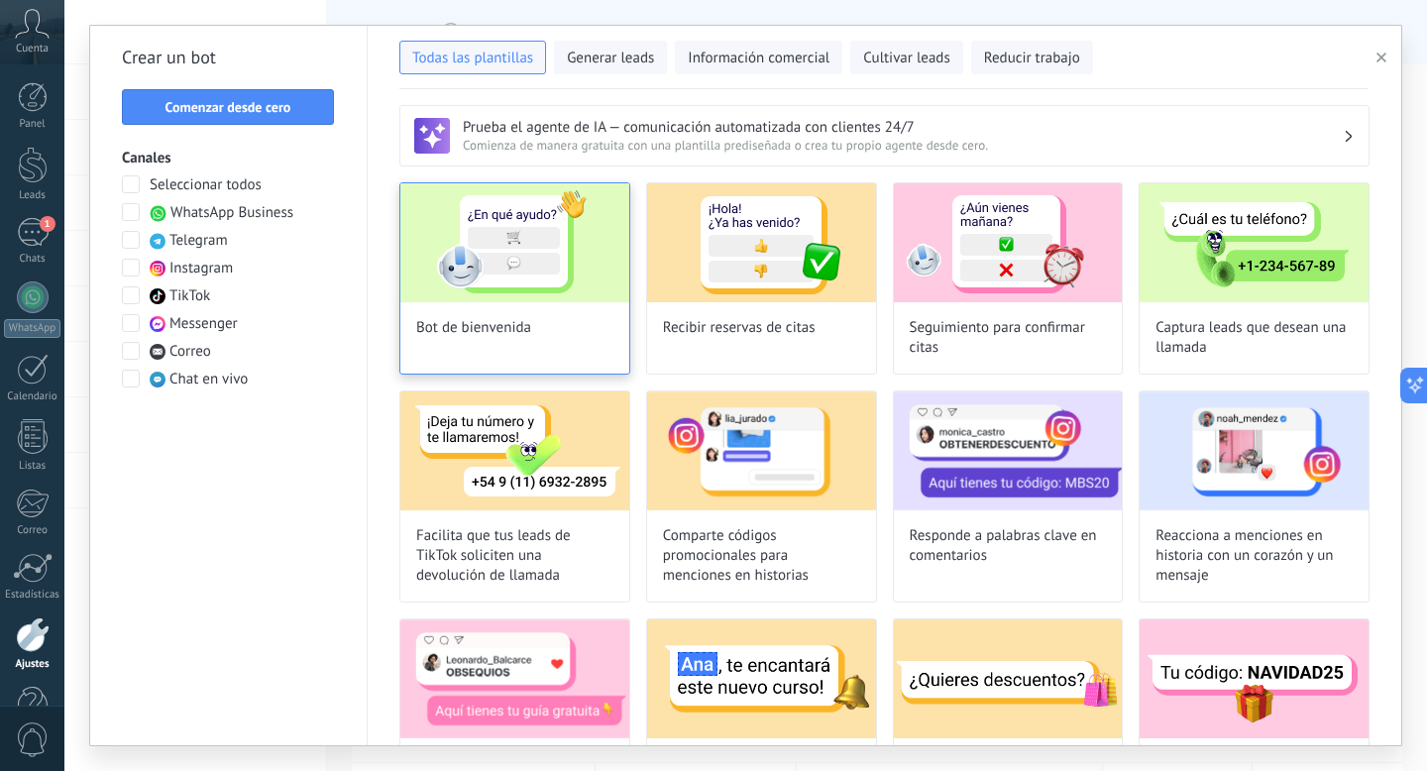
click at [554, 289] on img at bounding box center [514, 242] width 229 height 119
type input "**********"
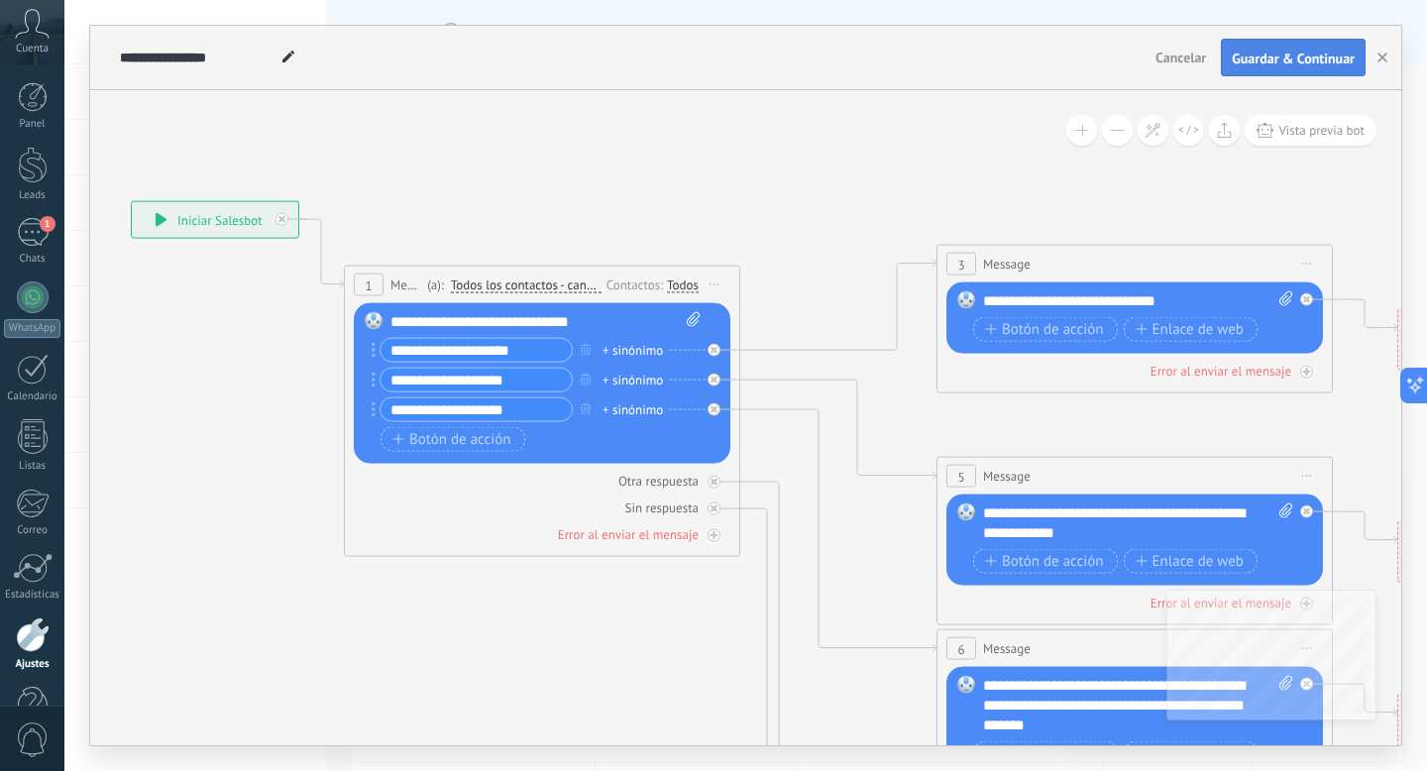
click at [1295, 42] on button "Guardar & Continuar" at bounding box center [1293, 58] width 145 height 38
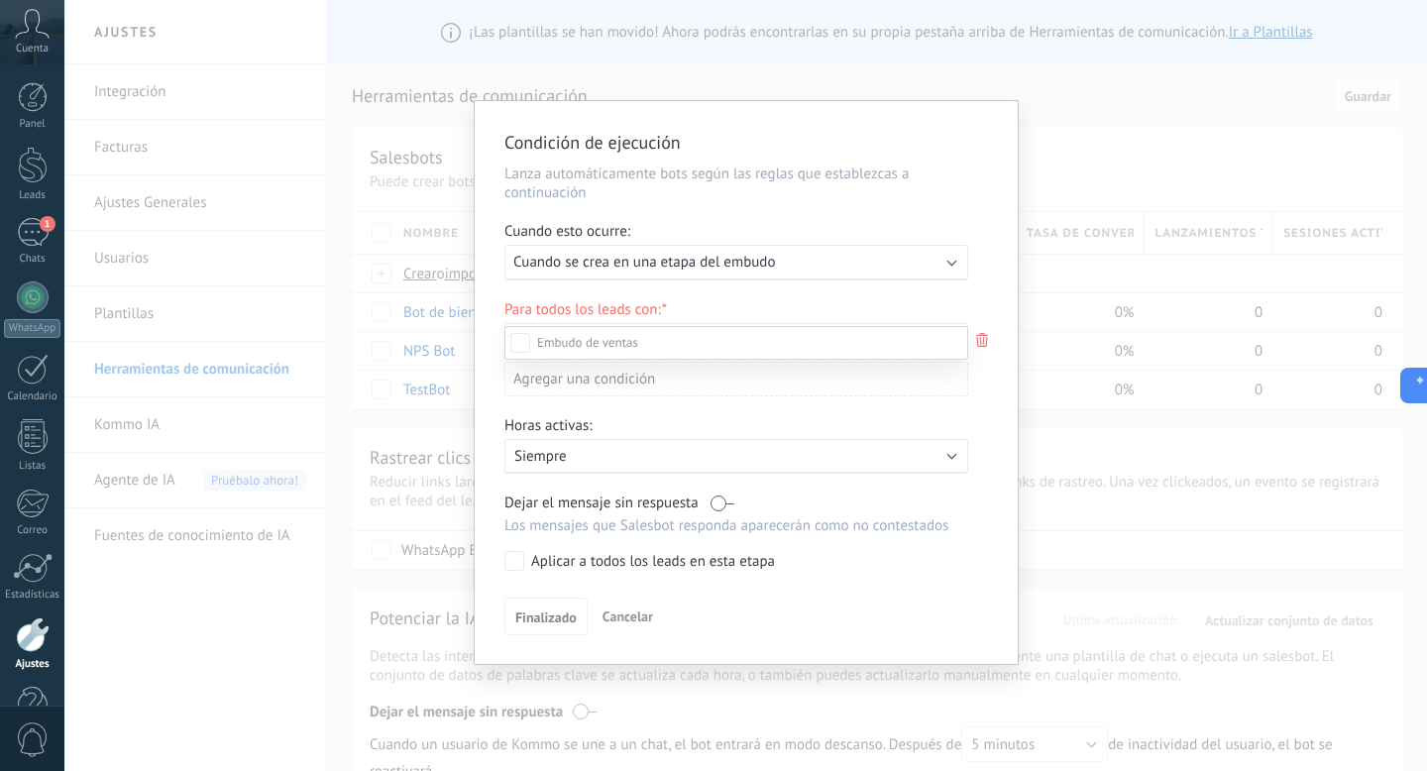
click at [656, 264] on div at bounding box center [745, 385] width 1362 height 771
click at [652, 265] on span "Cuando se crea en una etapa del embudo" at bounding box center [644, 262] width 262 height 19
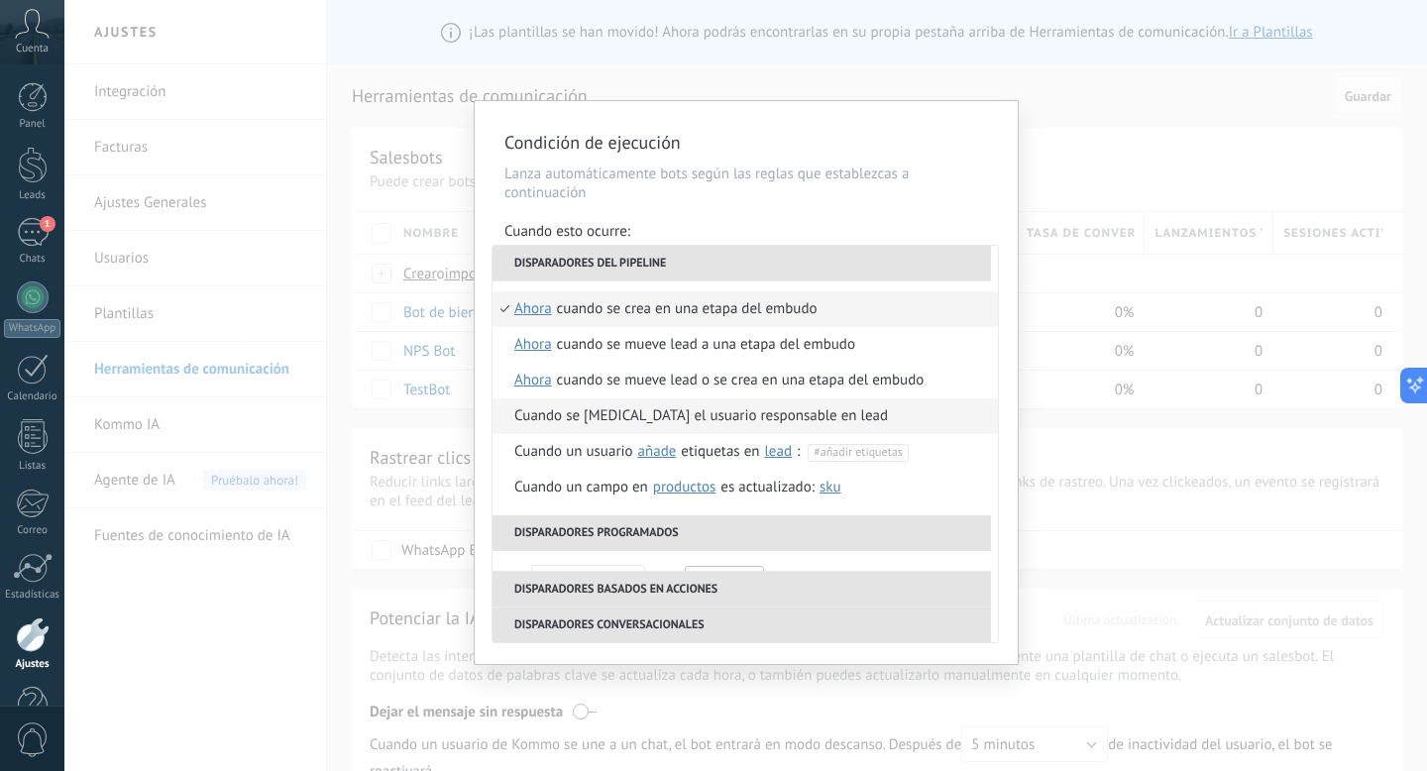
scroll to position [468, 0]
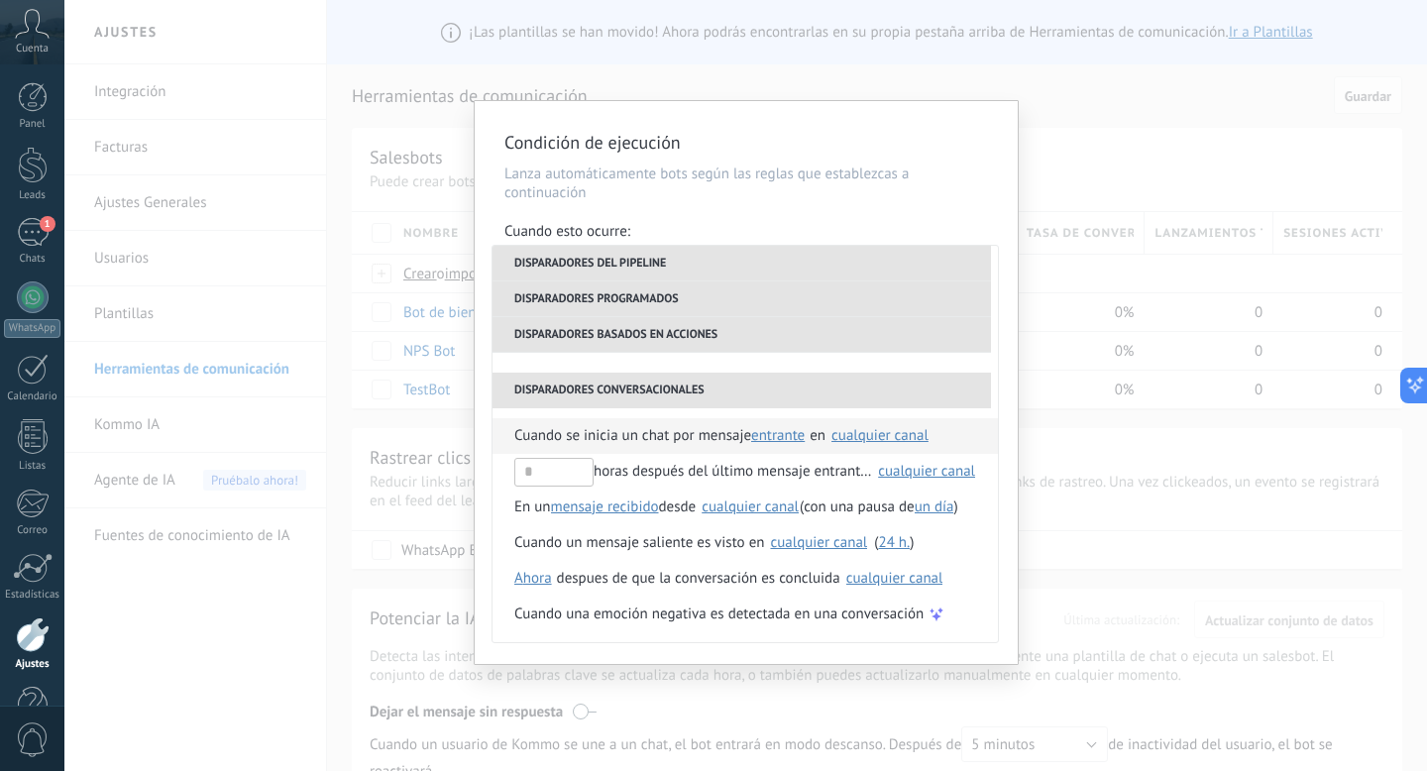
click at [636, 443] on span "Cuando se inicia un chat por mensaje" at bounding box center [632, 436] width 237 height 36
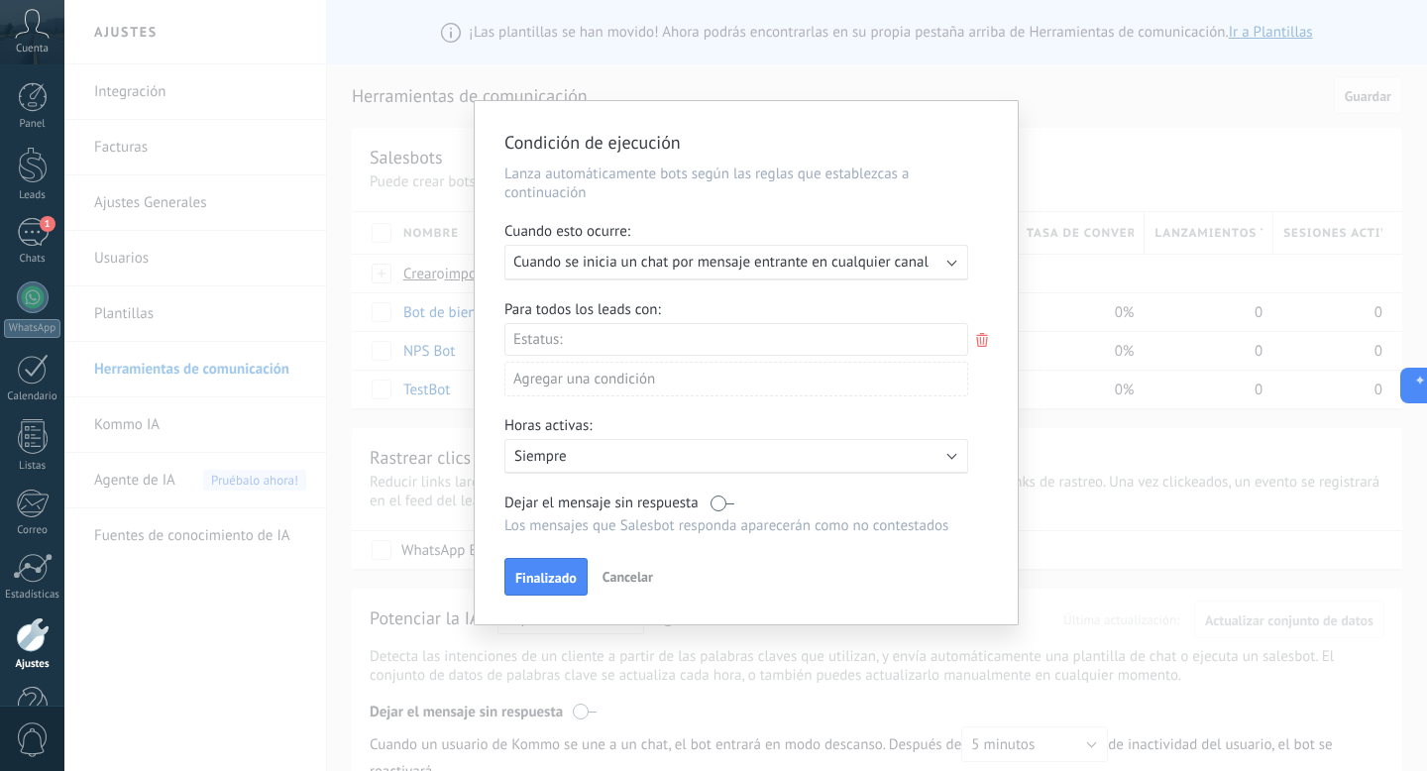
click at [987, 344] on icon at bounding box center [982, 340] width 22 height 24
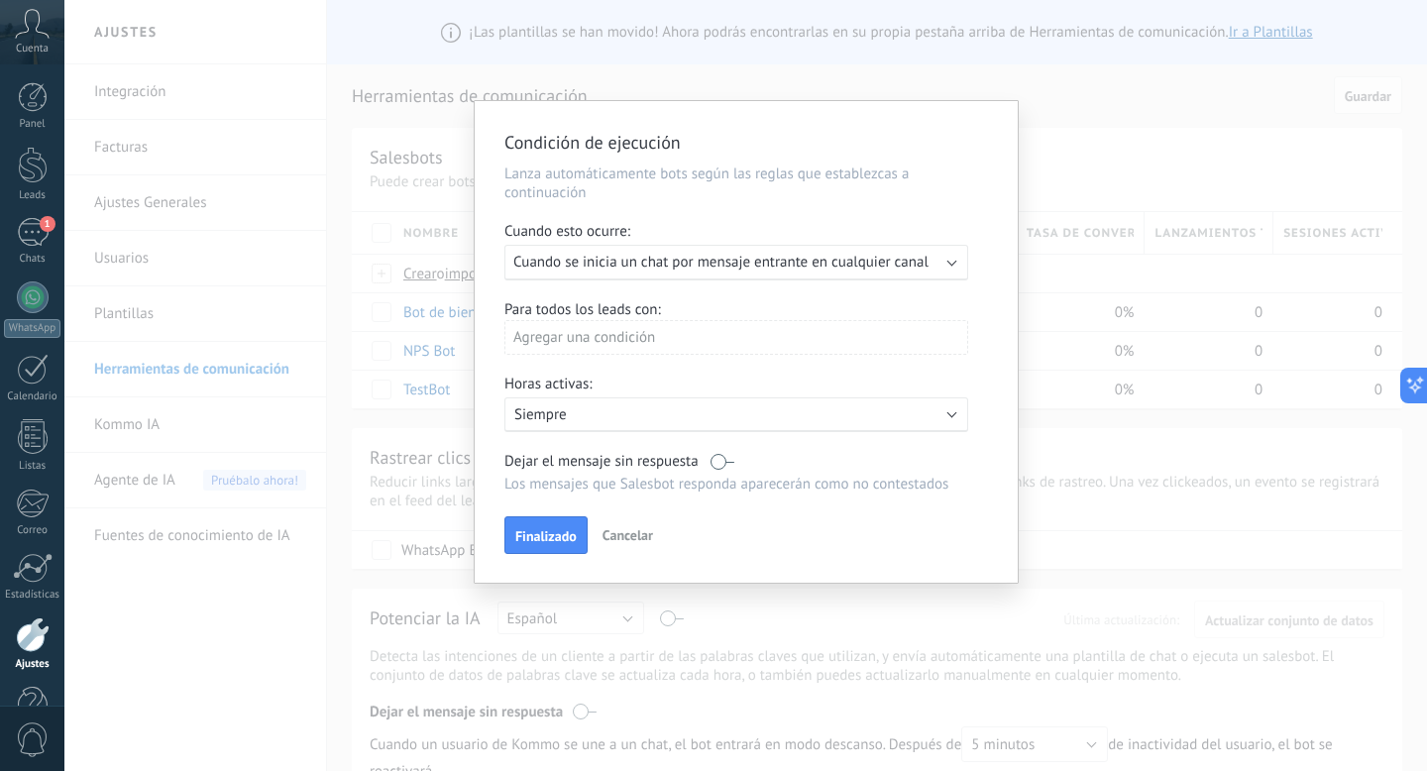
click at [648, 341] on div "Agregar una condición" at bounding box center [736, 337] width 464 height 35
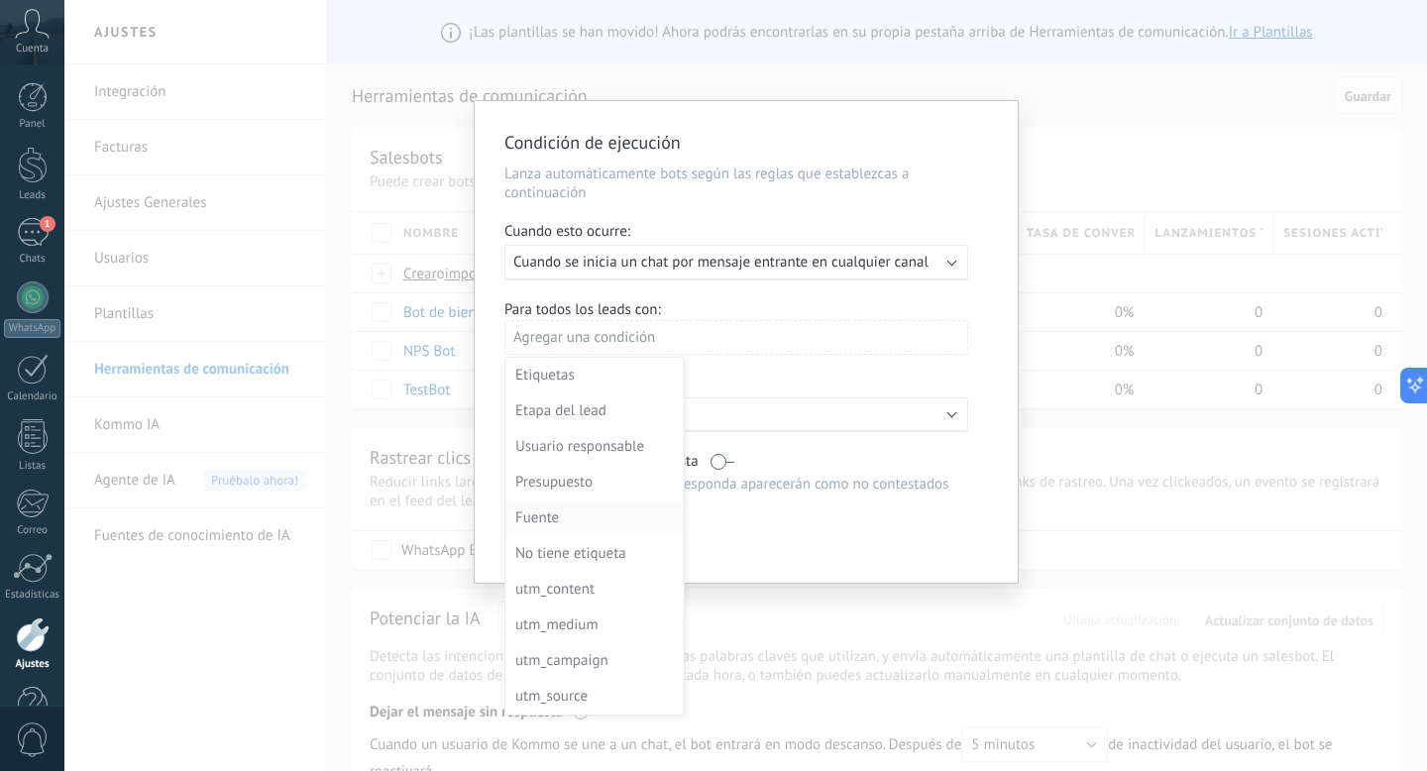
click at [606, 530] on div "Fuente" at bounding box center [592, 518] width 155 height 28
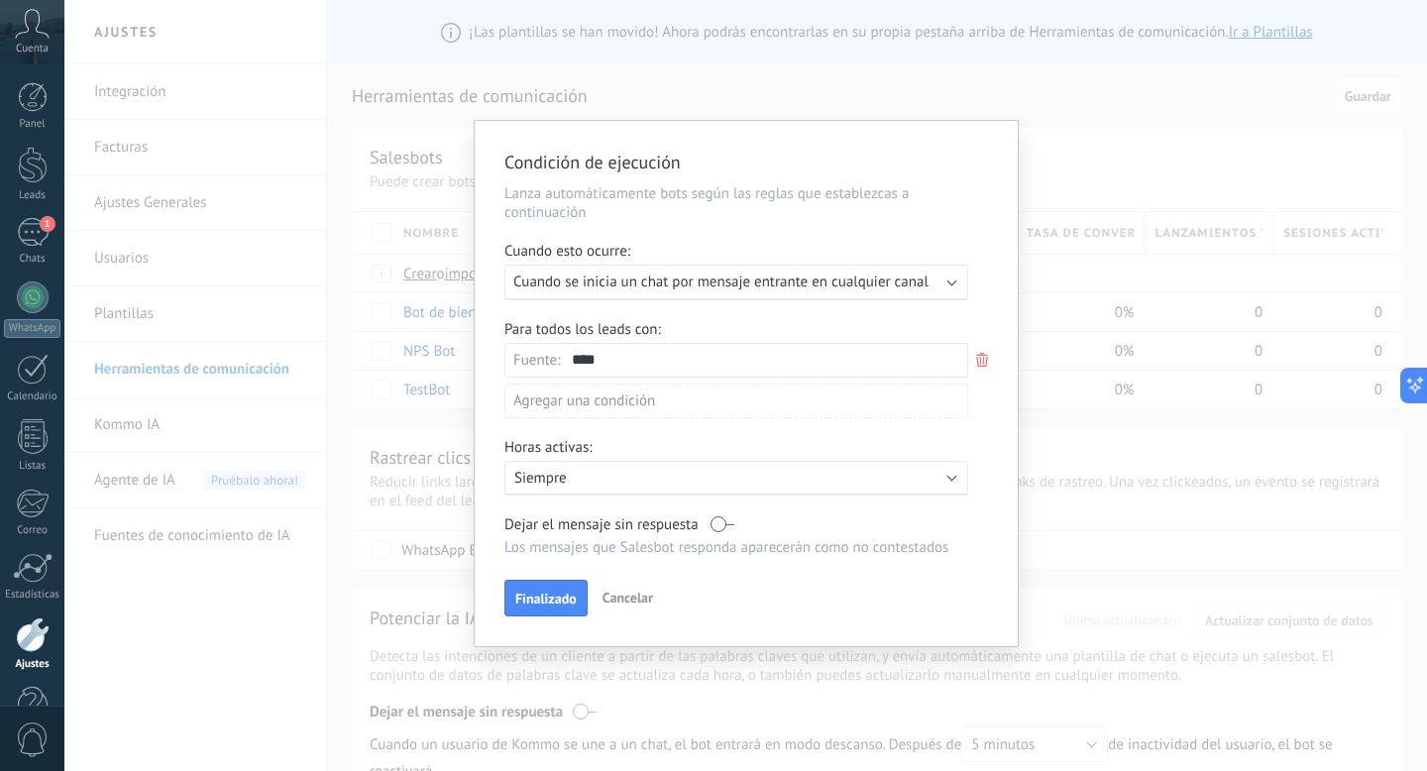
type input "****"
click at [986, 359] on icon at bounding box center [982, 360] width 22 height 24
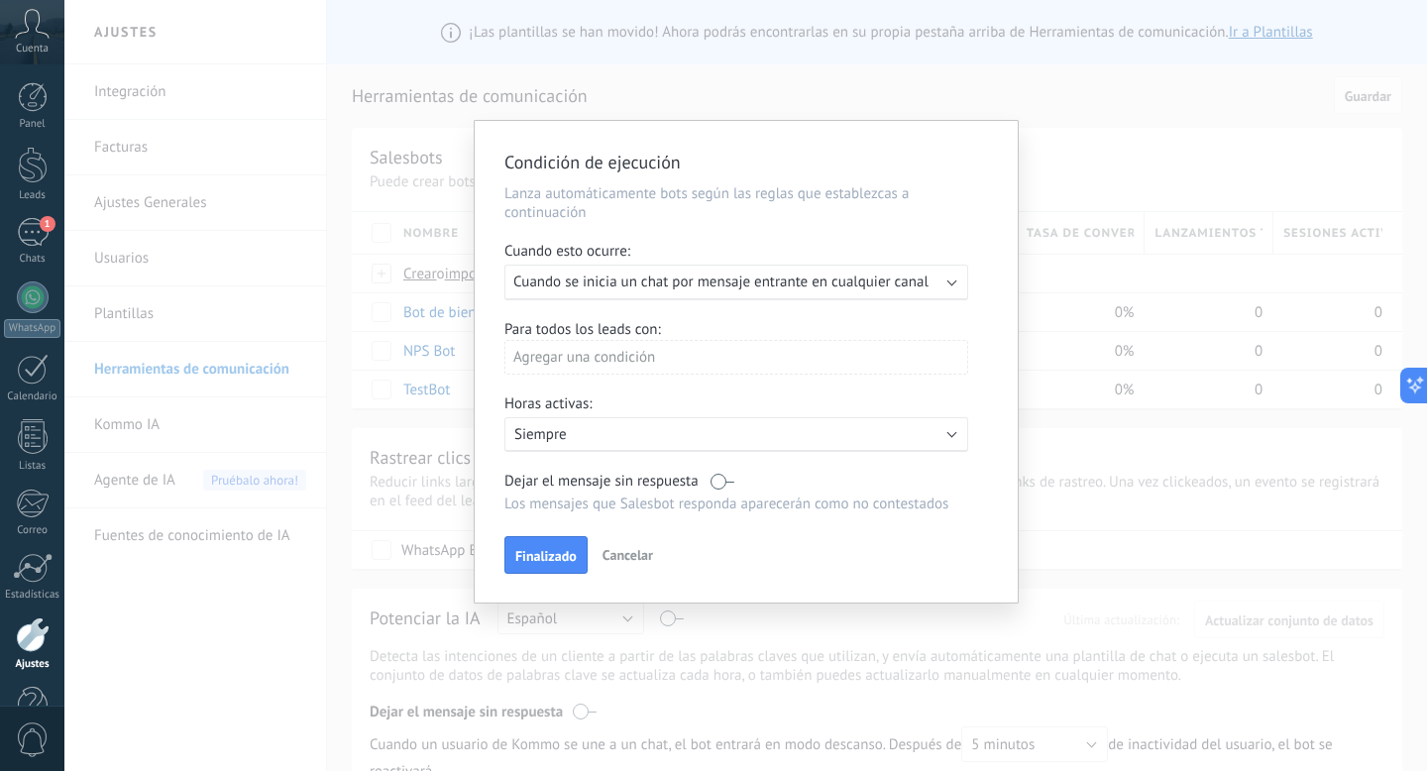
click at [624, 564] on span "Cancelar" at bounding box center [627, 555] width 51 height 18
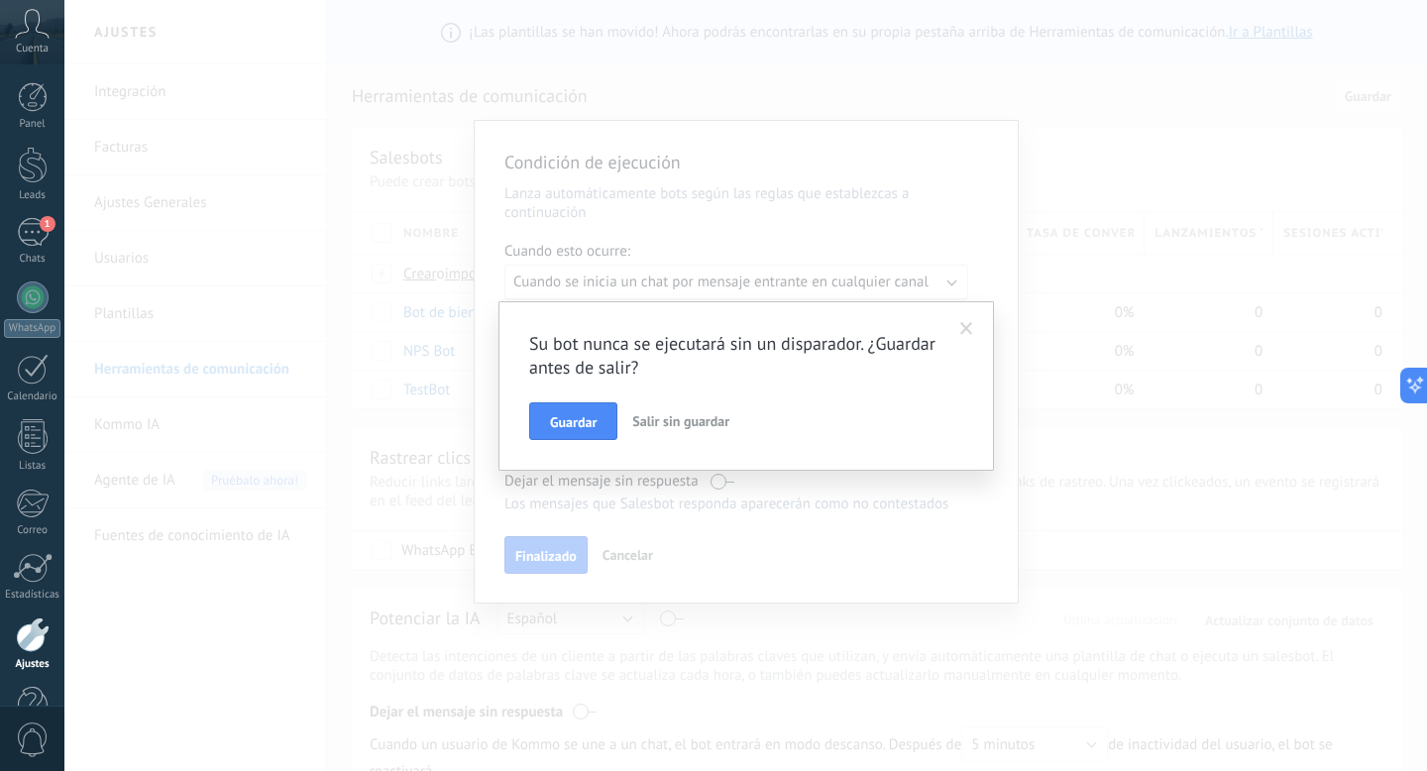
click at [680, 422] on span "Salir sin guardar" at bounding box center [680, 421] width 97 height 18
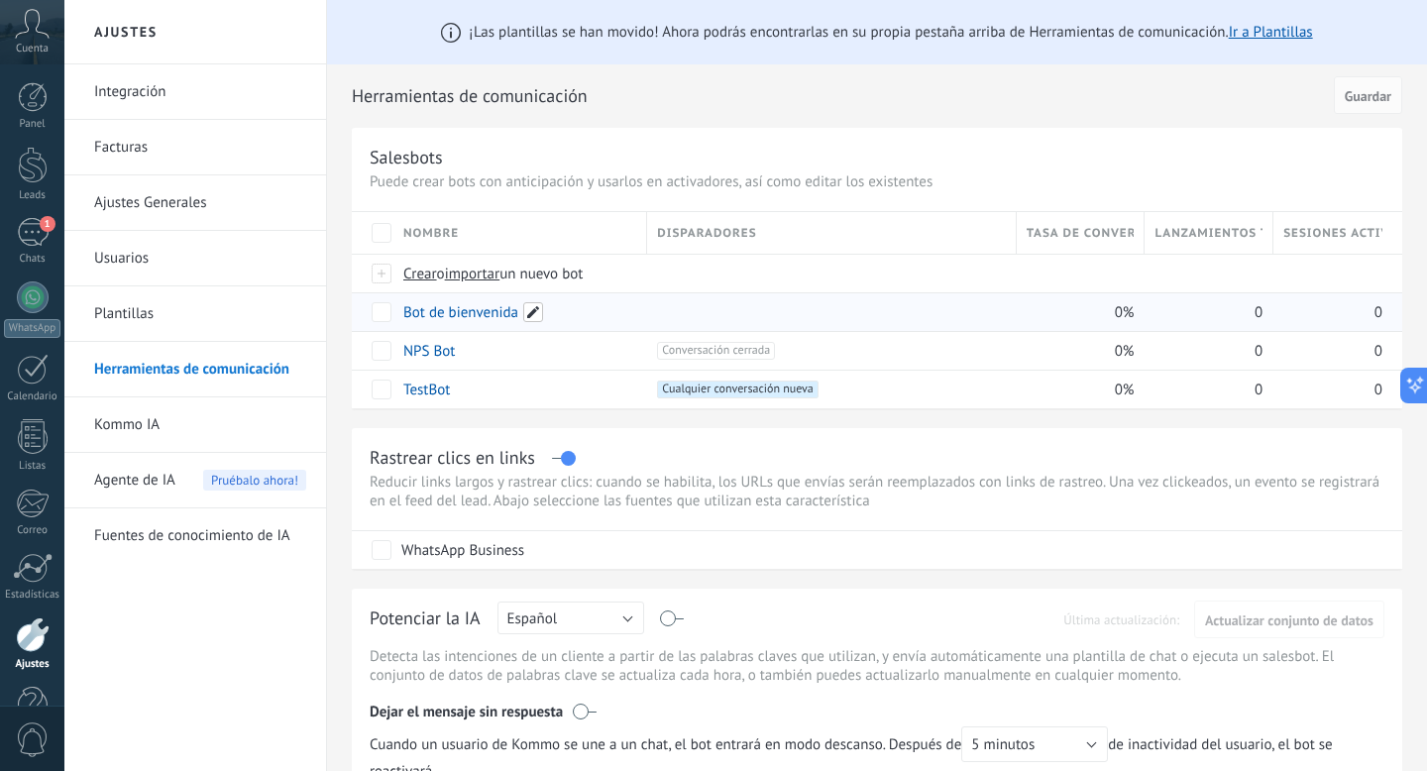
click at [534, 313] on span at bounding box center [533, 312] width 20 height 20
click at [488, 318] on input "**********" at bounding box center [518, 313] width 229 height 32
type input "**********"
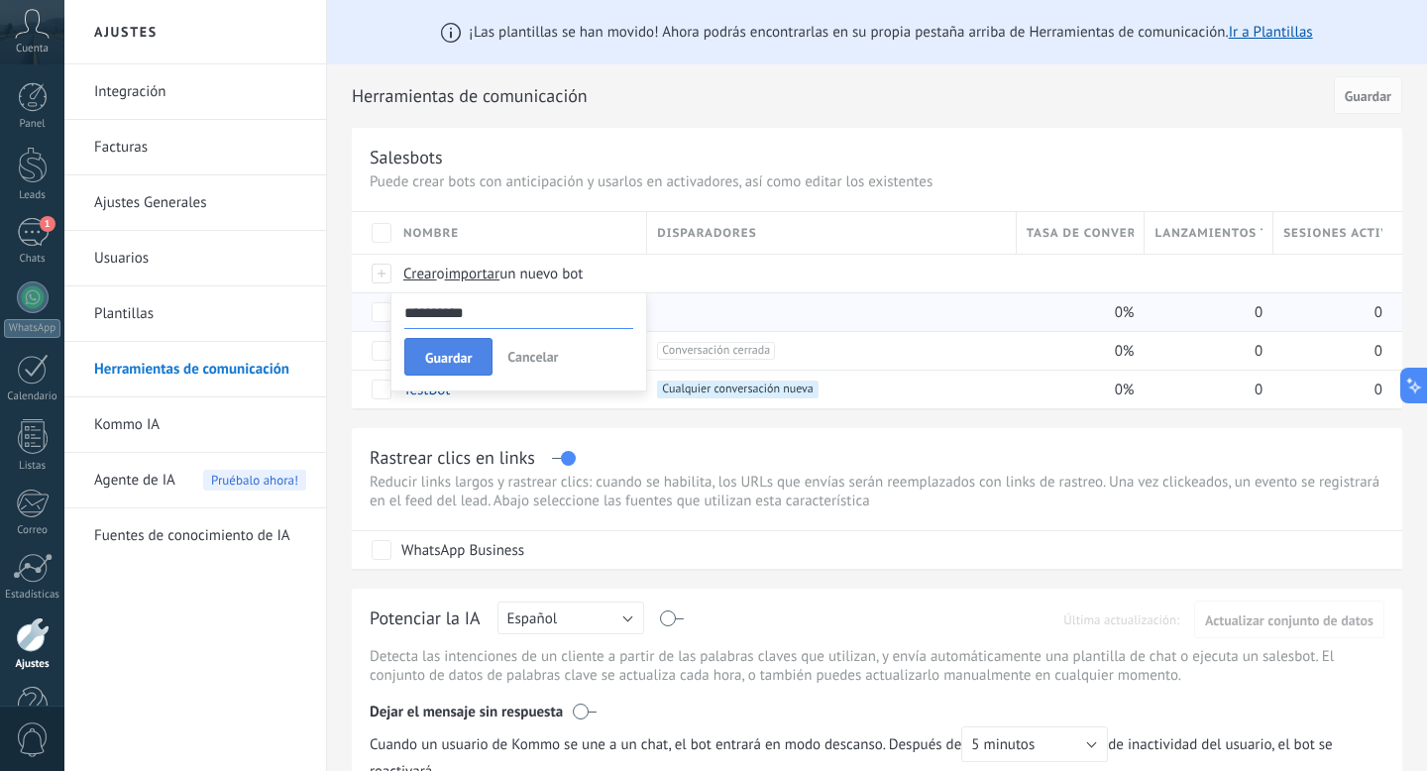
click at [470, 351] on span "Guardar" at bounding box center [448, 358] width 47 height 14
click at [149, 427] on link "Kommo IA" at bounding box center [200, 424] width 212 height 55
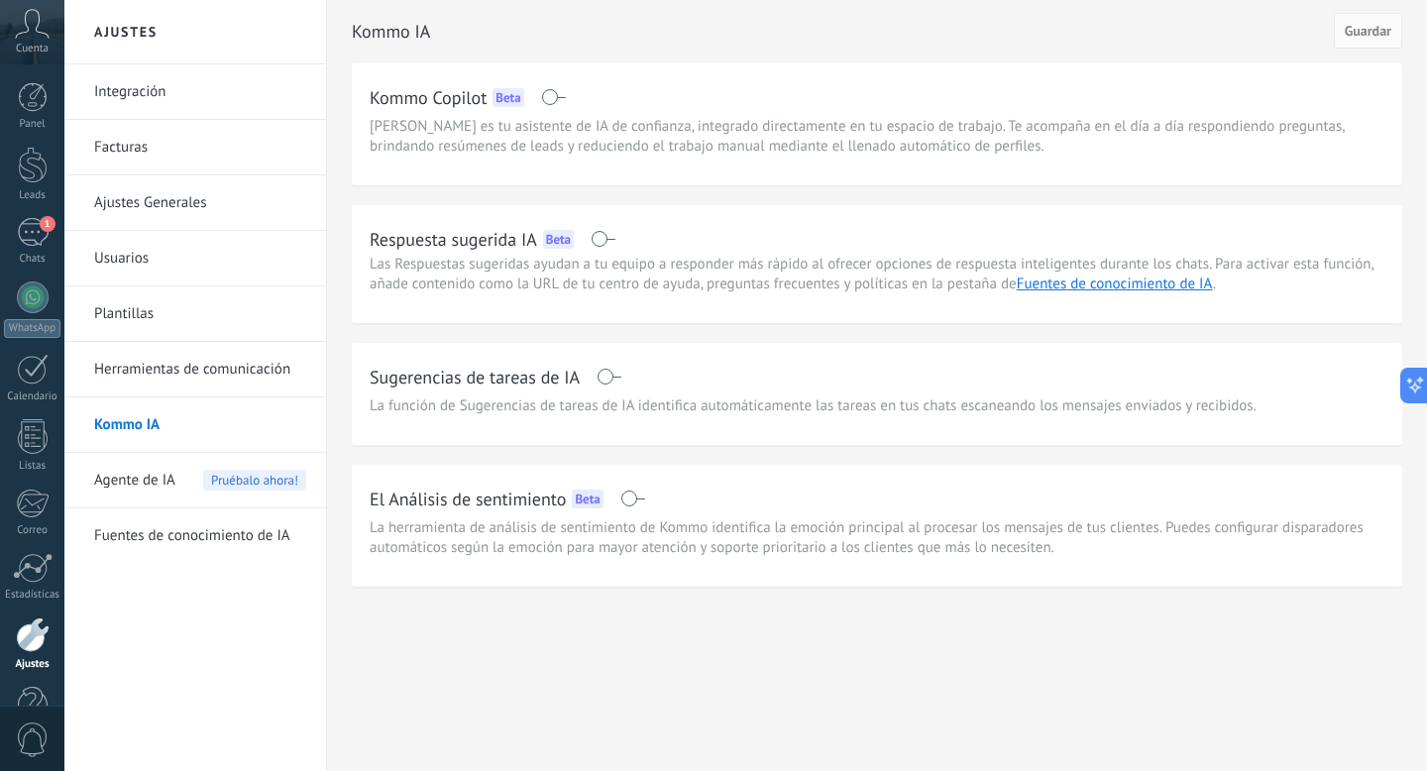
click at [136, 474] on span "Agente de IA" at bounding box center [134, 480] width 81 height 55
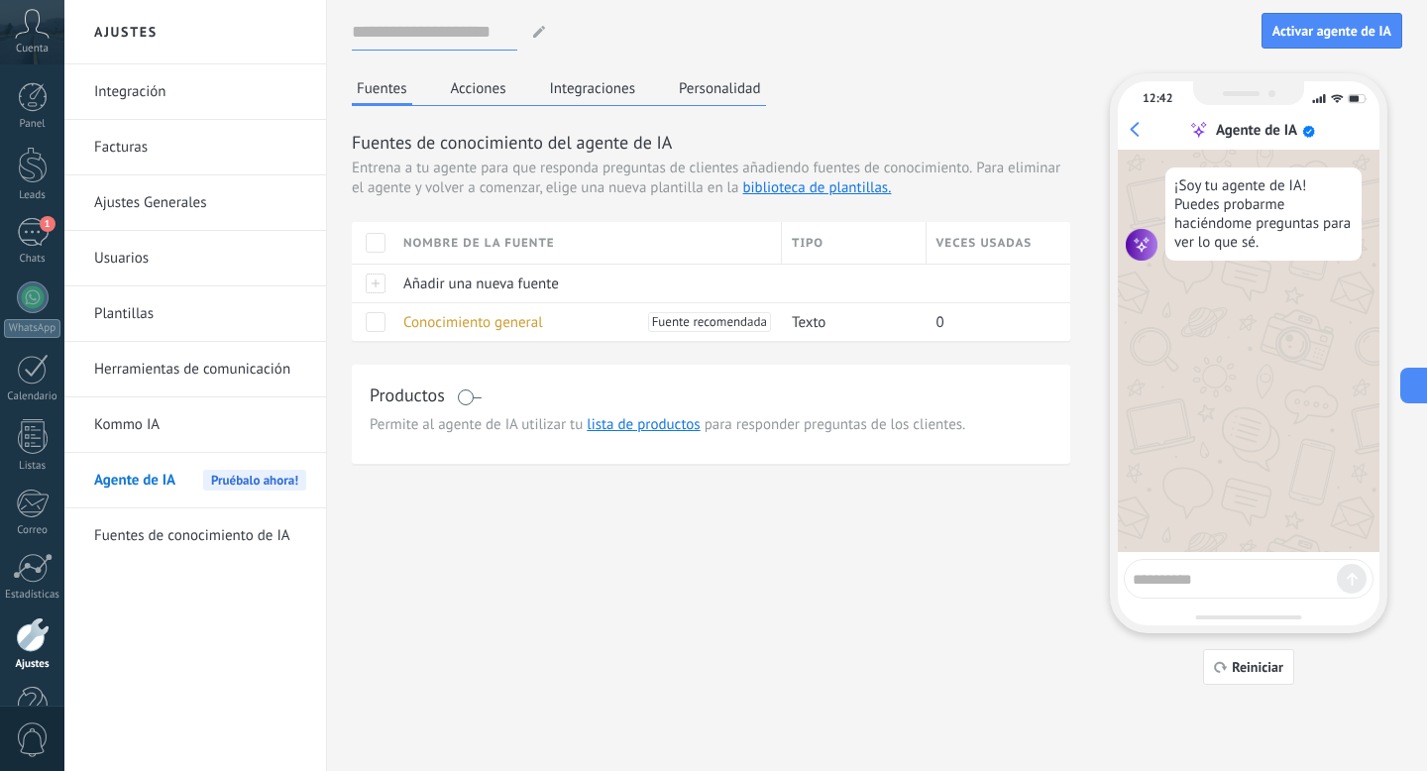
click at [487, 35] on input at bounding box center [434, 32] width 165 height 36
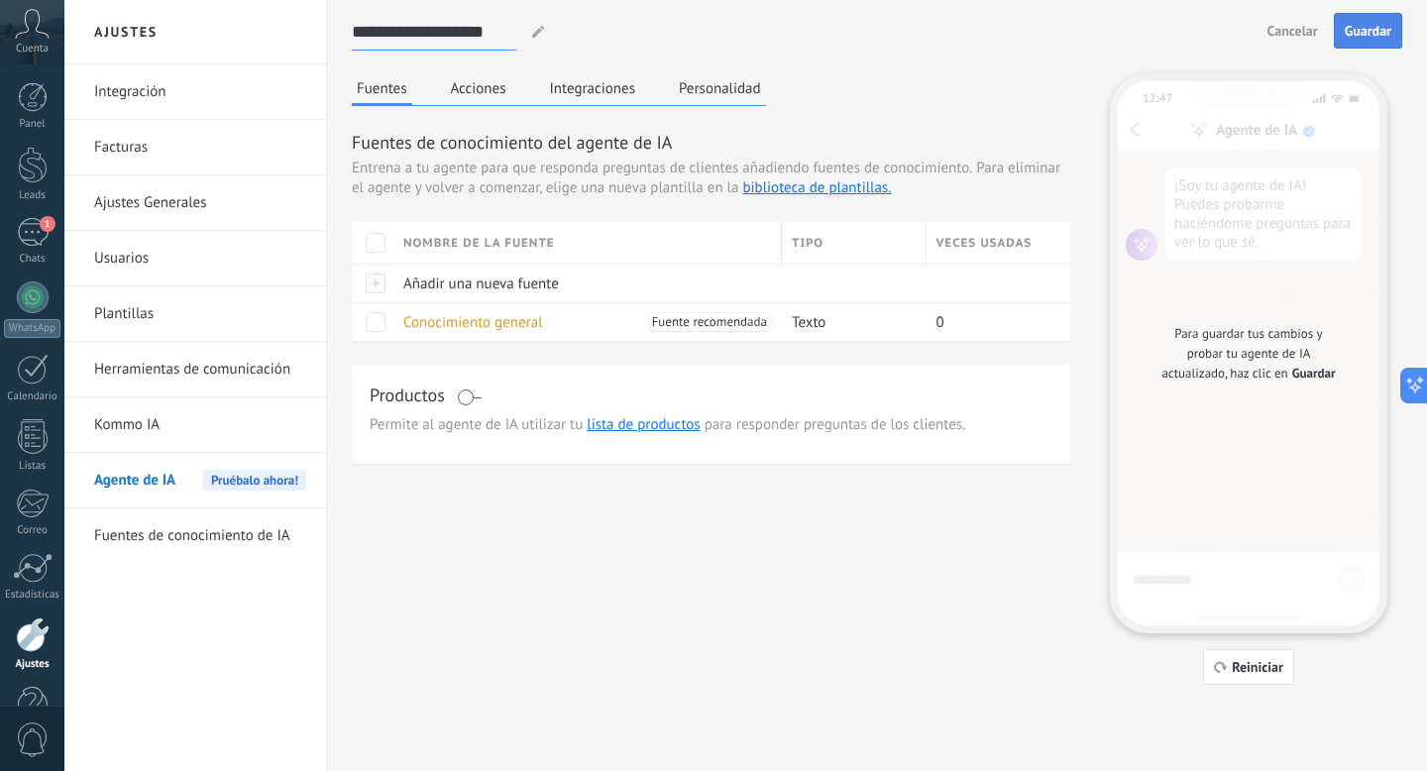
type input "**********"
click at [1358, 29] on span "Guardar" at bounding box center [1367, 31] width 47 height 14
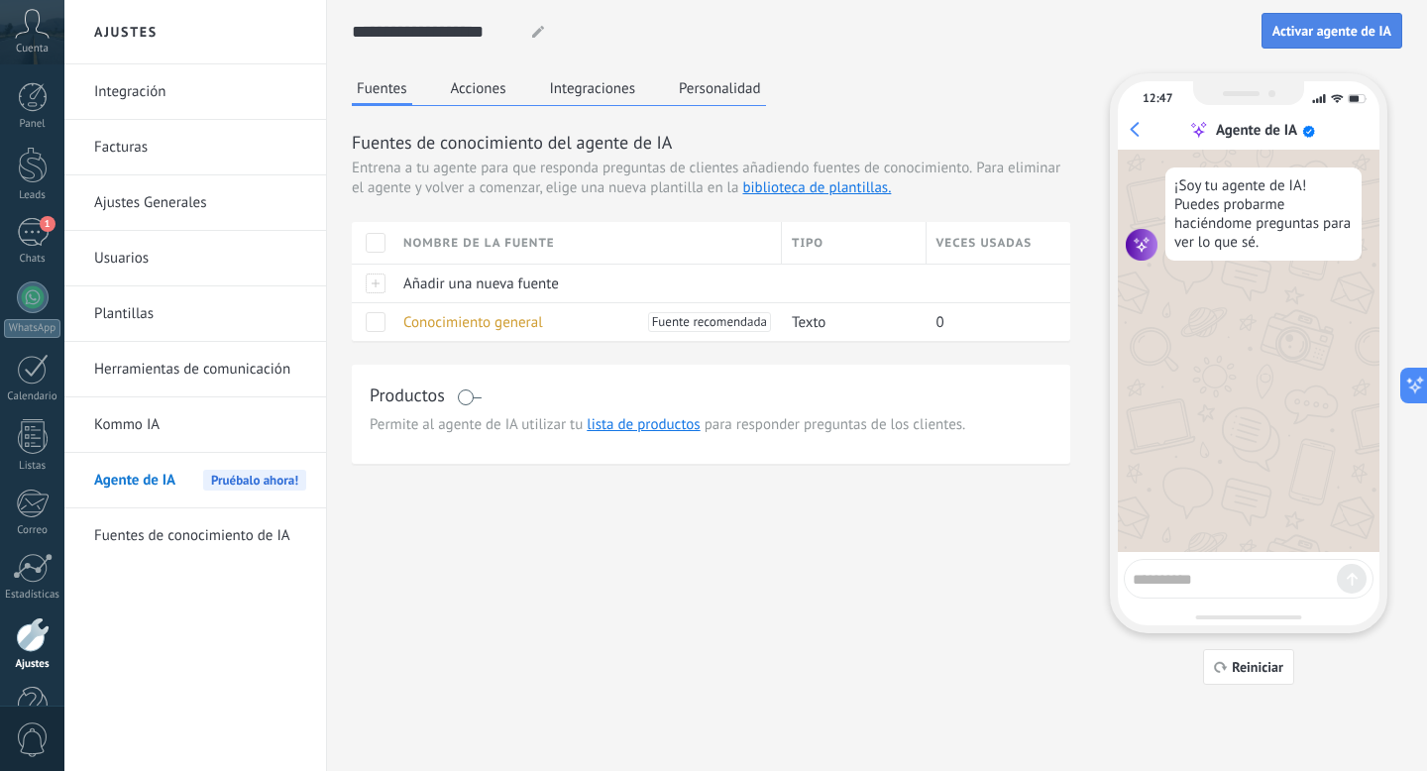
click at [1295, 43] on button "Activar agente de IA" at bounding box center [1331, 31] width 141 height 36
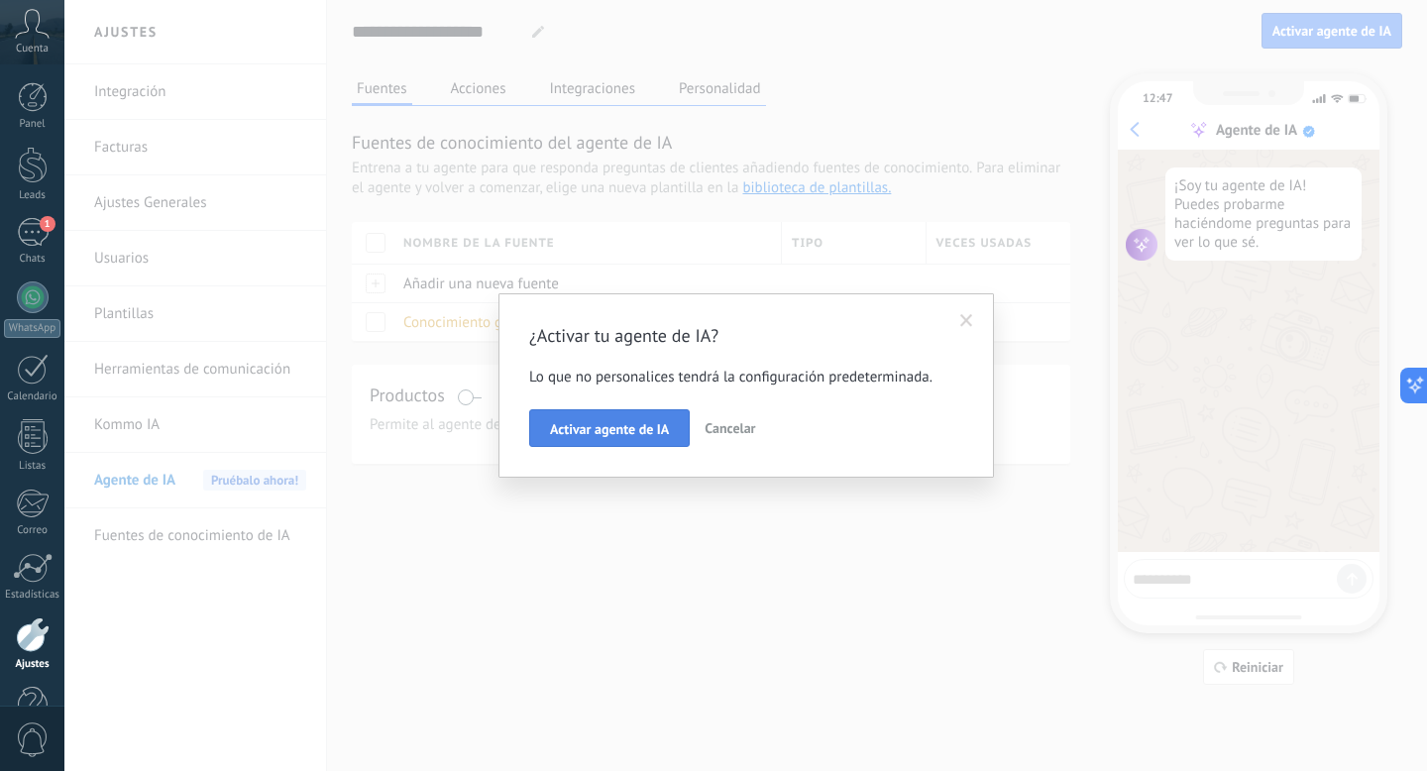
click at [628, 428] on span "Activar agente de IA" at bounding box center [609, 429] width 119 height 14
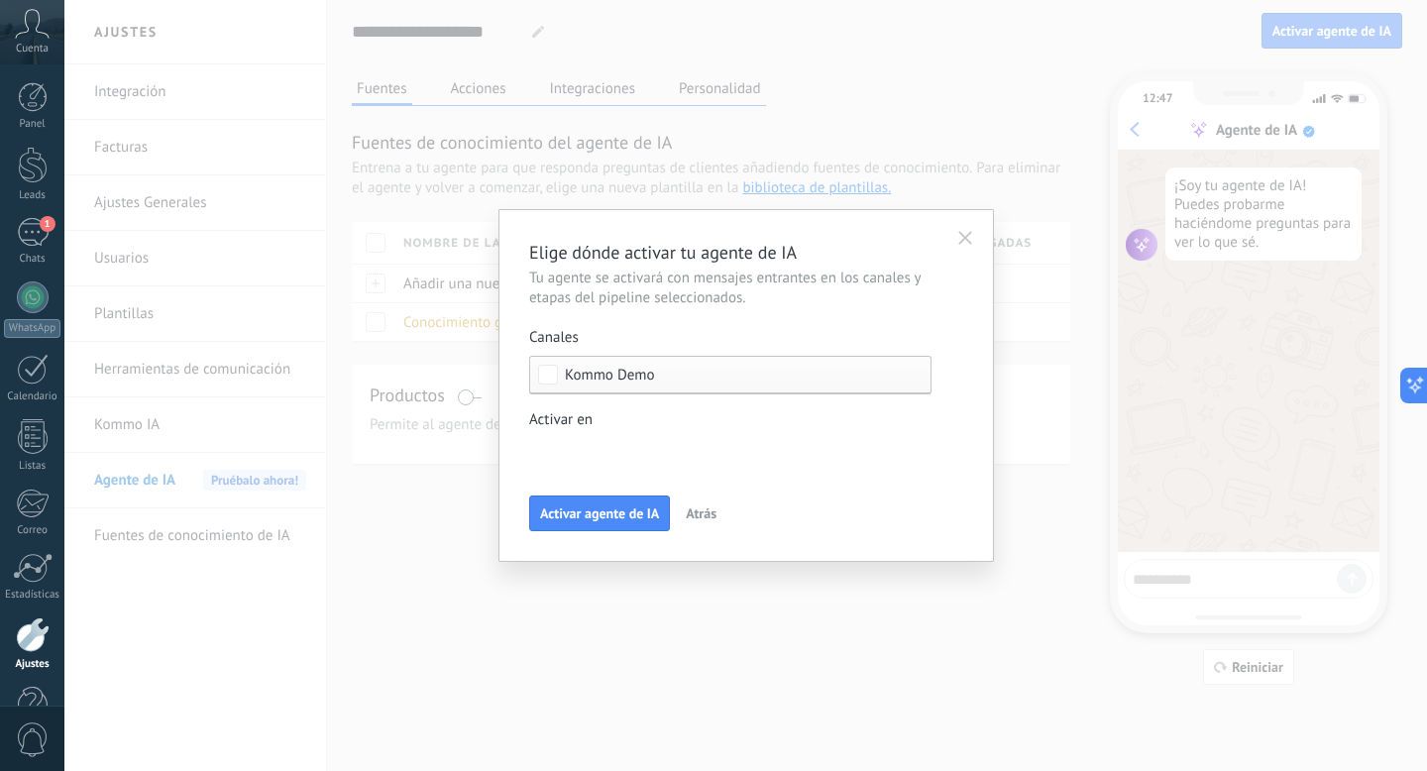
click at [644, 377] on span "Kommo Demo" at bounding box center [610, 375] width 90 height 15
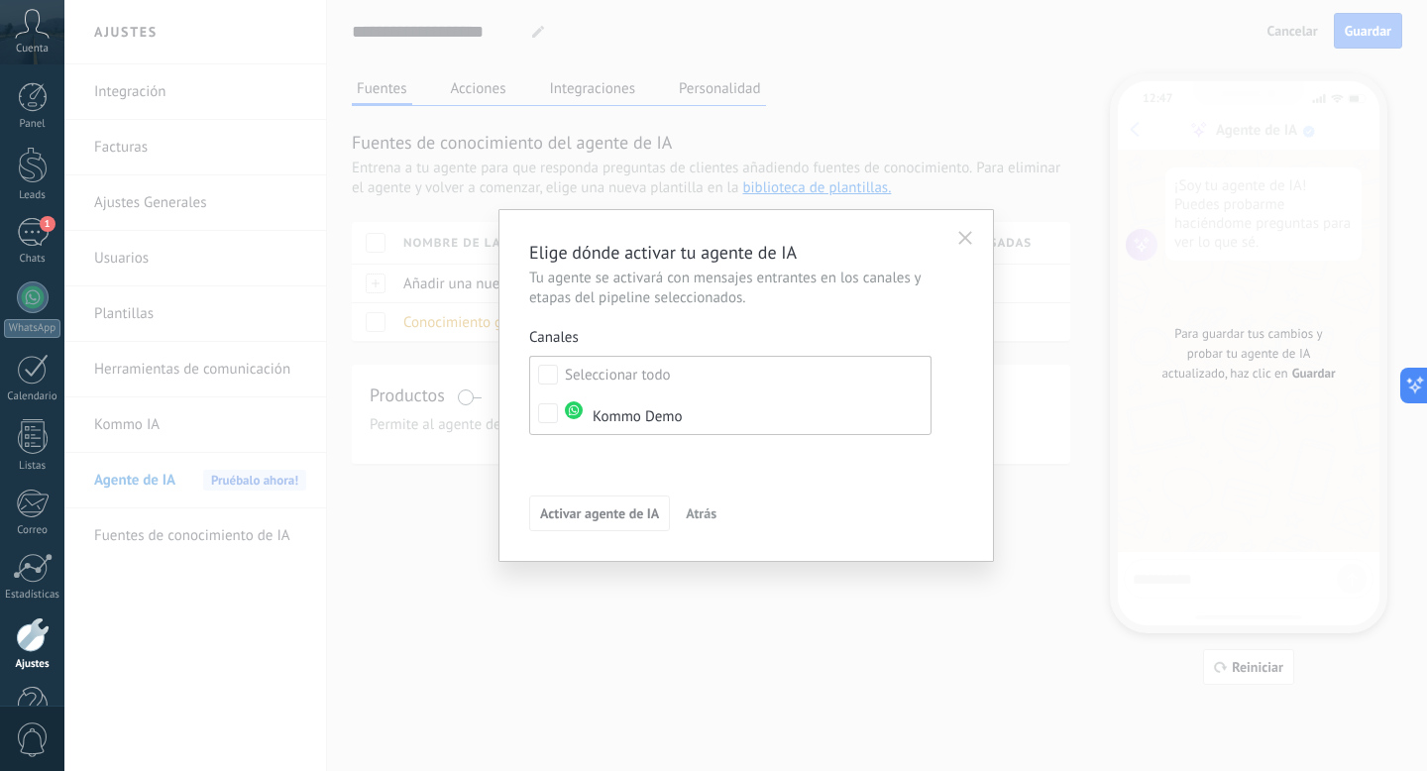
click at [712, 513] on span "Atrás" at bounding box center [701, 513] width 31 height 14
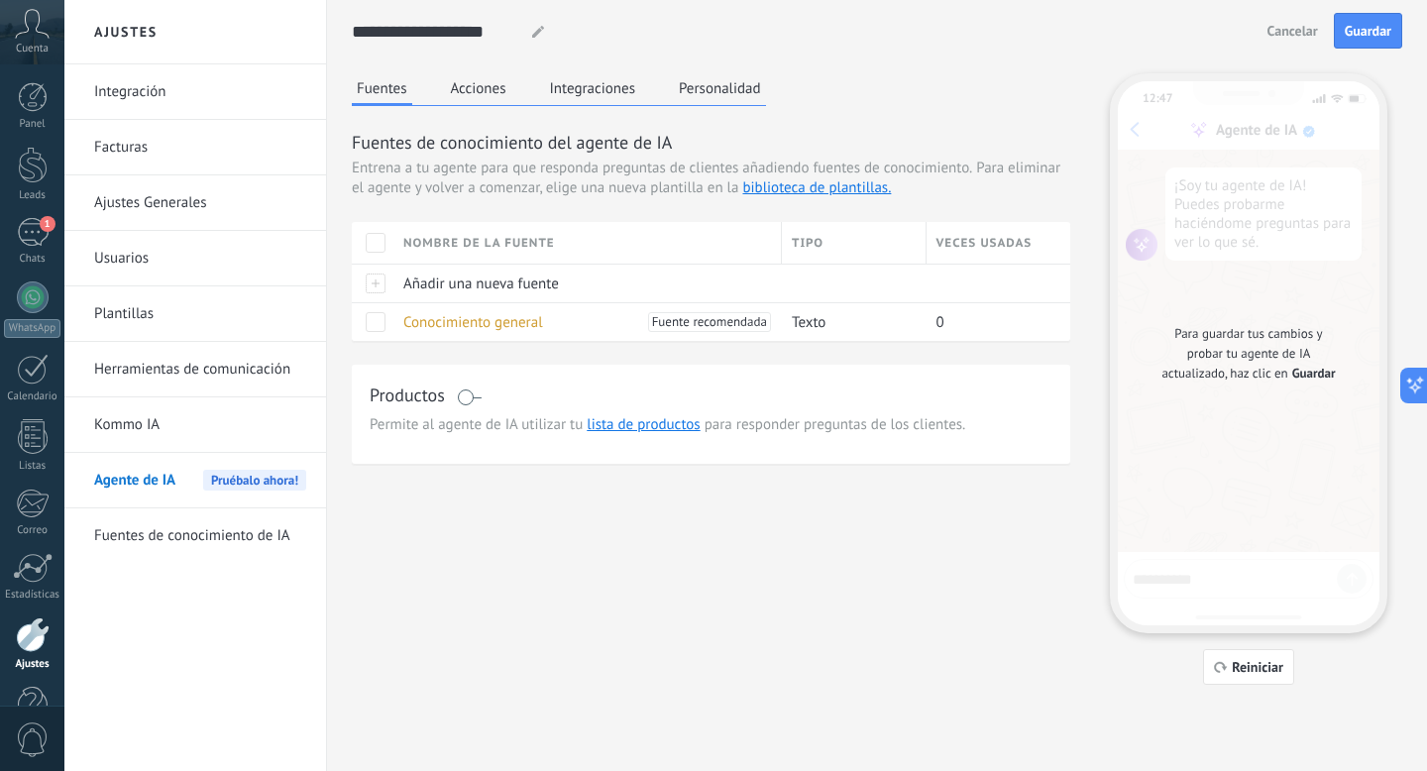
click at [695, 73] on button "Personalidad" at bounding box center [720, 88] width 92 height 30
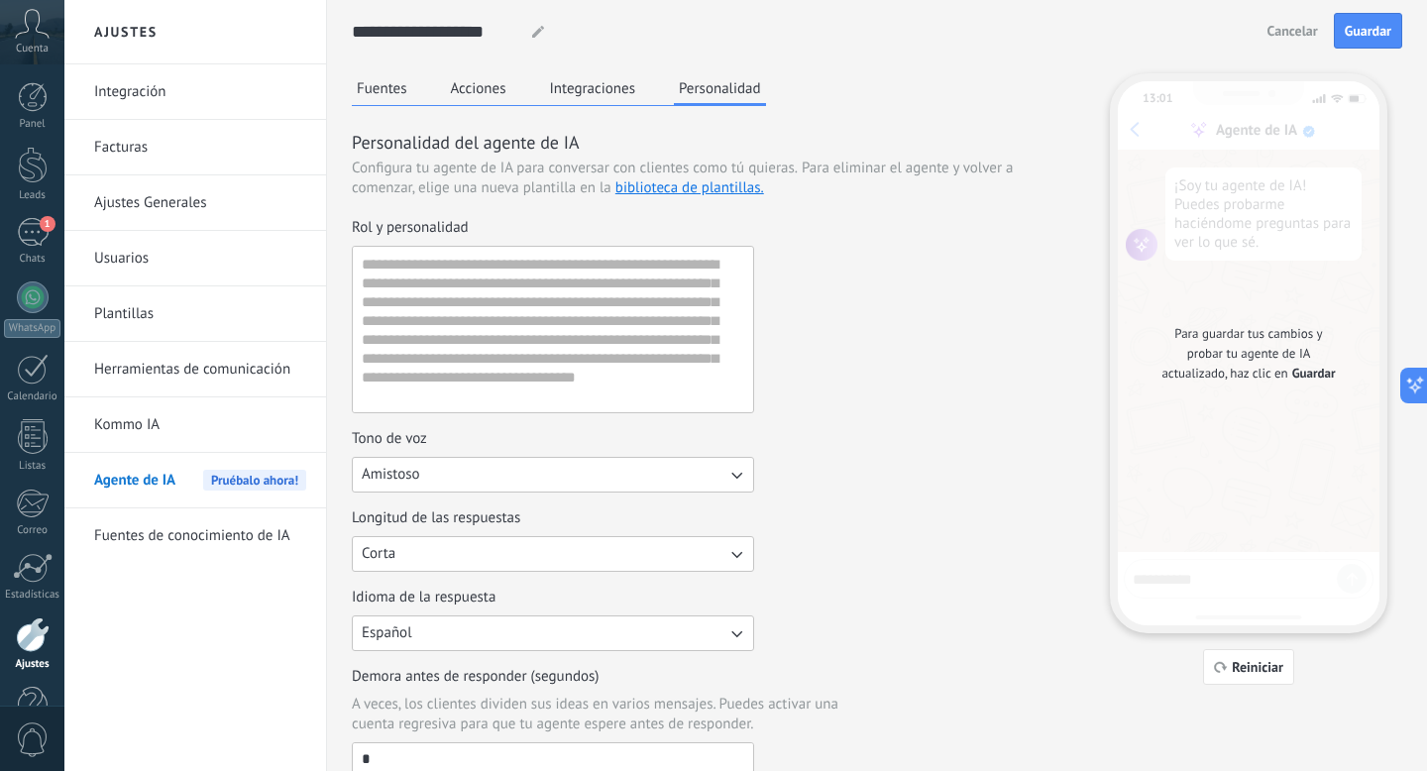
click at [391, 104] on div "Fuentes Acciones Integraciones Personalidad" at bounding box center [559, 89] width 414 height 33
click at [386, 92] on button "Fuentes" at bounding box center [382, 88] width 60 height 30
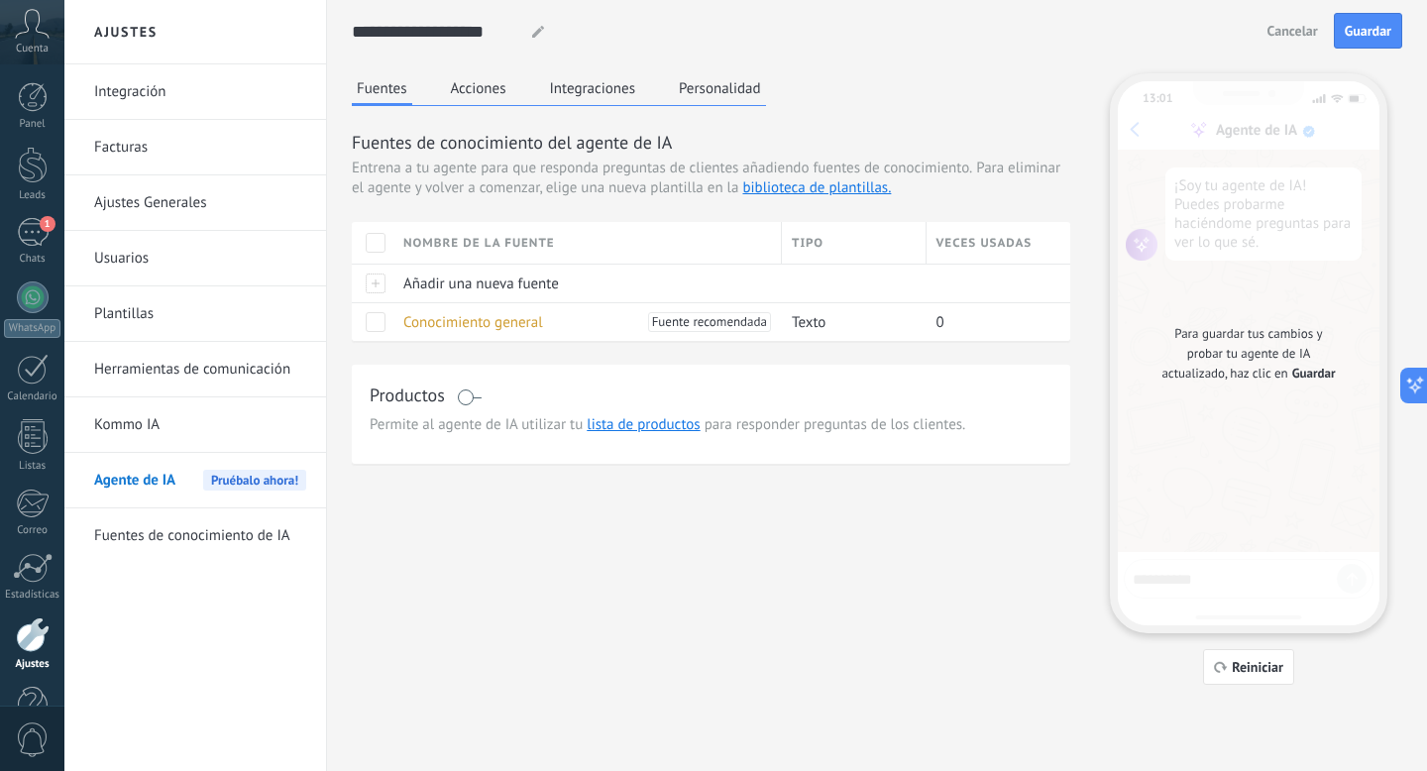
click at [607, 95] on button "Integraciones" at bounding box center [593, 88] width 96 height 30
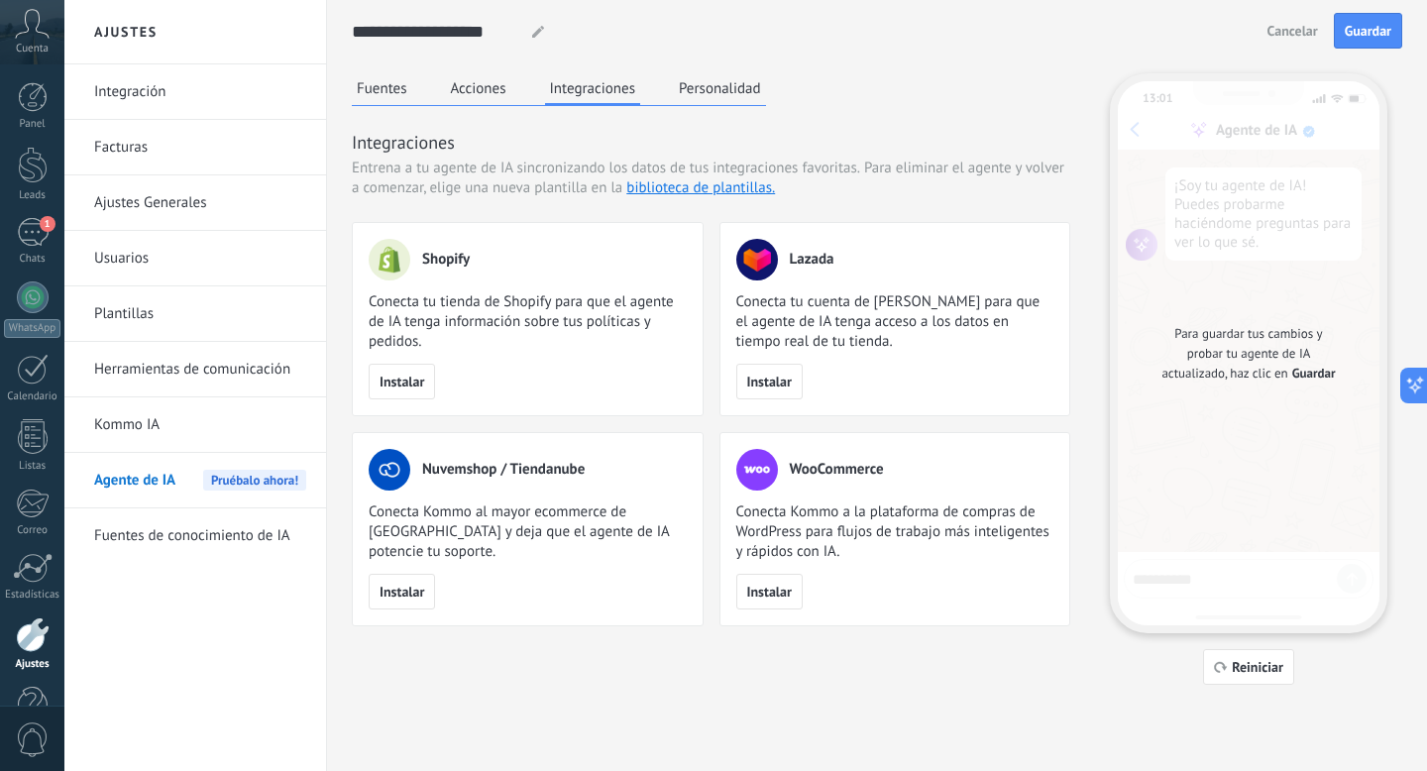
click at [498, 92] on button "Acciones" at bounding box center [478, 88] width 65 height 30
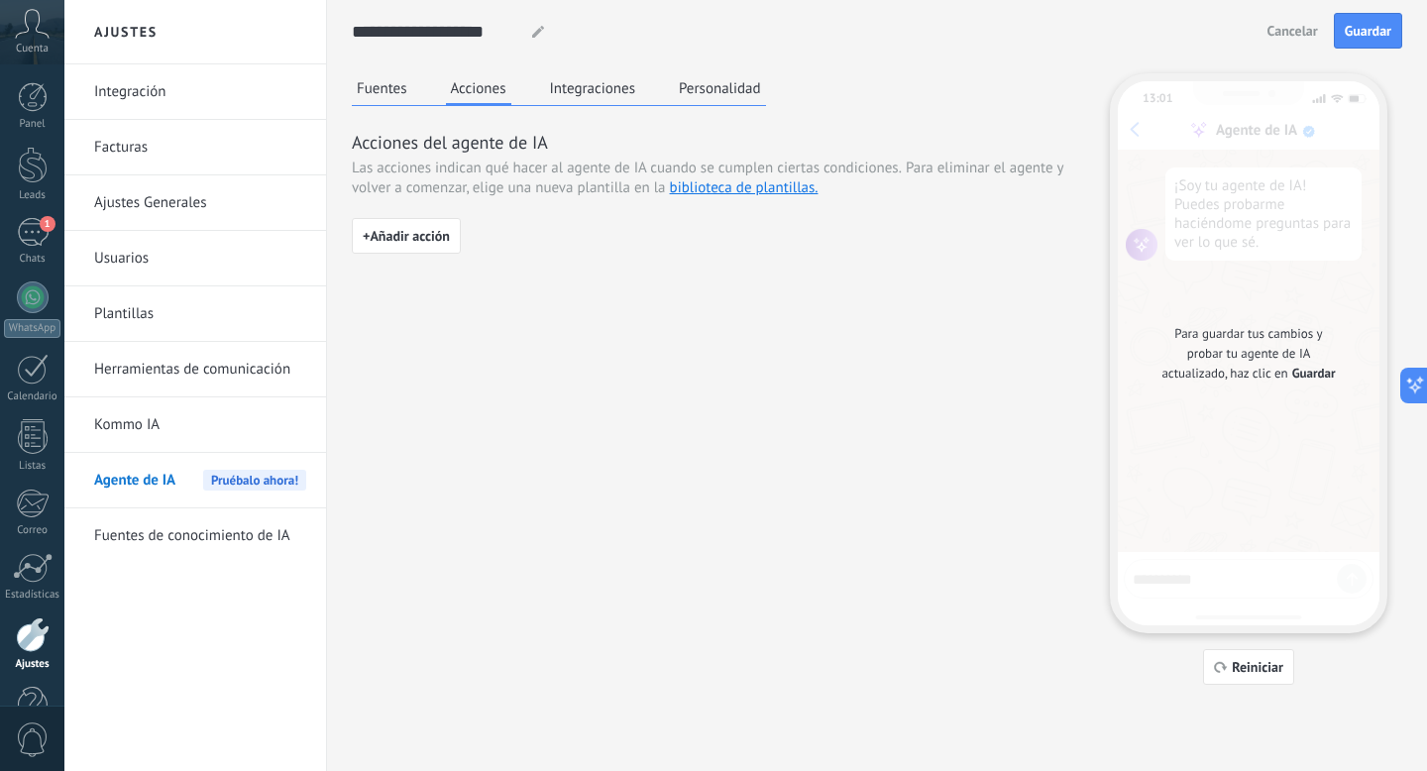
click at [396, 91] on button "Fuentes" at bounding box center [382, 88] width 60 height 30
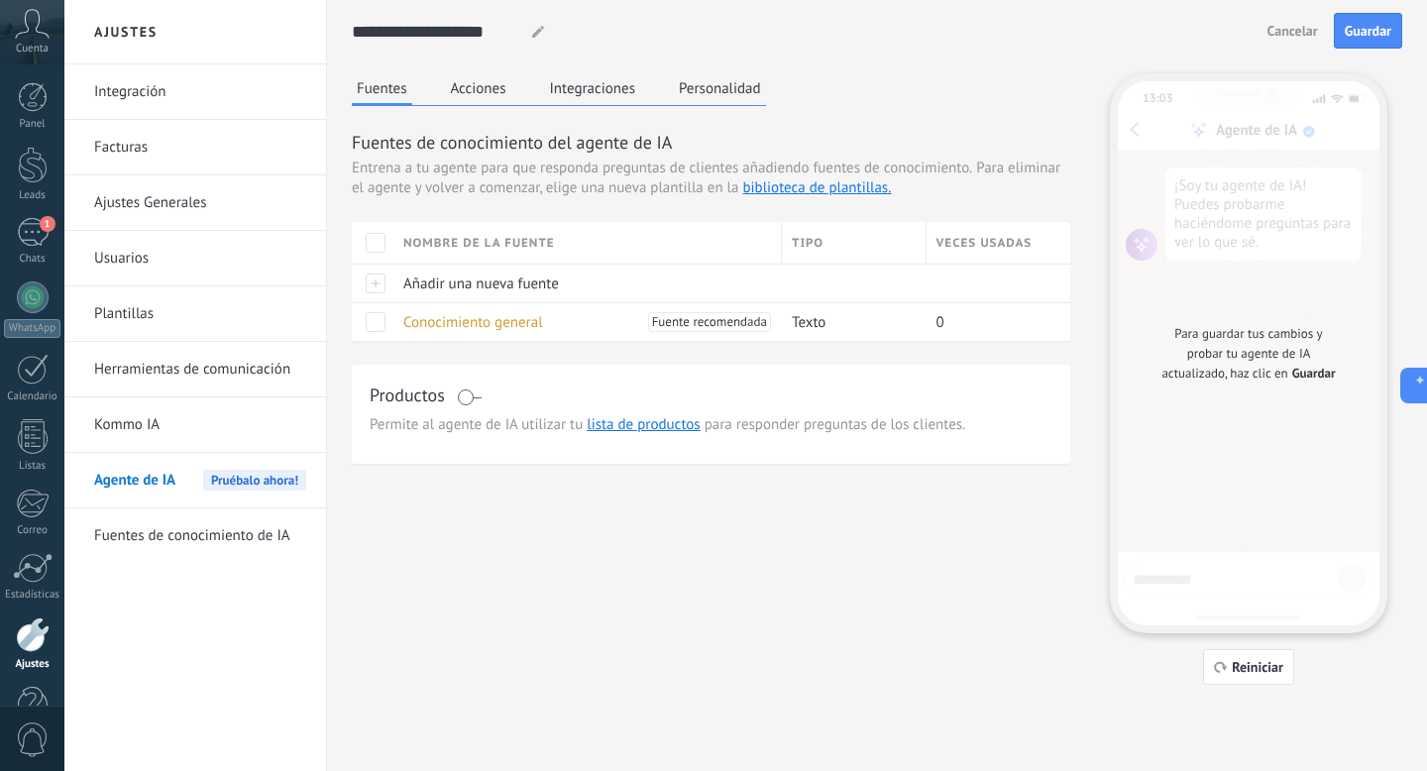
click at [134, 172] on div "**********" at bounding box center [745, 385] width 1362 height 771
